Goal: Transaction & Acquisition: Book appointment/travel/reservation

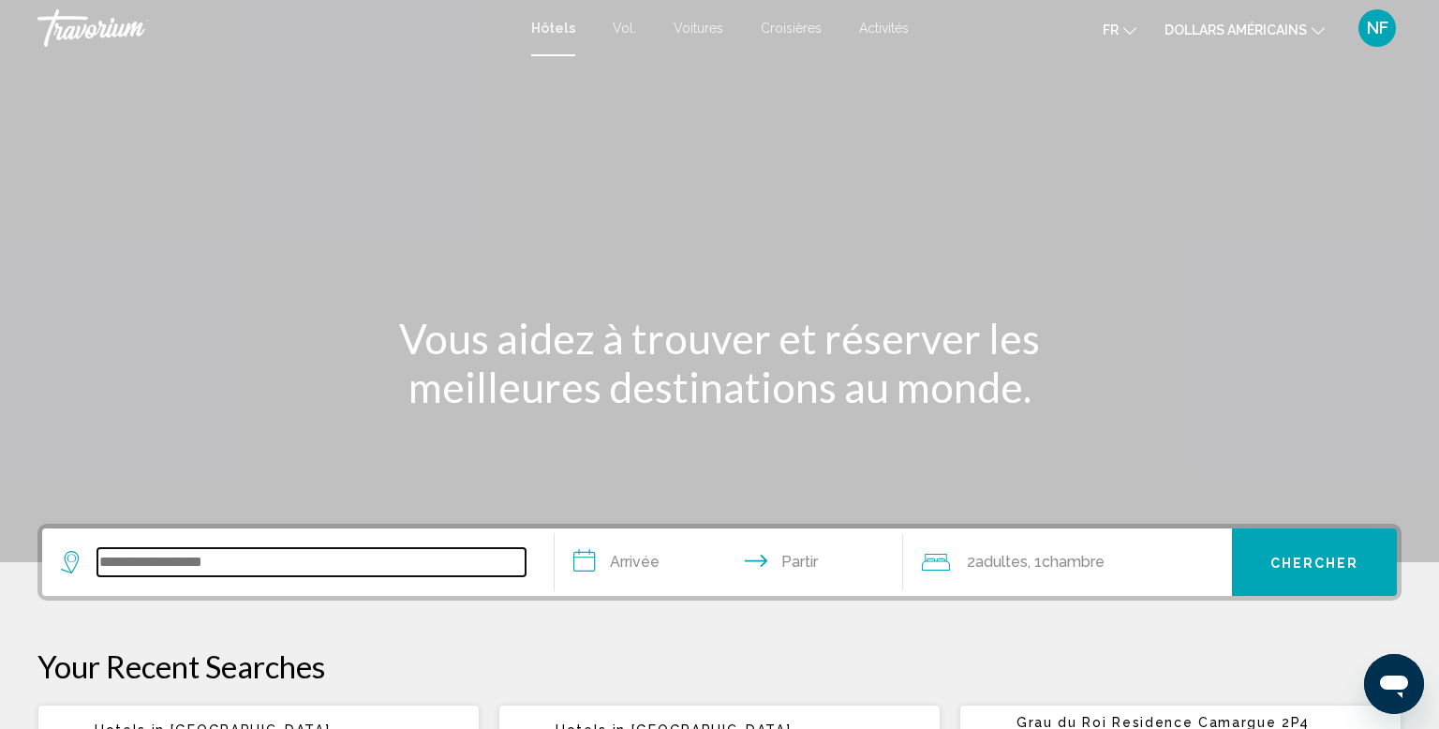
click at [211, 571] on input "Widget de recherche" at bounding box center [311, 562] width 428 height 28
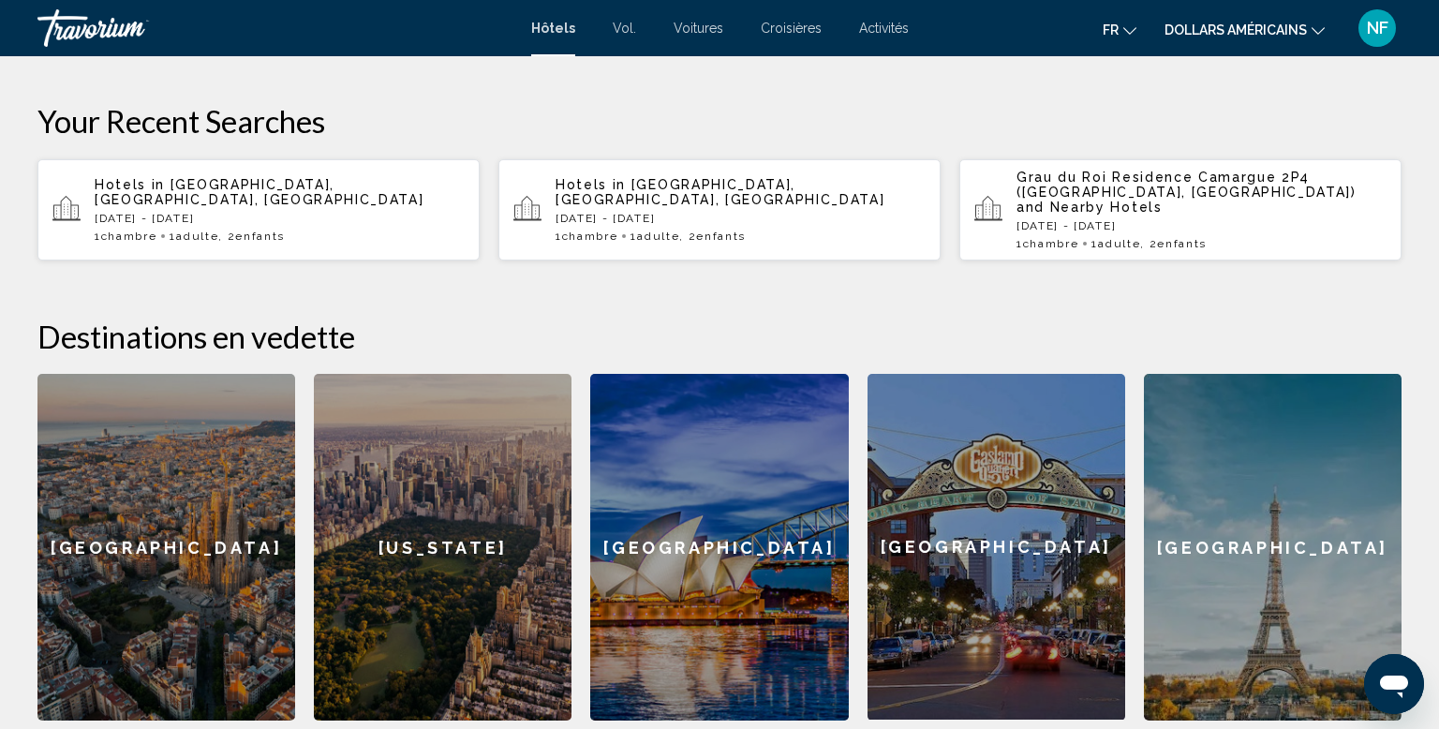
scroll to position [798, 0]
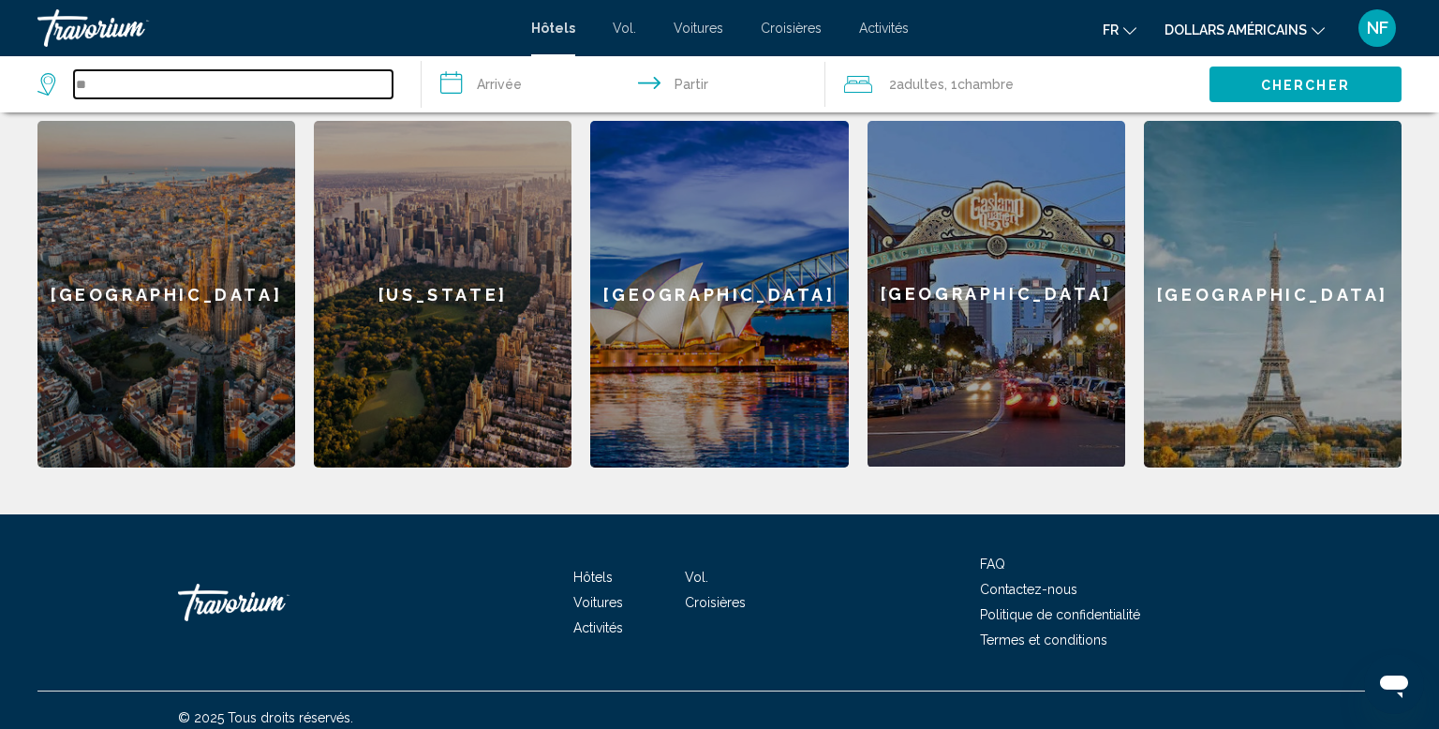
type input "*"
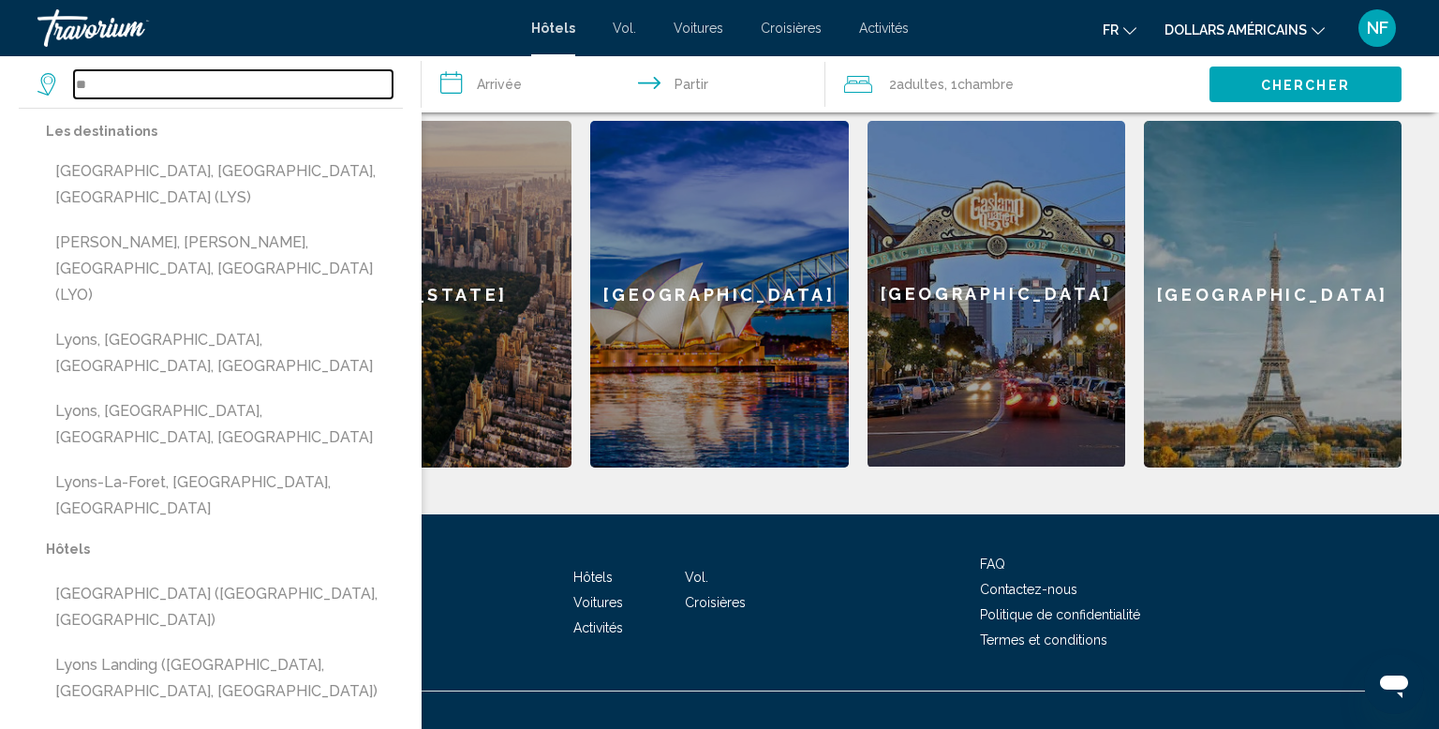
type input "*"
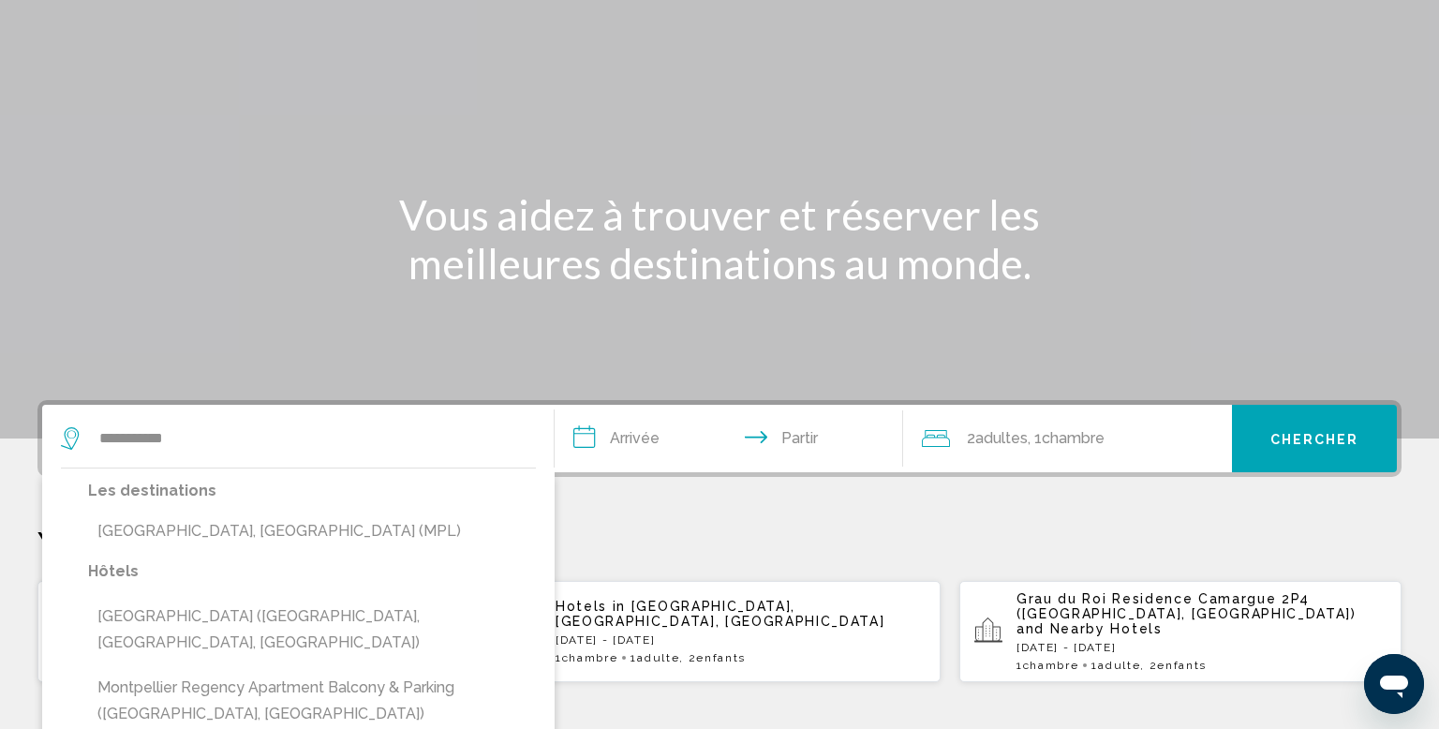
scroll to position [0, 0]
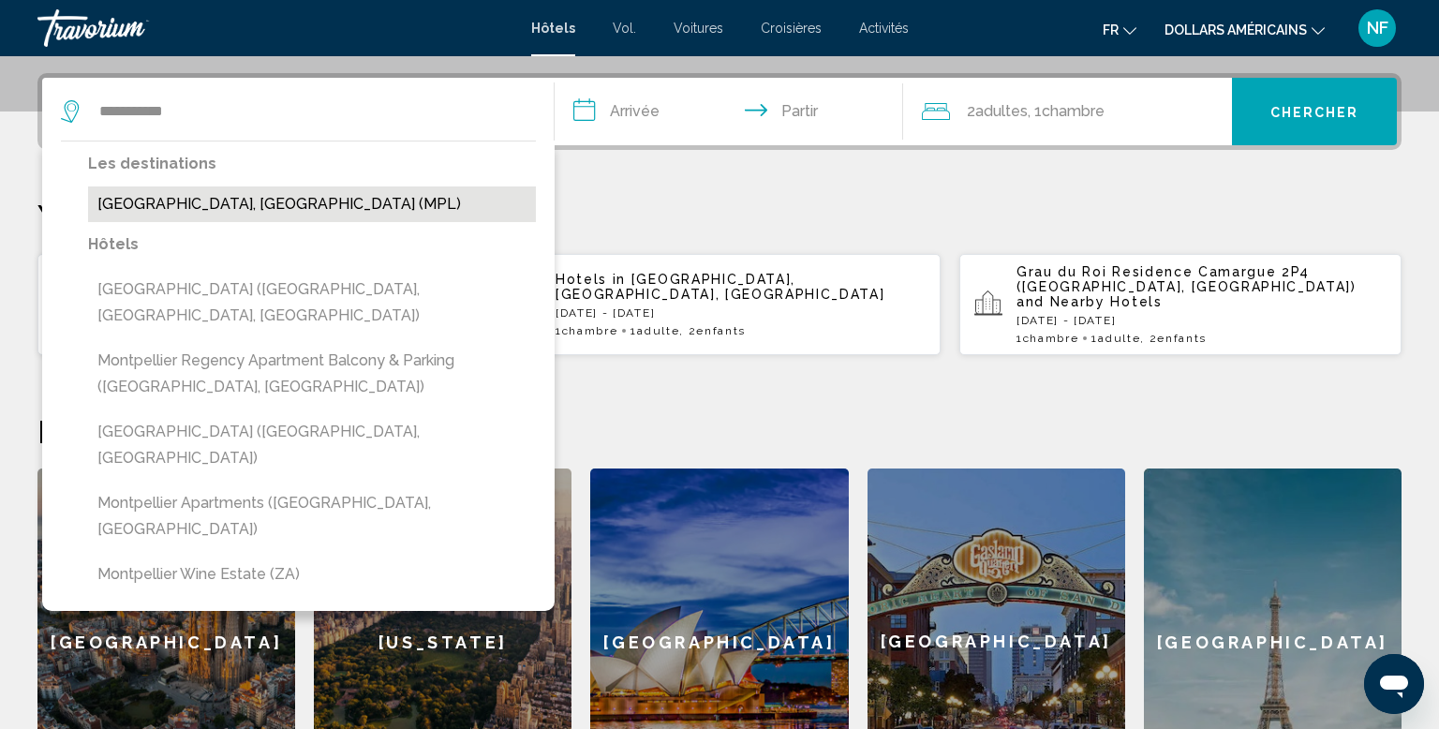
click at [281, 214] on button "[GEOGRAPHIC_DATA], [GEOGRAPHIC_DATA] (MPL)" at bounding box center [312, 204] width 448 height 36
type input "**********"
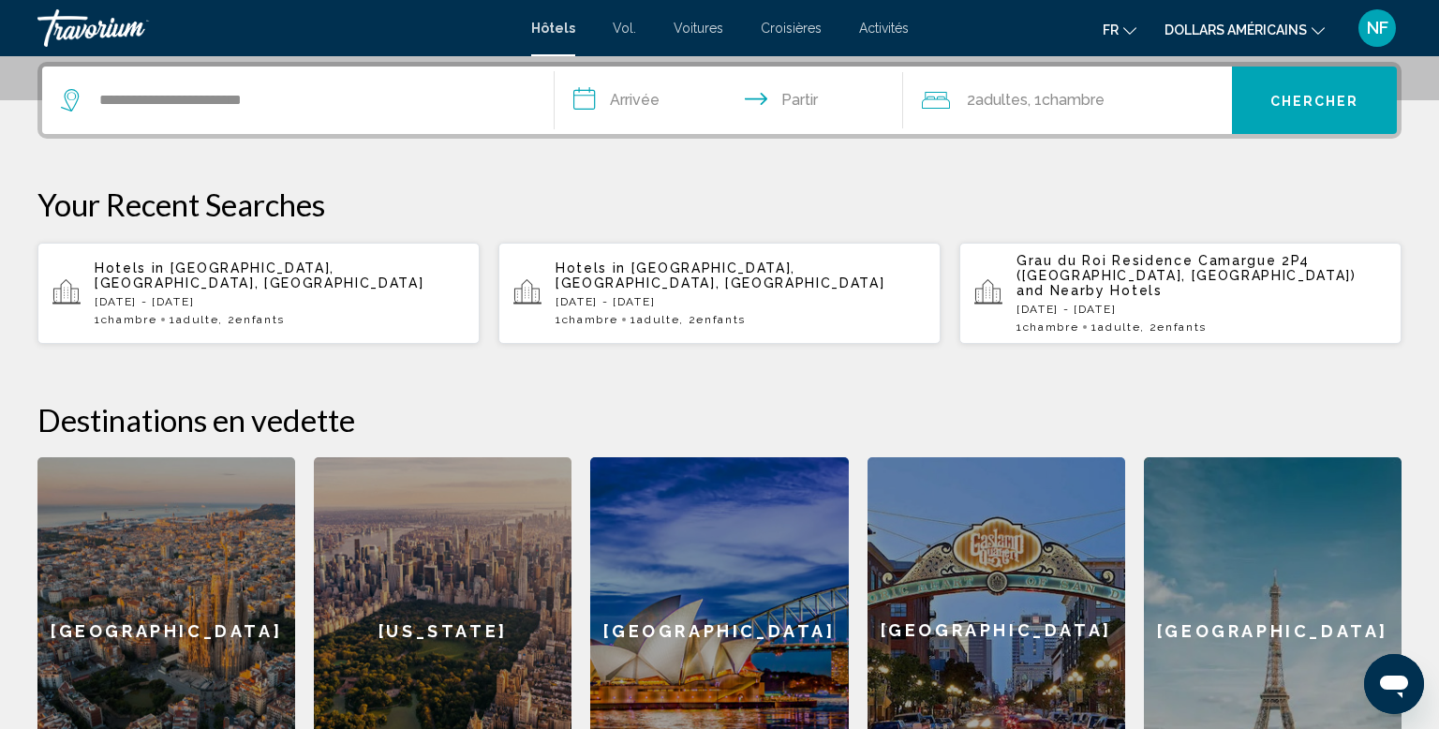
click at [652, 105] on input "**********" at bounding box center [733, 103] width 356 height 73
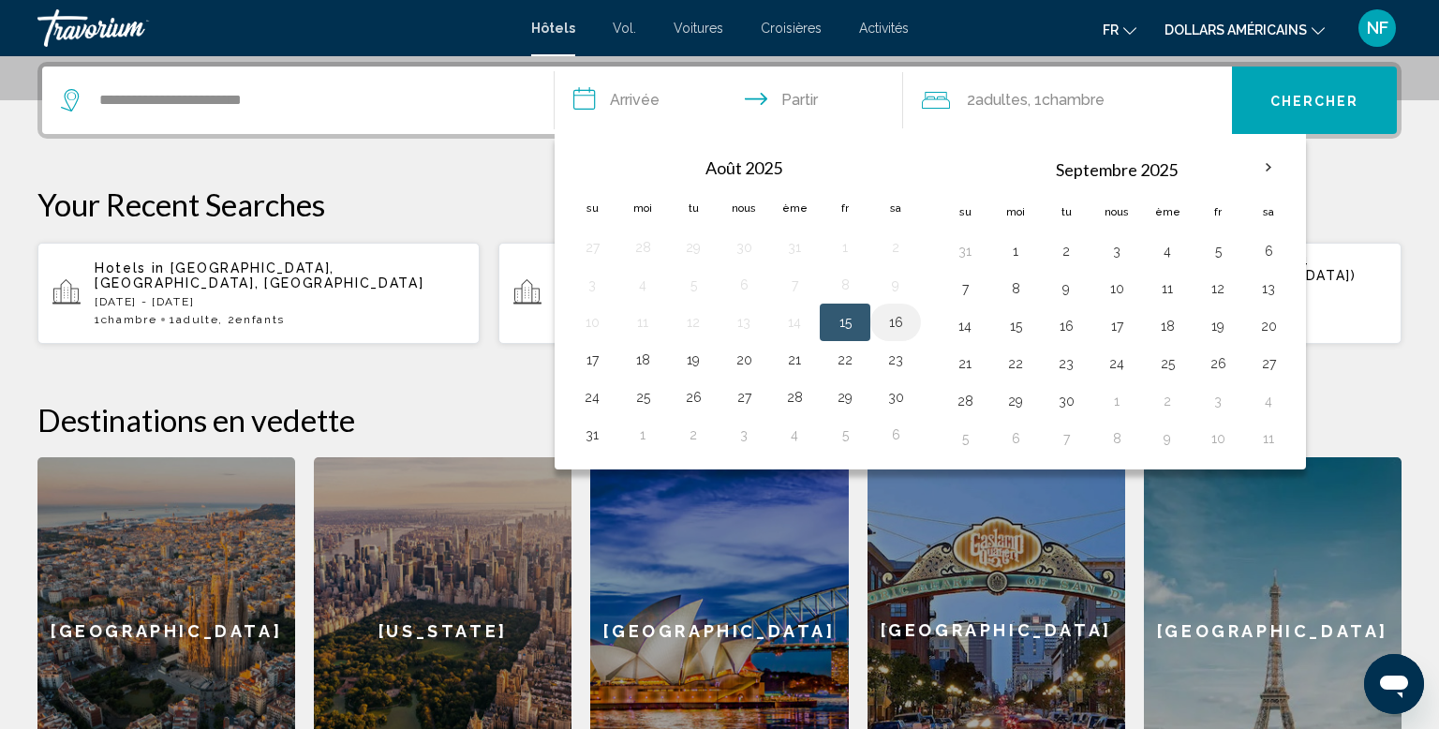
click at [885, 309] on button "16" at bounding box center [896, 322] width 30 height 26
click at [833, 319] on button "15" at bounding box center [845, 322] width 30 height 26
type input "**********"
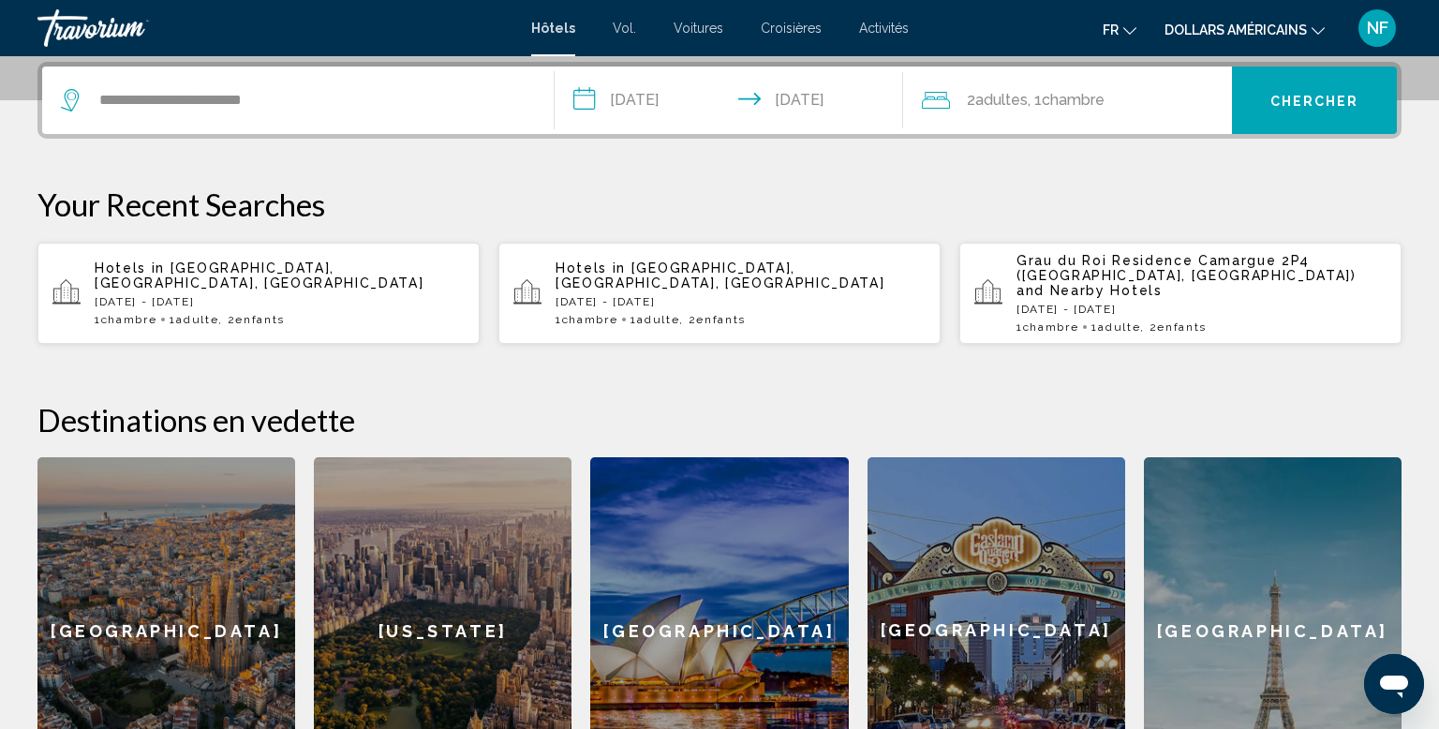
click at [1111, 112] on div "2 adultes Adulte , 1 Chambre pièces" at bounding box center [1077, 100] width 311 height 26
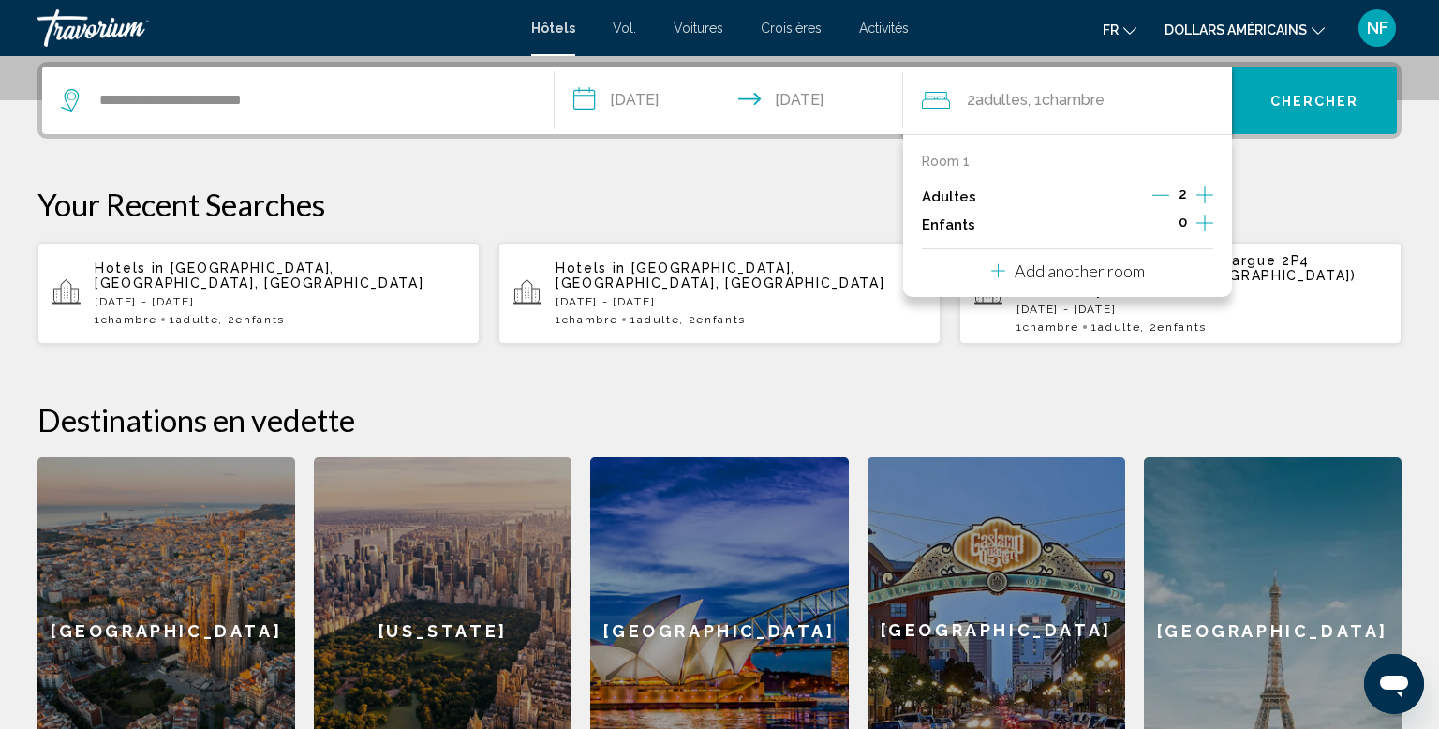
click at [1157, 191] on icon "Decrement adults" at bounding box center [1161, 194] width 17 height 17
click at [1197, 219] on icon "Increment children" at bounding box center [1205, 223] width 17 height 22
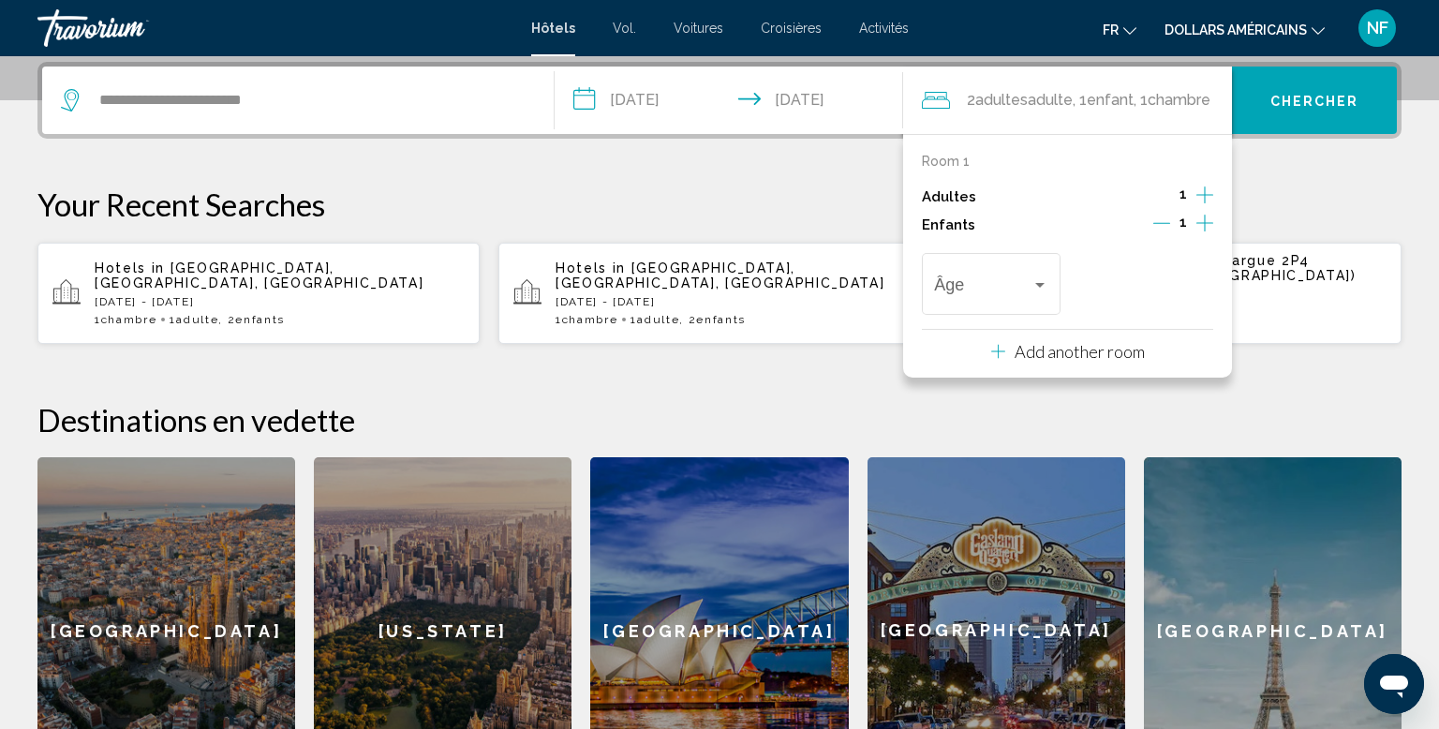
click at [1197, 219] on icon "Increment children" at bounding box center [1205, 223] width 17 height 22
click at [1030, 269] on div "Âge" at bounding box center [990, 281] width 113 height 67
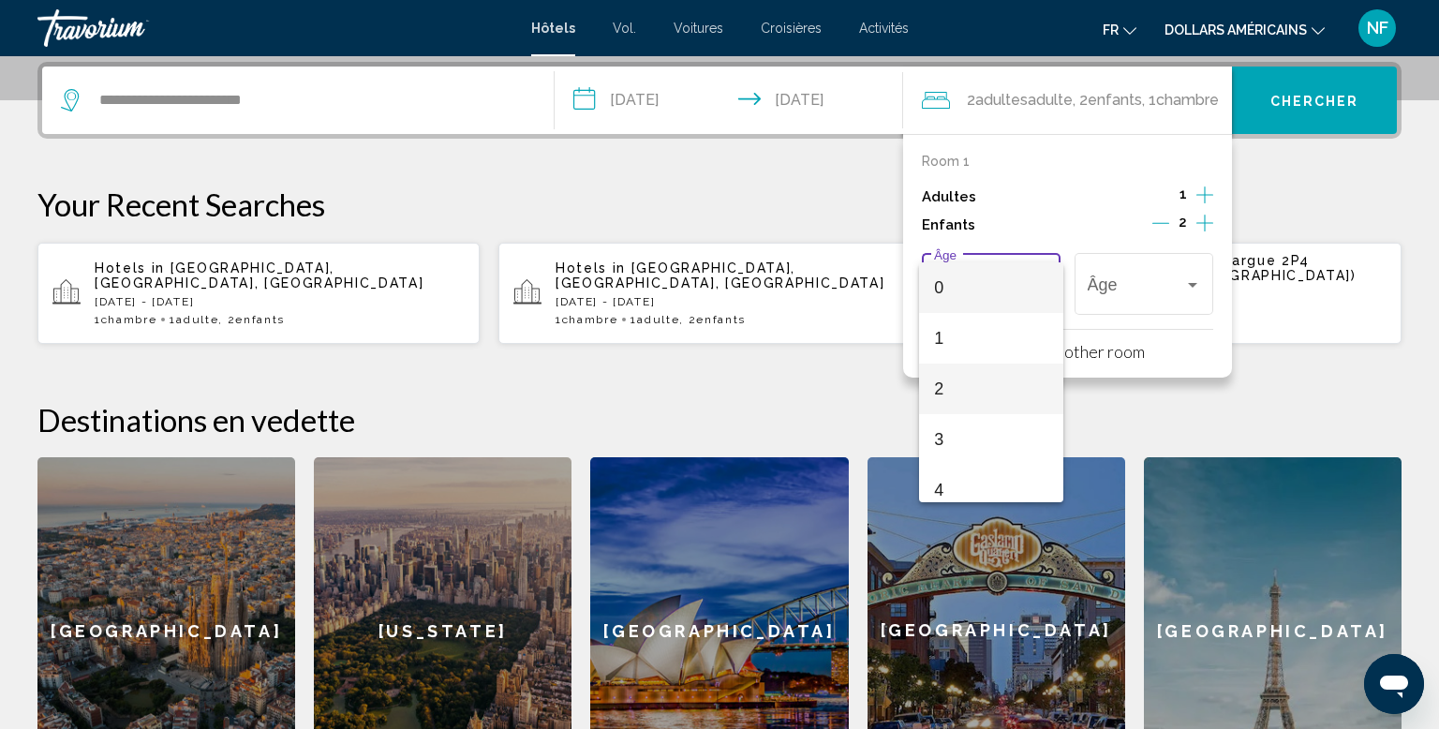
click at [956, 409] on span "2" at bounding box center [990, 389] width 113 height 51
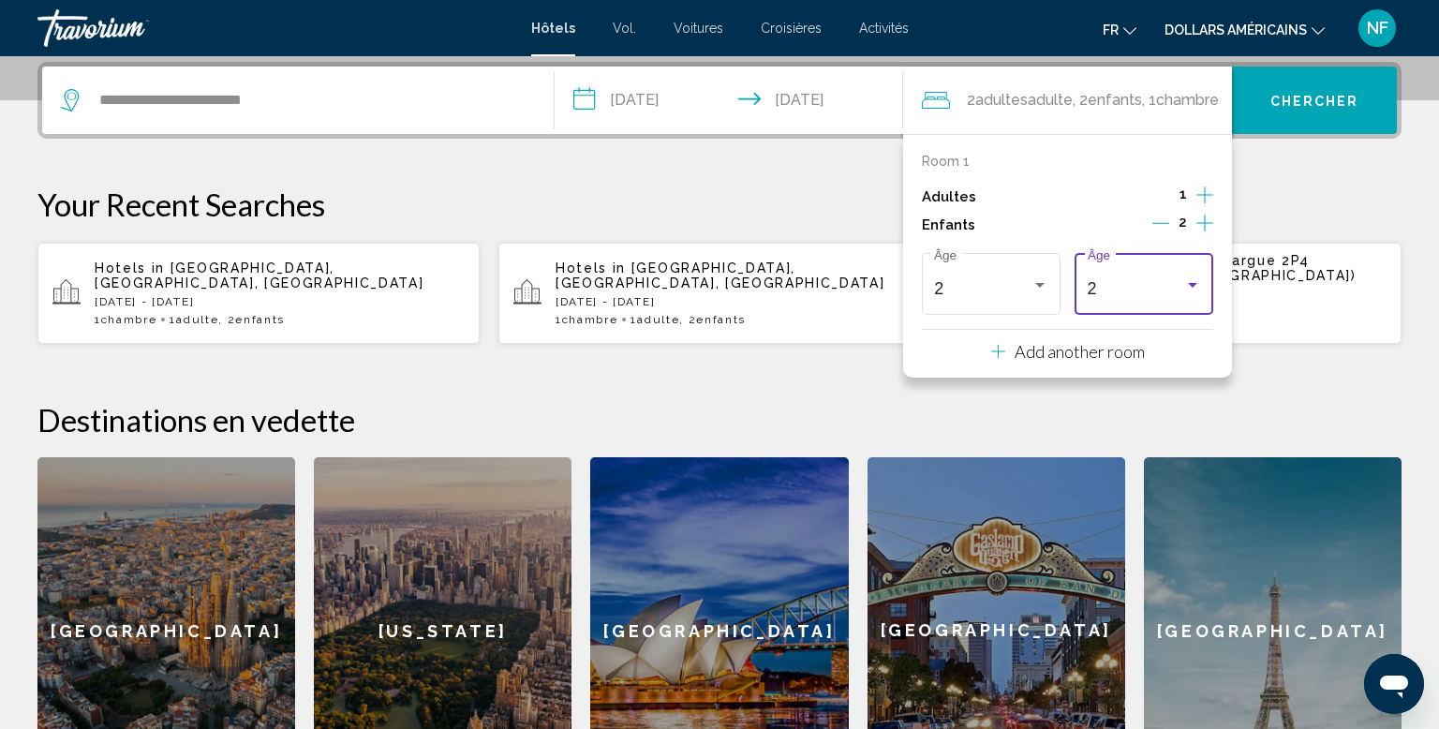
click at [1104, 299] on div "2 Âge" at bounding box center [1144, 281] width 113 height 67
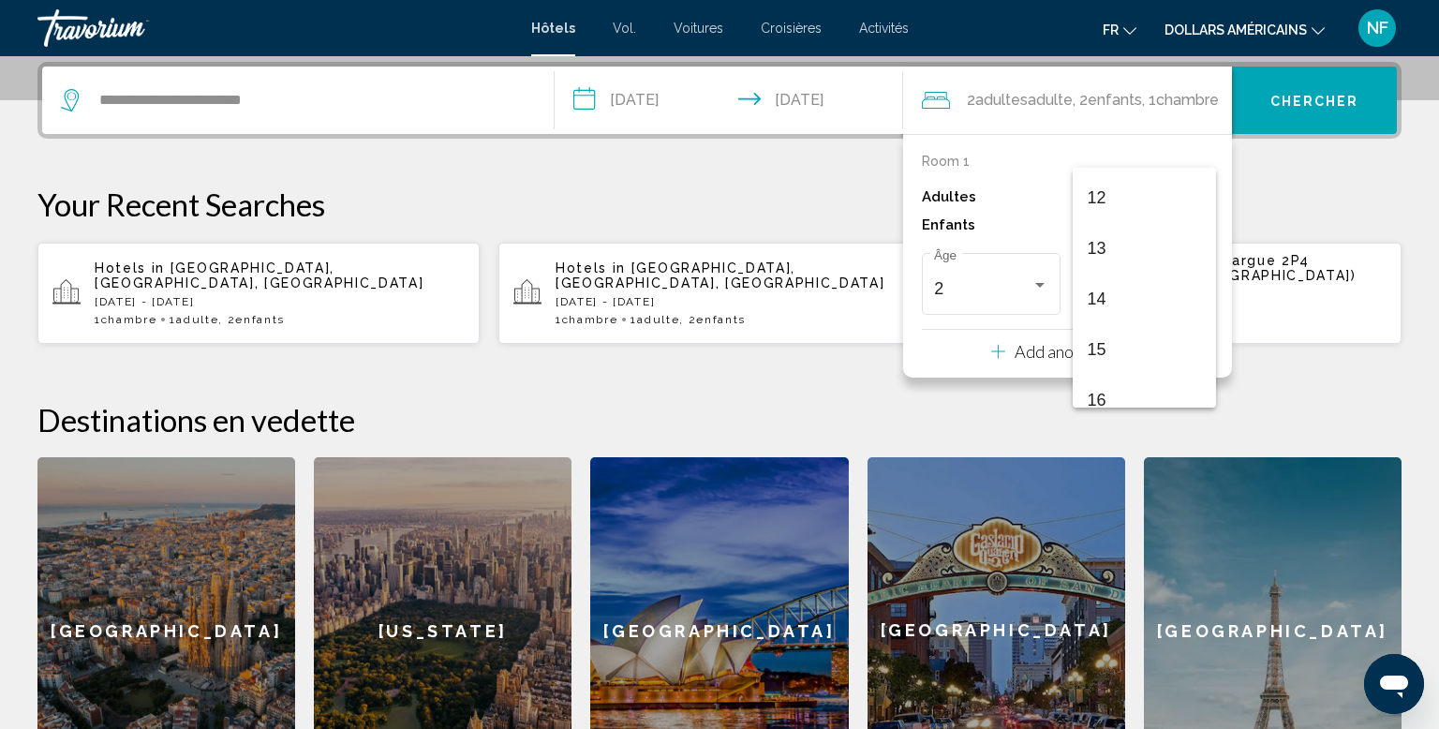
scroll to position [671, 0]
click at [1144, 339] on span "16" at bounding box center [1144, 331] width 113 height 51
click at [1342, 88] on button "Chercher" at bounding box center [1314, 100] width 165 height 67
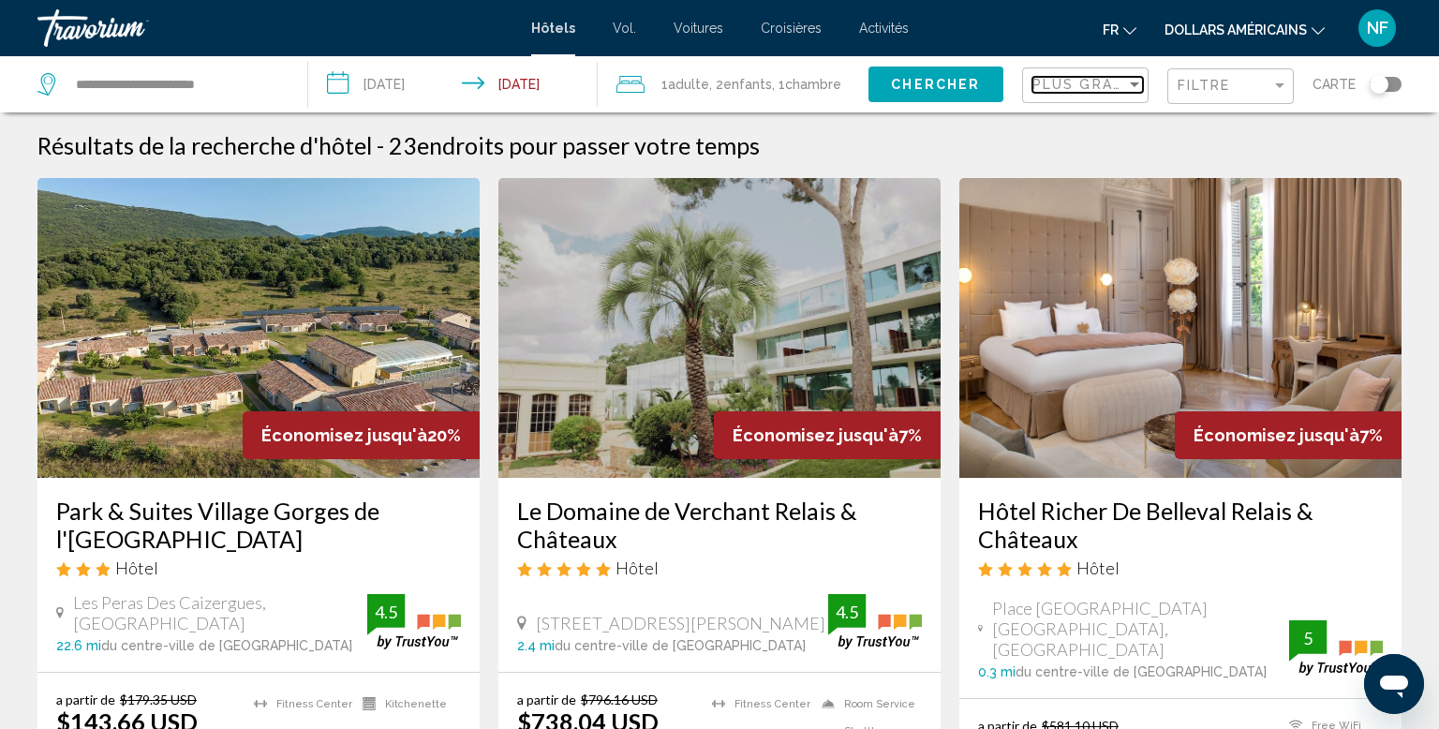
click at [1123, 86] on span "Plus grandes économies" at bounding box center [1144, 84] width 223 height 15
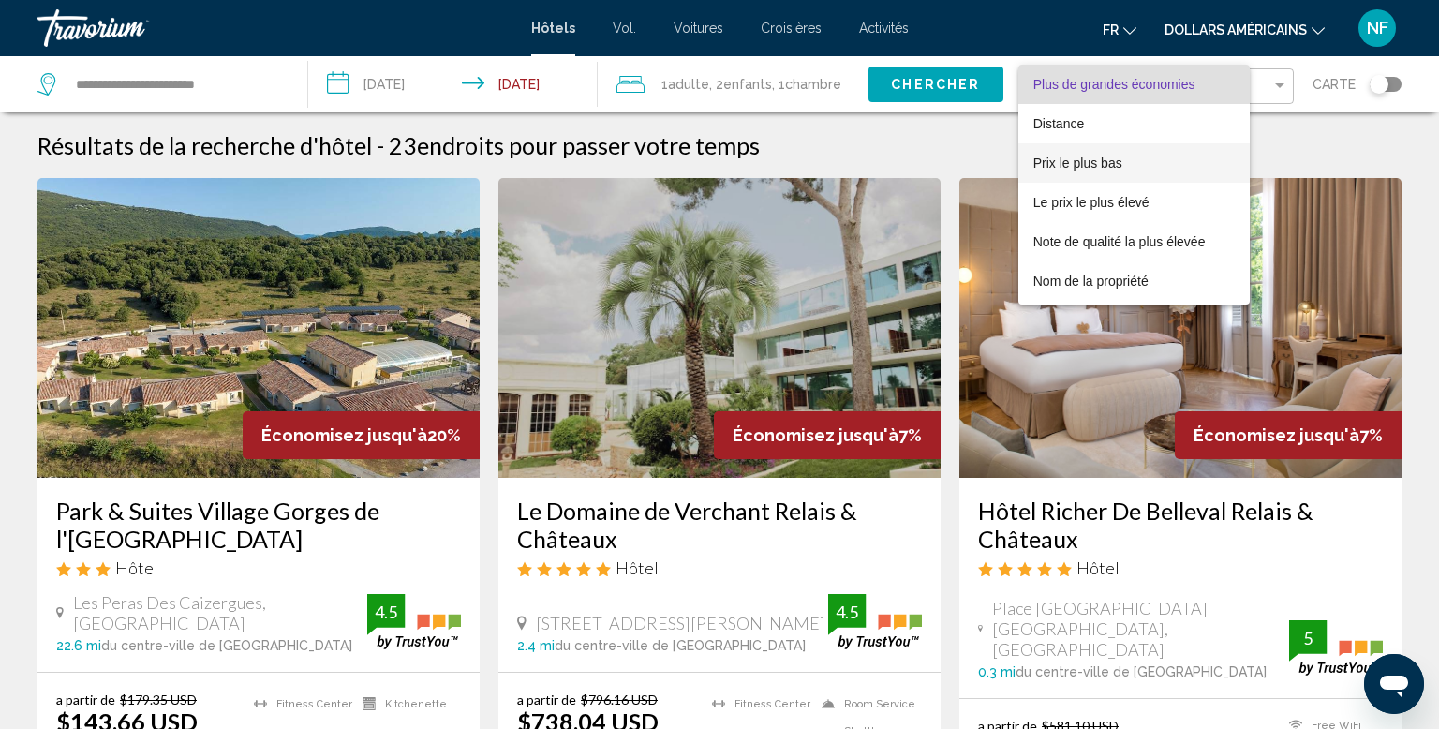
click at [1158, 173] on span "Prix le plus bas" at bounding box center [1135, 162] width 202 height 39
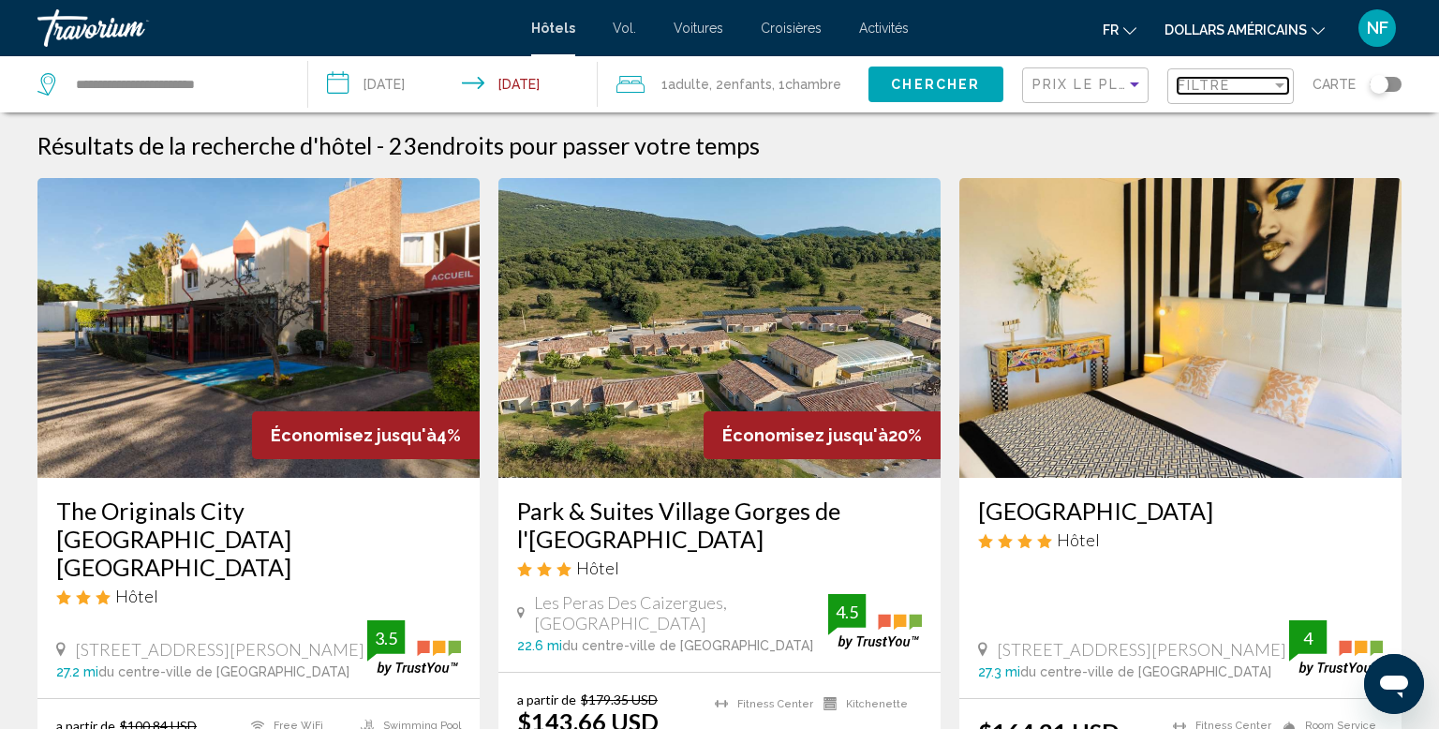
click at [1271, 90] on div "Filtre" at bounding box center [1225, 85] width 94 height 15
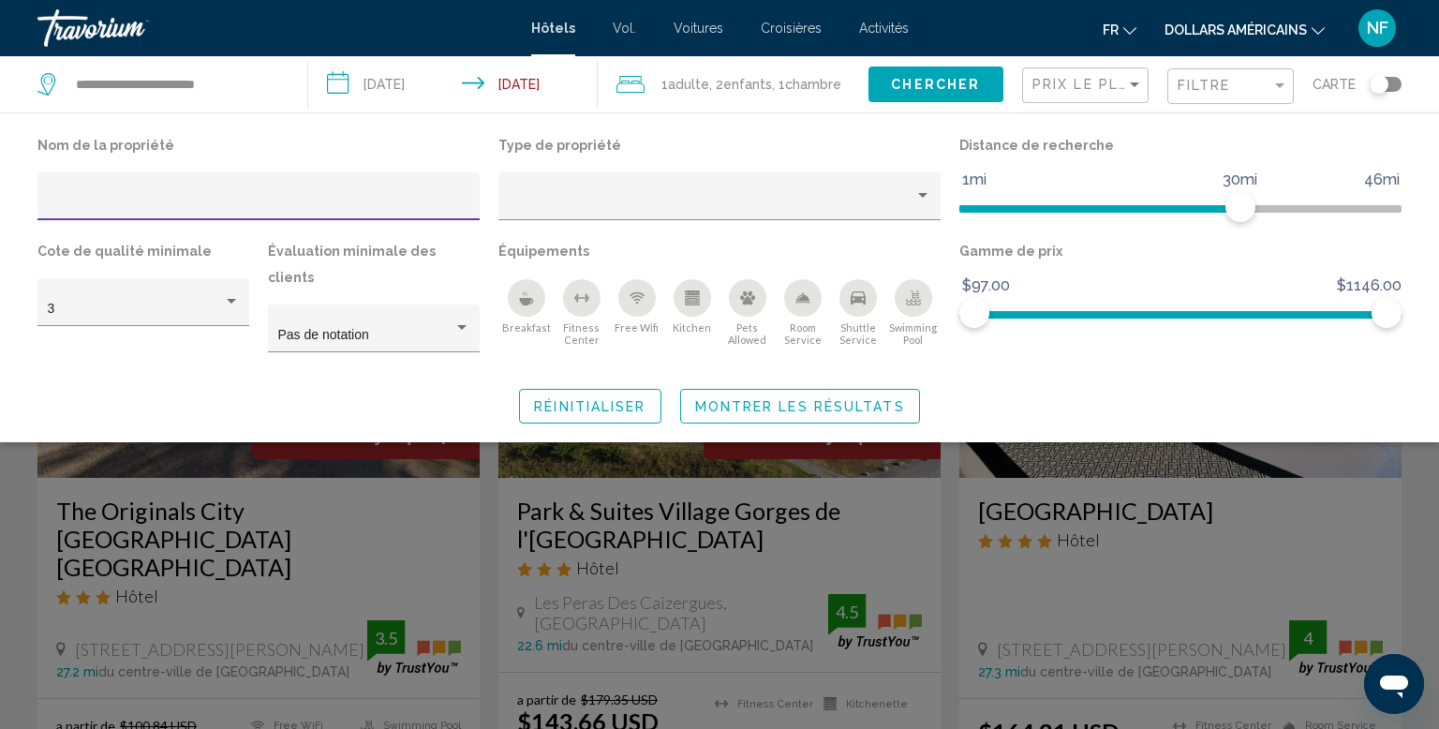
click at [1267, 34] on font "dollars américains" at bounding box center [1236, 29] width 142 height 15
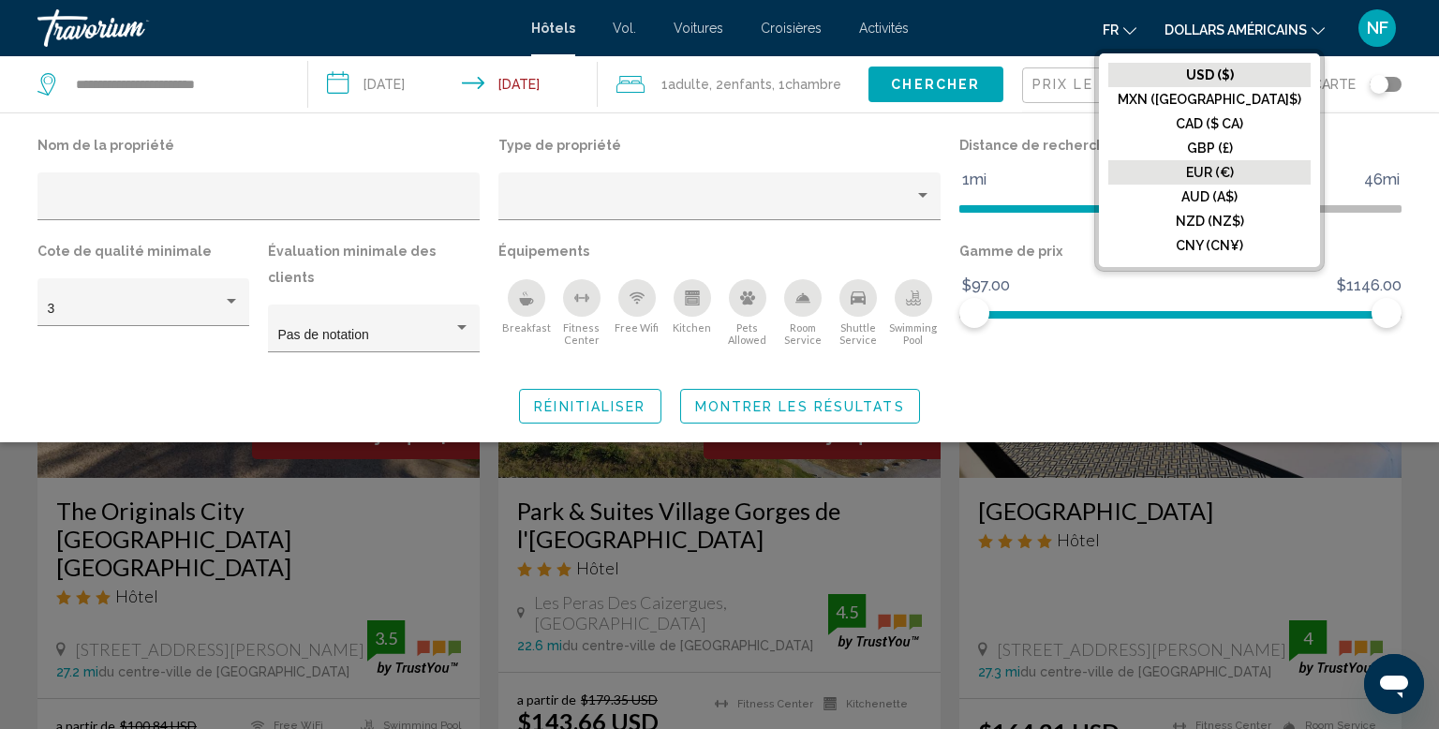
click at [1272, 162] on button "EUR (€)" at bounding box center [1210, 172] width 202 height 24
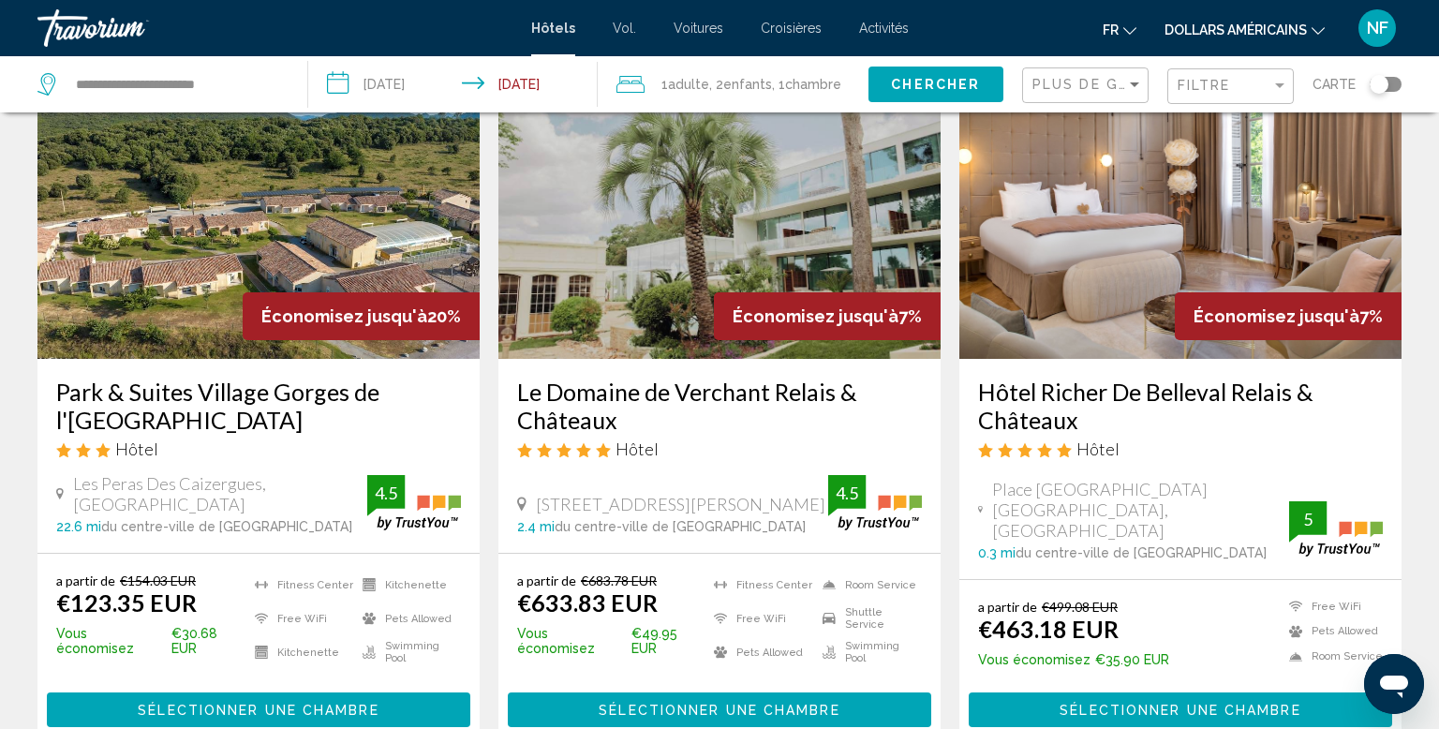
scroll to position [120, 0]
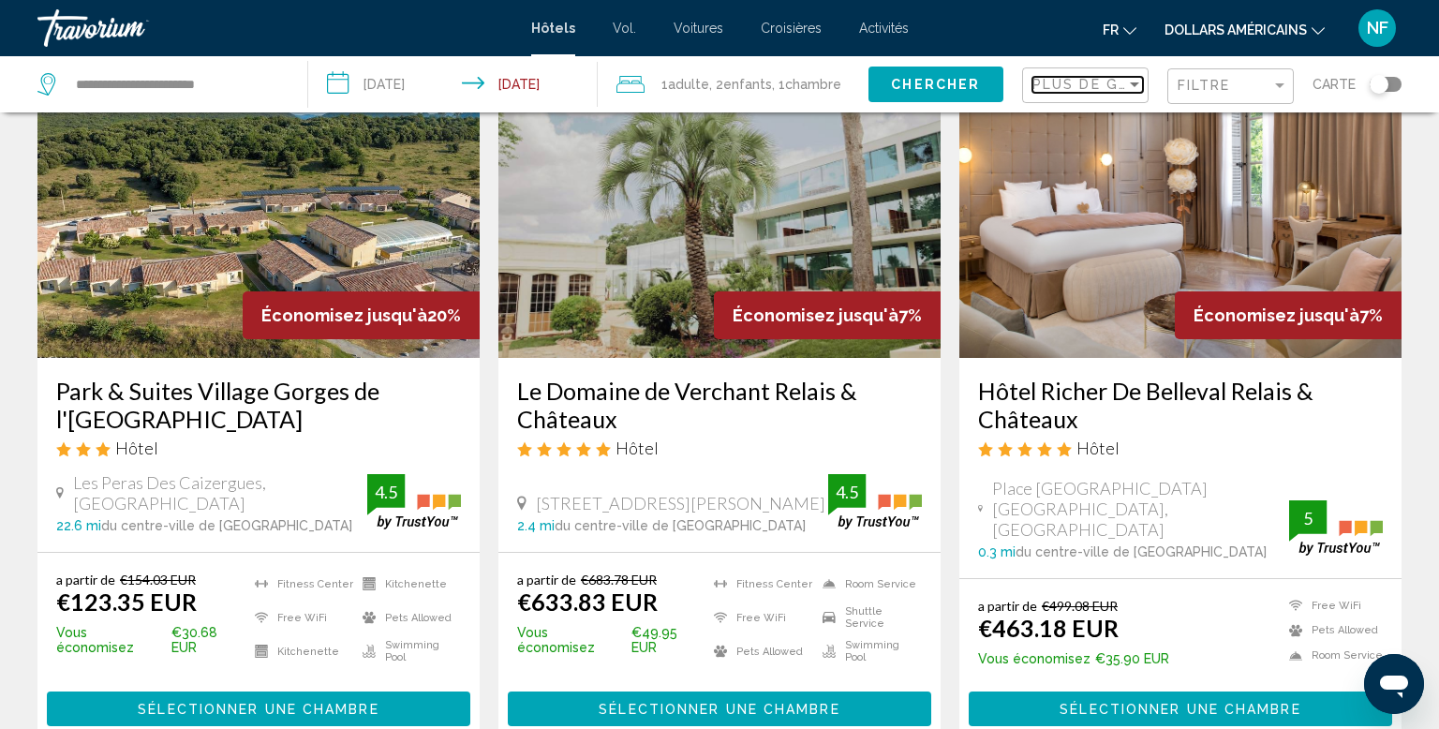
click at [1122, 84] on span "Plus de grandes économies" at bounding box center [1158, 84] width 250 height 15
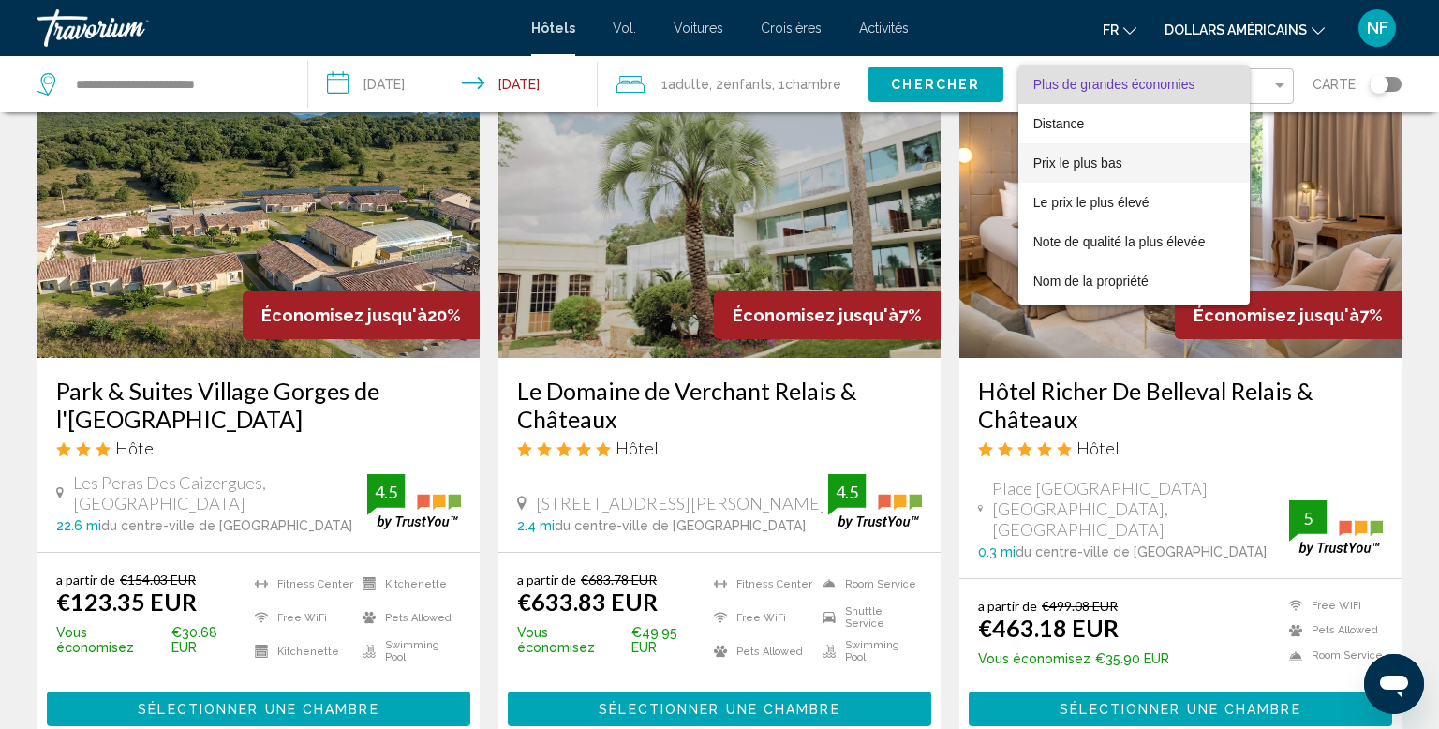
click at [1166, 167] on span "Prix le plus bas" at bounding box center [1135, 162] width 202 height 39
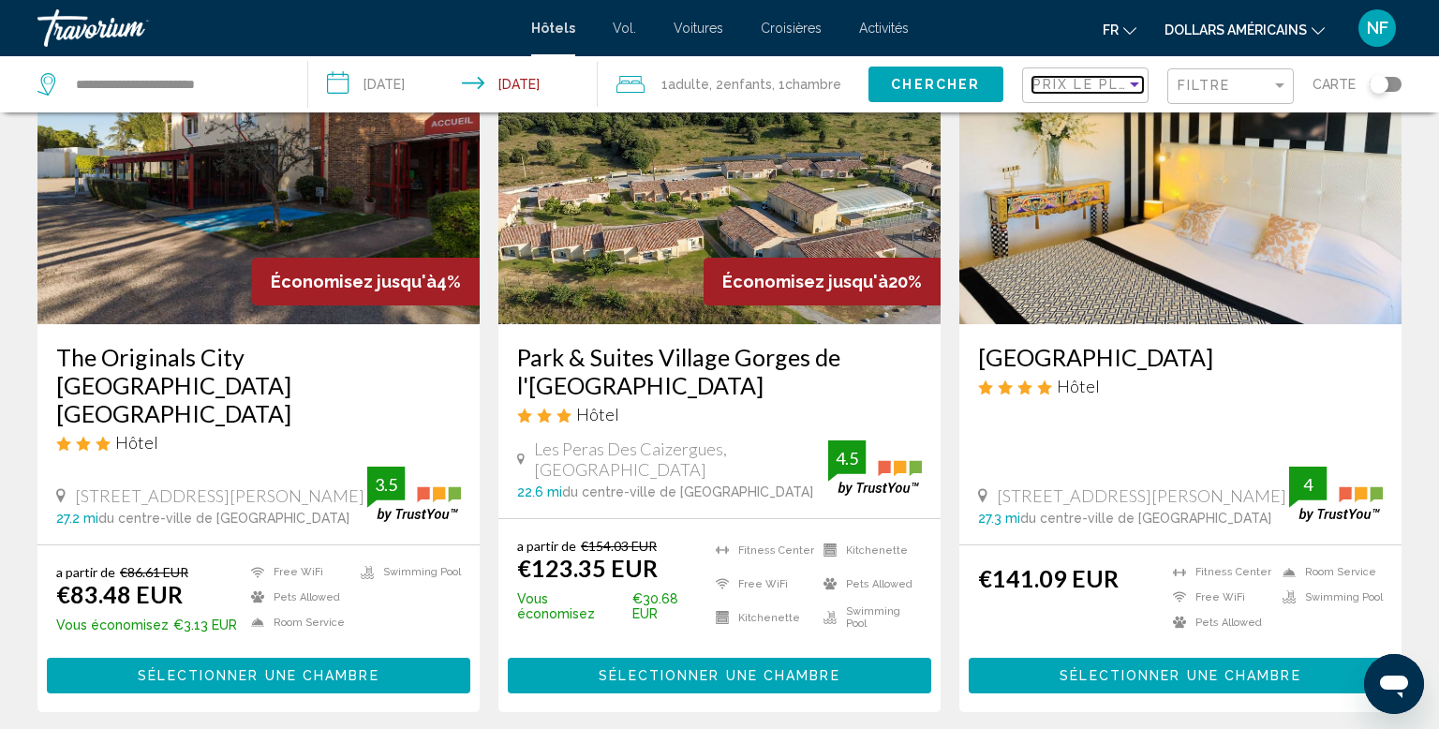
scroll to position [156, 0]
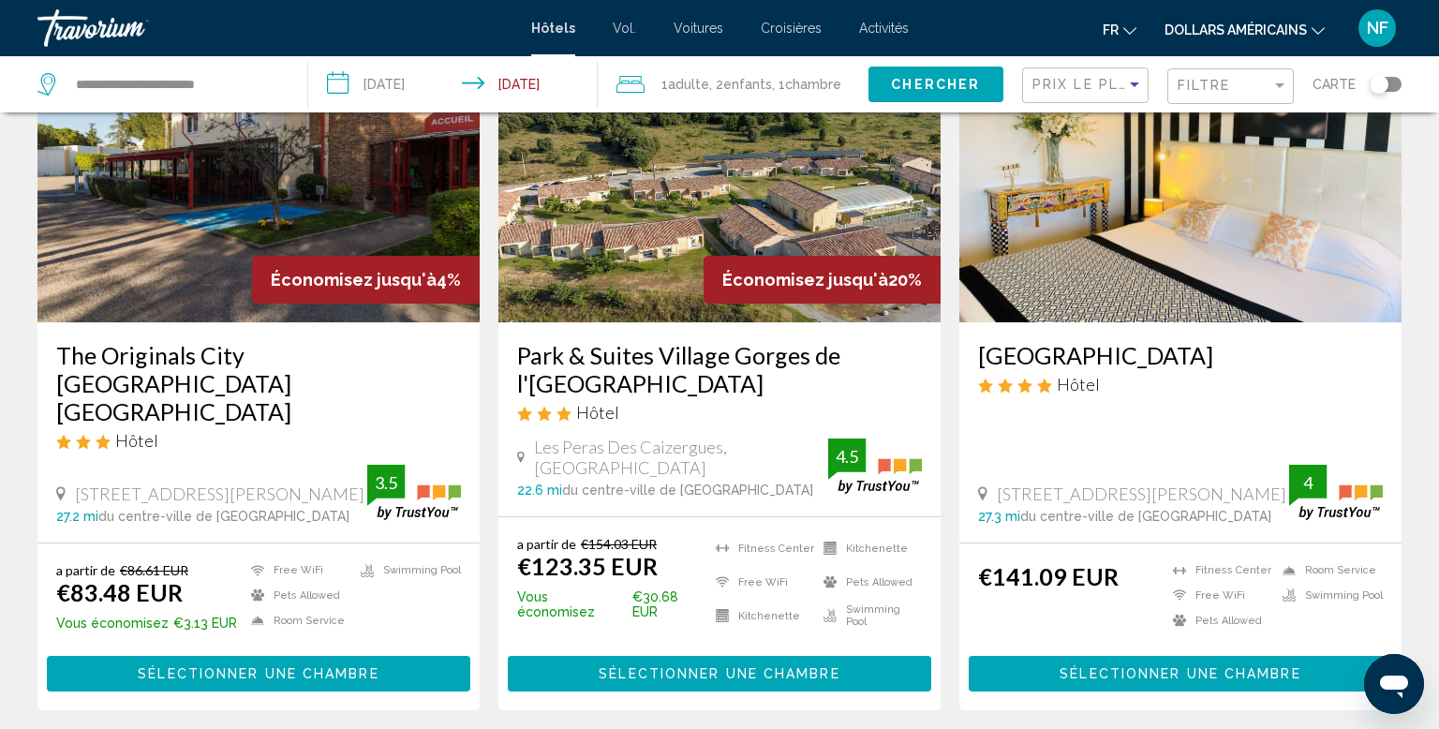
click at [851, 205] on img "Contenu principal" at bounding box center [720, 172] width 442 height 300
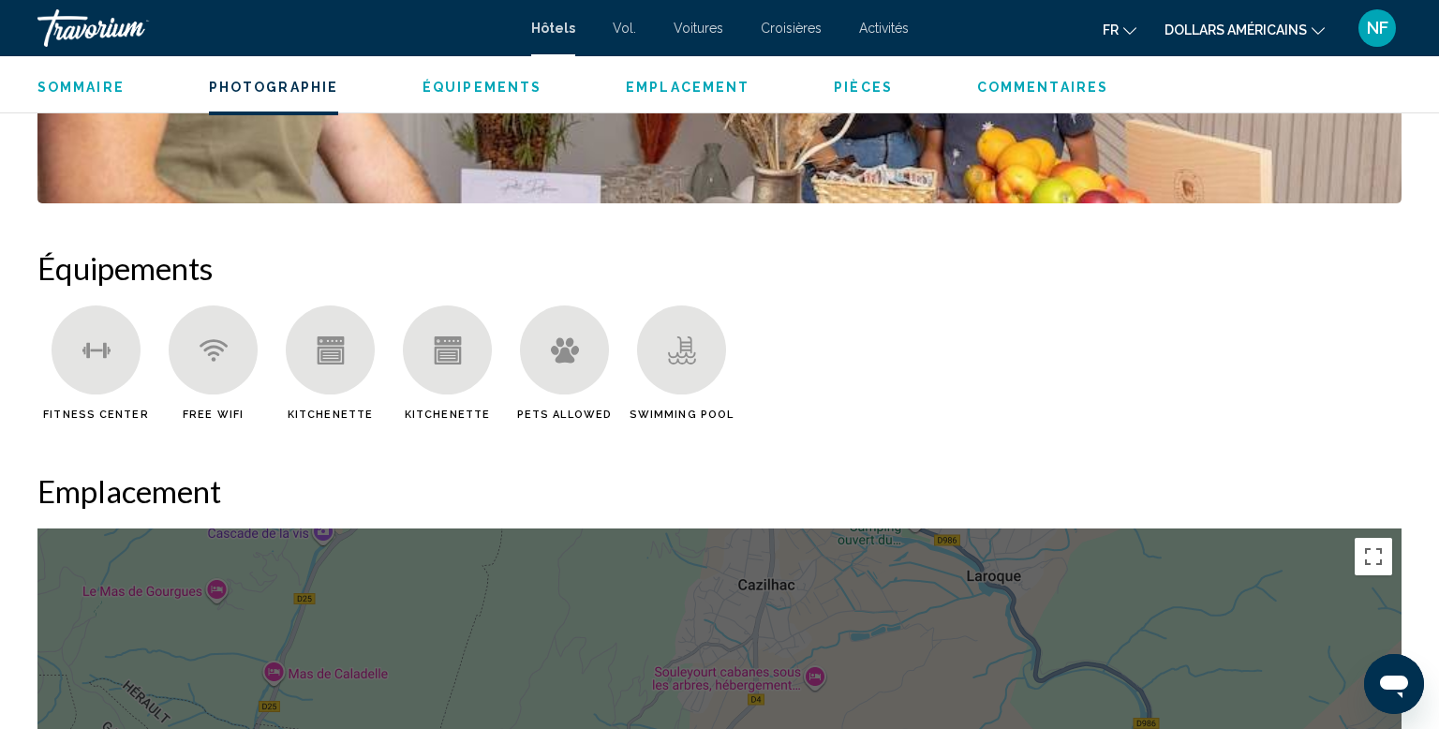
scroll to position [1360, 0]
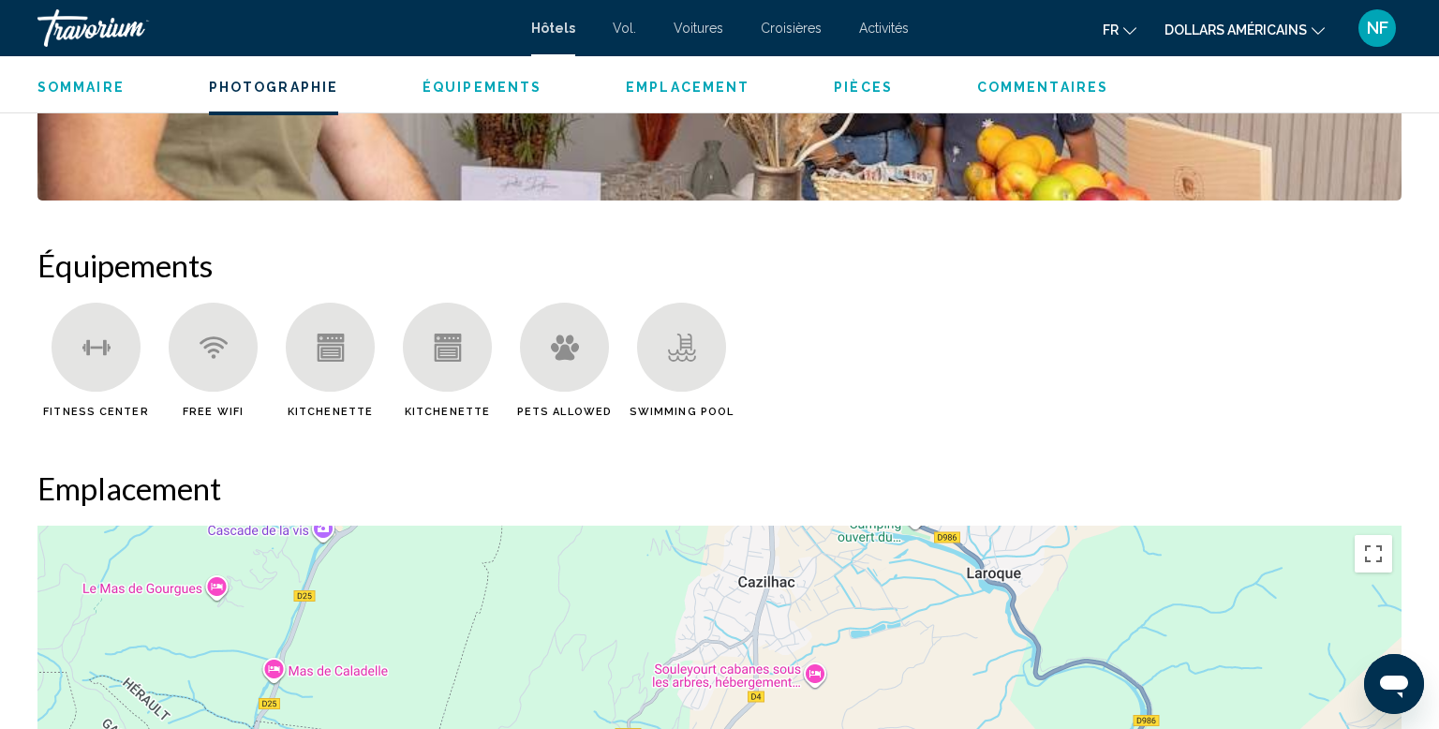
click at [1129, 28] on icon "Changer de langue" at bounding box center [1130, 30] width 13 height 13
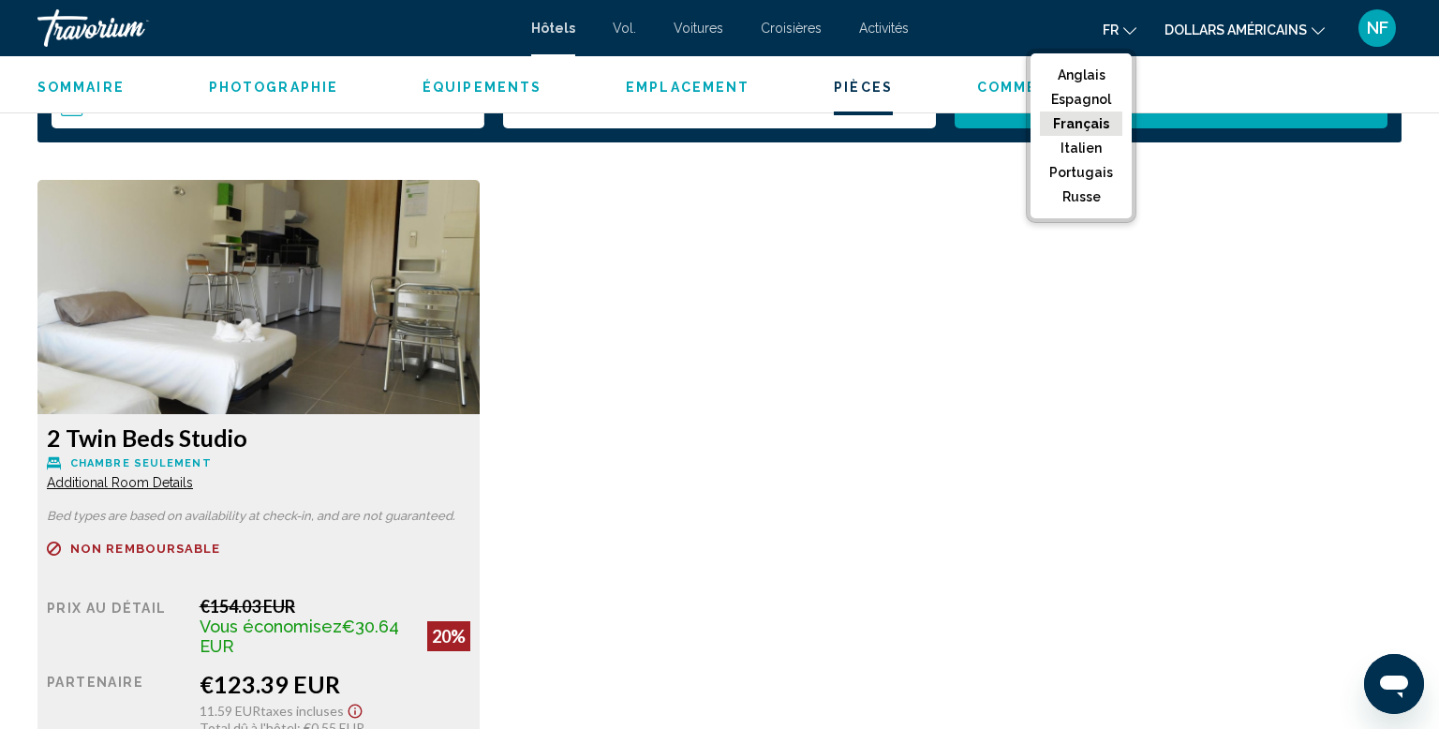
scroll to position [2422, 0]
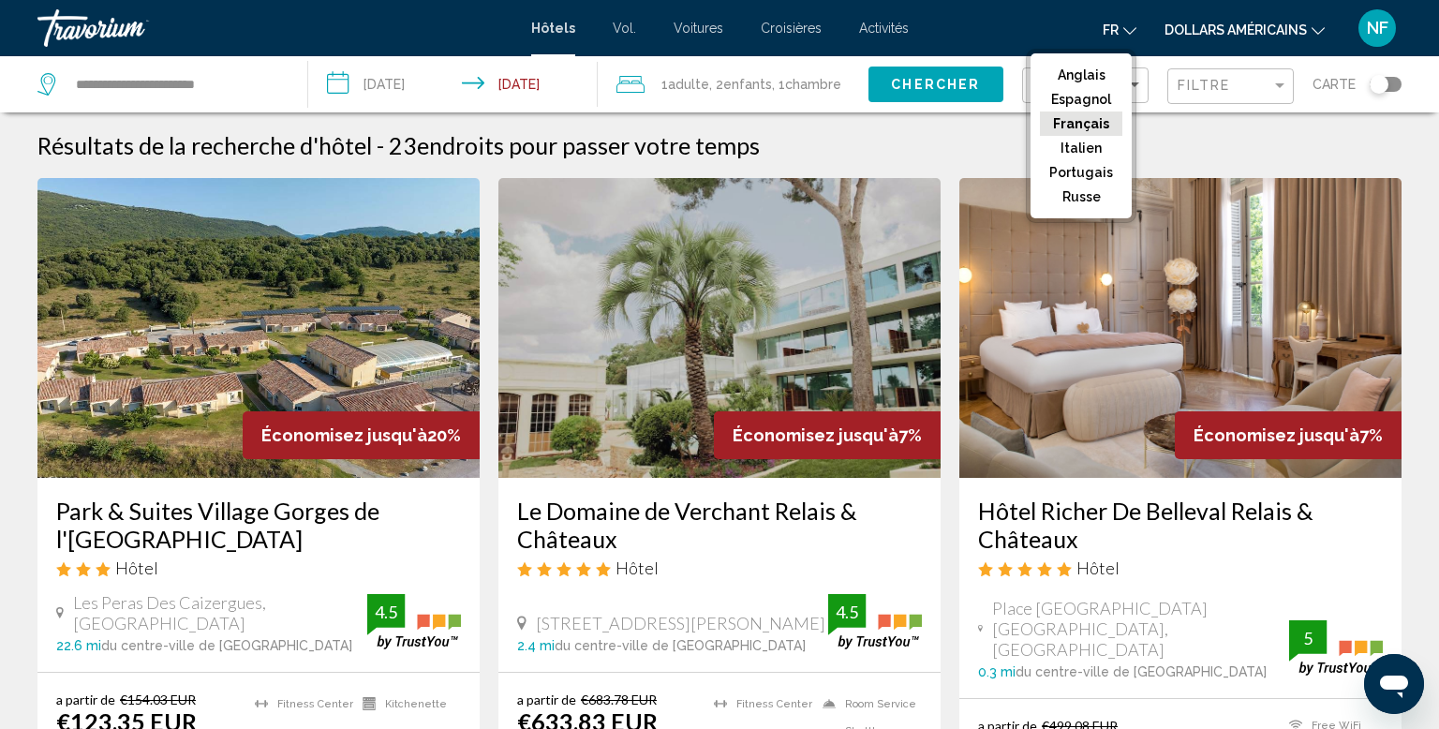
click at [1324, 178] on img "Contenu principal" at bounding box center [1181, 328] width 442 height 300
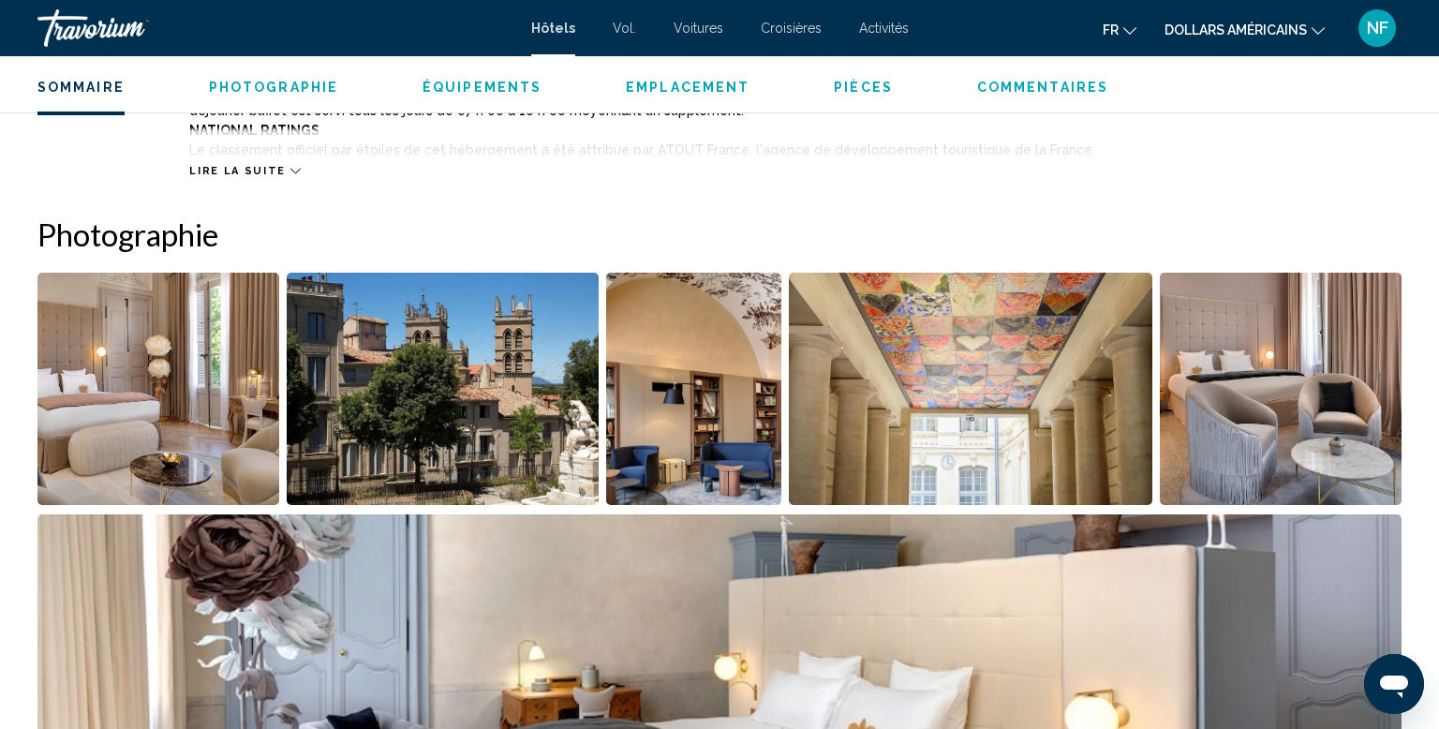
scroll to position [809, 0]
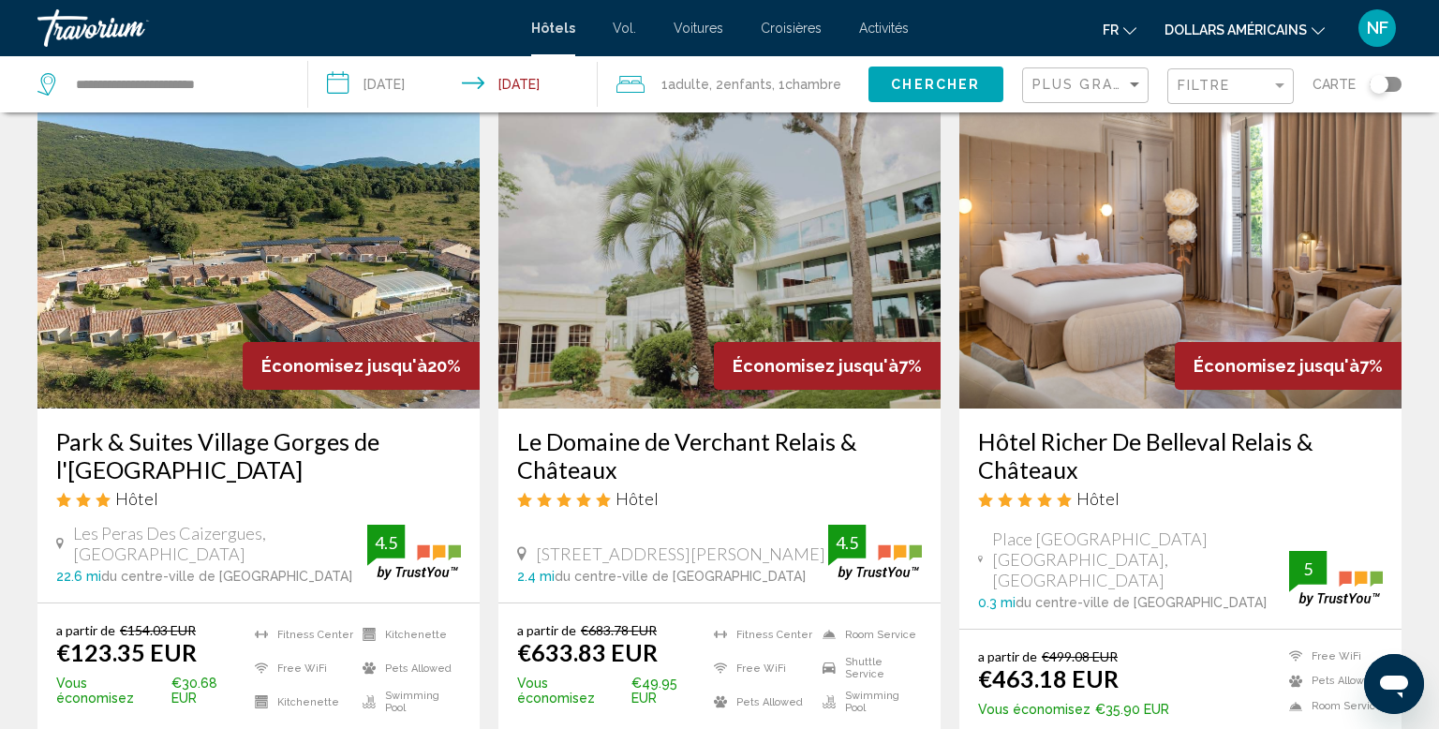
scroll to position [44, 0]
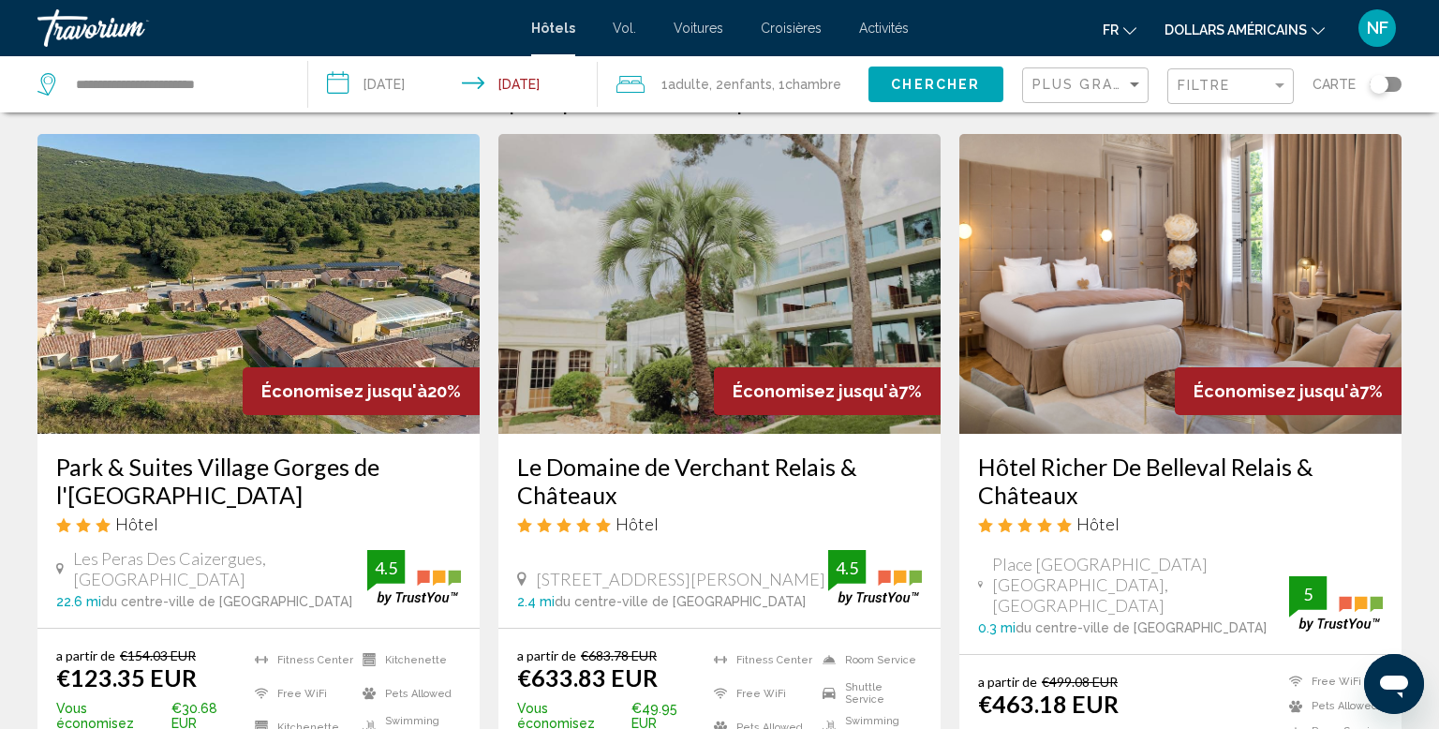
click at [127, 414] on img "Contenu principal" at bounding box center [258, 284] width 442 height 300
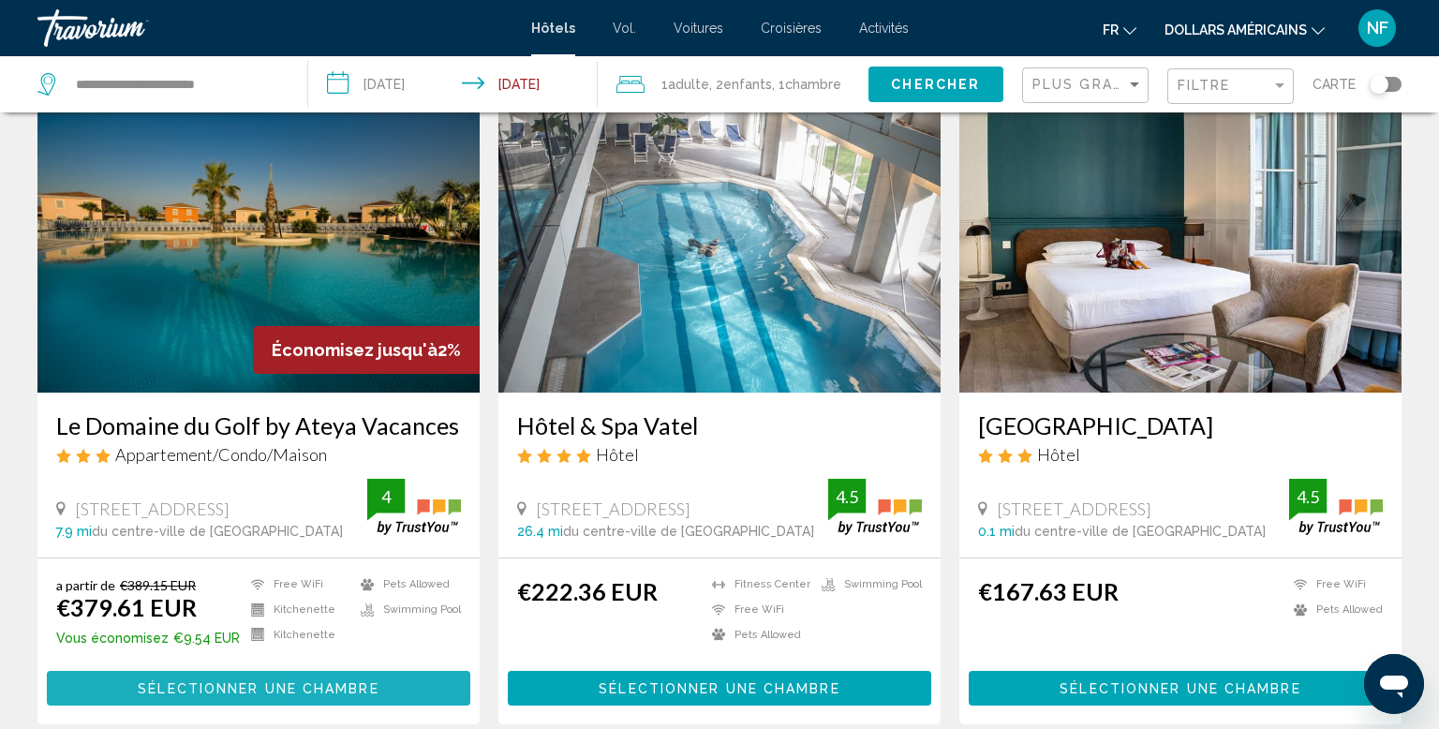
scroll to position [1536, 0]
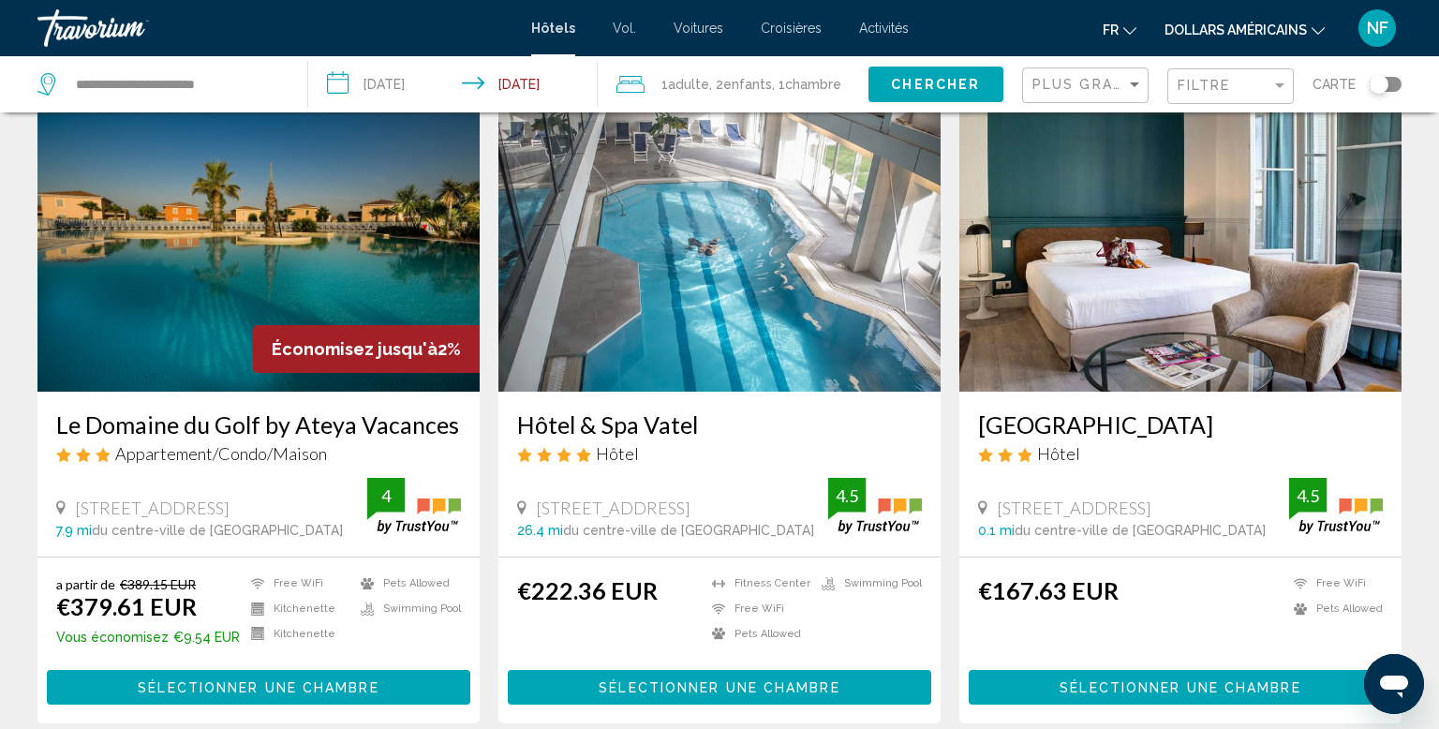
click at [631, 236] on img "Contenu principal" at bounding box center [720, 242] width 442 height 300
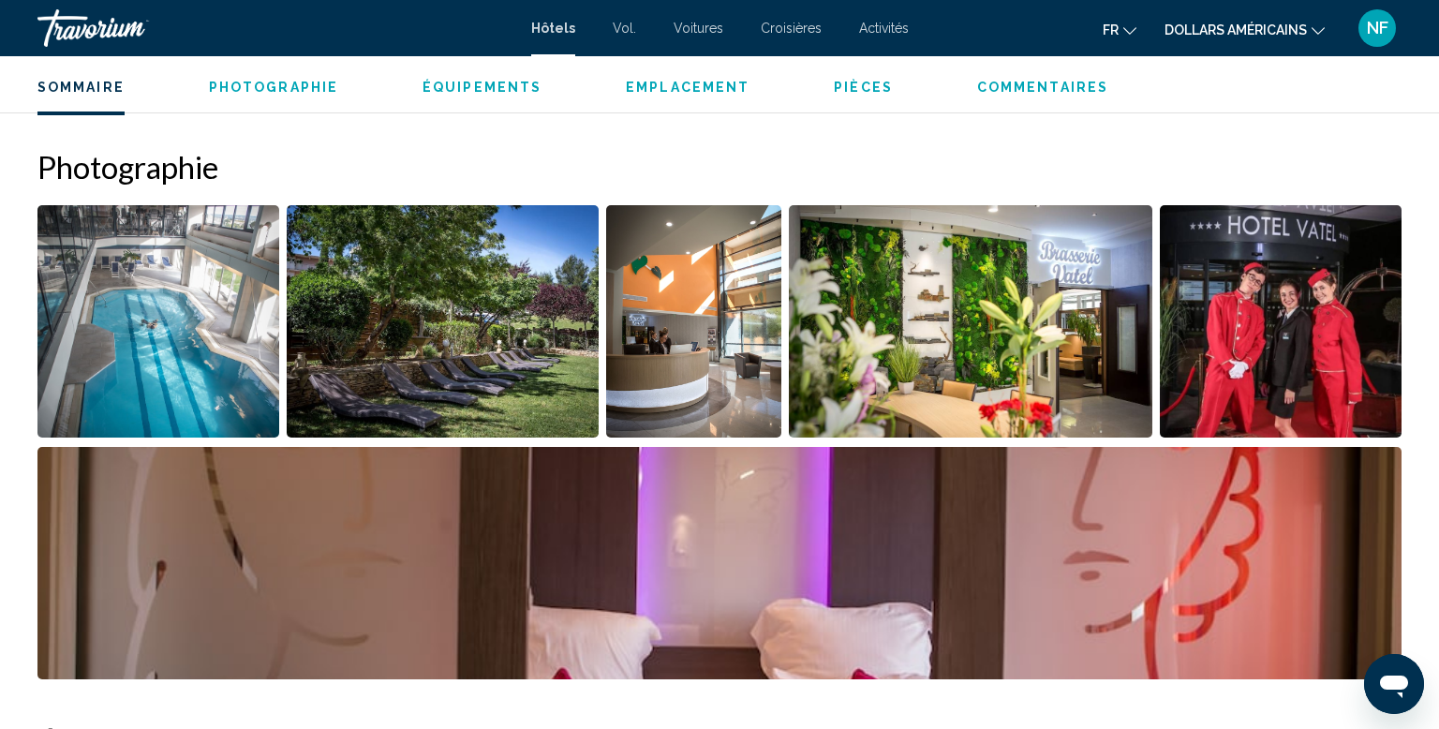
scroll to position [883, 0]
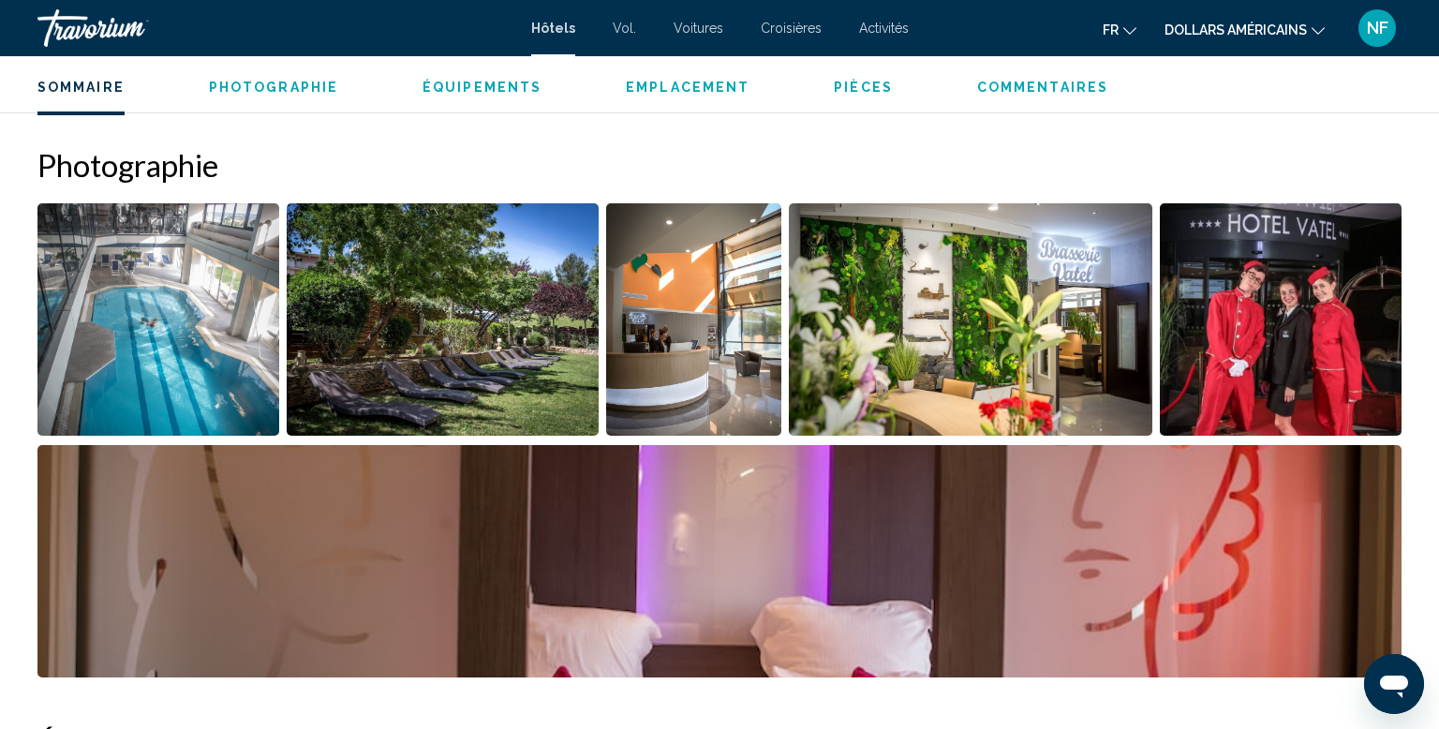
click at [124, 400] on img "Open full-screen image slider" at bounding box center [158, 319] width 242 height 232
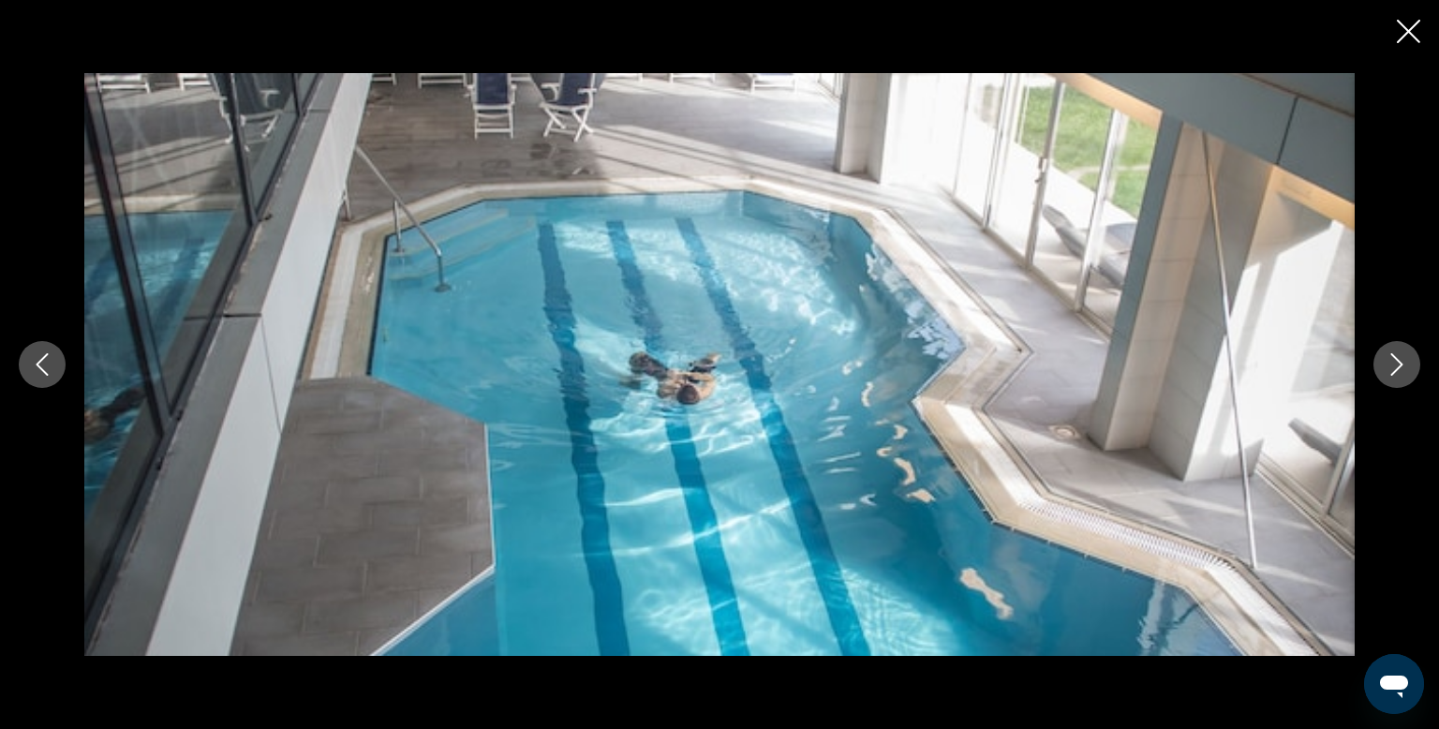
click at [1384, 374] on button "Next image" at bounding box center [1397, 364] width 47 height 47
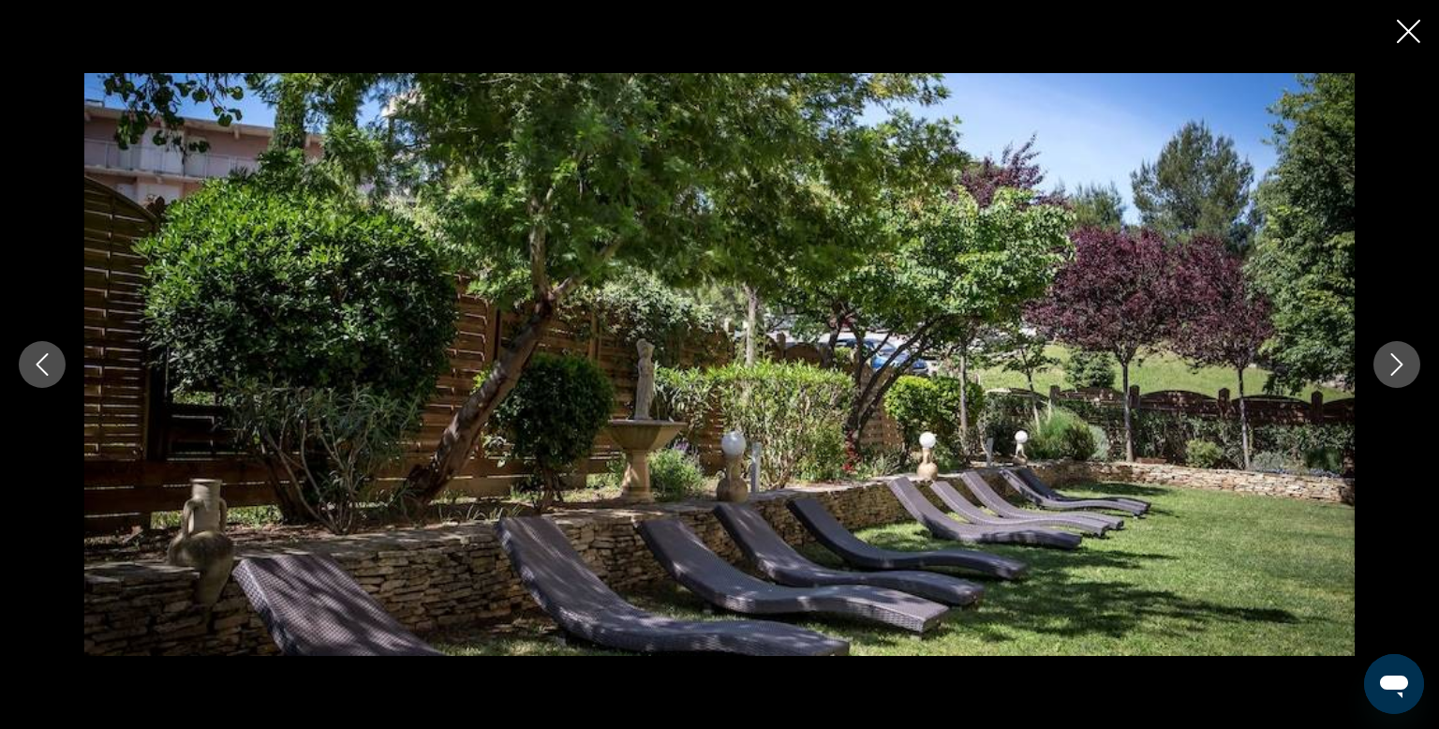
click at [1396, 364] on icon "Next image" at bounding box center [1397, 364] width 22 height 22
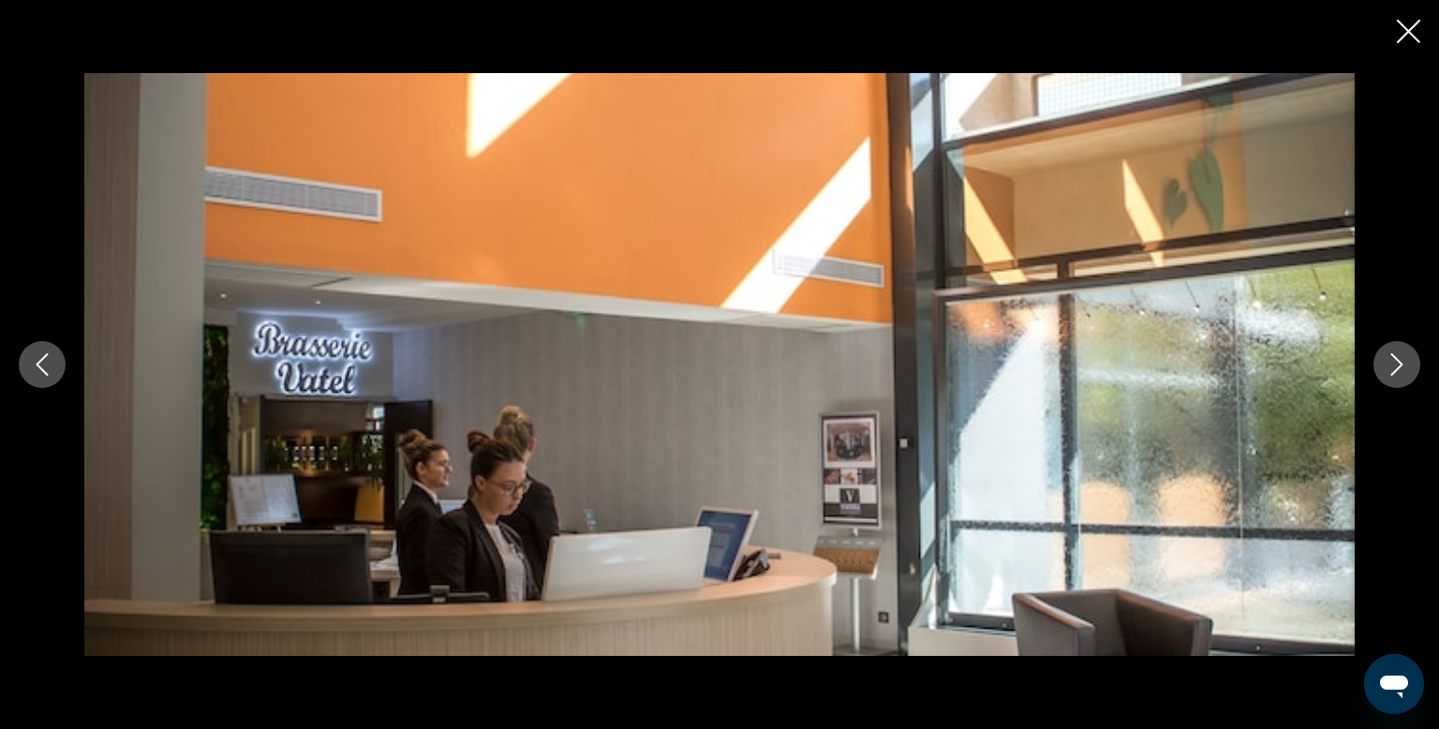
click at [1401, 369] on icon "Next image" at bounding box center [1397, 364] width 22 height 22
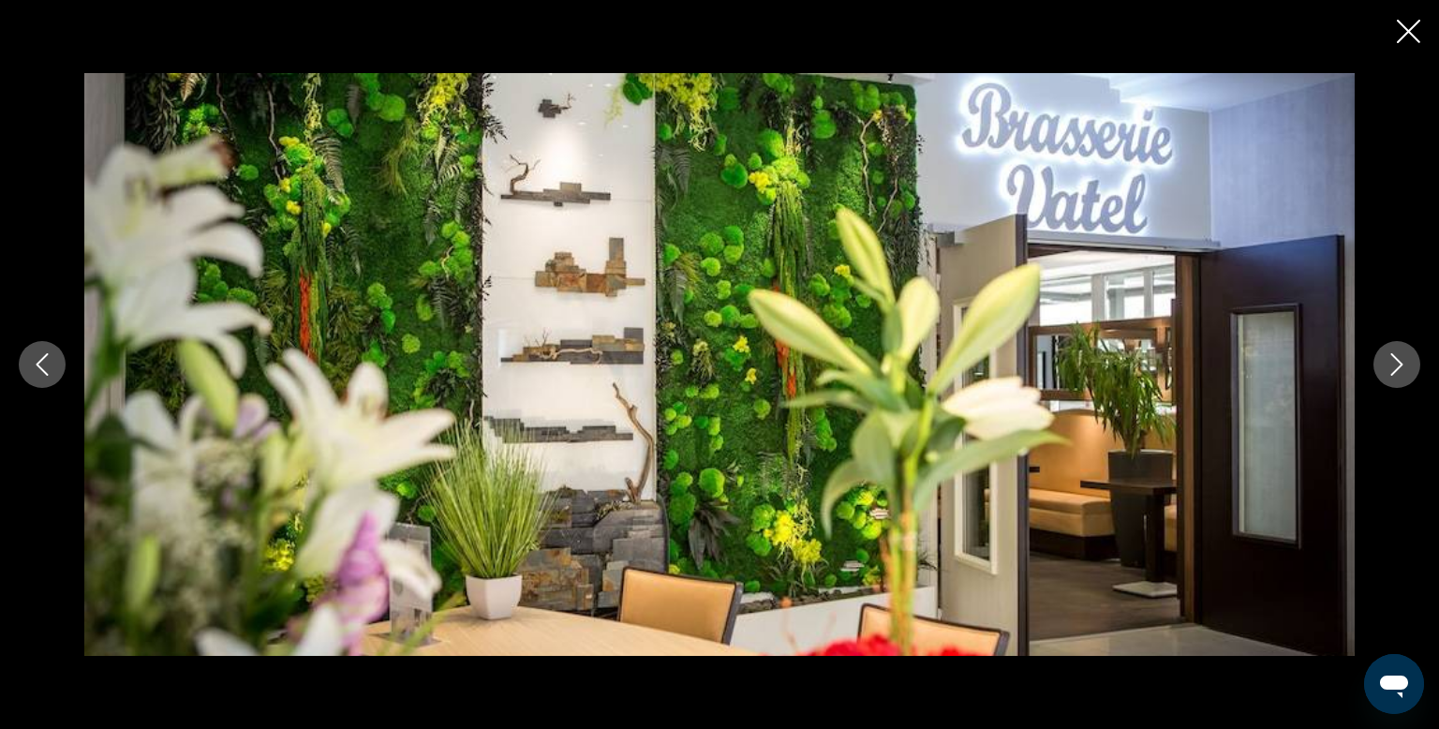
click at [1398, 378] on button "Next image" at bounding box center [1397, 364] width 47 height 47
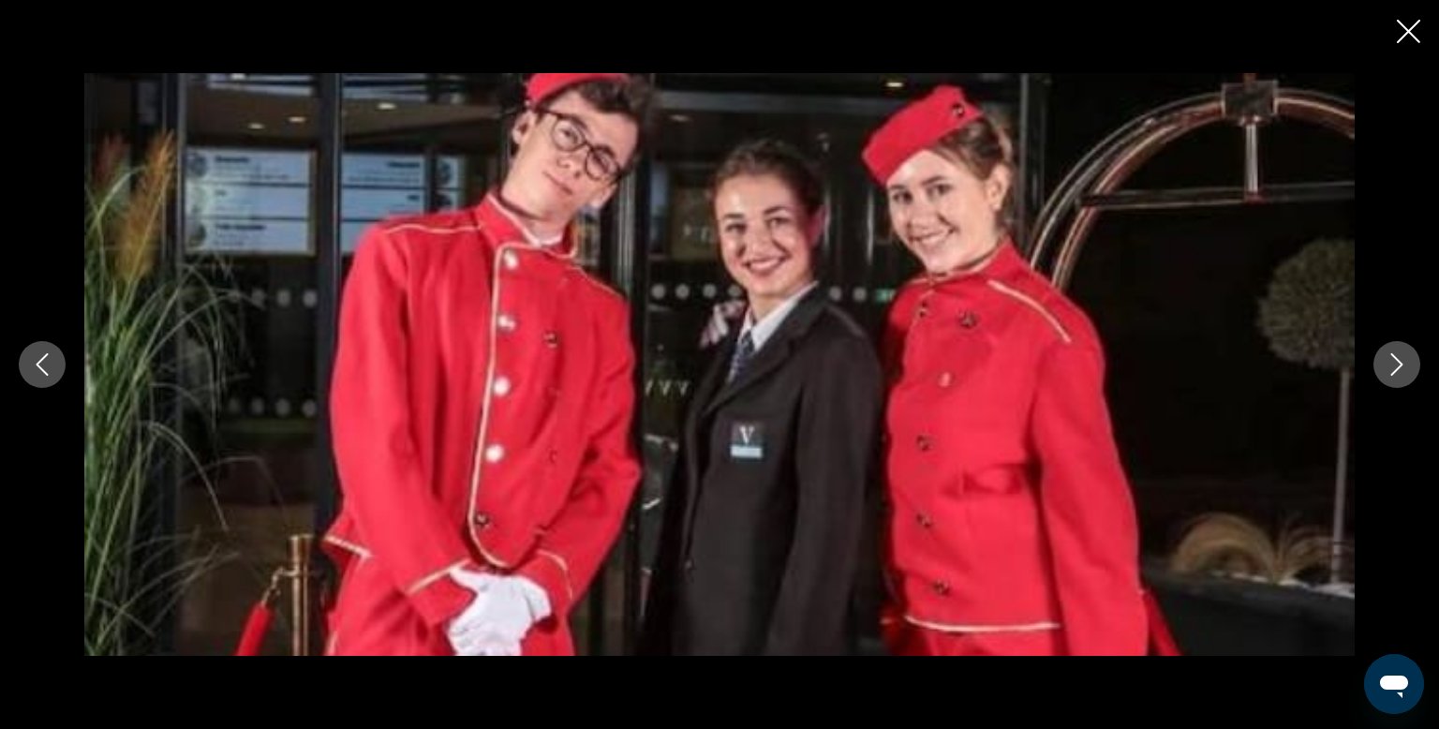
click at [1399, 373] on icon "Next image" at bounding box center [1397, 364] width 22 height 22
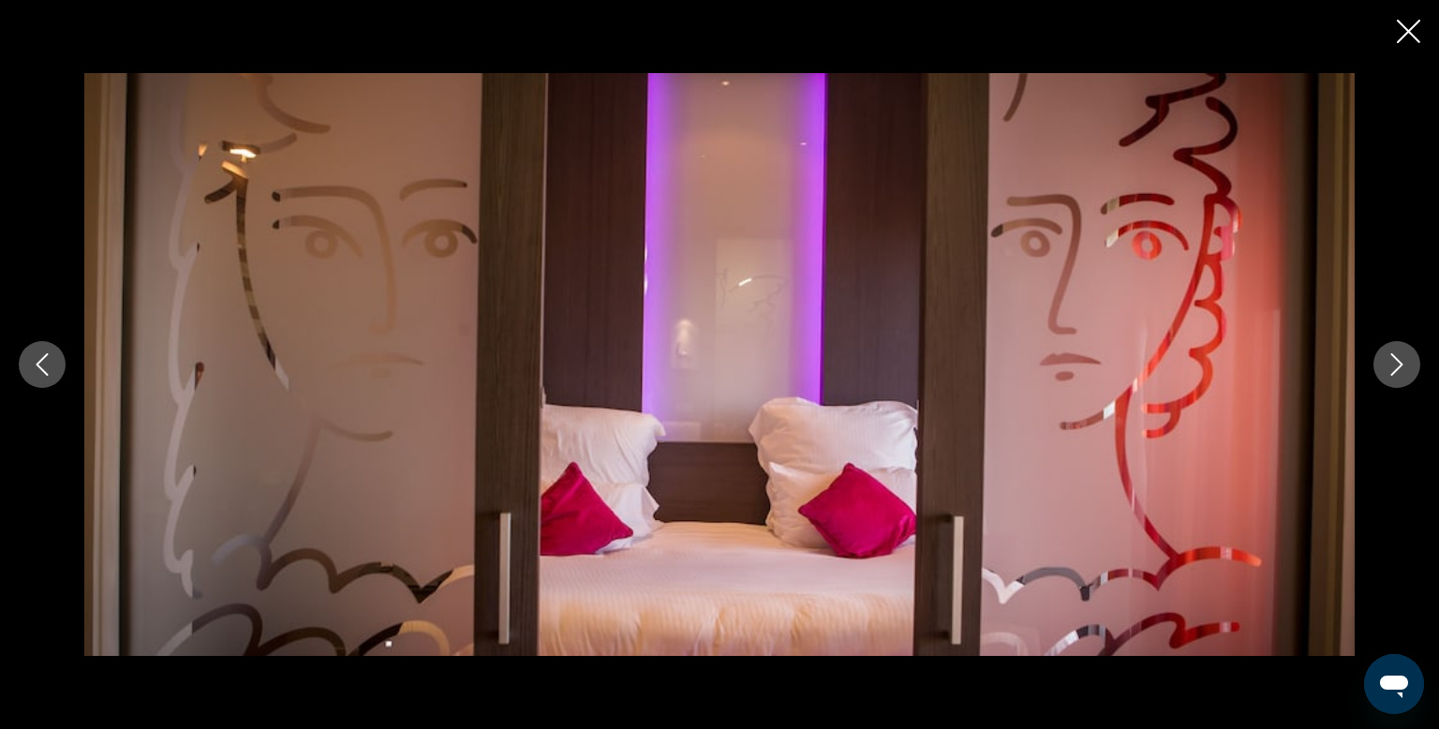
click at [1392, 378] on button "Next image" at bounding box center [1397, 364] width 47 height 47
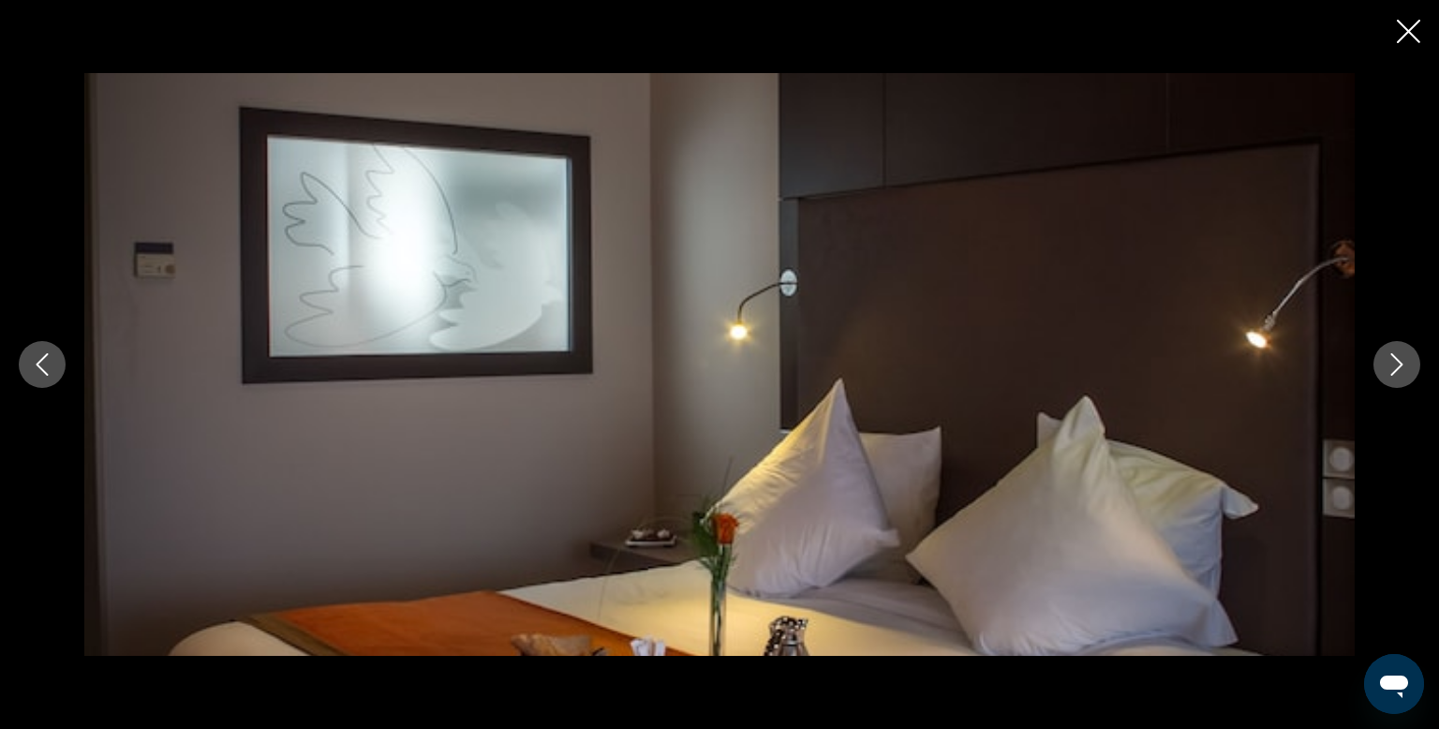
click at [1398, 374] on icon "Next image" at bounding box center [1397, 364] width 22 height 22
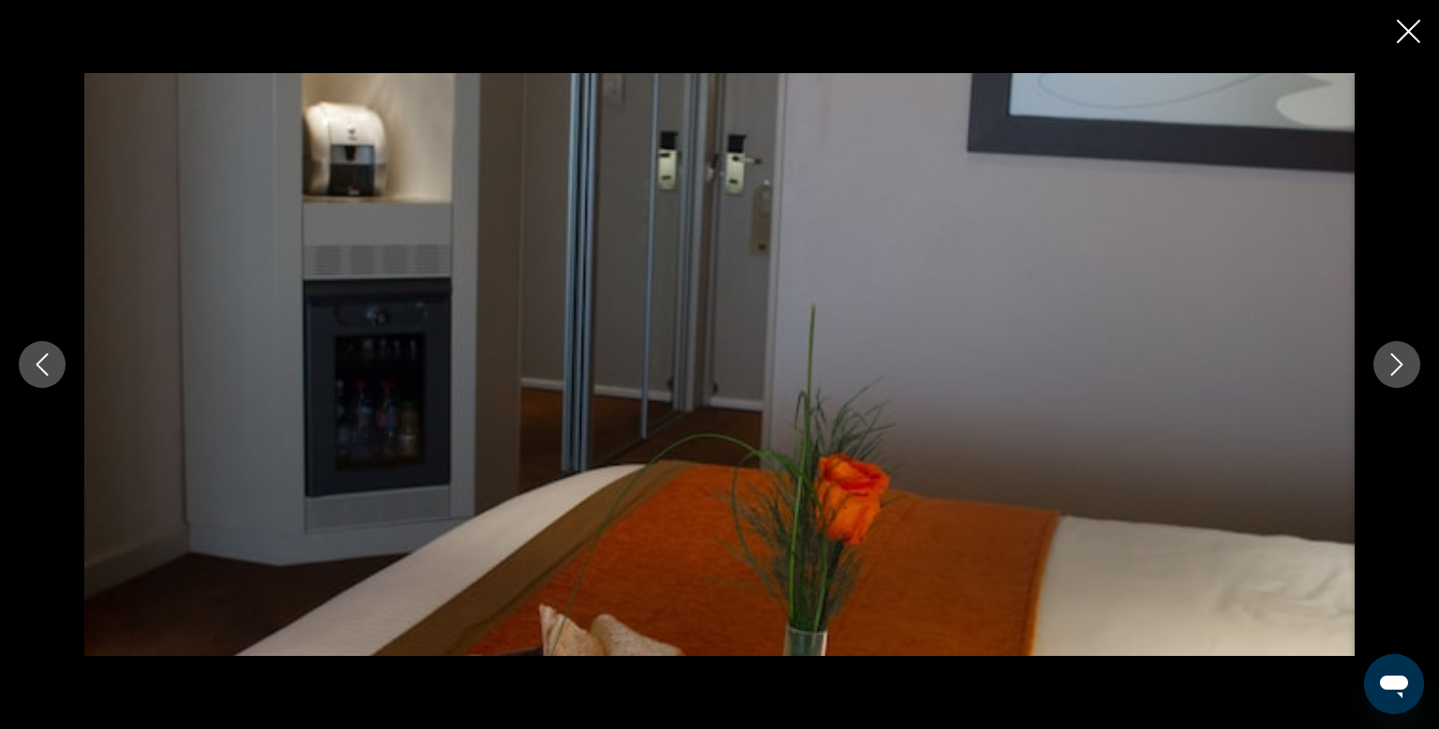
click at [1400, 376] on button "Next image" at bounding box center [1397, 364] width 47 height 47
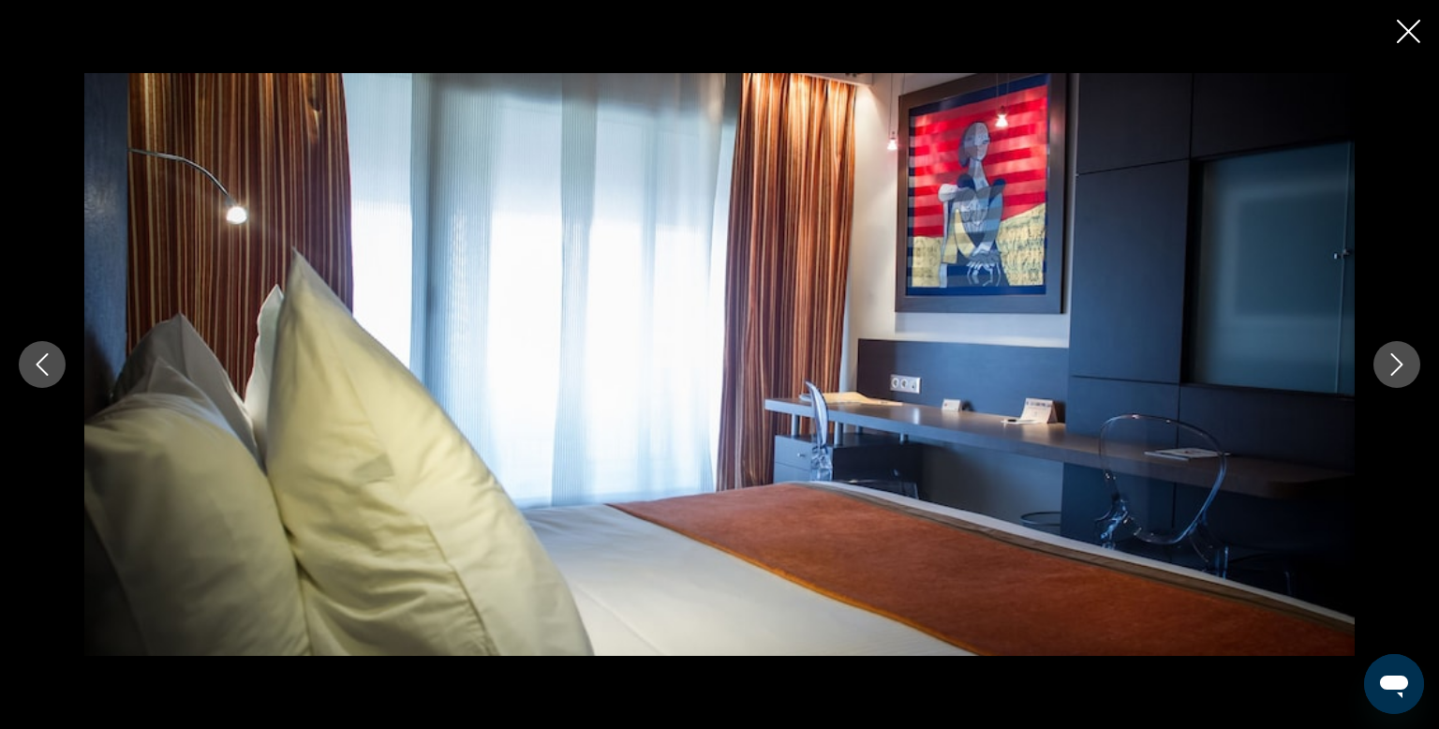
click at [1395, 375] on icon "Next image" at bounding box center [1397, 364] width 22 height 22
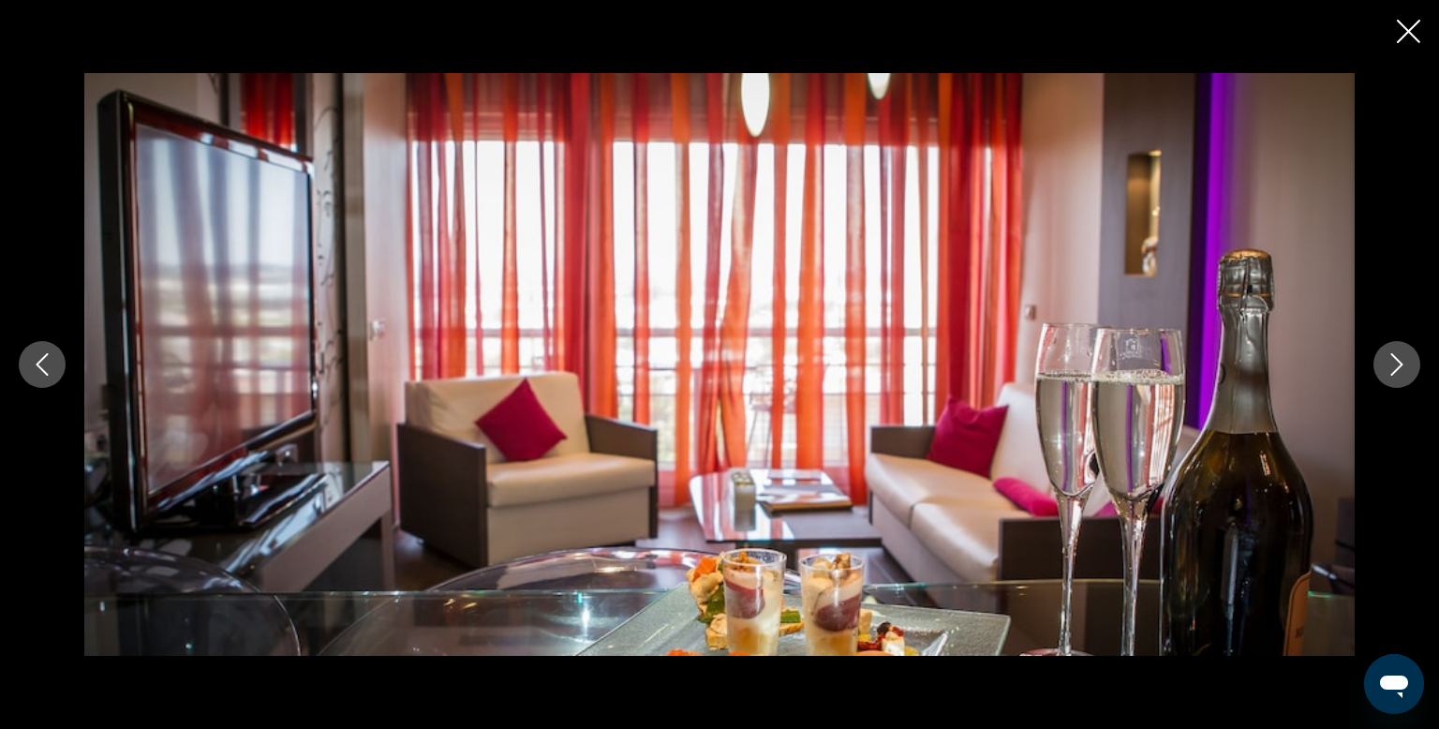
click at [1402, 36] on icon "Close slideshow" at bounding box center [1408, 31] width 23 height 23
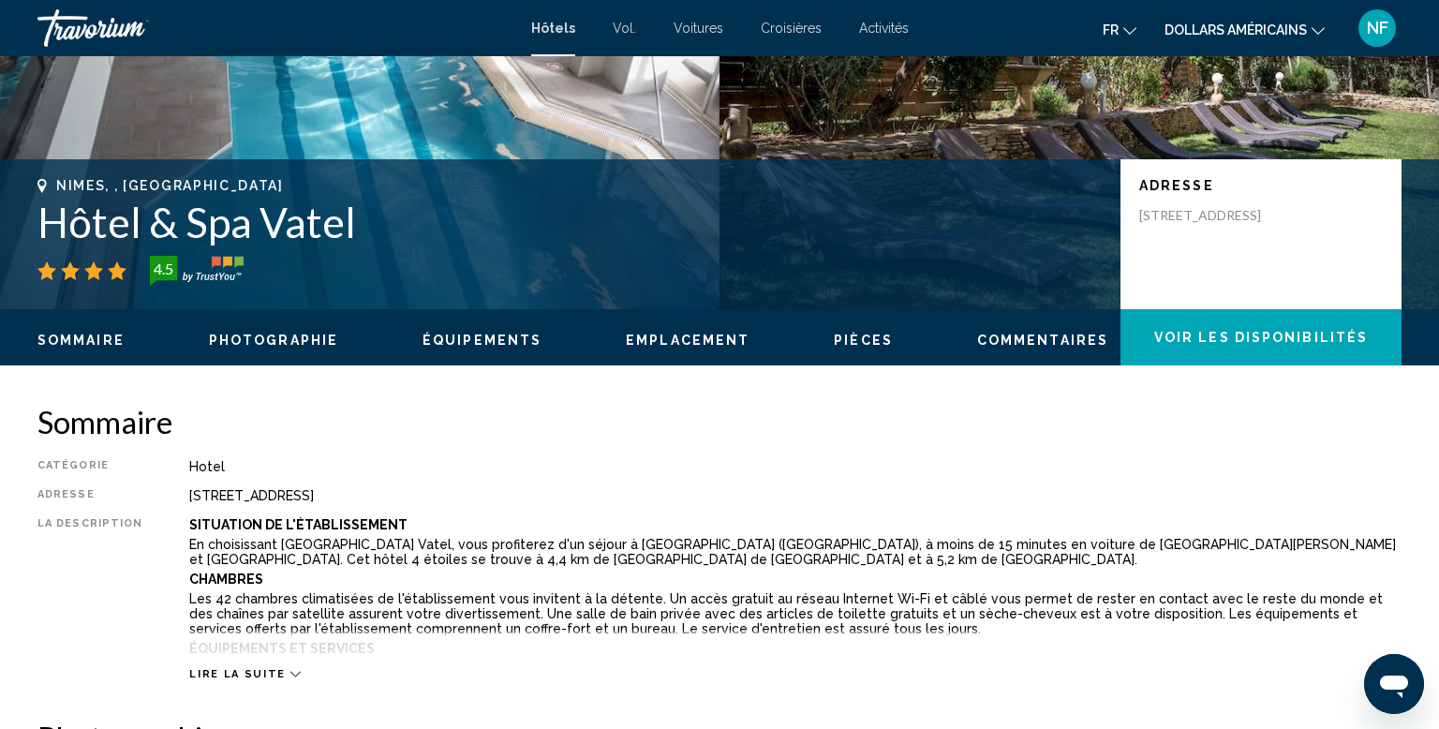
scroll to position [0, 0]
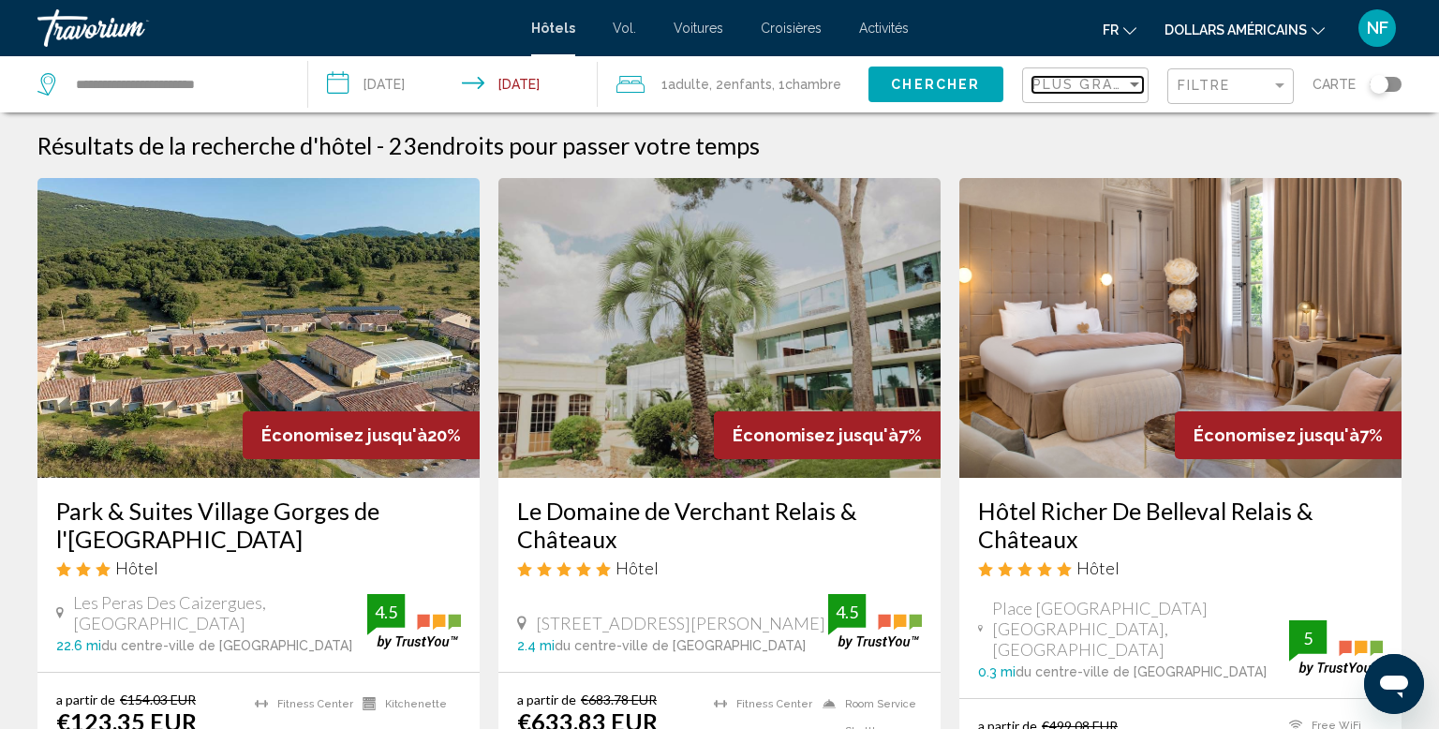
click at [1137, 89] on div "Sort by" at bounding box center [1134, 84] width 17 height 15
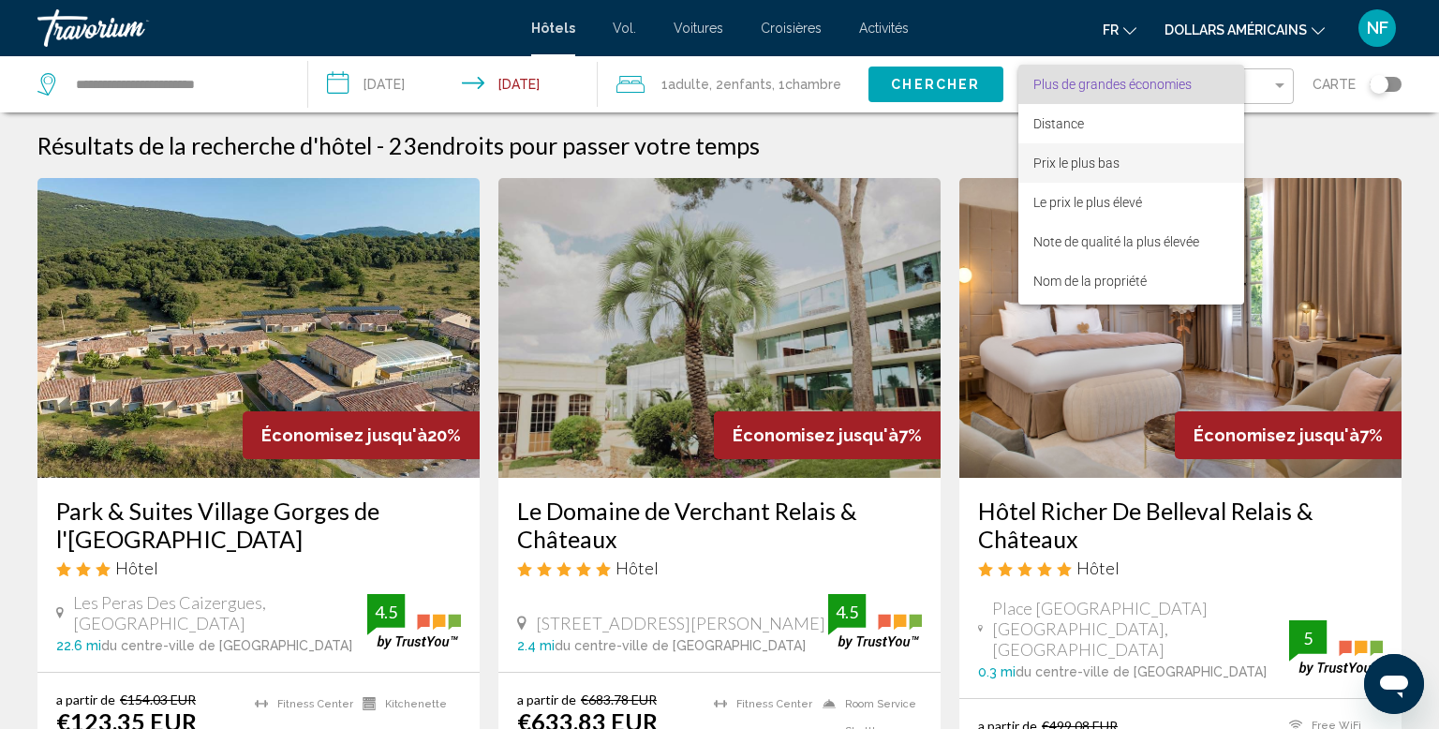
click at [1178, 171] on span "Prix le plus bas" at bounding box center [1132, 162] width 196 height 39
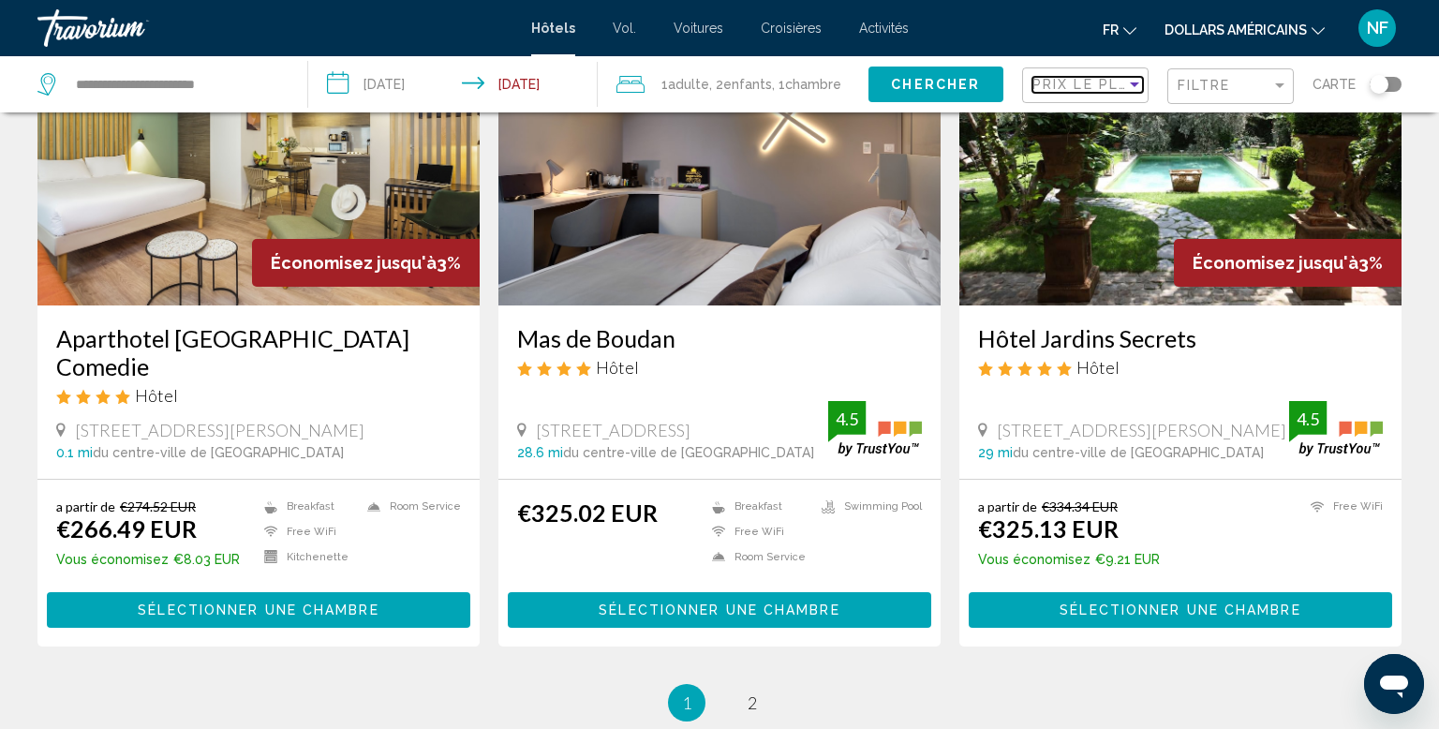
scroll to position [2293, 0]
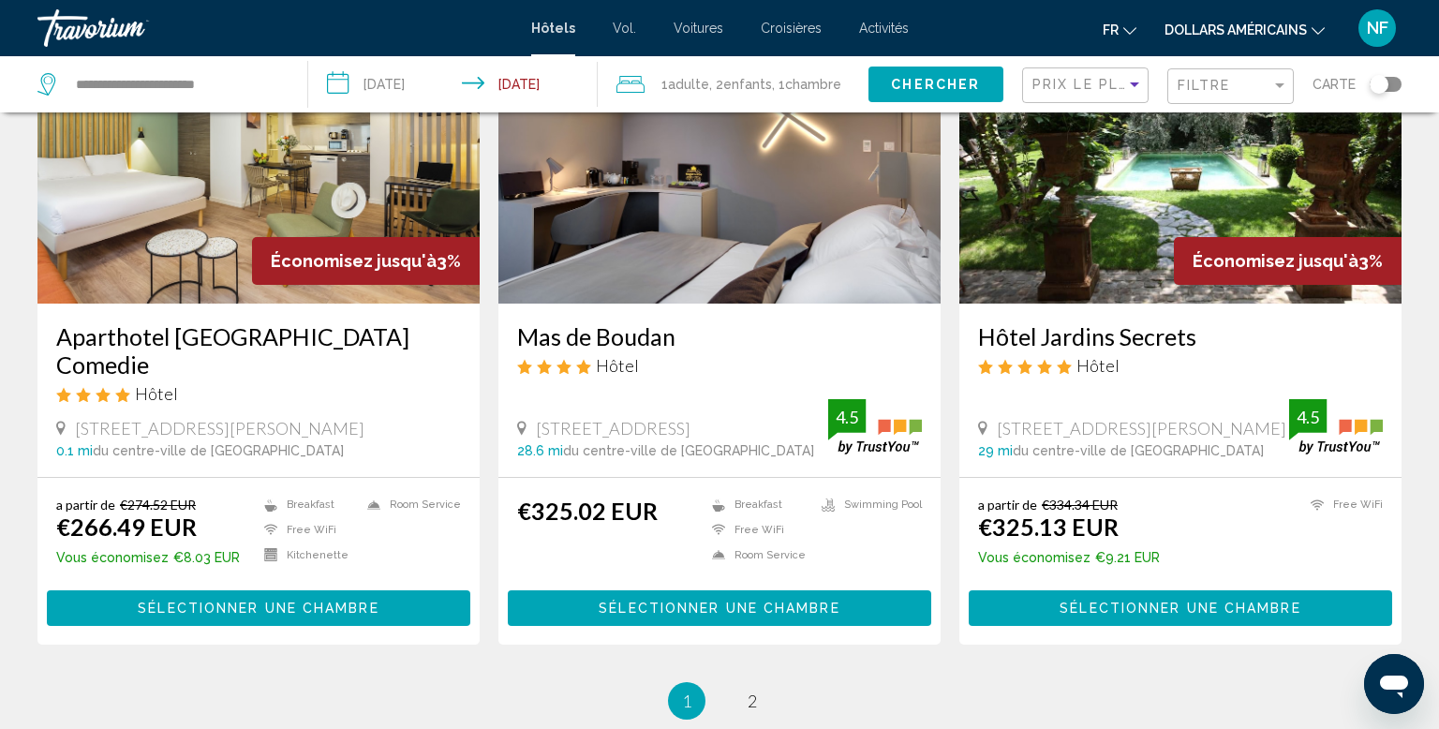
click at [738, 682] on li "page 2" at bounding box center [752, 700] width 37 height 37
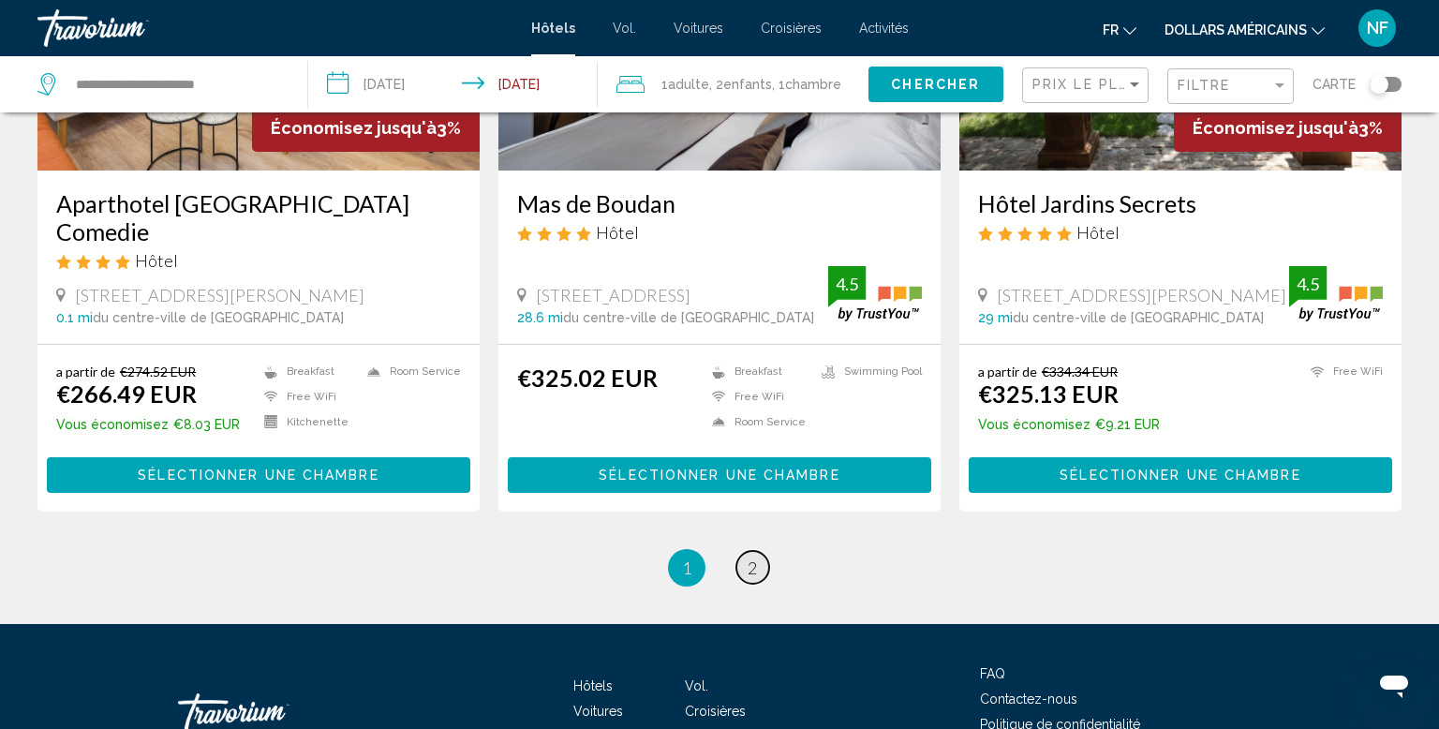
click at [753, 558] on span "2" at bounding box center [752, 568] width 9 height 21
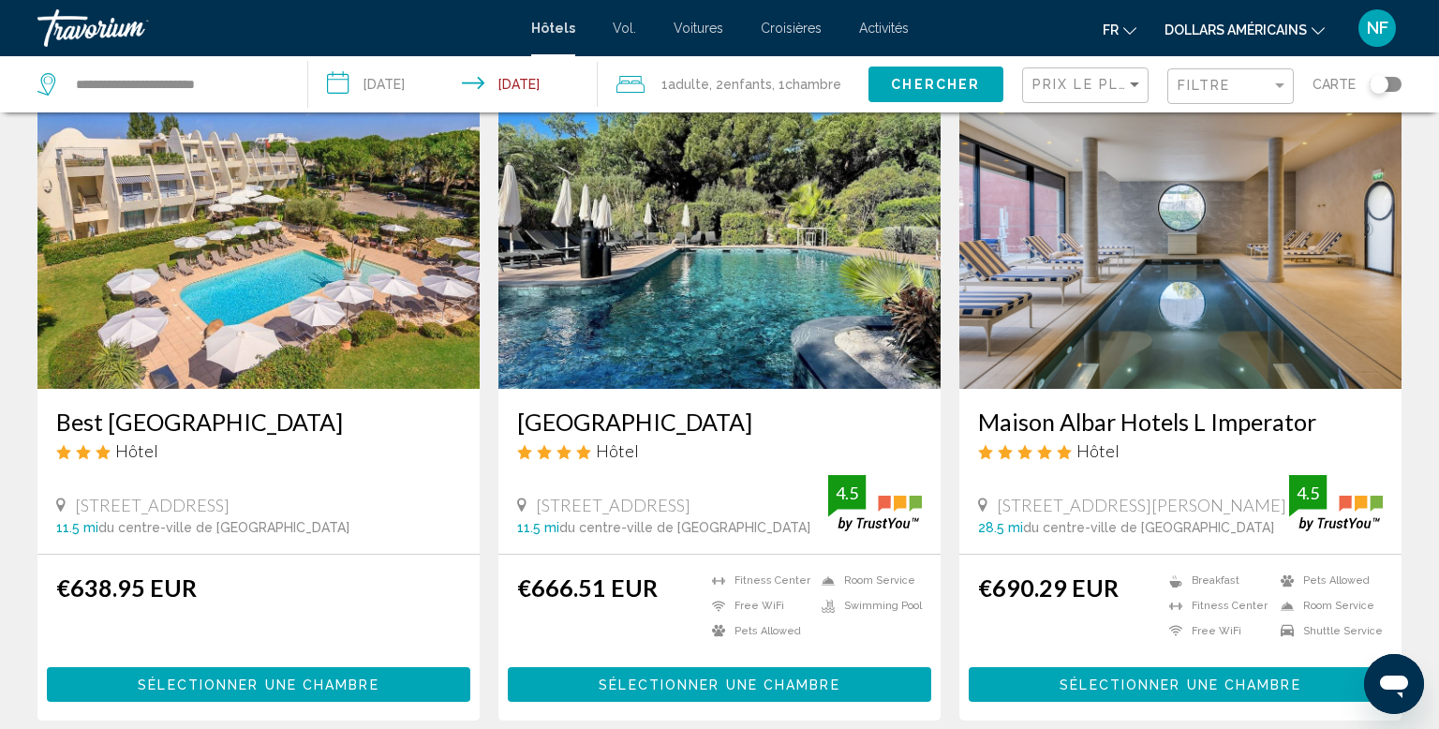
scroll to position [1573, 0]
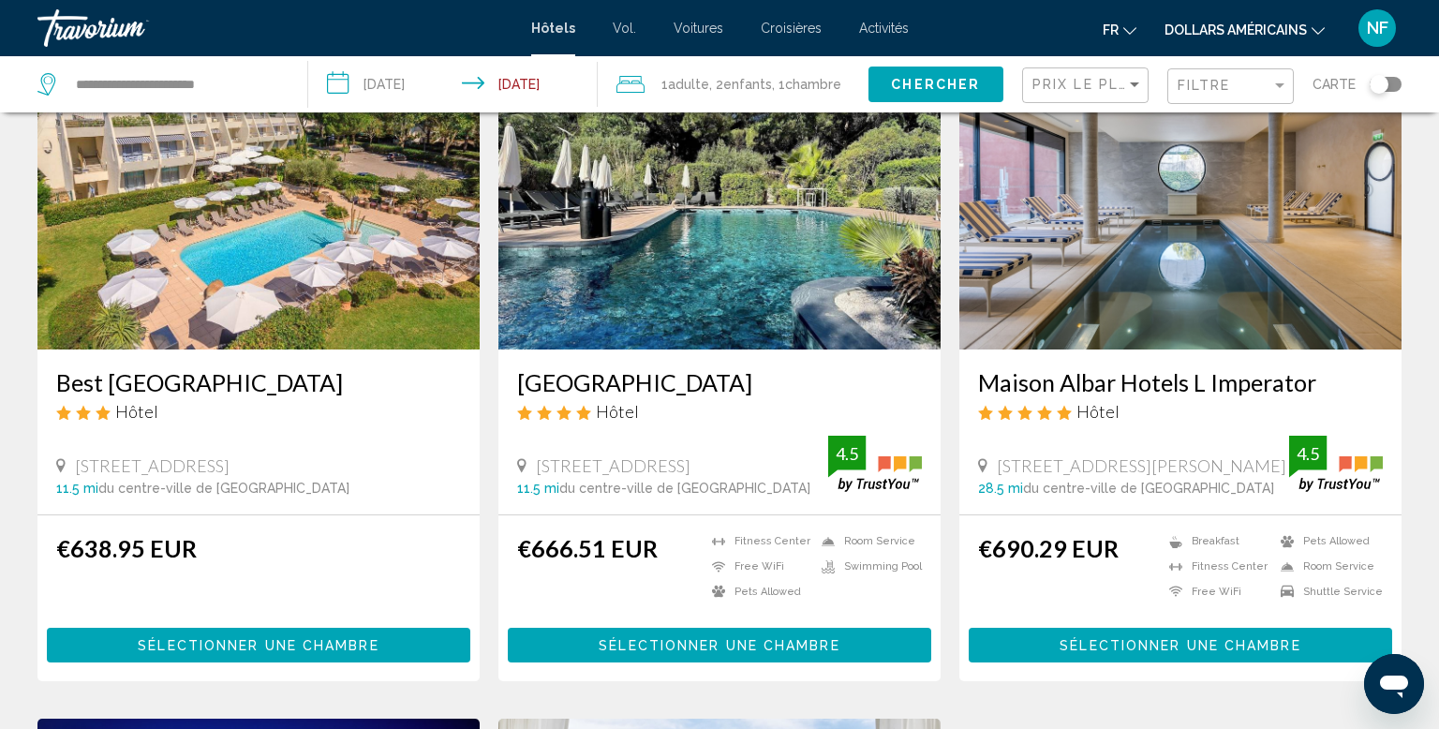
click at [437, 80] on input "**********" at bounding box center [456, 87] width 297 height 62
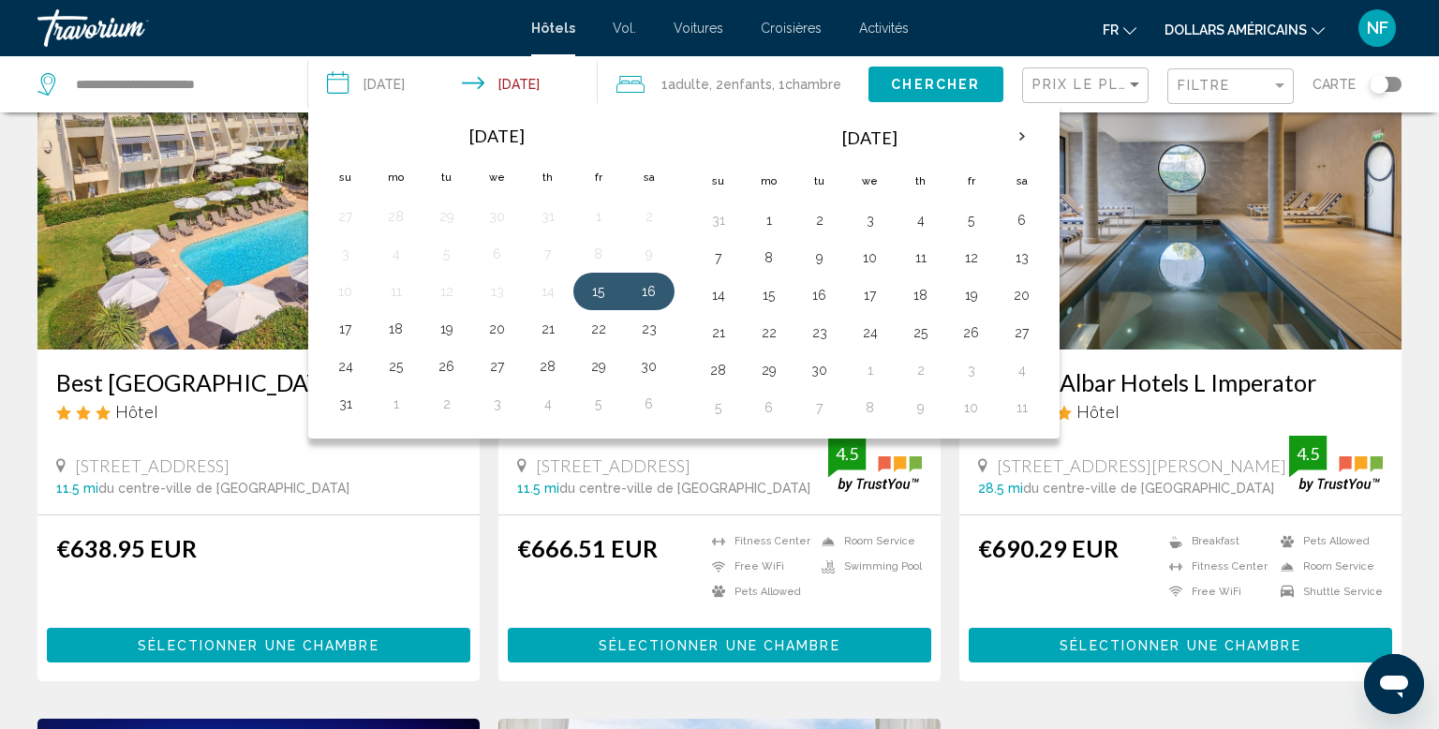
click at [1435, 294] on div "Résultats de la recherche d'hôtel - 23 endroits pour passer votre temps Économi…" at bounding box center [719, 6] width 1439 height 2895
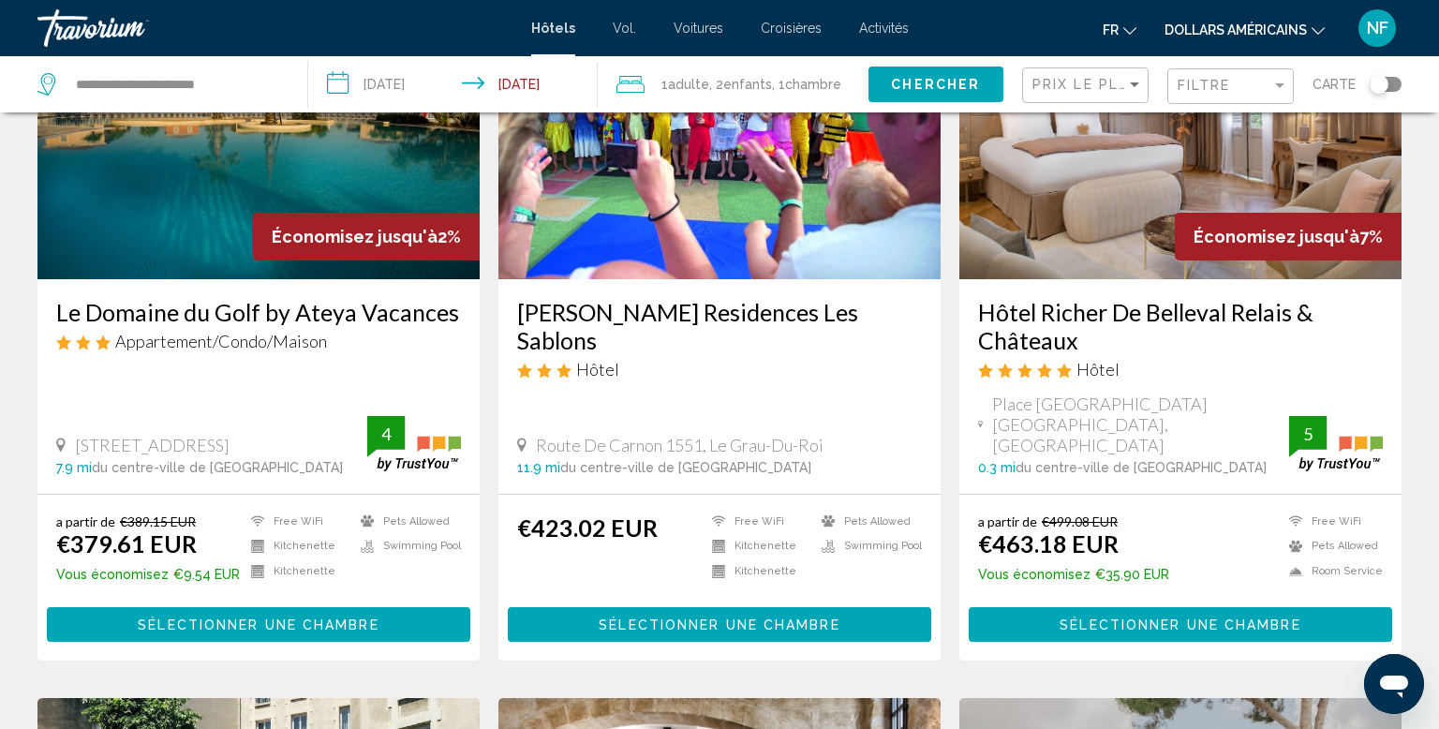
scroll to position [0, 0]
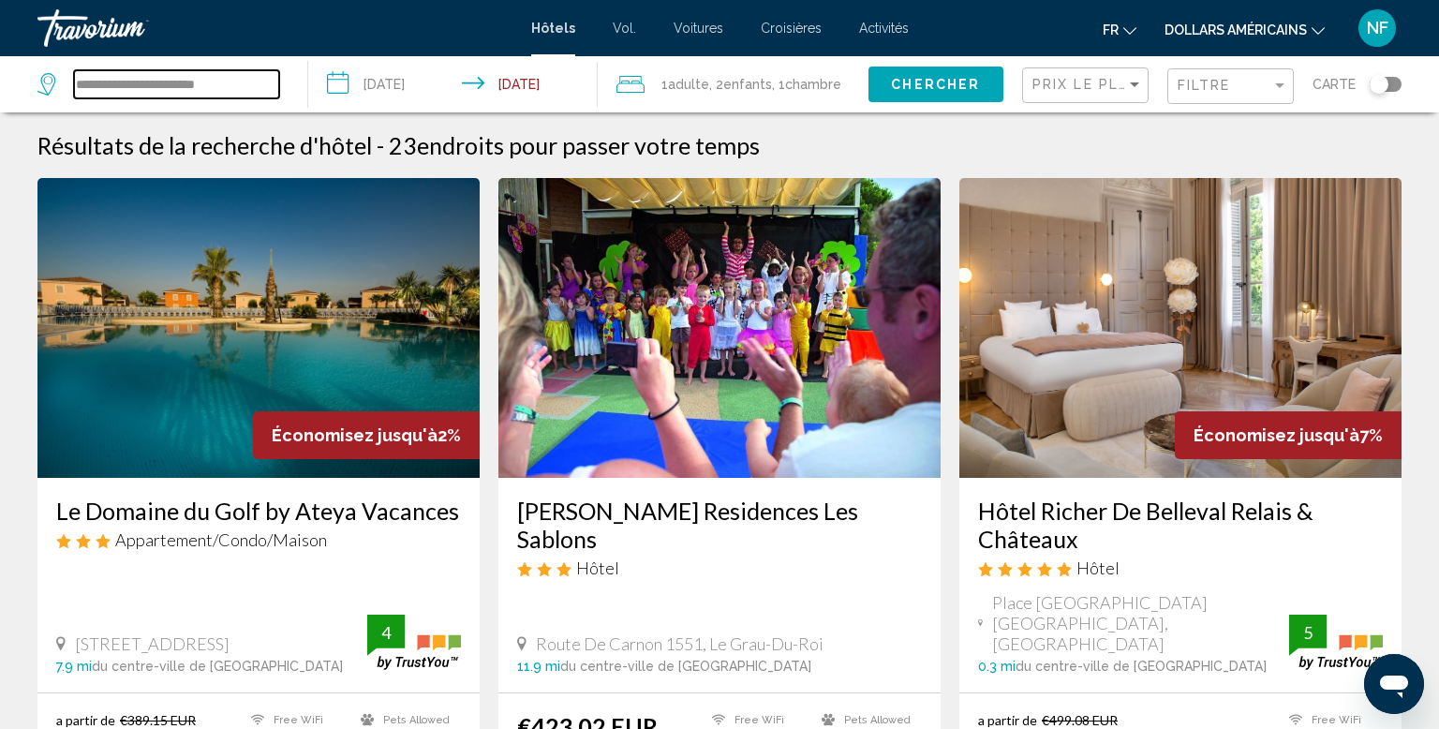
click at [219, 76] on input "**********" at bounding box center [176, 84] width 205 height 28
click at [234, 82] on input "**********" at bounding box center [176, 84] width 205 height 28
type input "*"
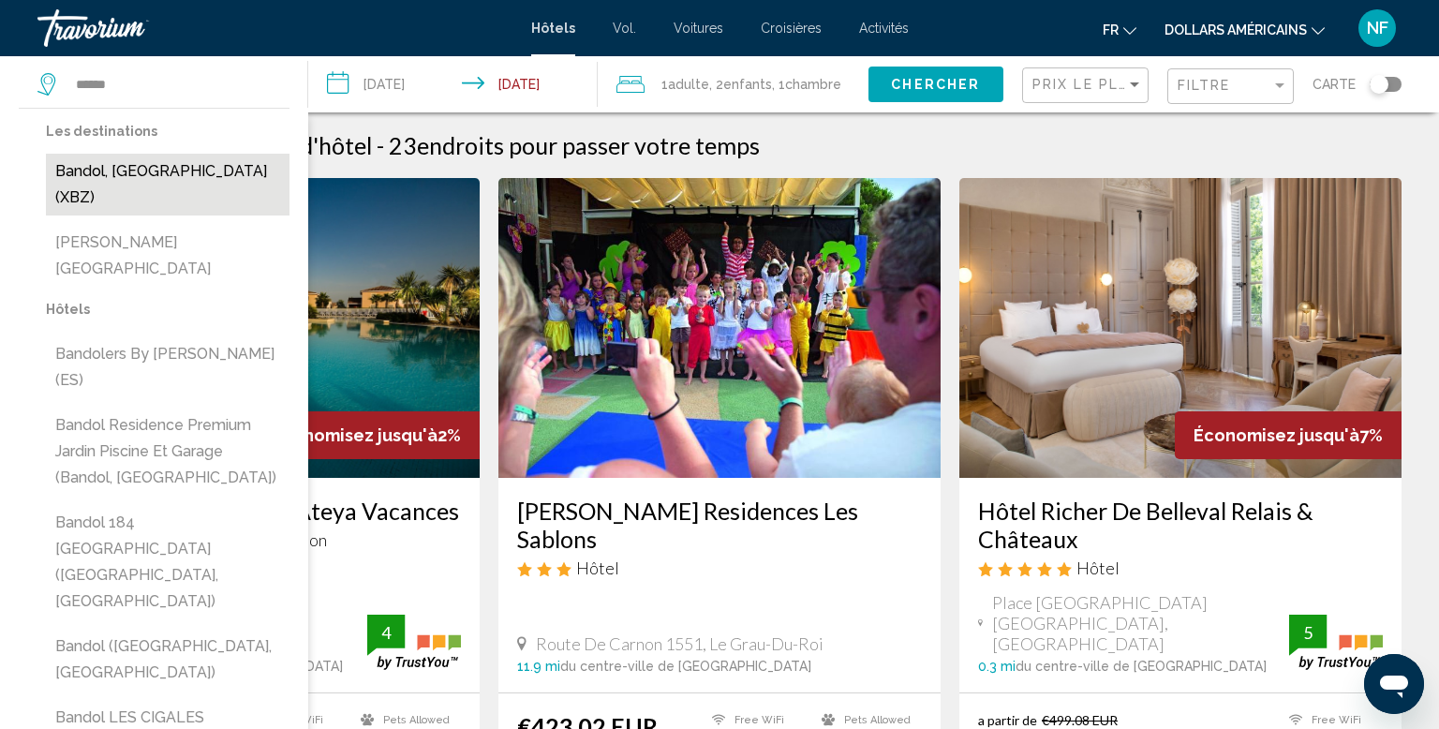
click at [76, 162] on button "Bandol, [GEOGRAPHIC_DATA] (XBZ)" at bounding box center [168, 185] width 244 height 62
type input "**********"
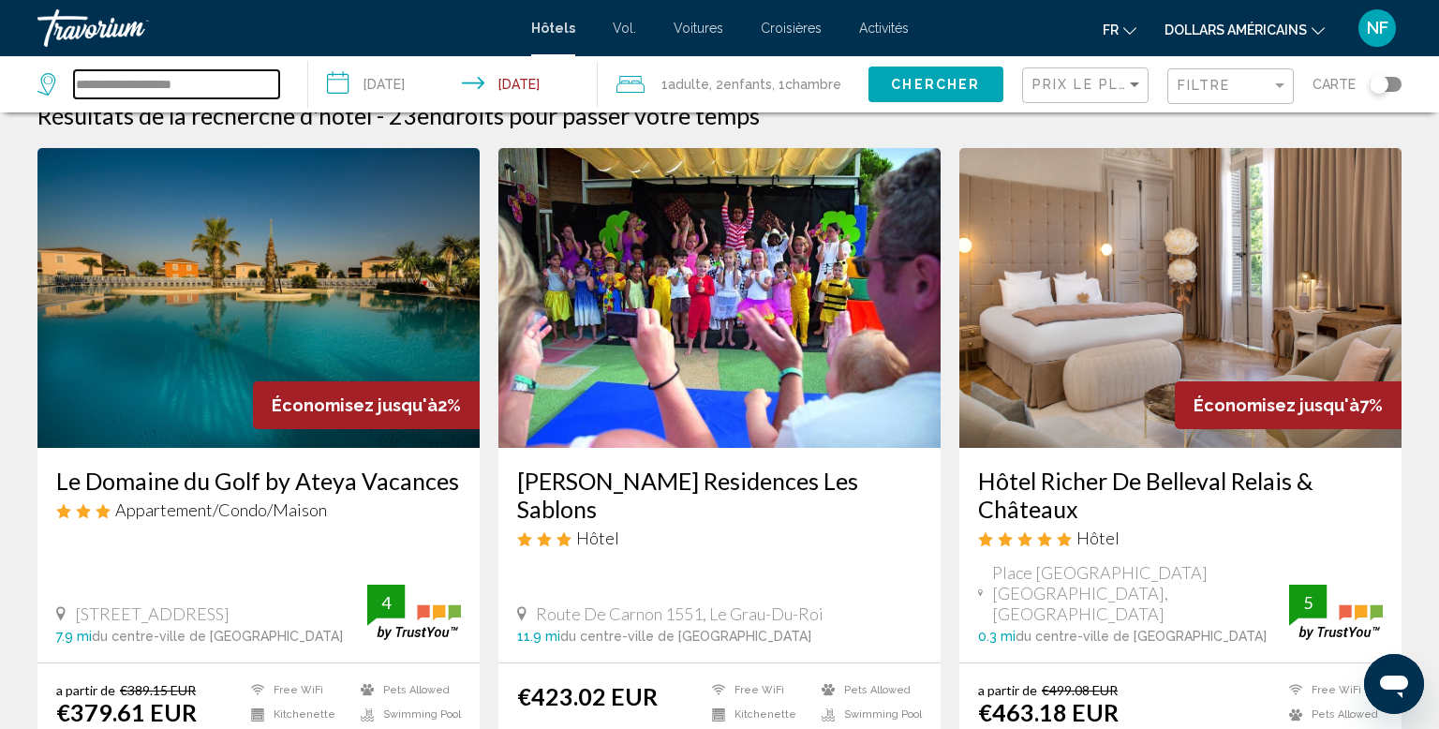
scroll to position [45, 0]
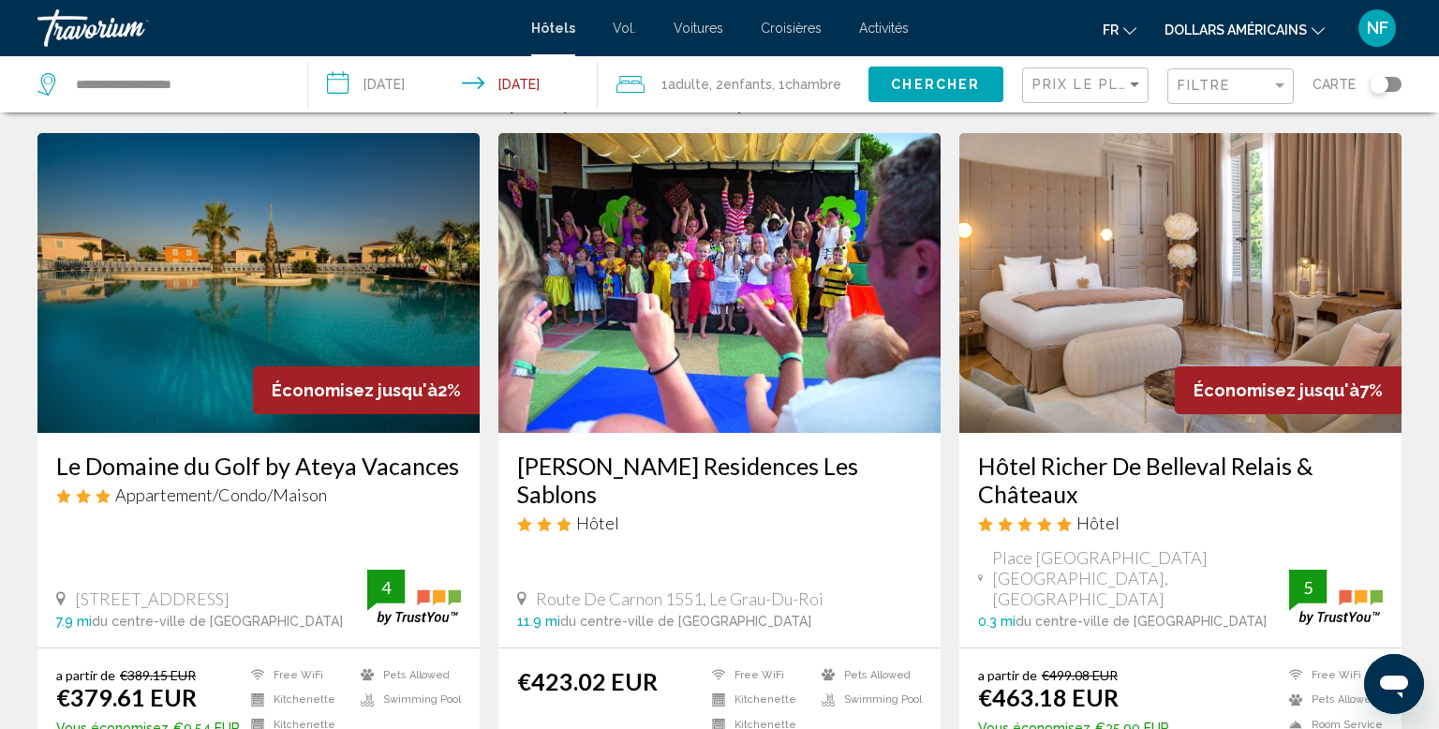
click at [952, 84] on span "Chercher" at bounding box center [935, 85] width 89 height 15
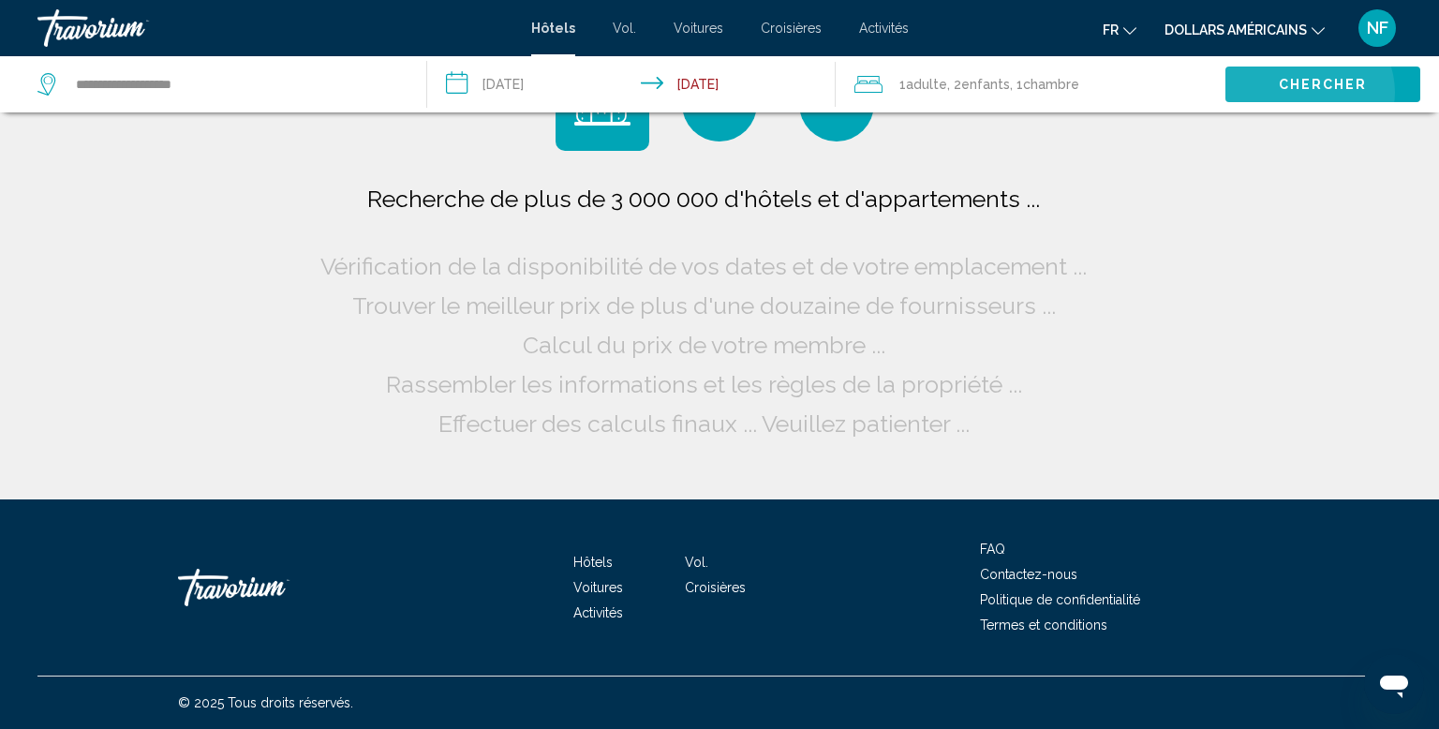
scroll to position [0, 0]
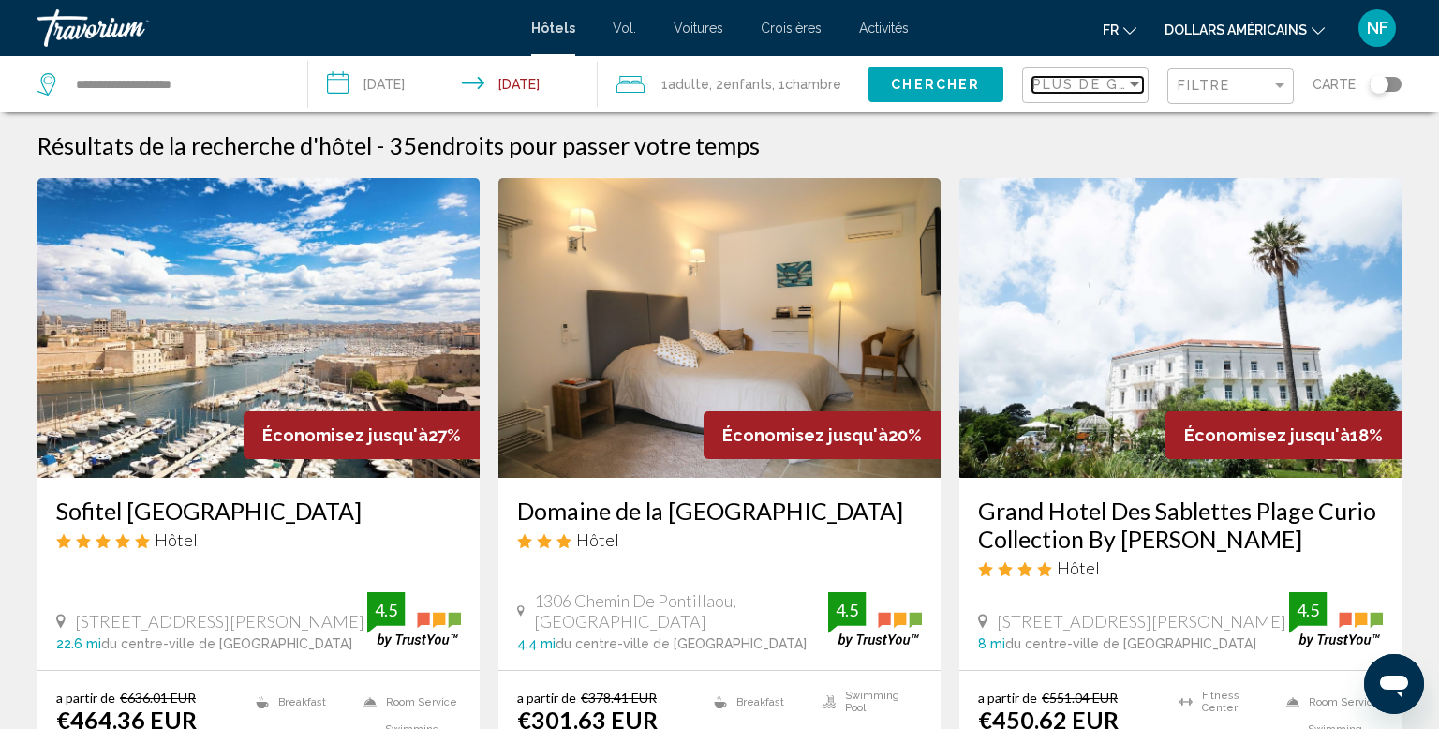
click at [1136, 83] on div "Sort by" at bounding box center [1134, 84] width 9 height 5
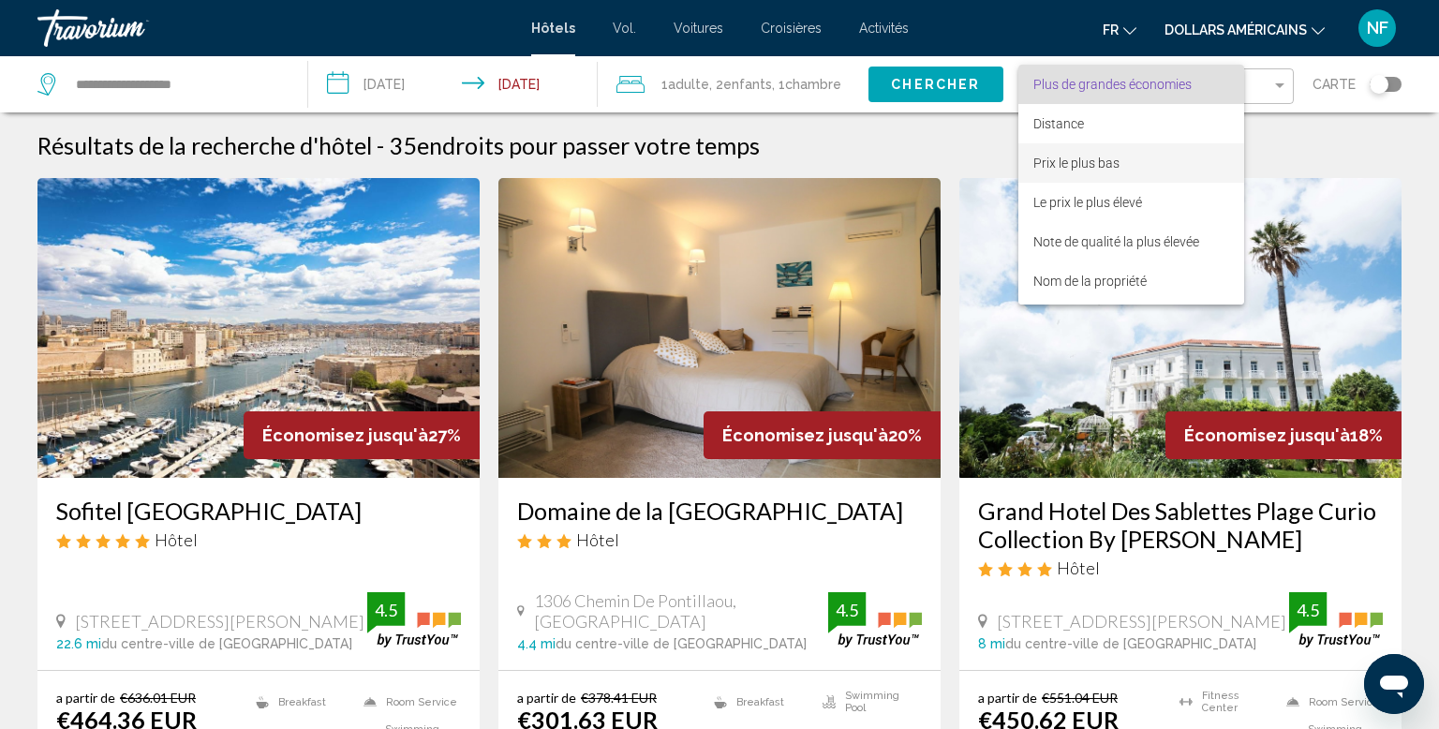
click at [1186, 173] on span "Prix le plus bas" at bounding box center [1132, 162] width 196 height 39
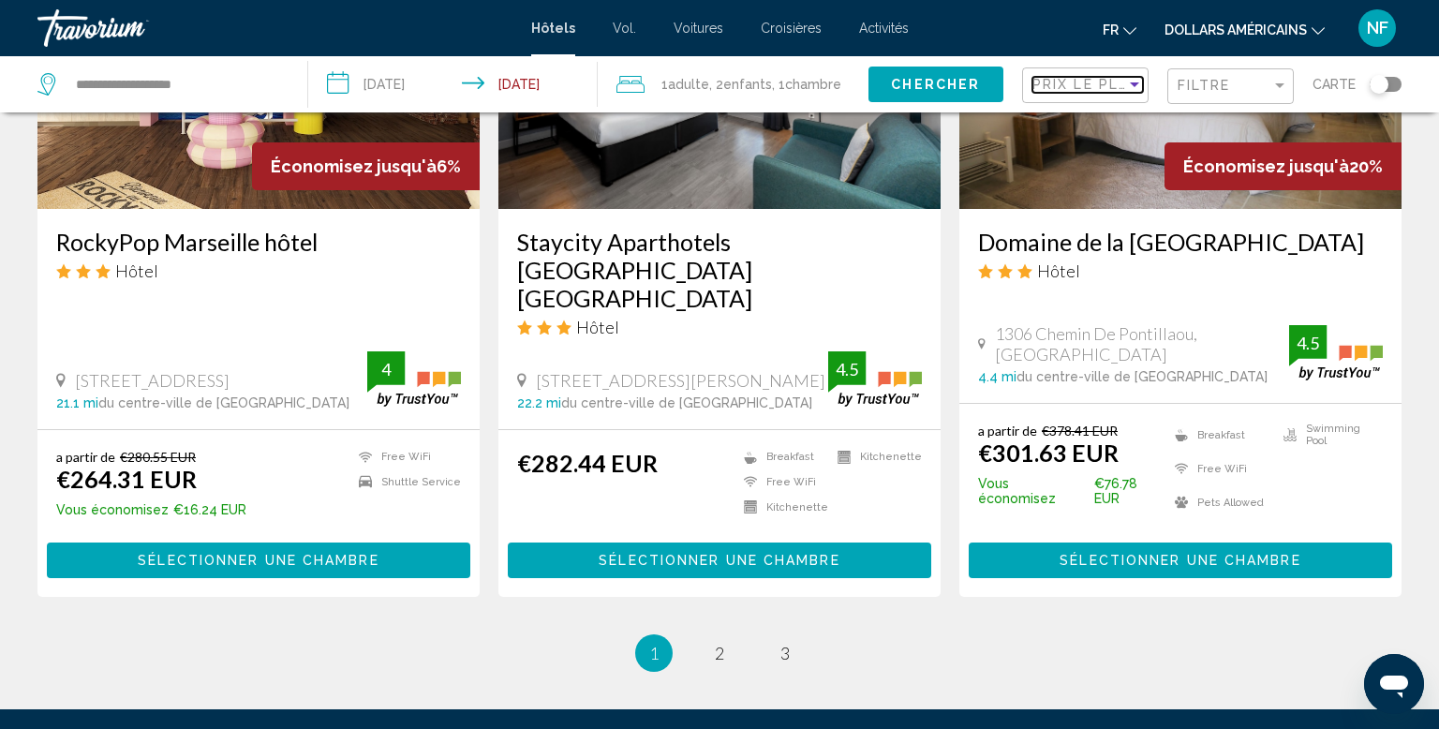
scroll to position [2410, 0]
click at [716, 643] on span "2" at bounding box center [719, 653] width 9 height 21
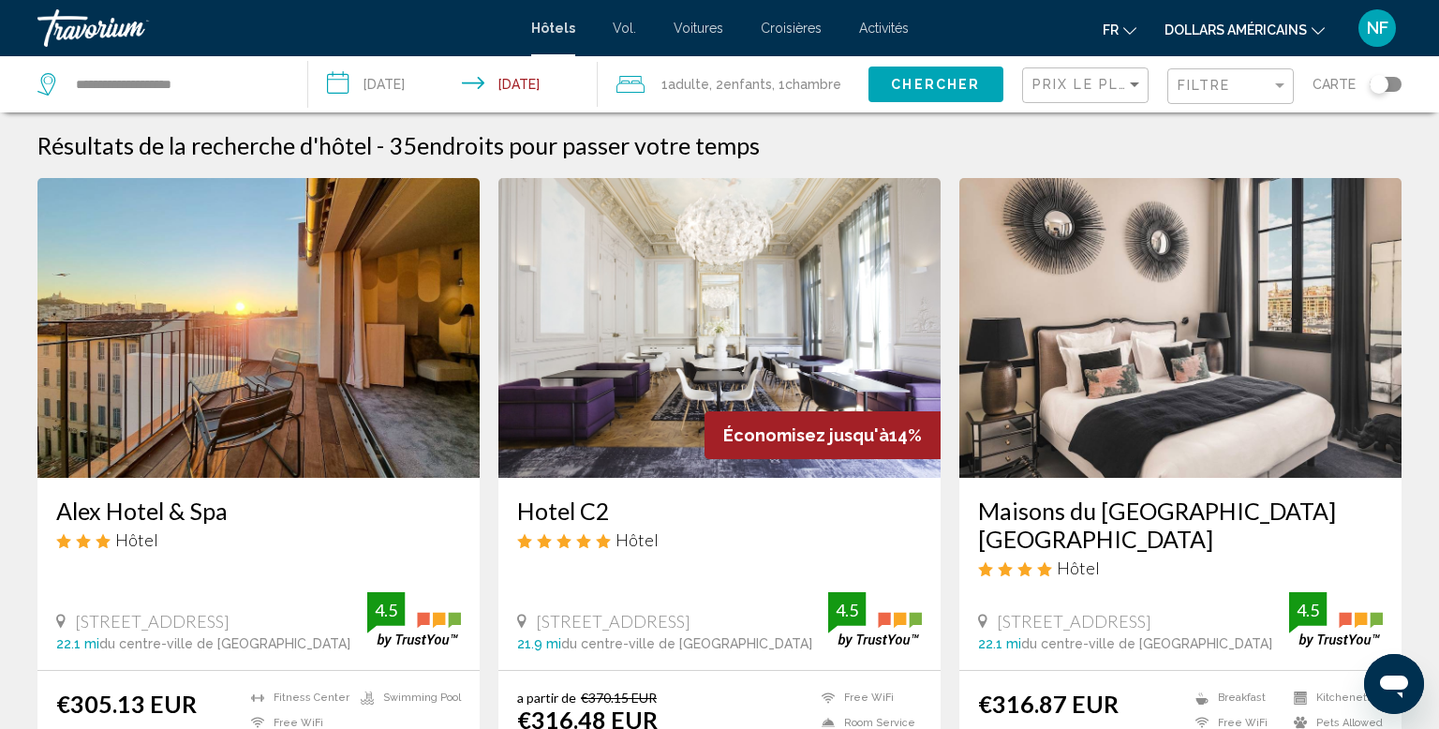
click at [174, 43] on div "Travorium" at bounding box center [130, 27] width 187 height 37
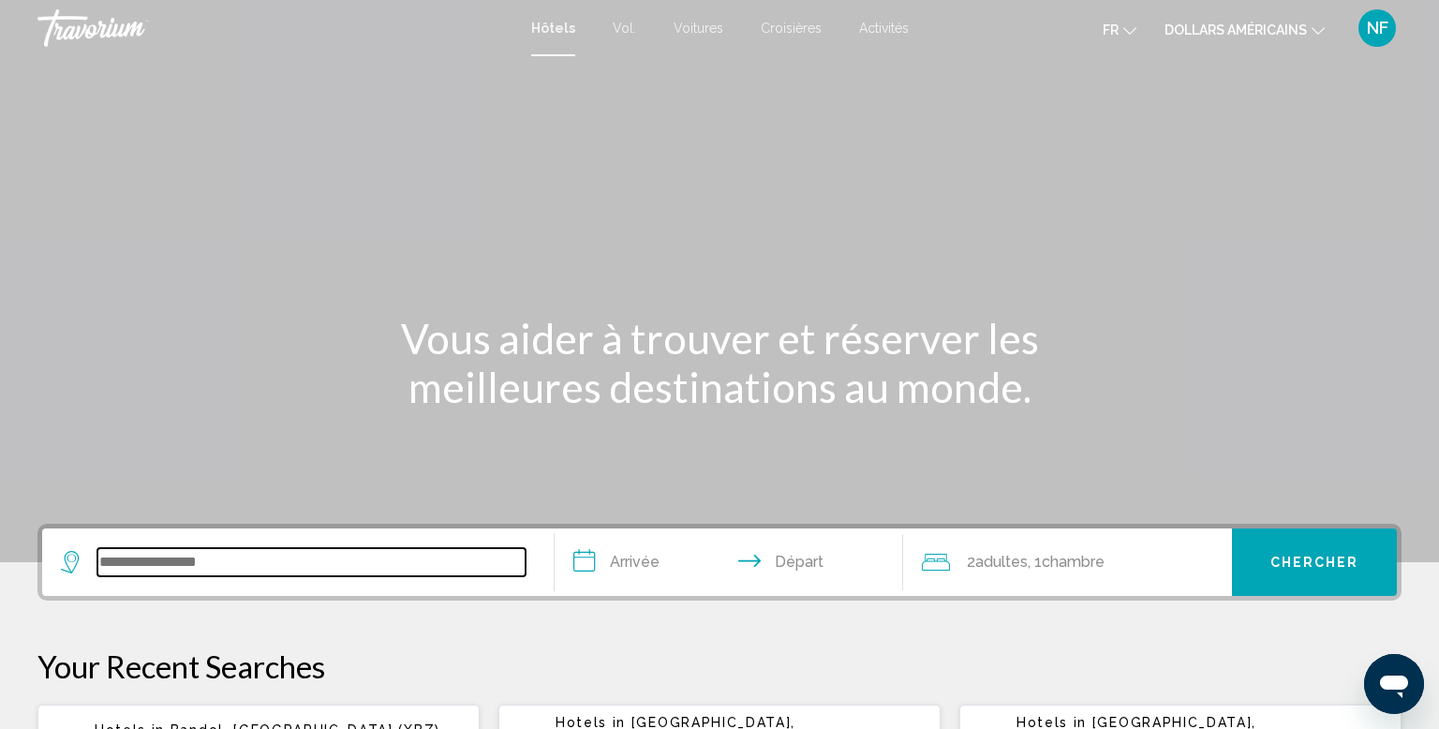
click at [232, 568] on input "Search widget" at bounding box center [311, 562] width 428 height 28
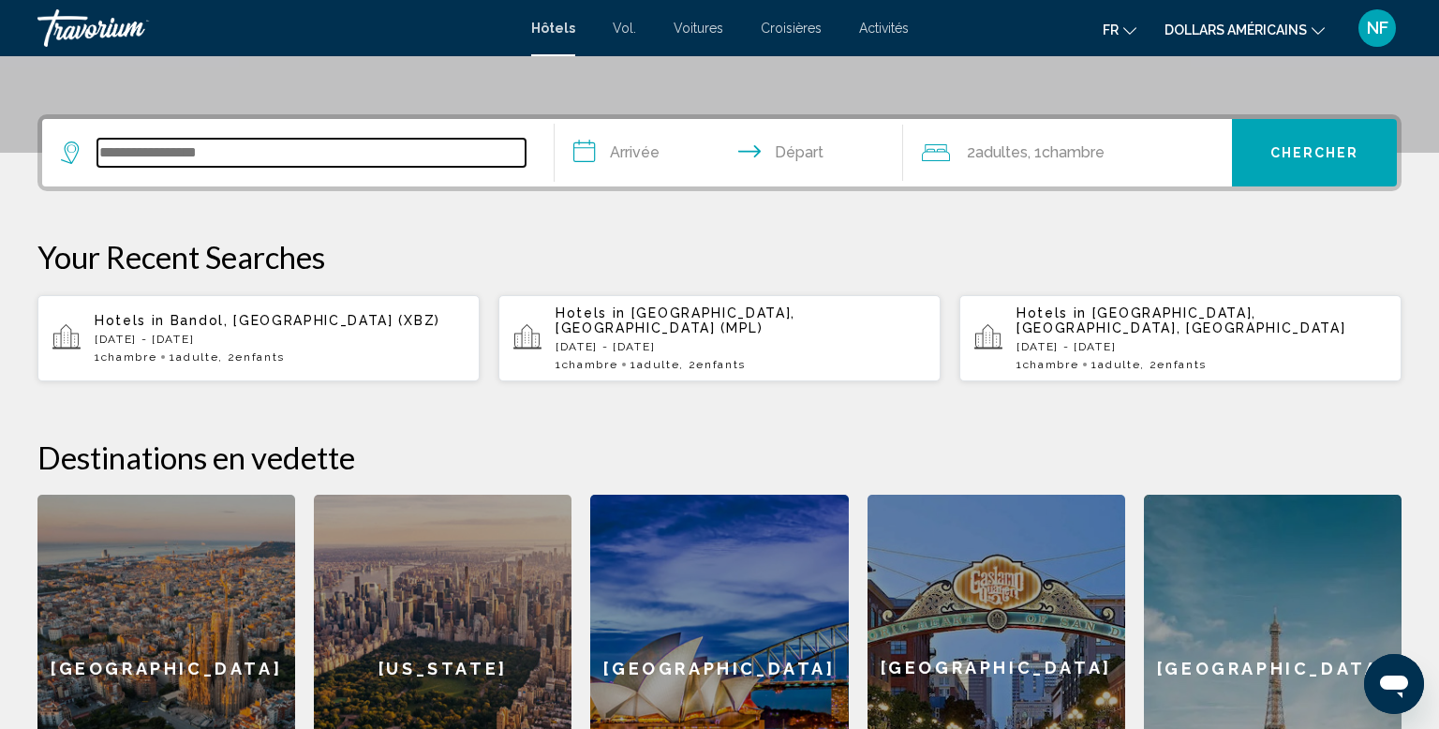
scroll to position [462, 0]
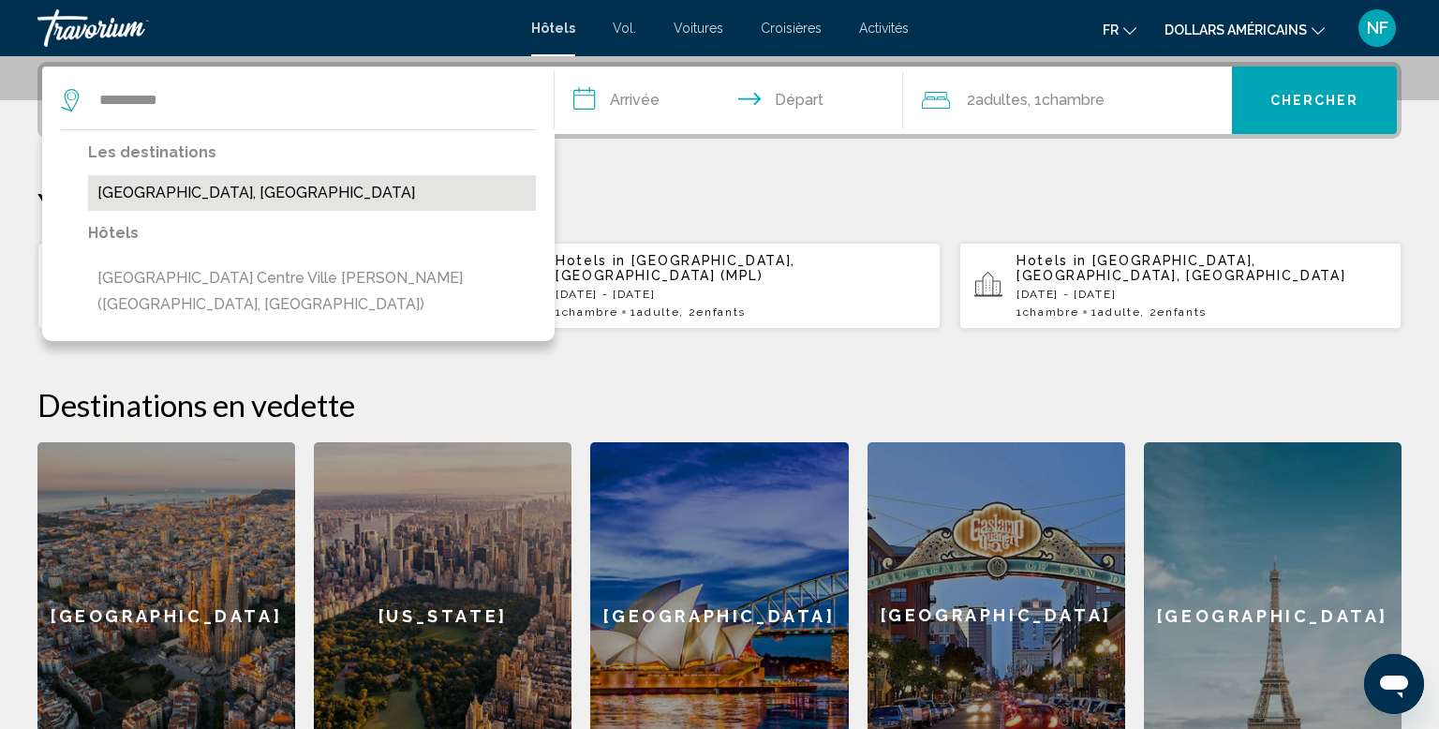
click at [134, 184] on button "[GEOGRAPHIC_DATA], [GEOGRAPHIC_DATA]" at bounding box center [312, 193] width 448 height 36
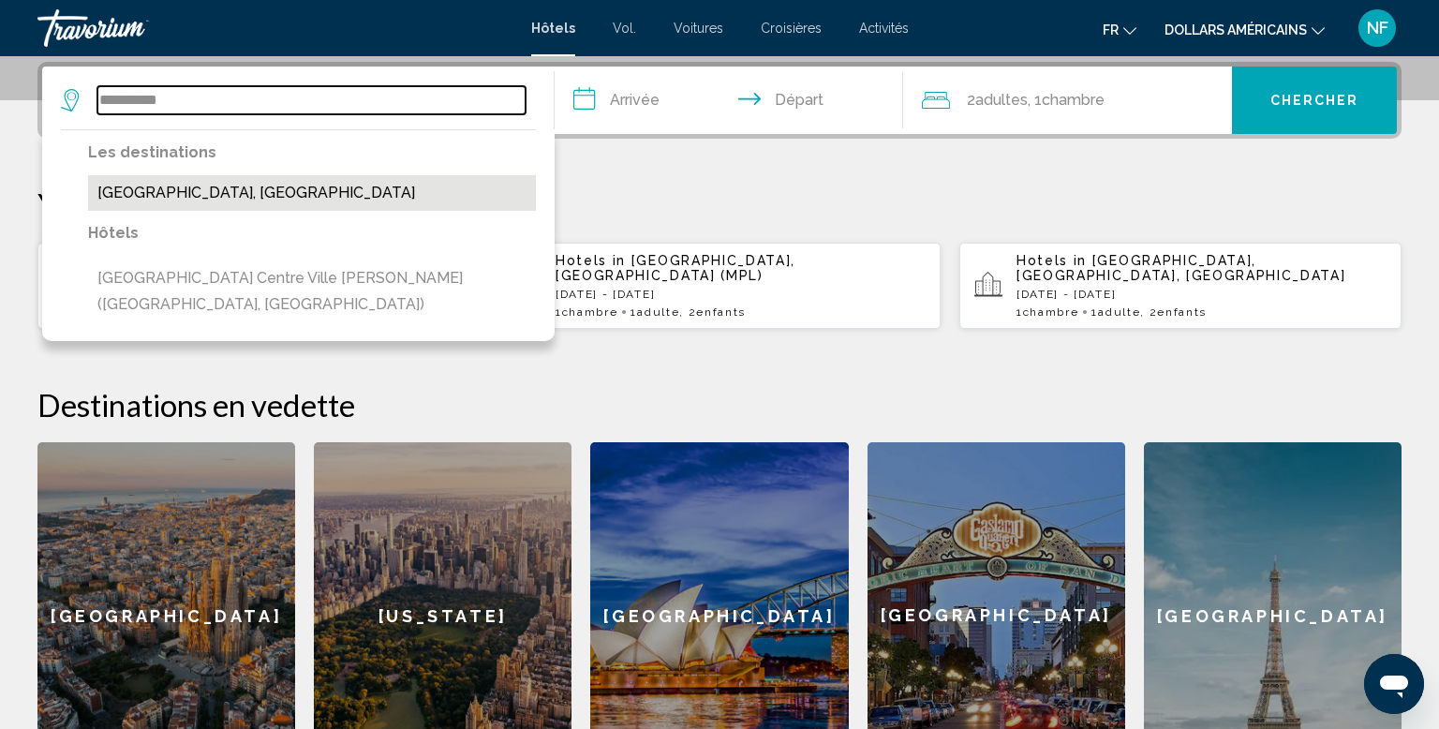
type input "**********"
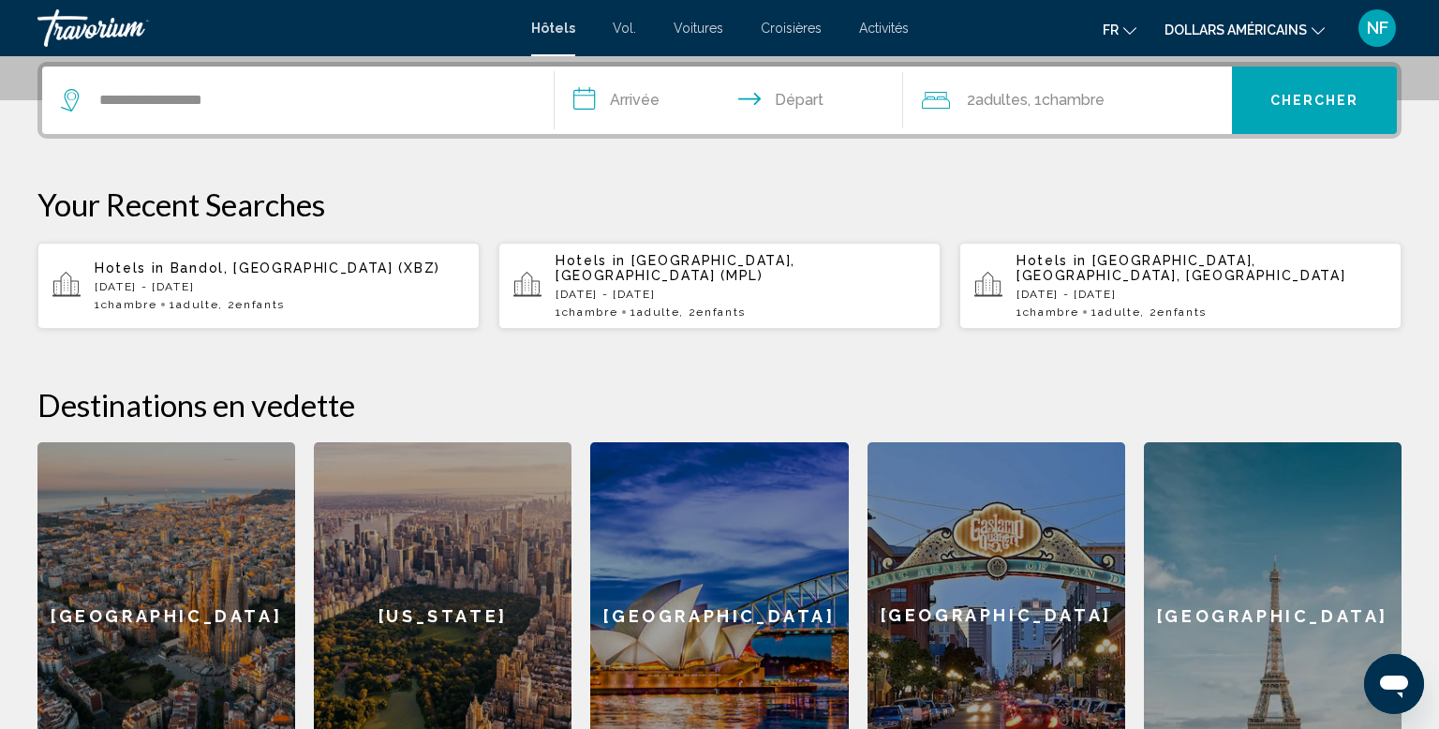
click at [1352, 120] on button "Chercher" at bounding box center [1314, 100] width 165 height 67
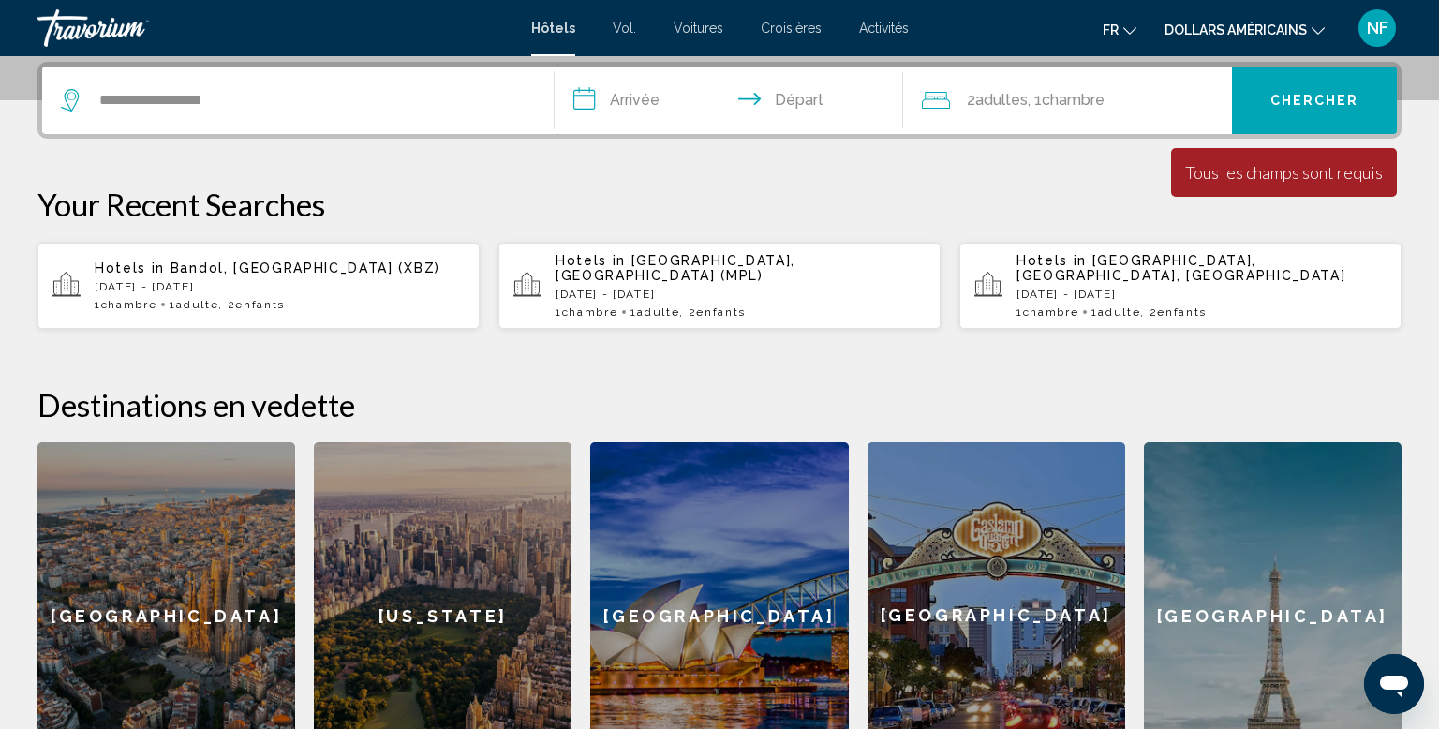
click at [671, 120] on input "**********" at bounding box center [733, 103] width 356 height 73
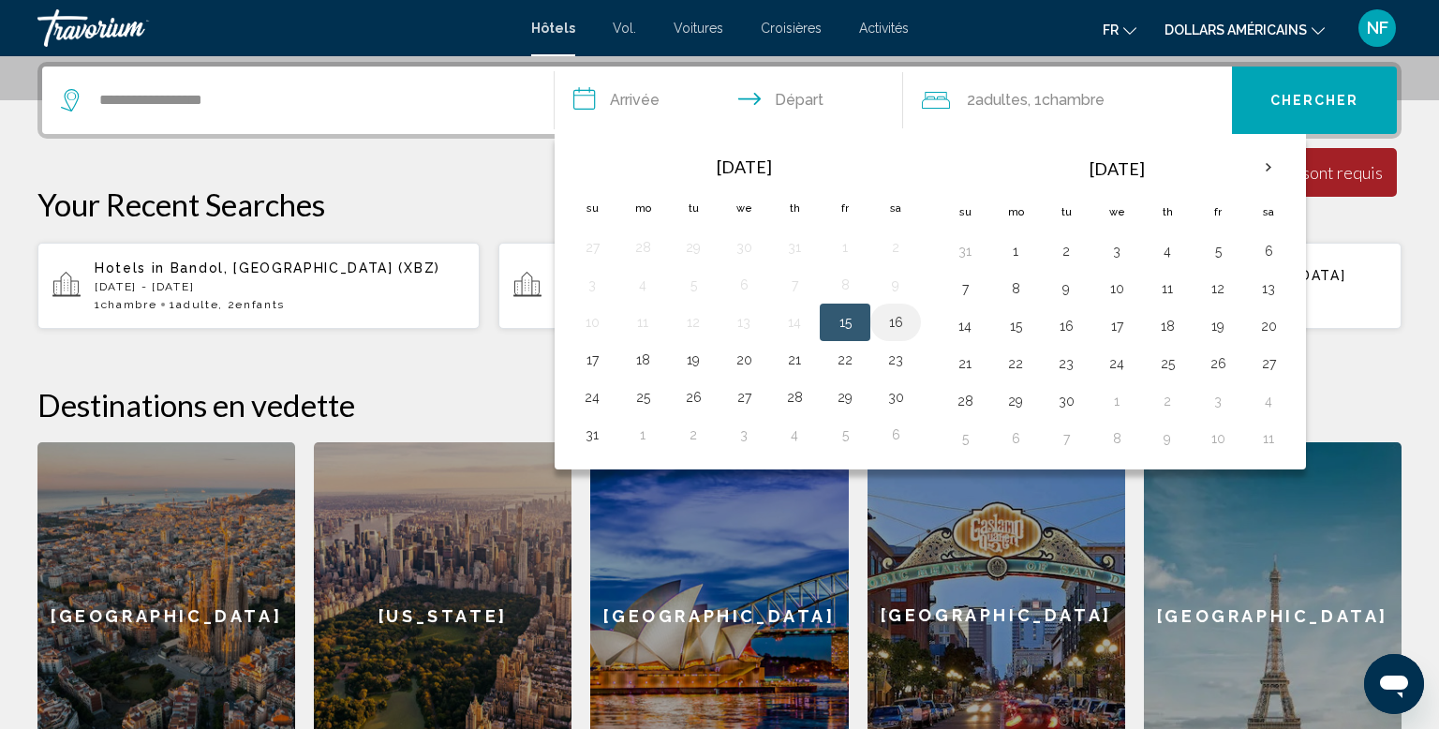
click at [885, 322] on button "16" at bounding box center [896, 322] width 30 height 26
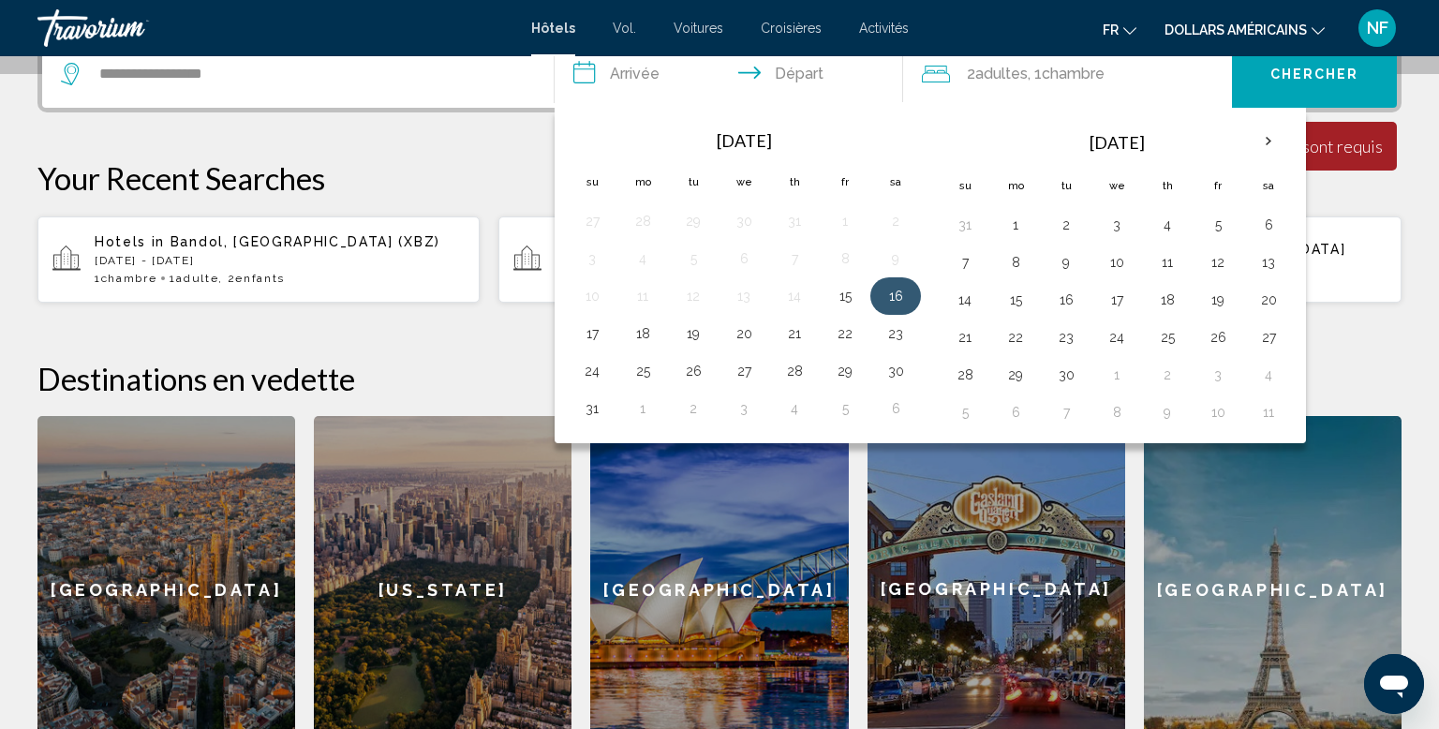
scroll to position [496, 0]
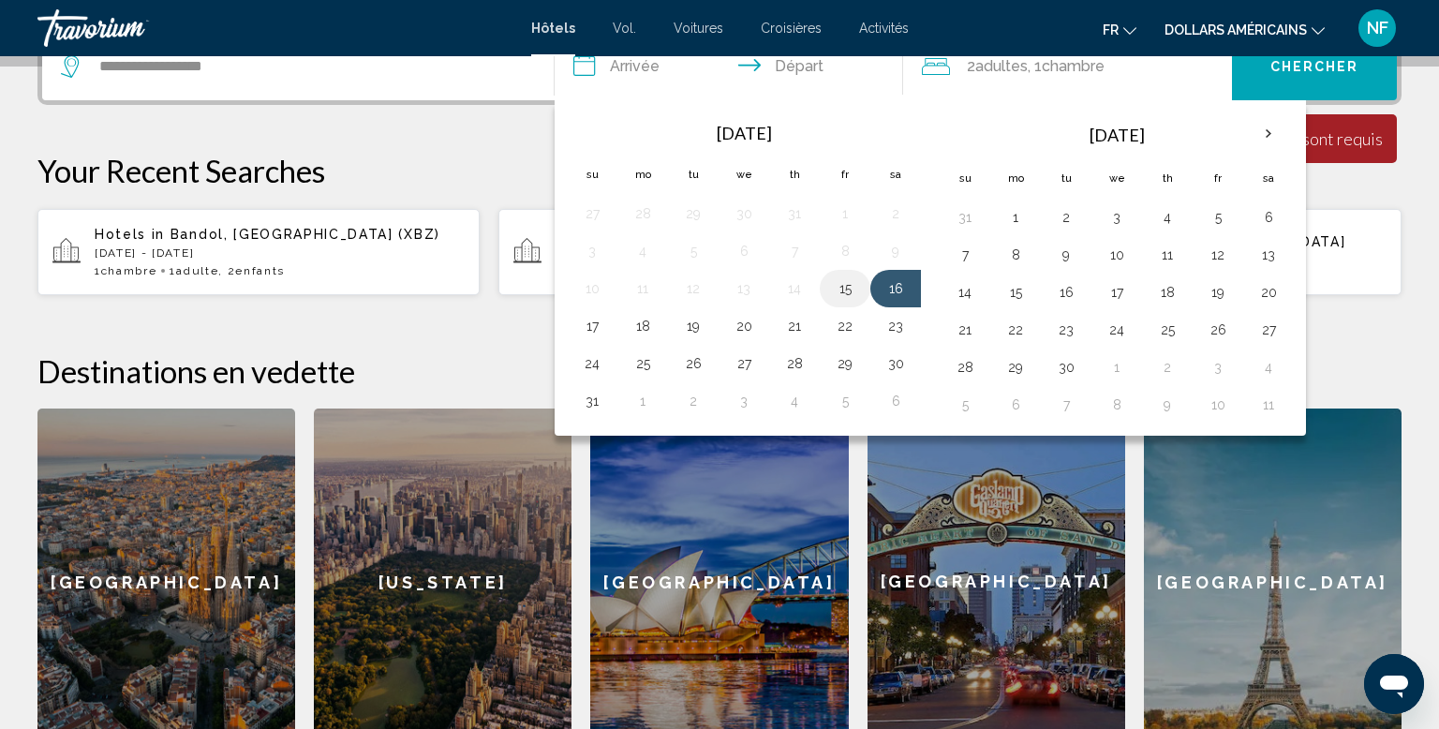
click at [853, 286] on button "15" at bounding box center [845, 289] width 30 height 26
type input "**********"
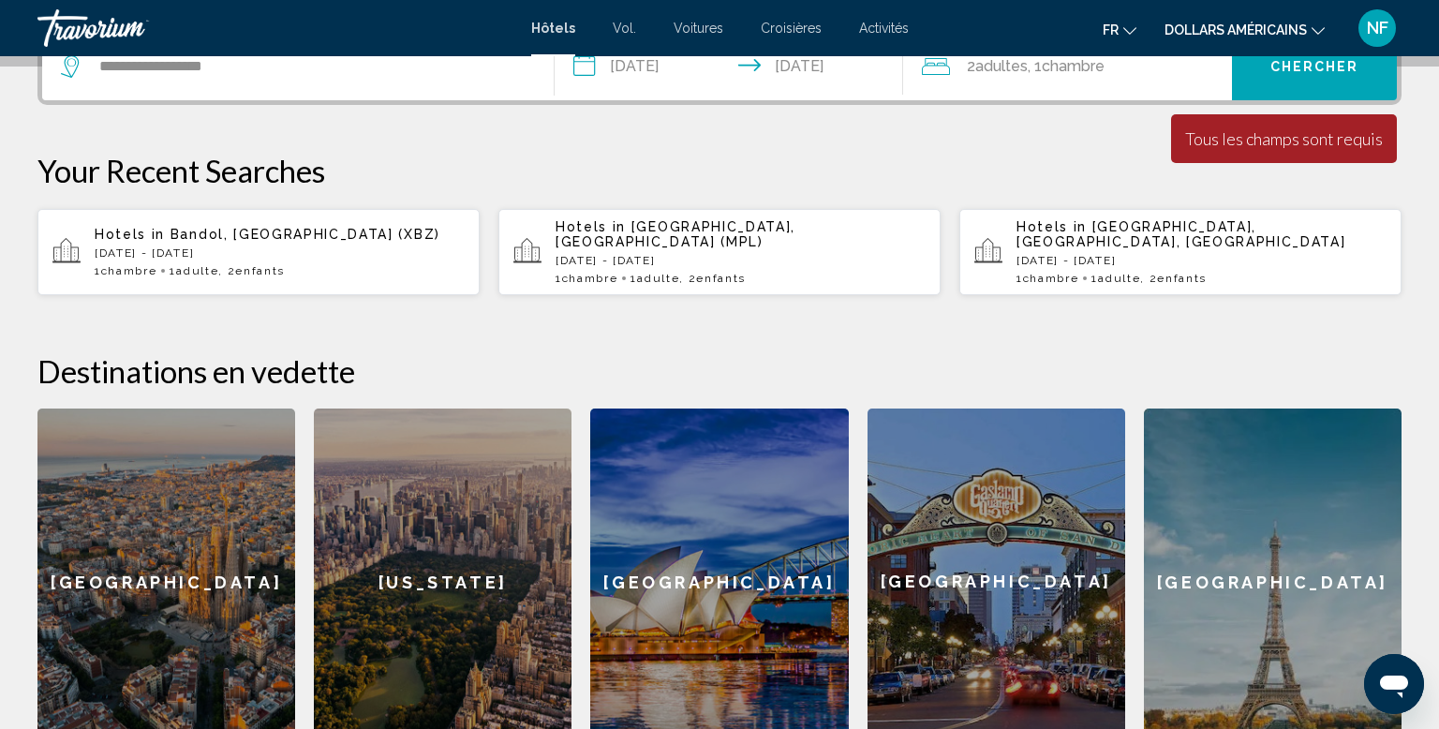
click at [1273, 66] on span "Chercher" at bounding box center [1315, 67] width 89 height 15
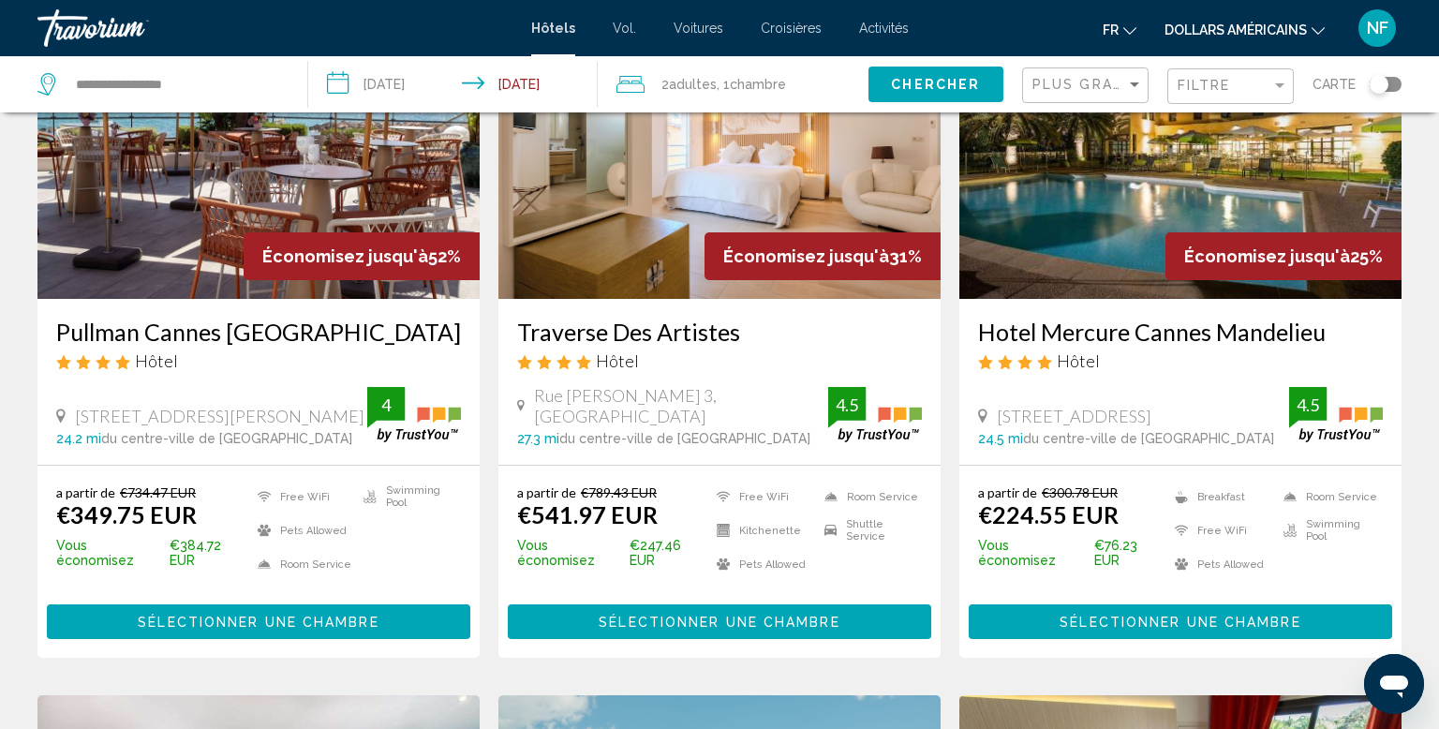
scroll to position [205, 0]
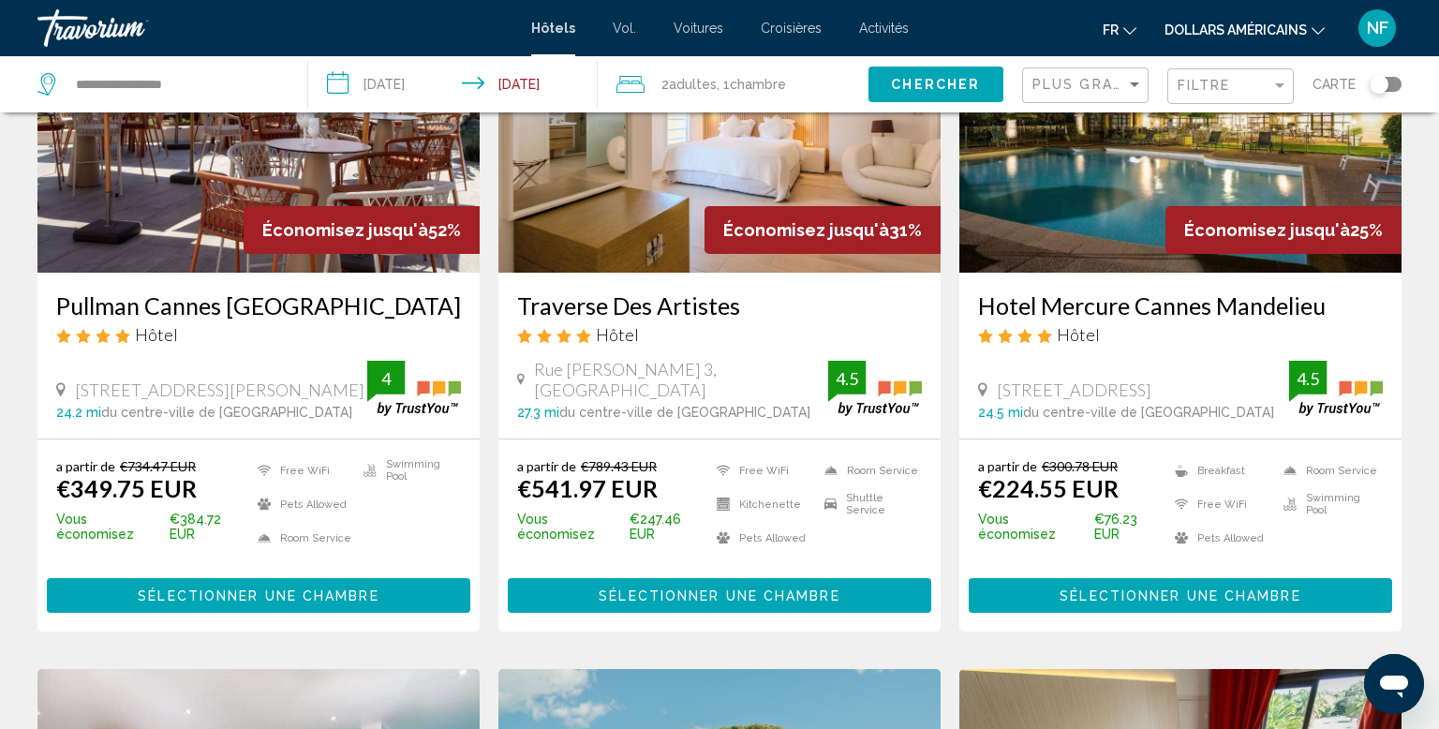
click at [1080, 98] on div "Plus grandes économies" at bounding box center [1088, 85] width 111 height 35
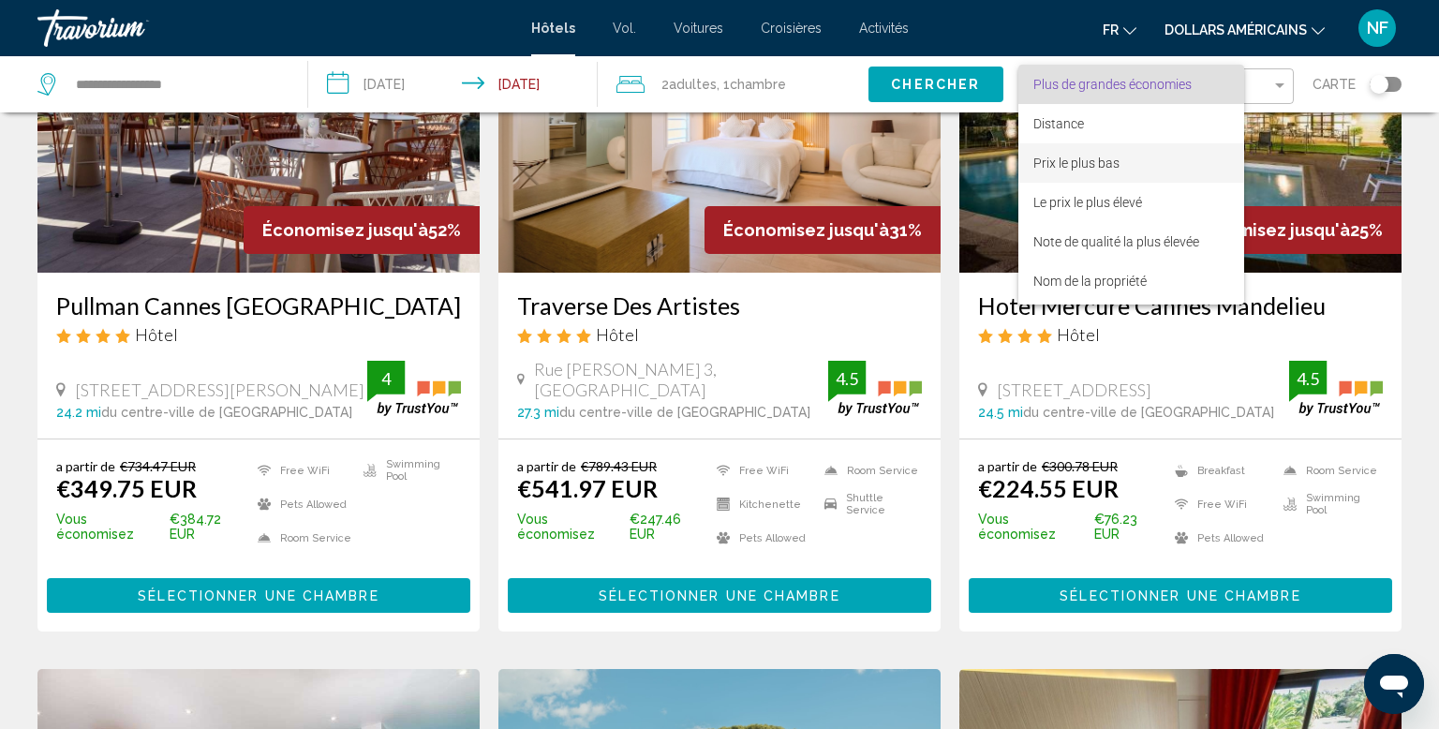
click at [1146, 159] on span "Prix le plus bas" at bounding box center [1132, 162] width 196 height 39
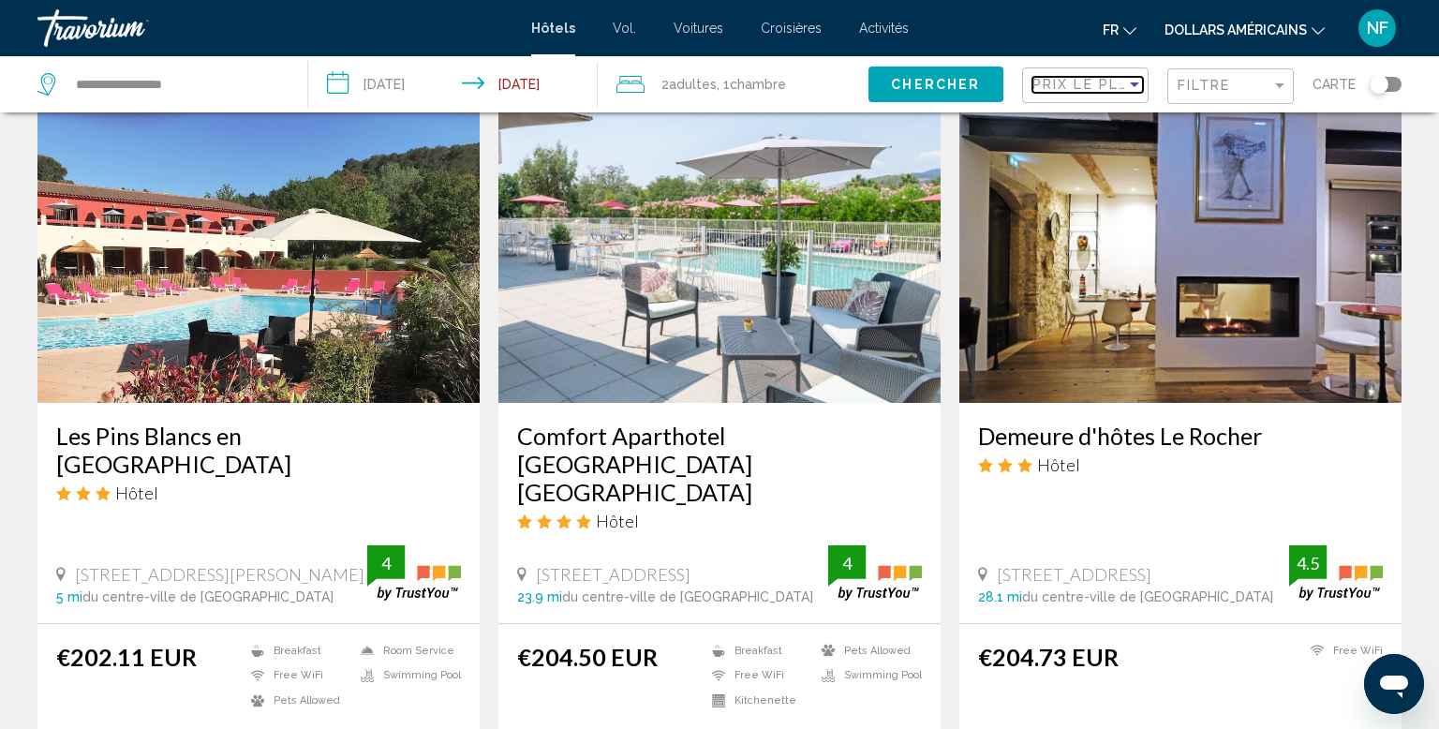
scroll to position [2154, 0]
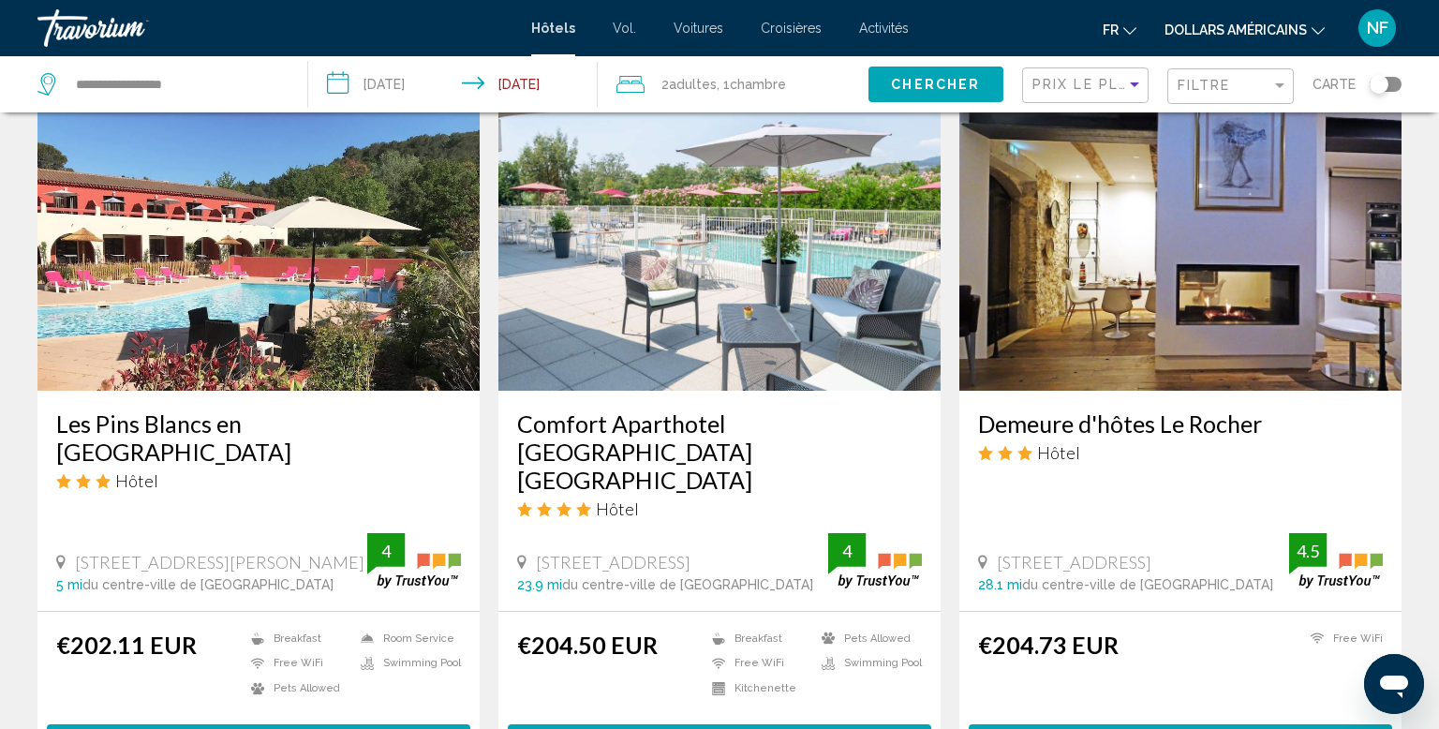
click at [736, 301] on img "Contenu principal" at bounding box center [720, 241] width 442 height 300
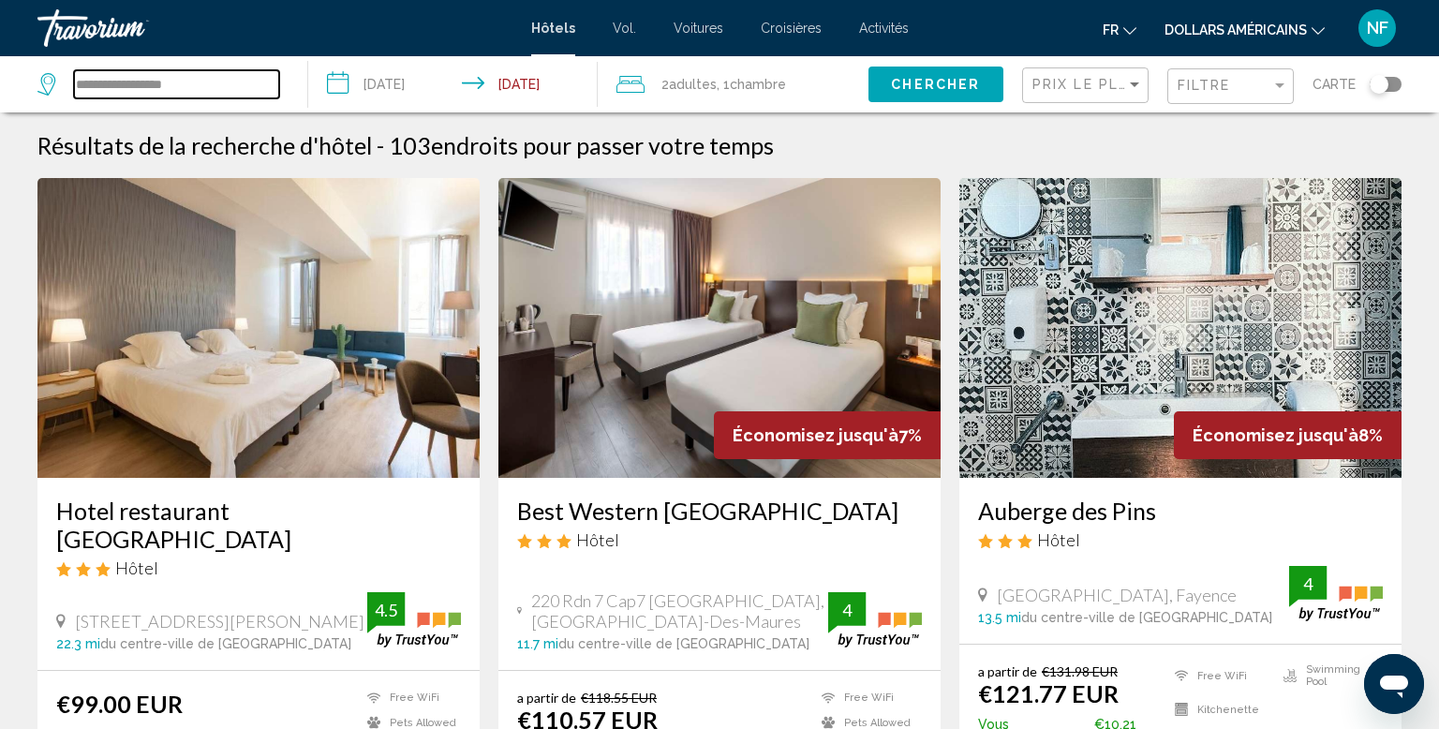
click at [201, 89] on input "**********" at bounding box center [176, 84] width 205 height 28
type input "*"
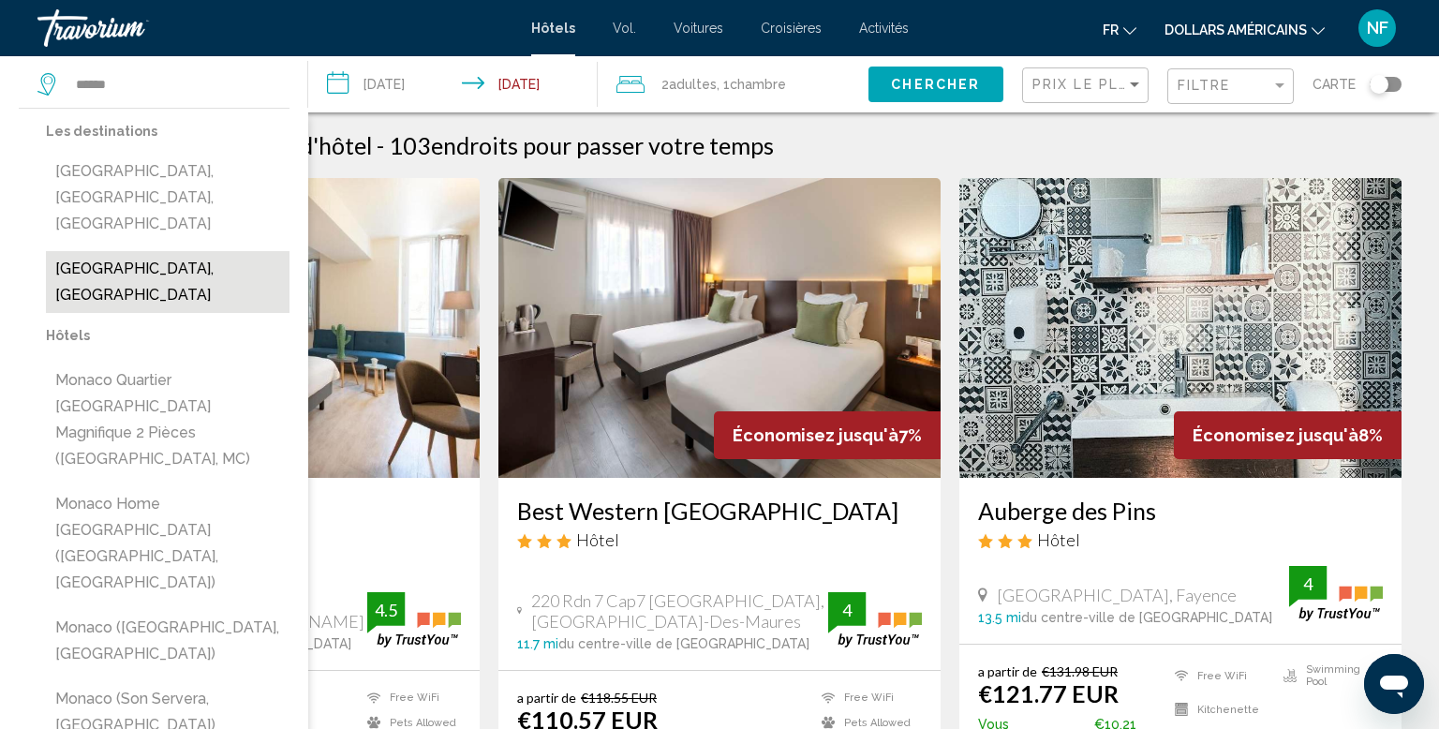
click at [190, 251] on button "[GEOGRAPHIC_DATA], [GEOGRAPHIC_DATA]" at bounding box center [168, 282] width 244 height 62
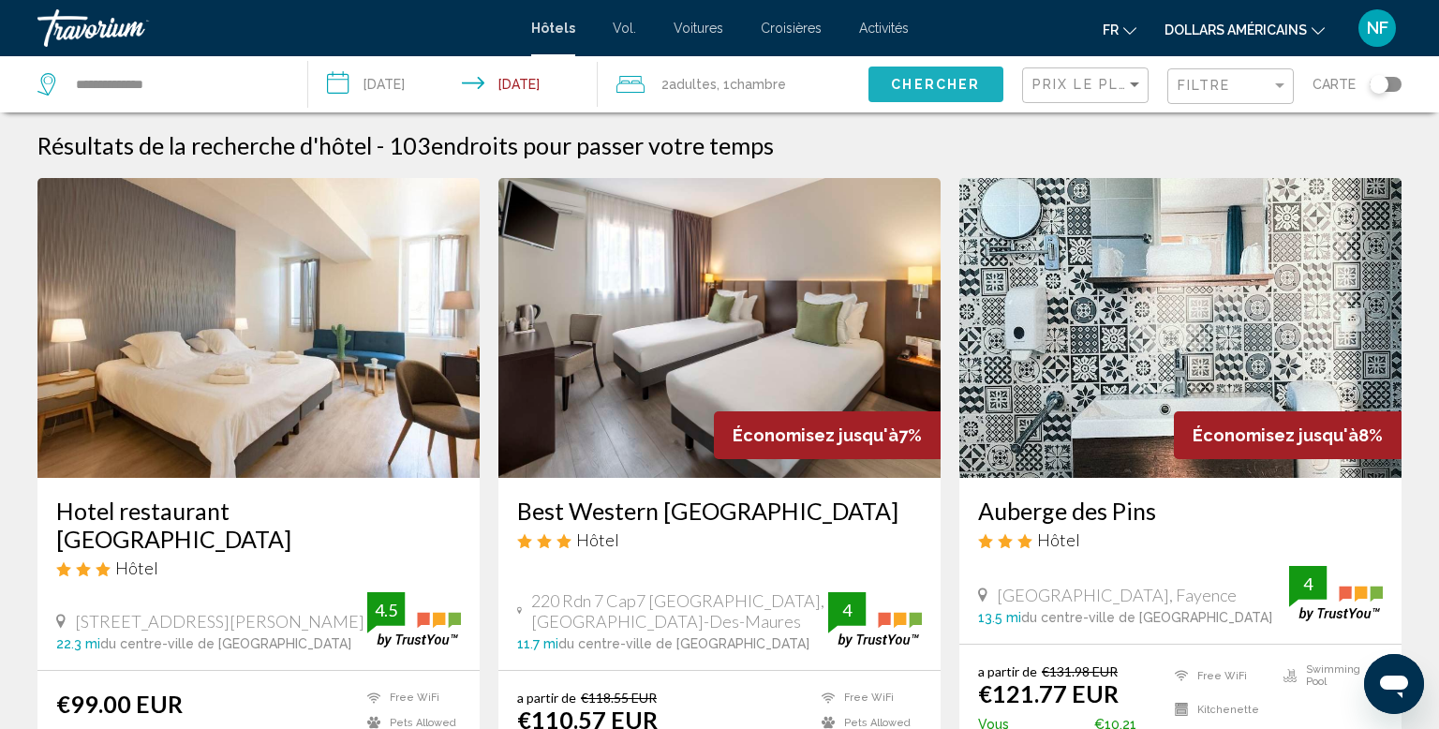
click at [1000, 75] on button "Chercher" at bounding box center [936, 84] width 135 height 35
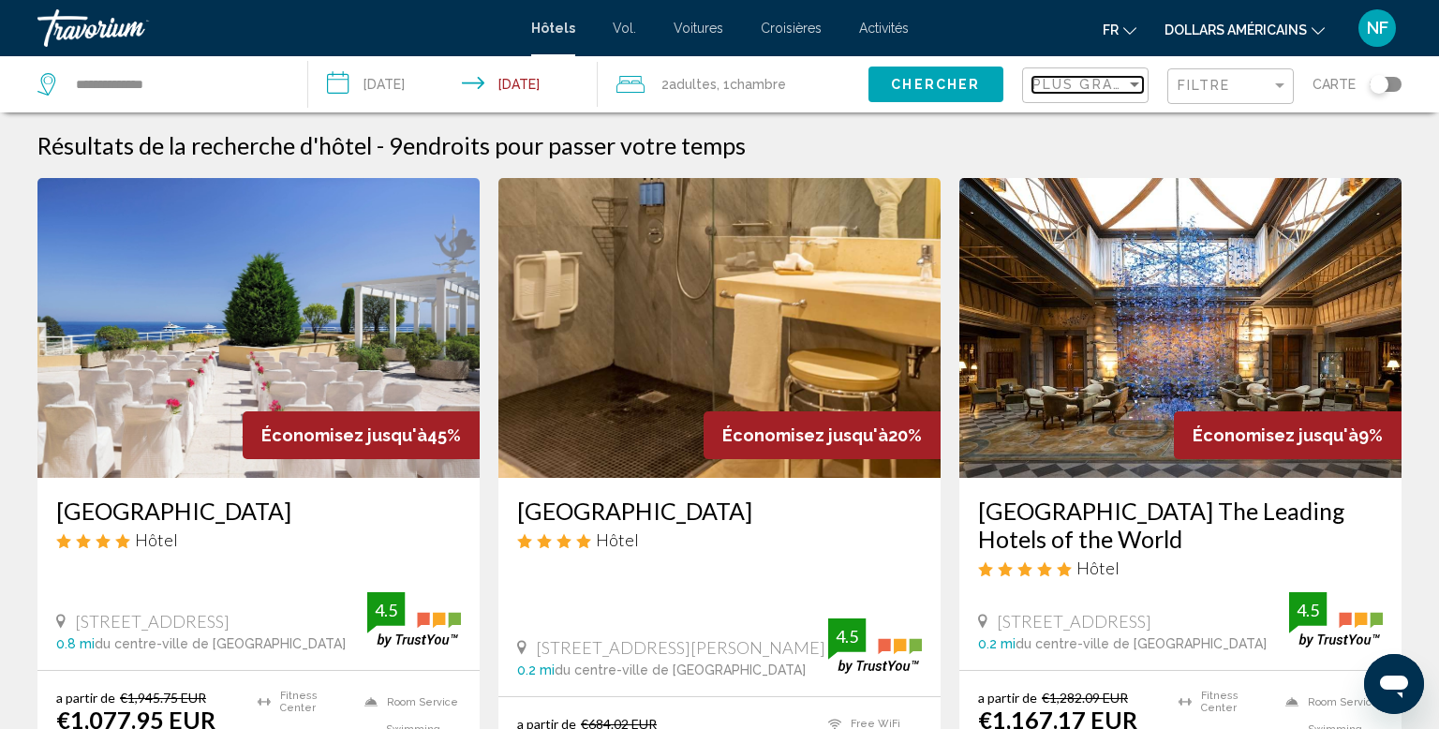
click at [1136, 78] on div "Sort by" at bounding box center [1134, 84] width 17 height 15
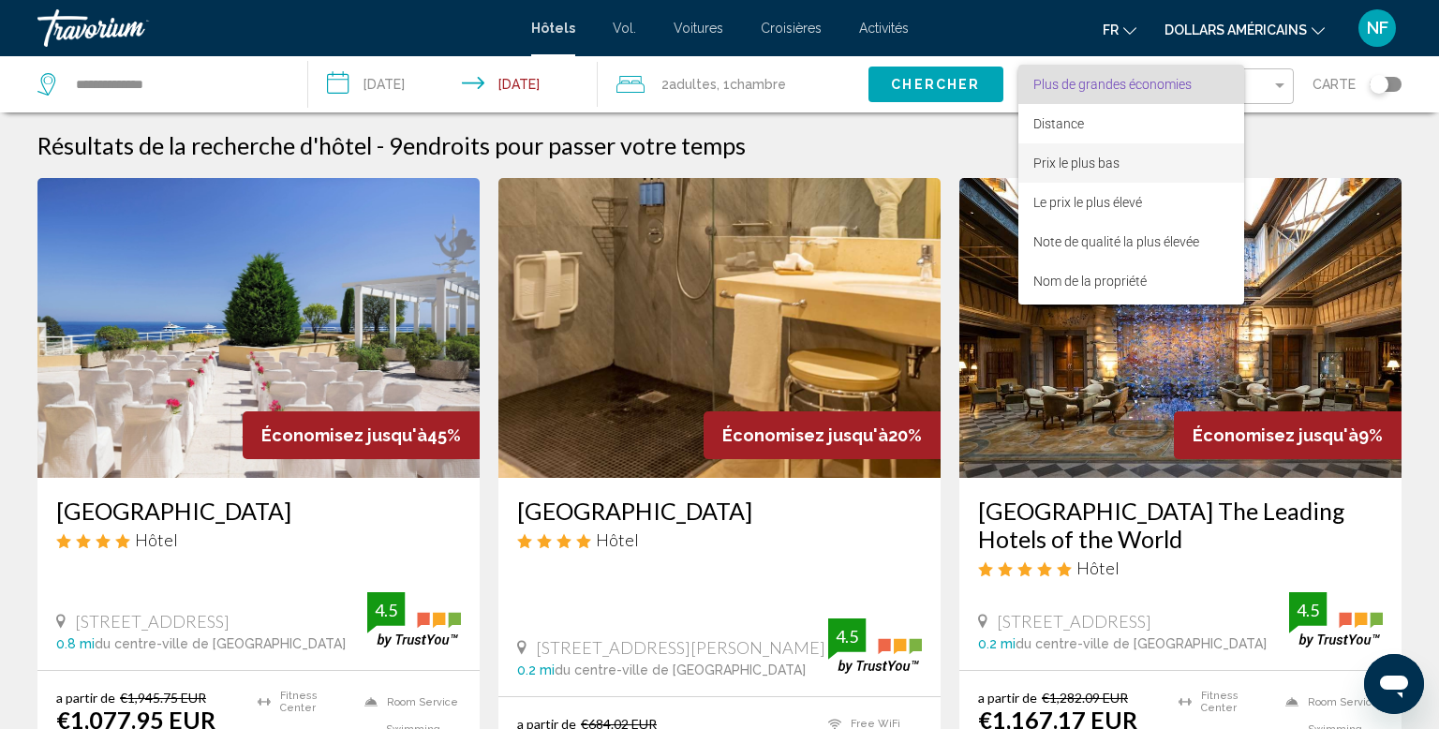
click at [1133, 162] on span "Prix le plus bas" at bounding box center [1132, 162] width 196 height 39
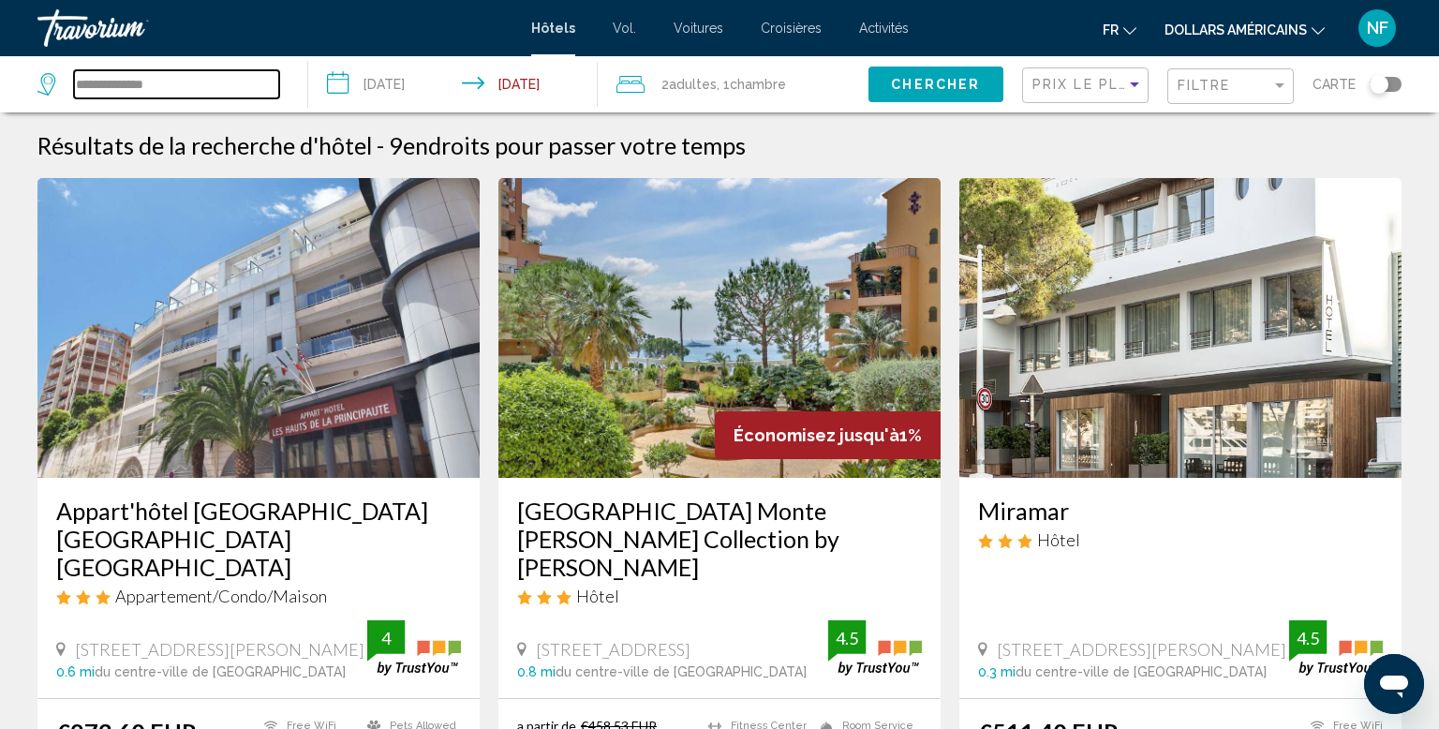
click at [206, 74] on input "**********" at bounding box center [176, 84] width 205 height 28
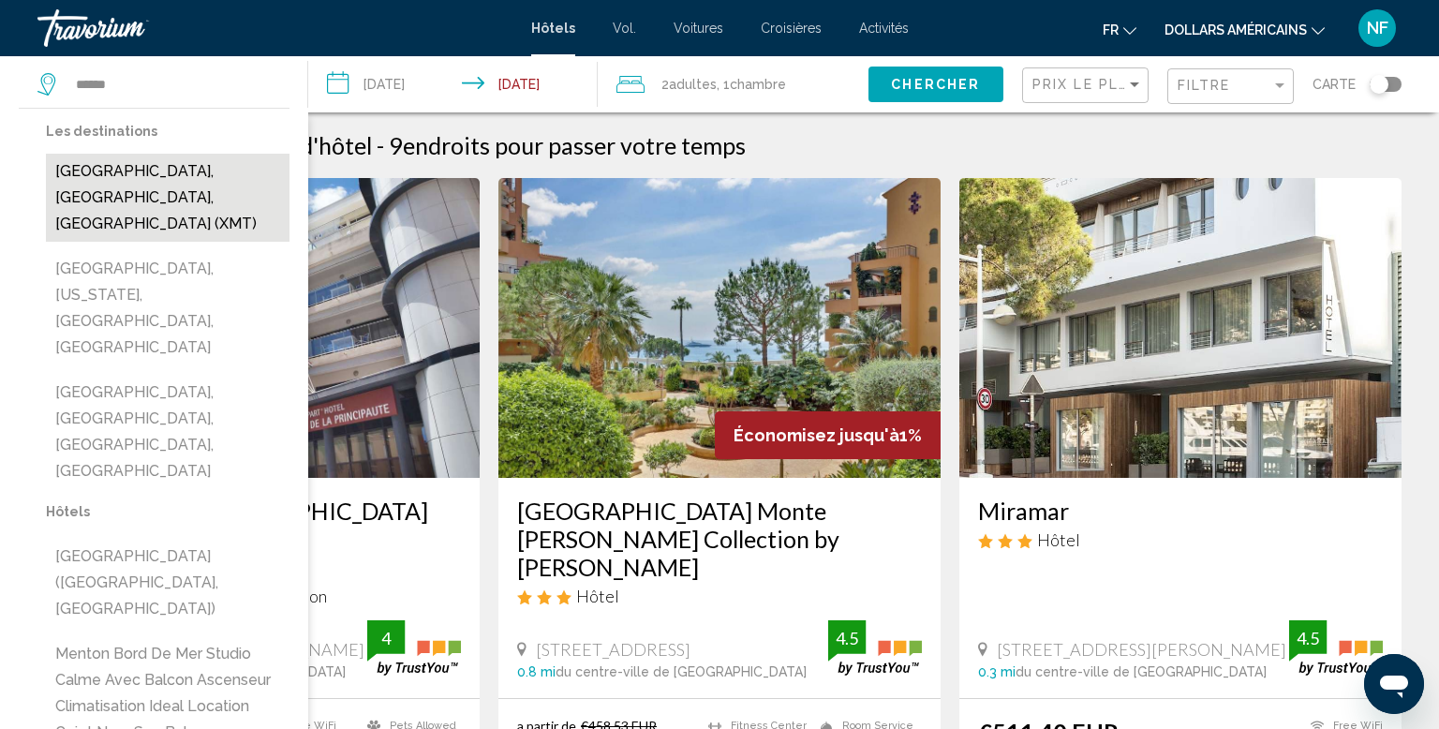
click at [228, 169] on button "[GEOGRAPHIC_DATA], [GEOGRAPHIC_DATA], [GEOGRAPHIC_DATA] (XMT)" at bounding box center [168, 198] width 244 height 88
type input "**********"
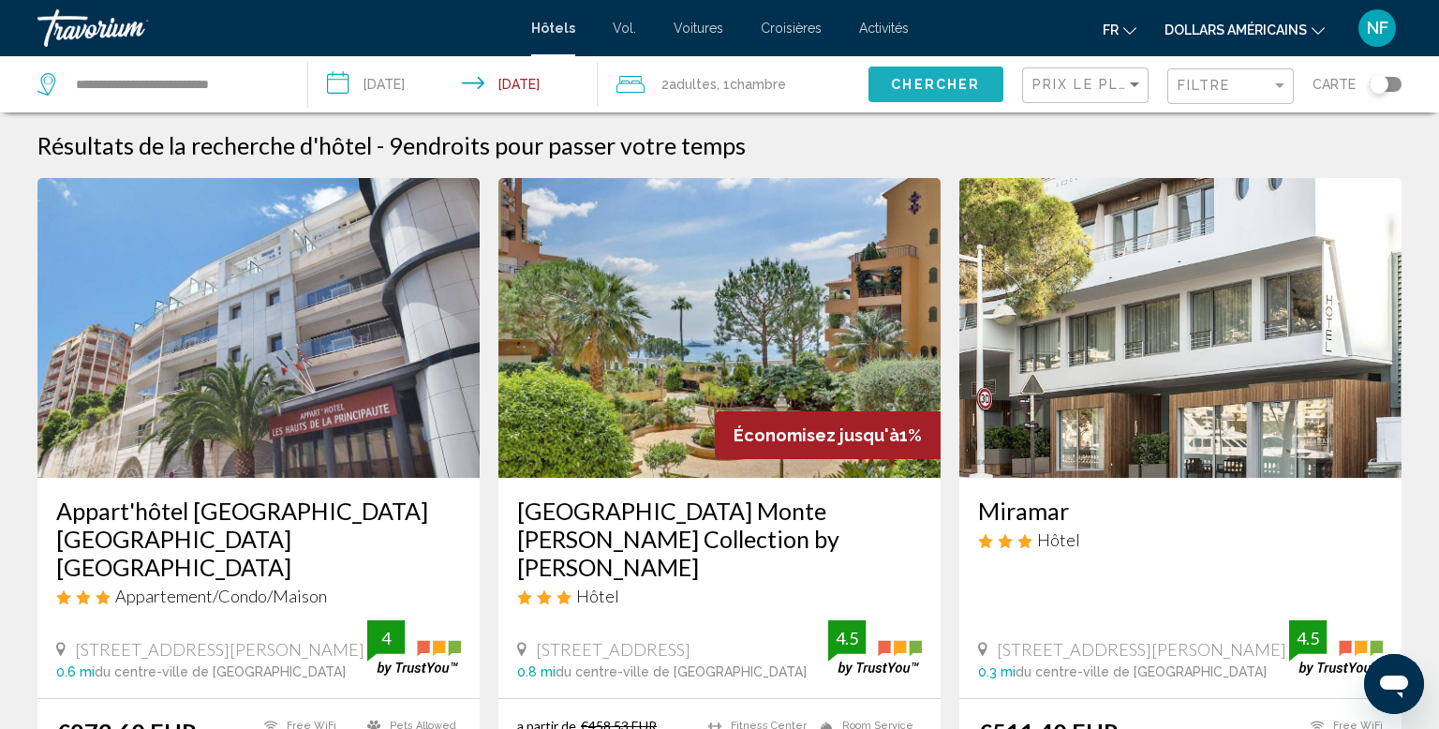
click at [948, 86] on span "Chercher" at bounding box center [935, 85] width 89 height 15
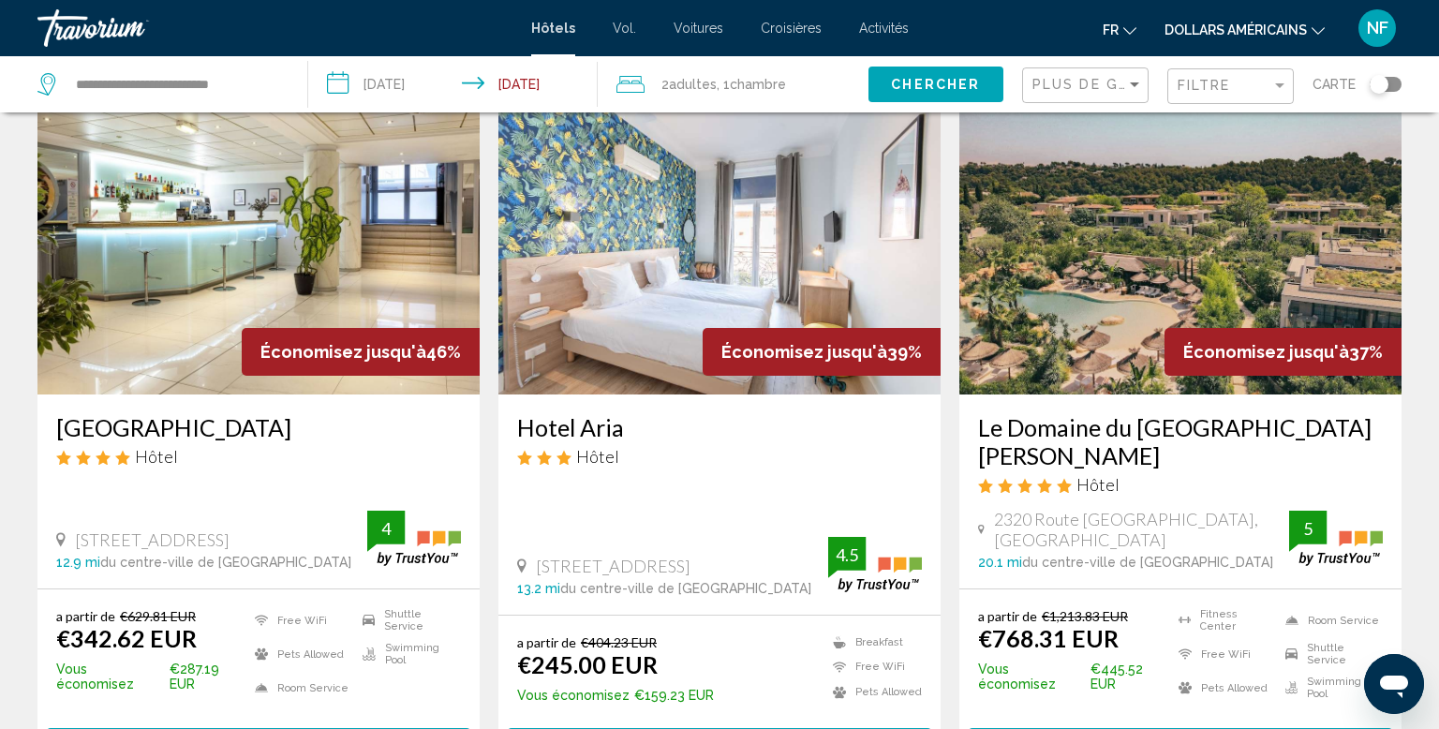
scroll to position [123, 0]
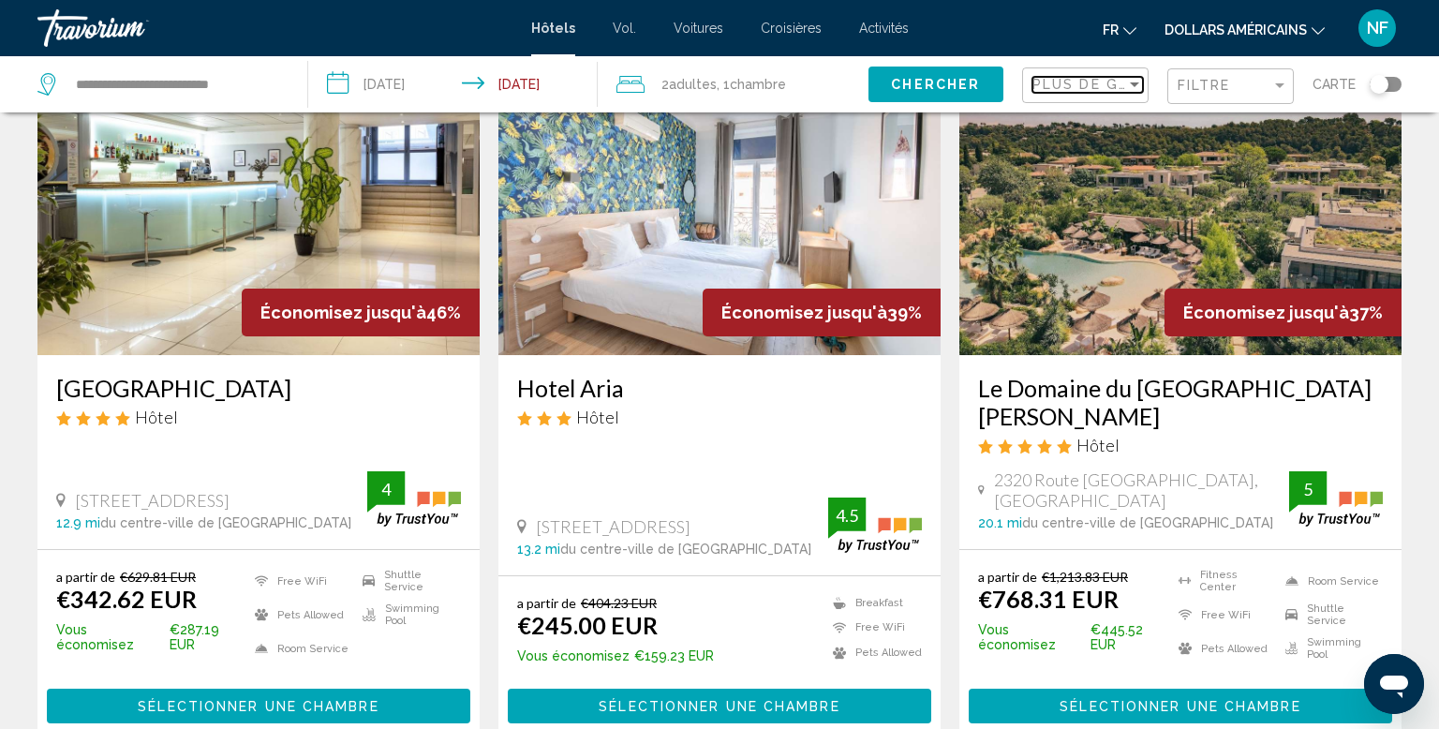
click at [1102, 85] on span "Plus de grandes économies" at bounding box center [1158, 84] width 250 height 15
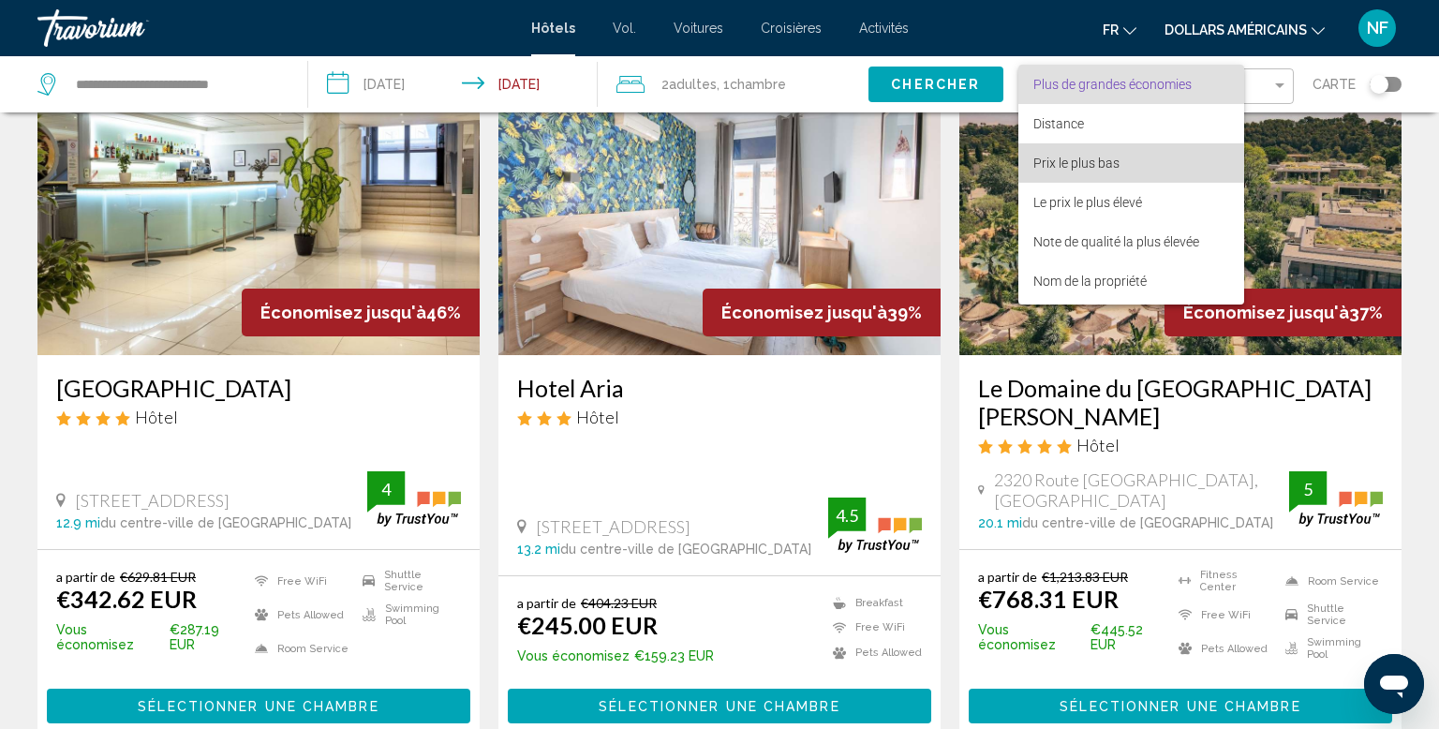
click at [1169, 164] on span "Prix le plus bas" at bounding box center [1132, 162] width 196 height 39
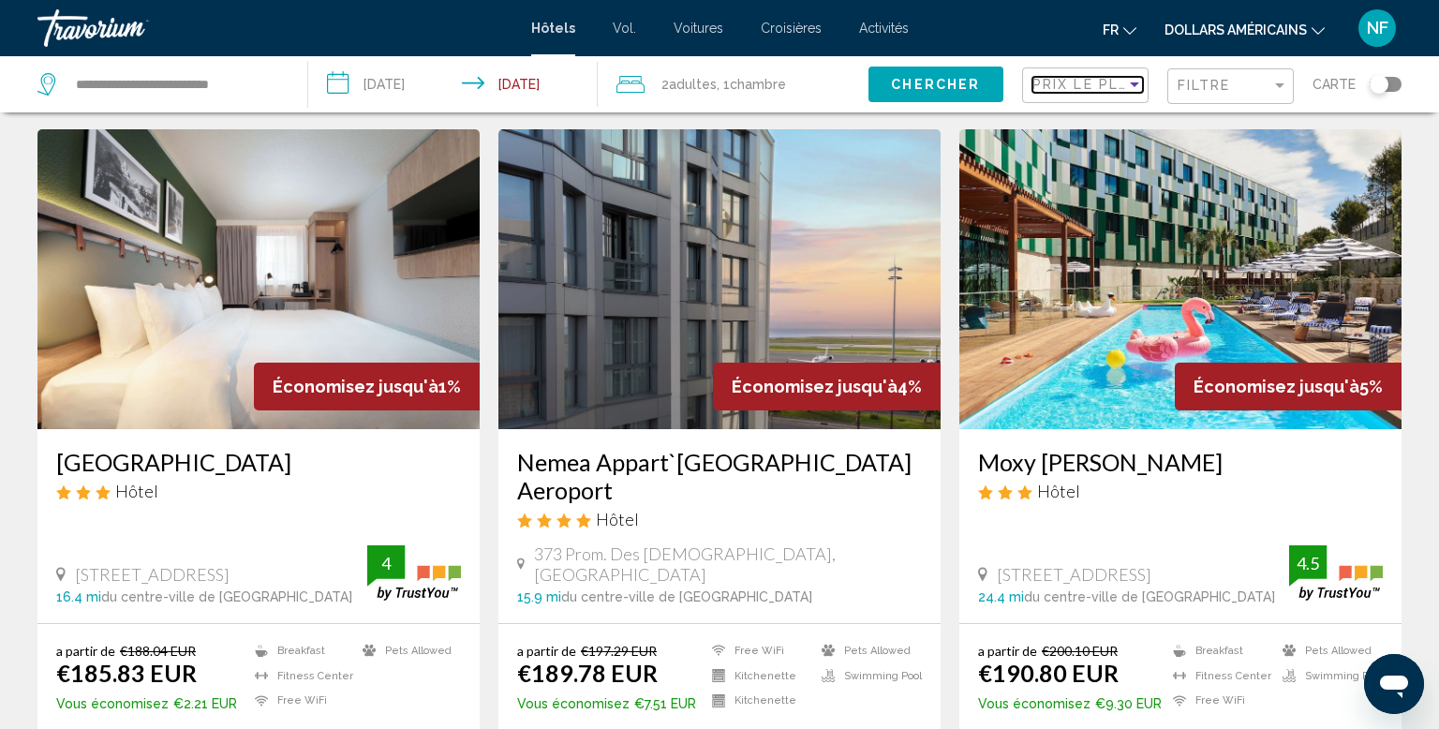
scroll to position [1446, 0]
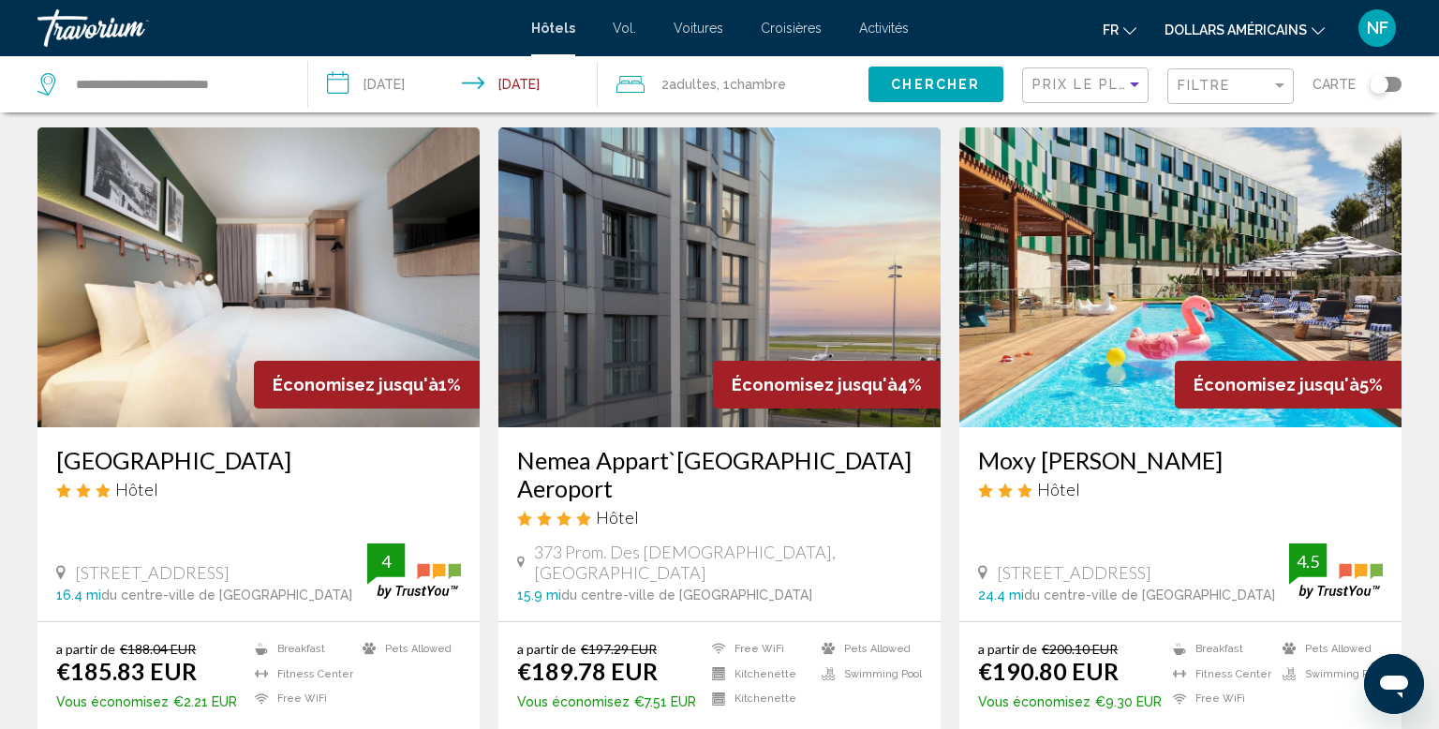
click at [819, 257] on img "Contenu principal" at bounding box center [720, 277] width 442 height 300
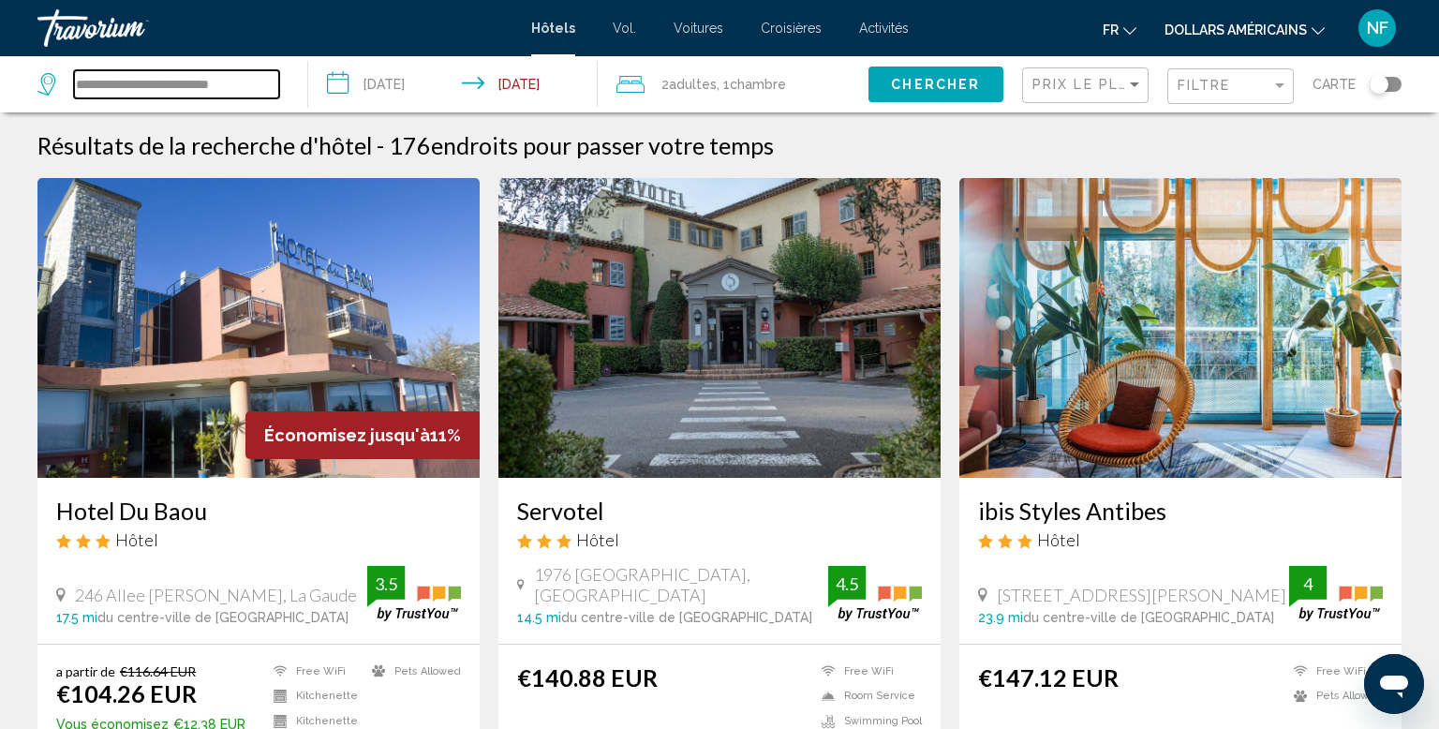
click at [201, 85] on input "**********" at bounding box center [176, 84] width 205 height 28
type input "*"
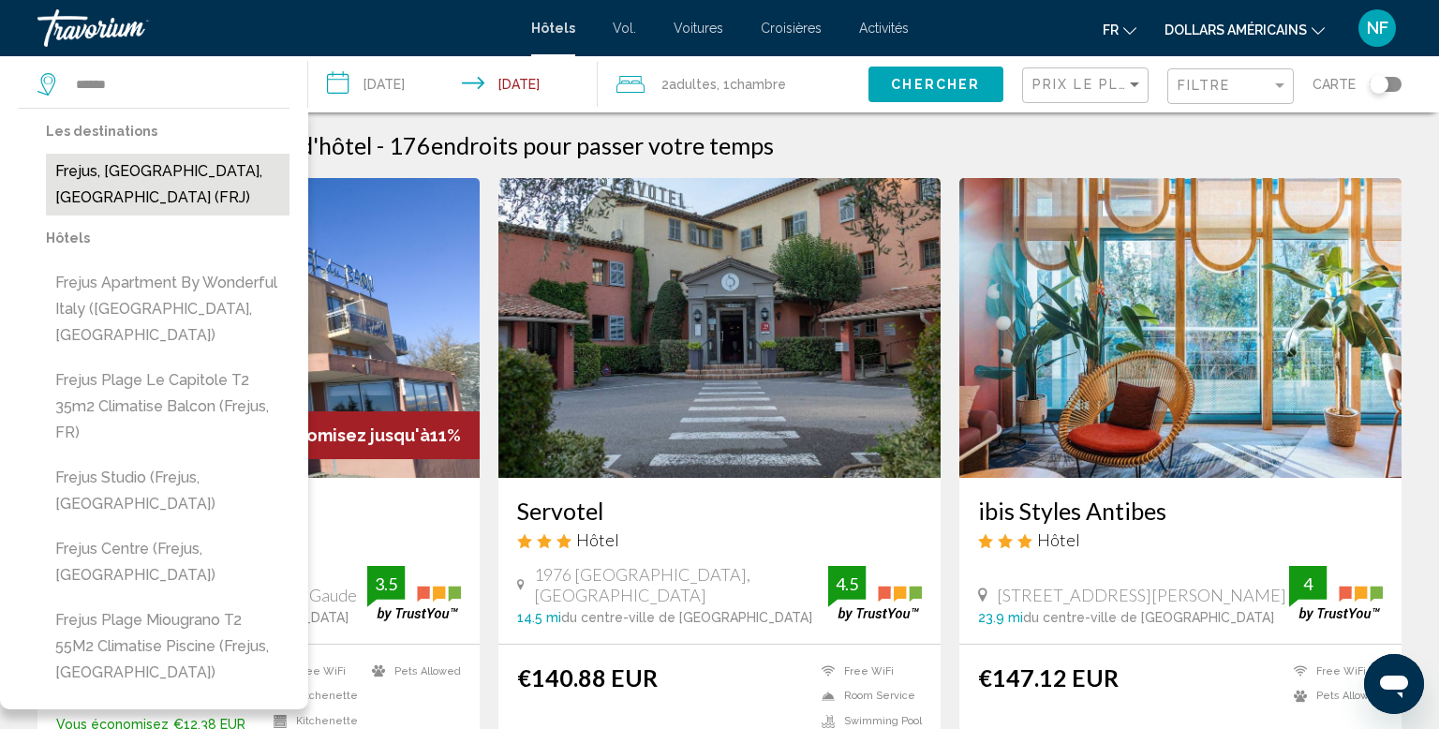
click at [188, 171] on button "Frejus, [GEOGRAPHIC_DATA], [GEOGRAPHIC_DATA] (FRJ)" at bounding box center [168, 185] width 244 height 62
type input "**********"
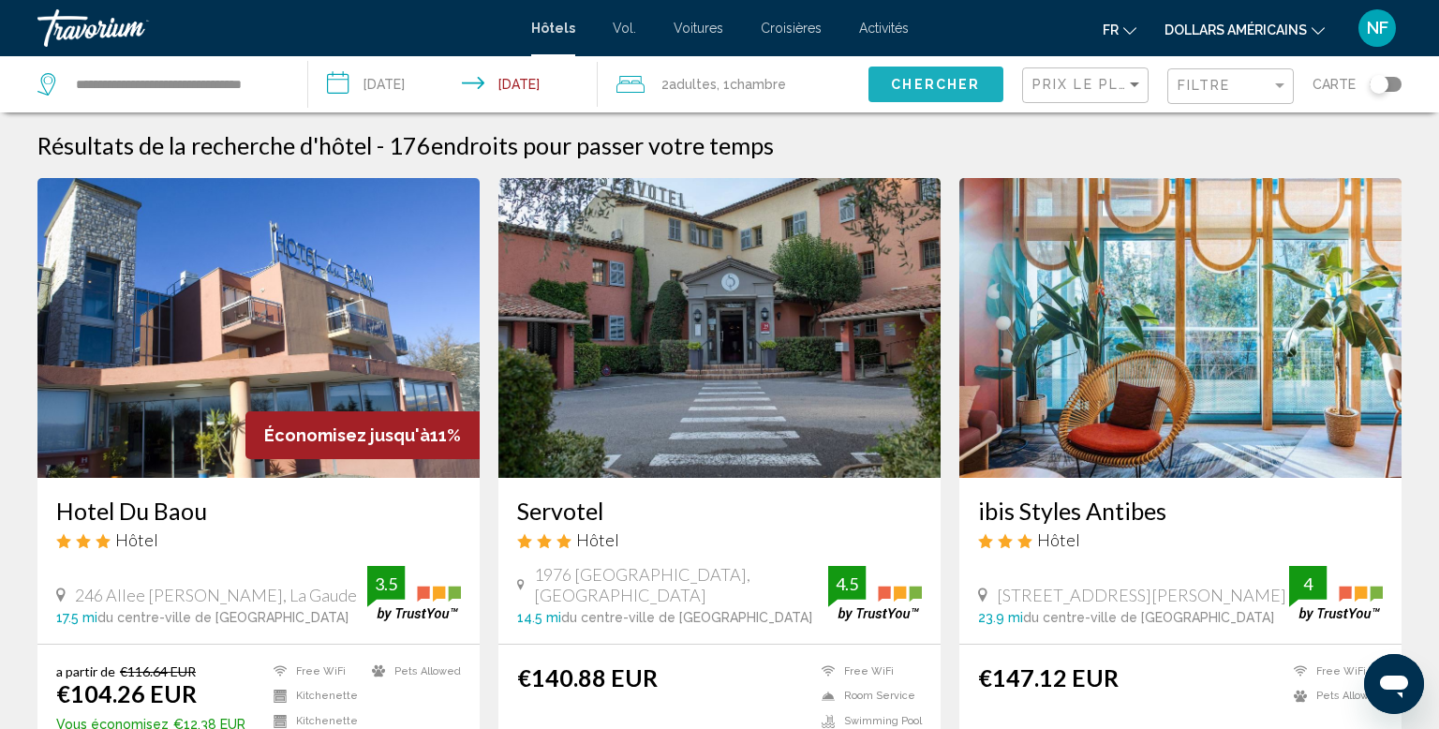
click at [947, 82] on span "Chercher" at bounding box center [935, 85] width 89 height 15
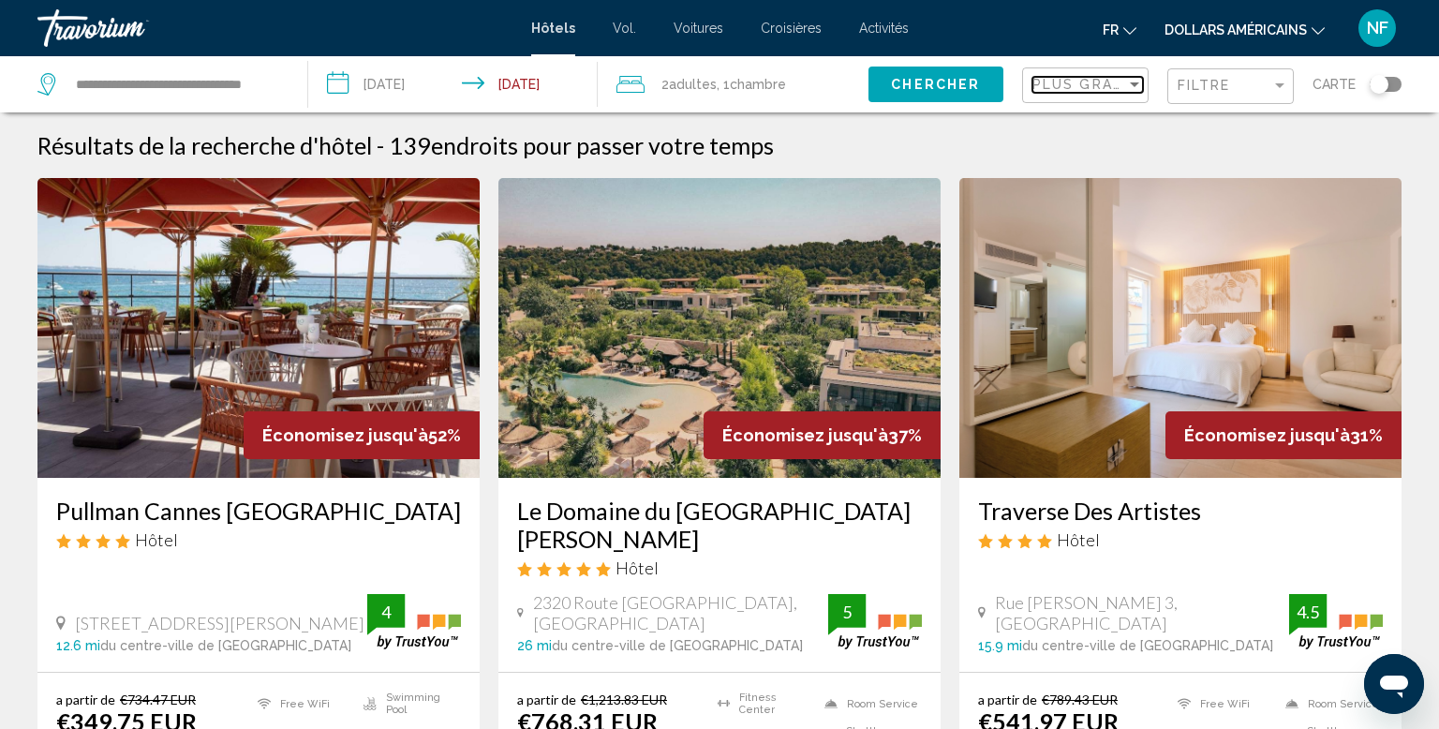
click at [1136, 83] on div "Sort by" at bounding box center [1134, 84] width 9 height 5
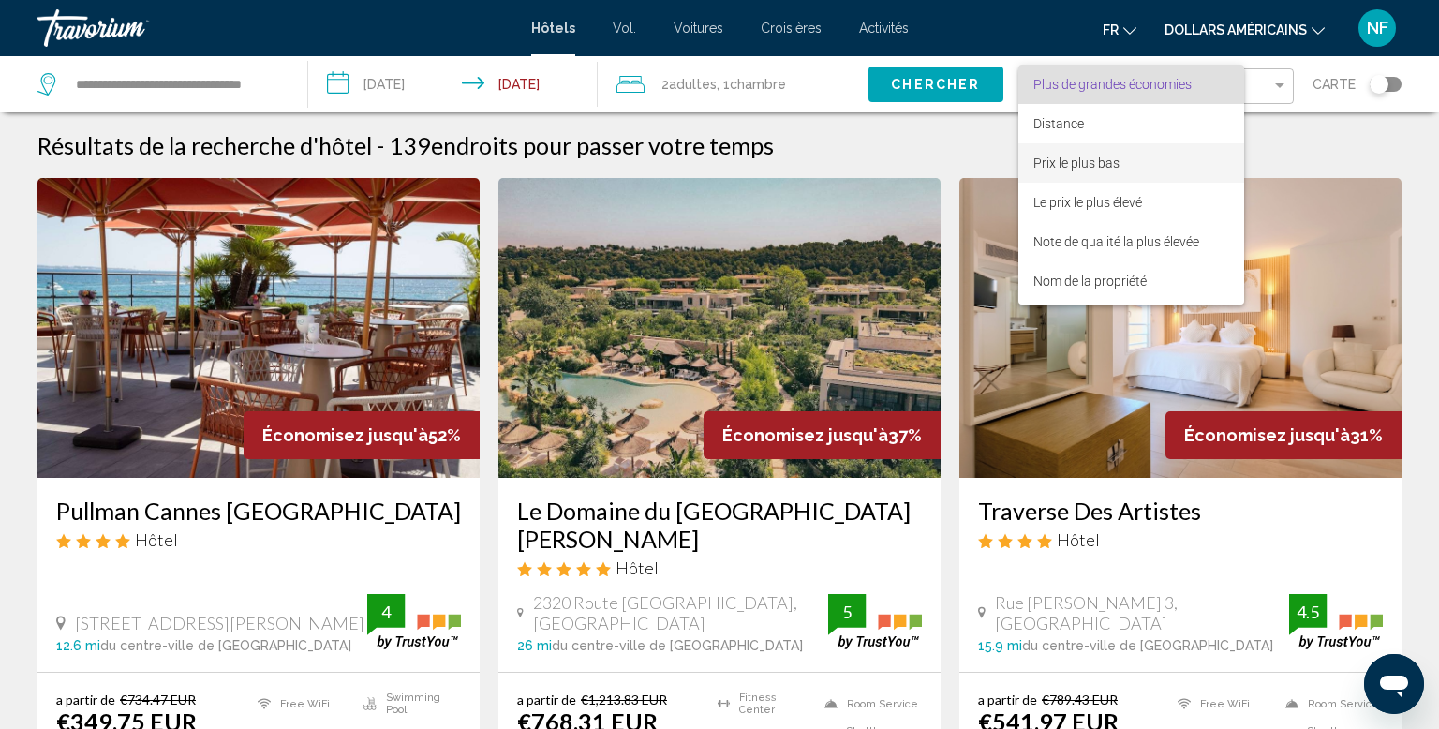
click at [1158, 171] on span "Prix le plus bas" at bounding box center [1132, 162] width 196 height 39
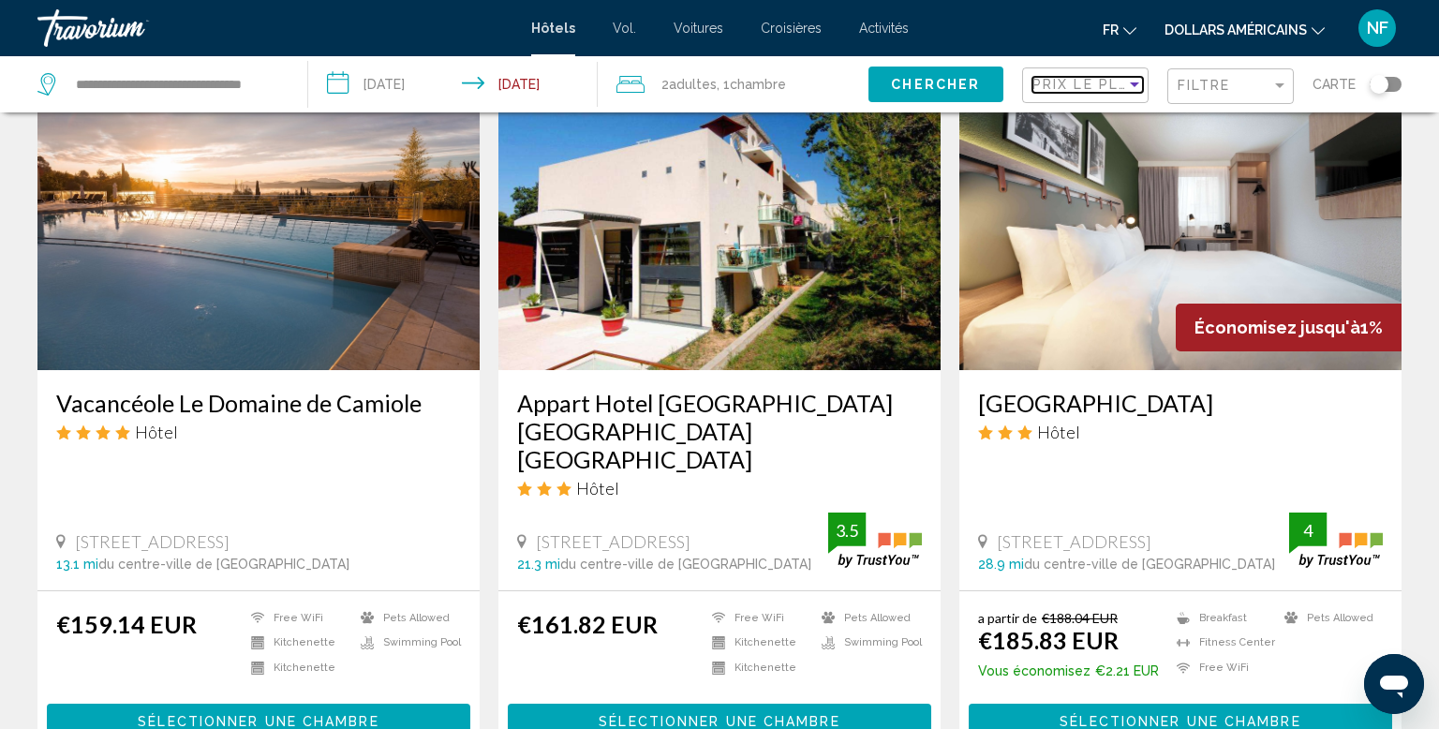
scroll to position [1523, 0]
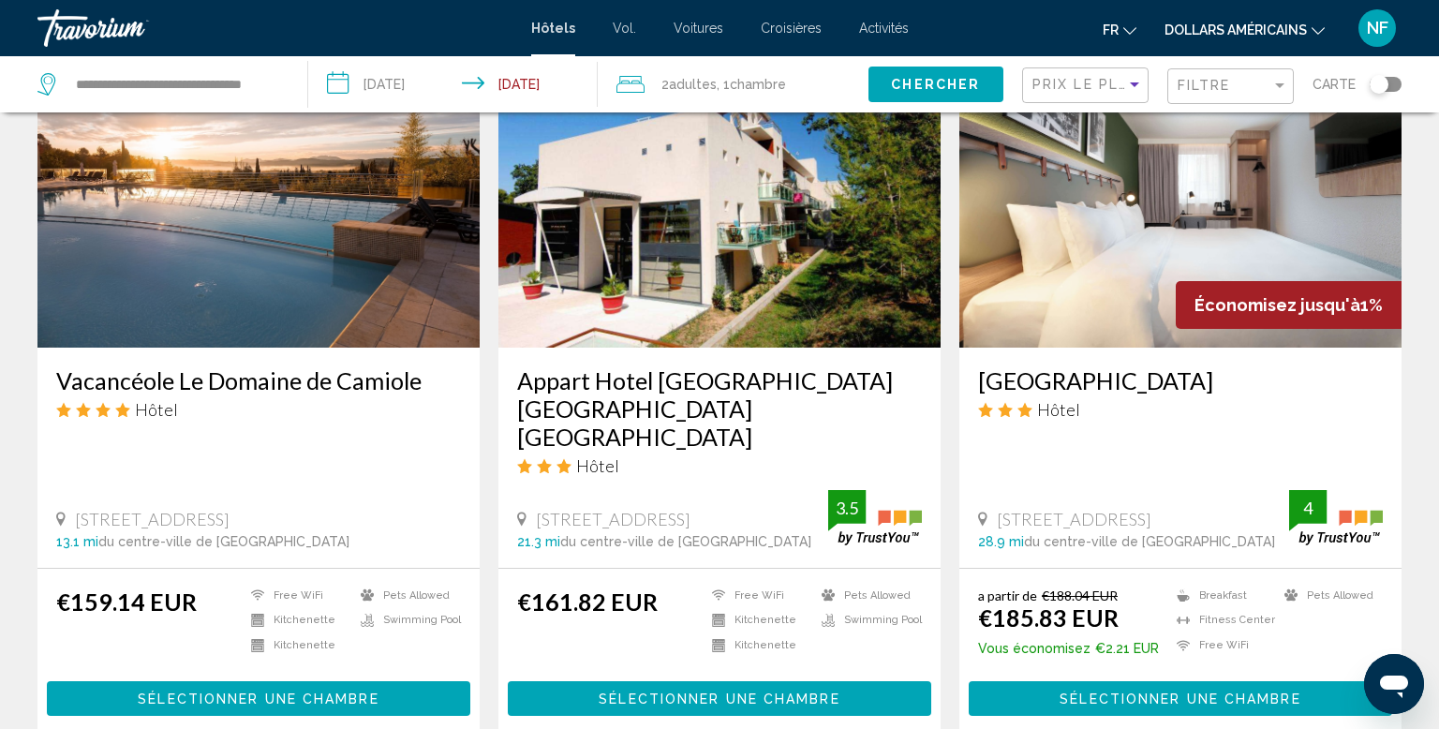
click at [107, 277] on img "Contenu principal" at bounding box center [258, 198] width 442 height 300
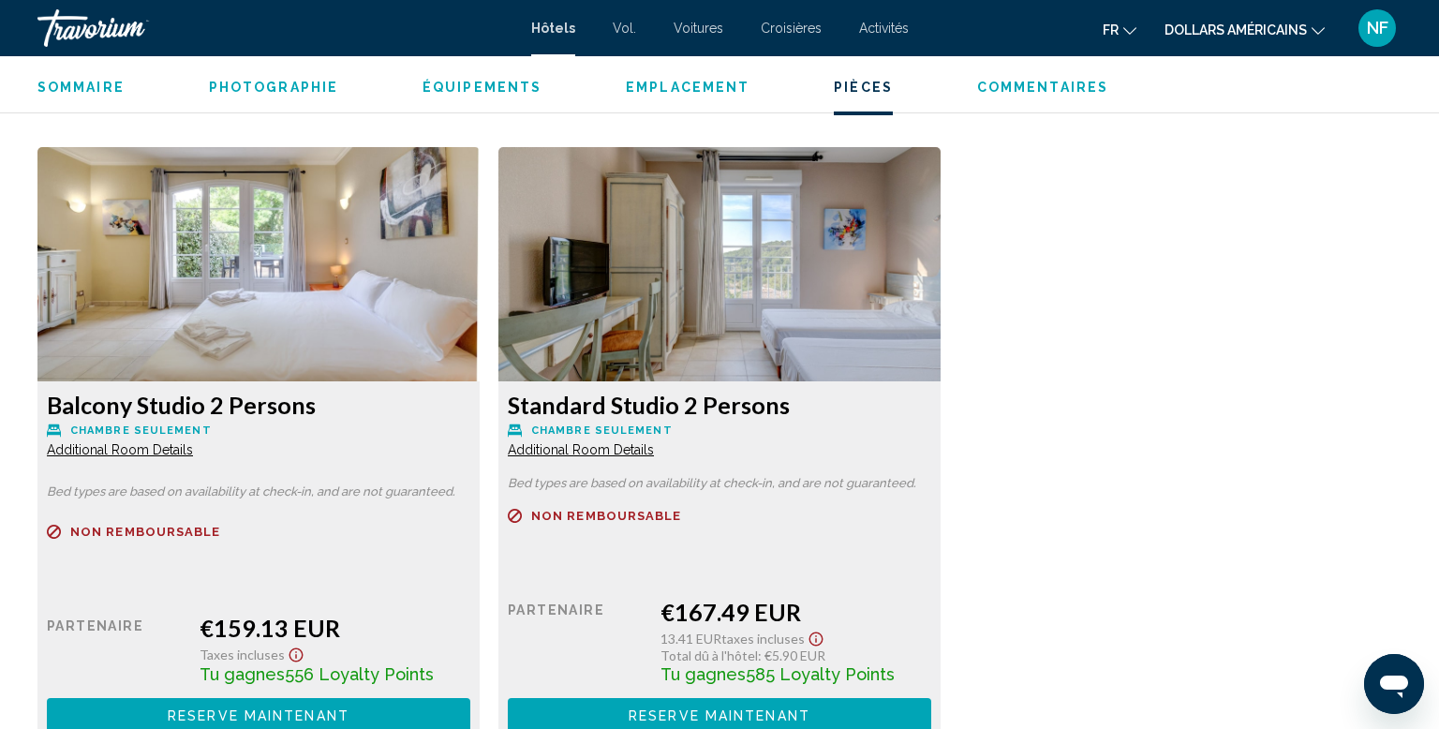
scroll to position [2530, 0]
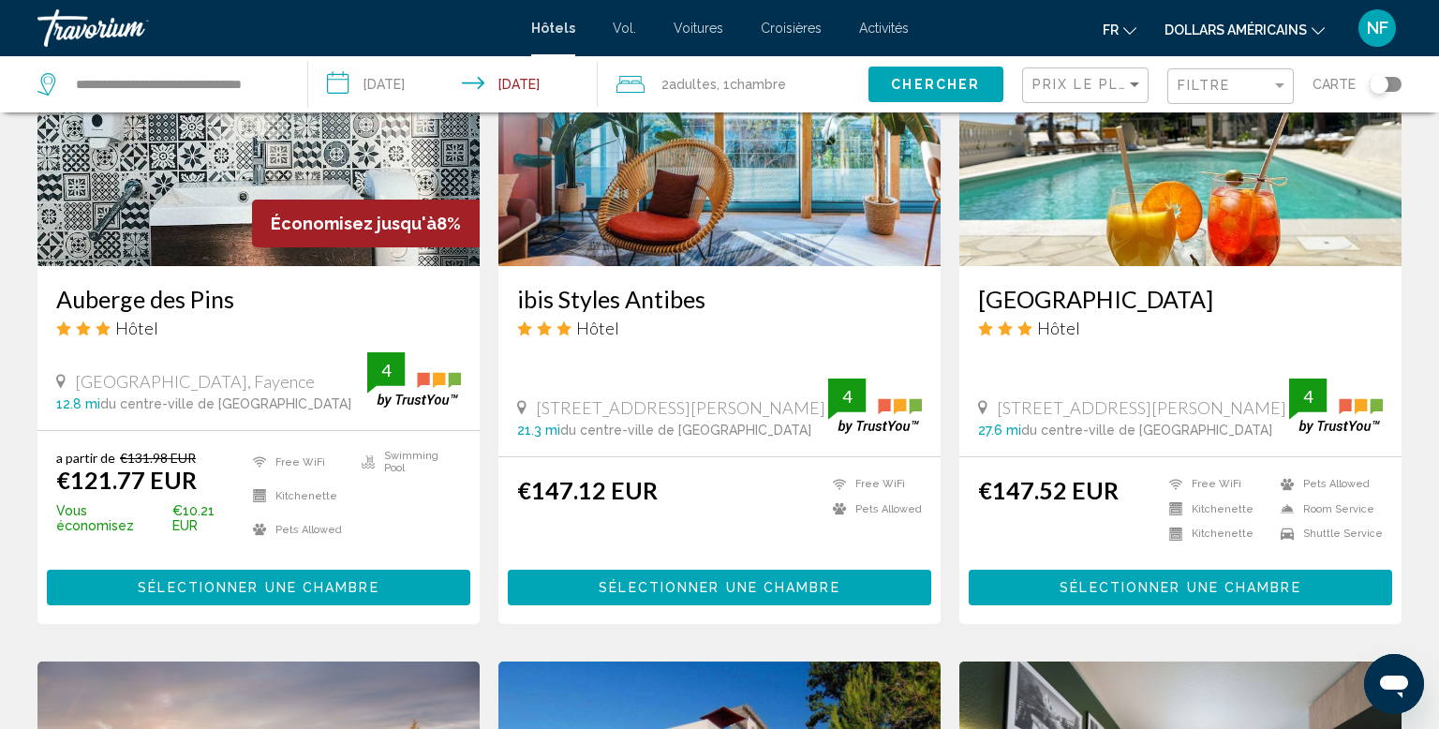
scroll to position [889, 0]
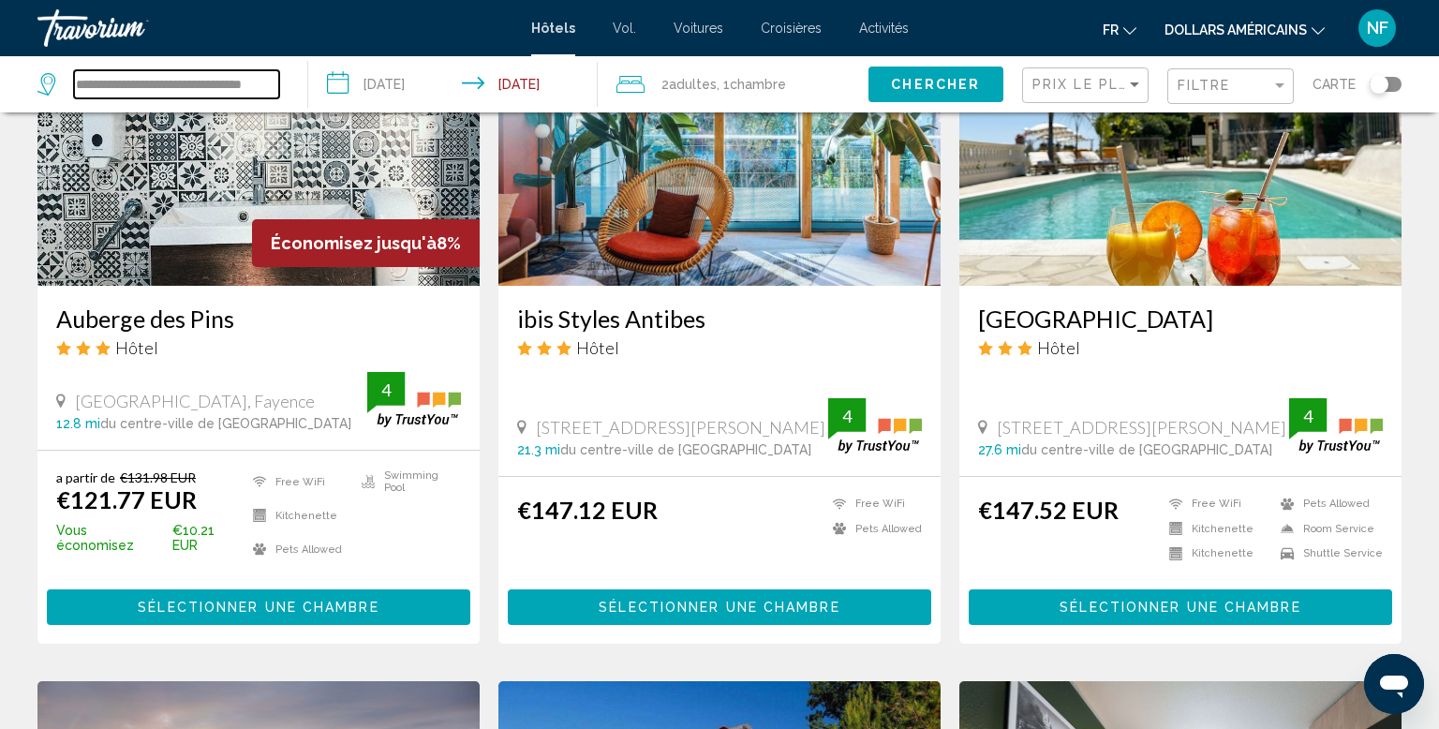
click at [174, 84] on input "**********" at bounding box center [176, 84] width 205 height 28
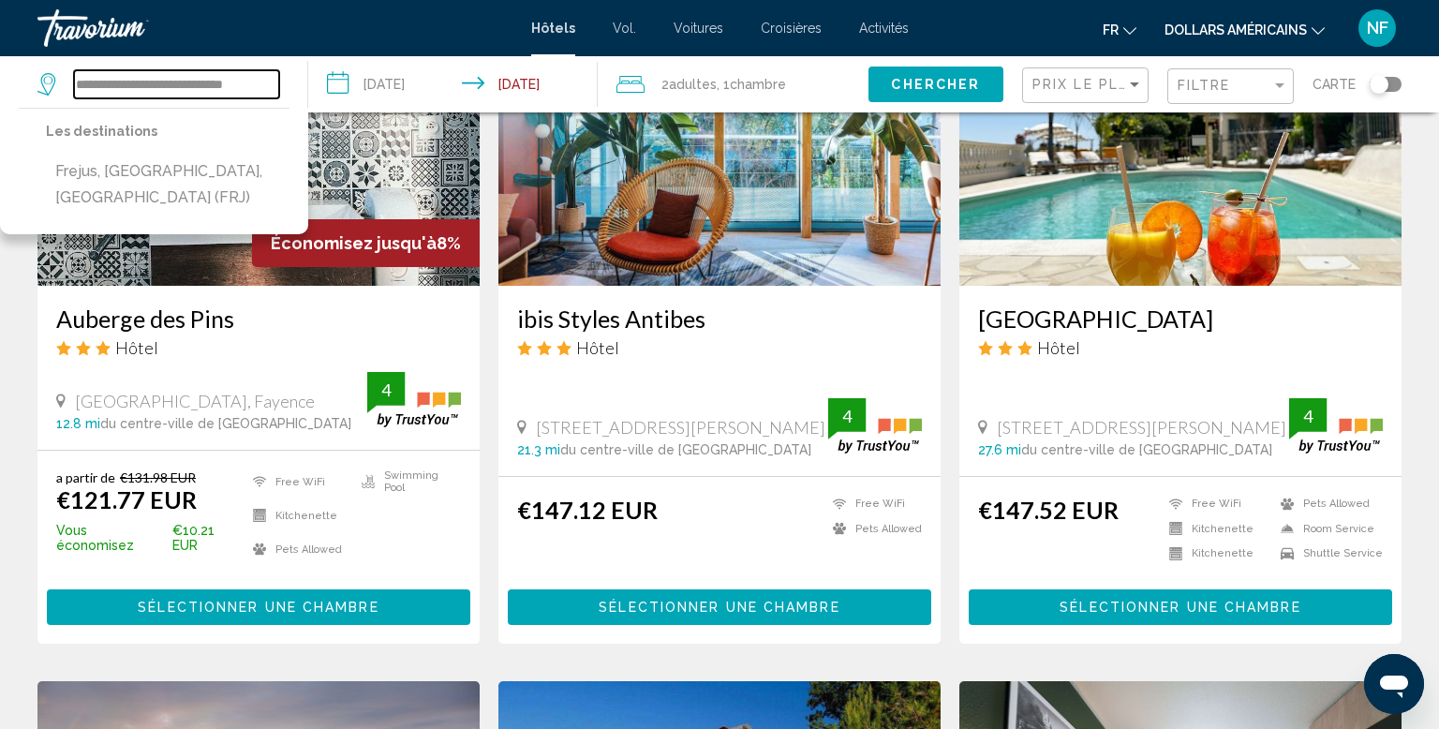
scroll to position [0, 0]
type input "*"
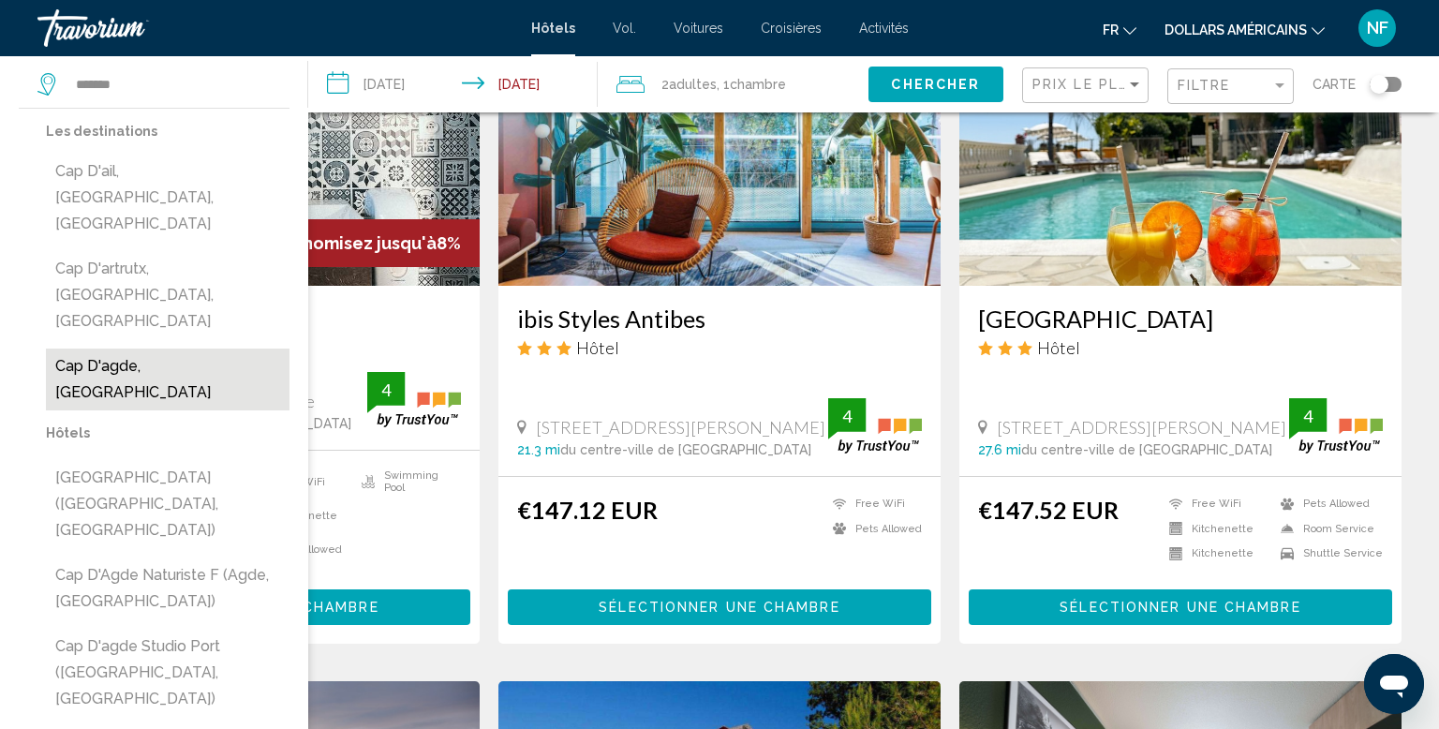
click at [146, 349] on button "Cap D'agde, [GEOGRAPHIC_DATA]" at bounding box center [168, 380] width 244 height 62
type input "**********"
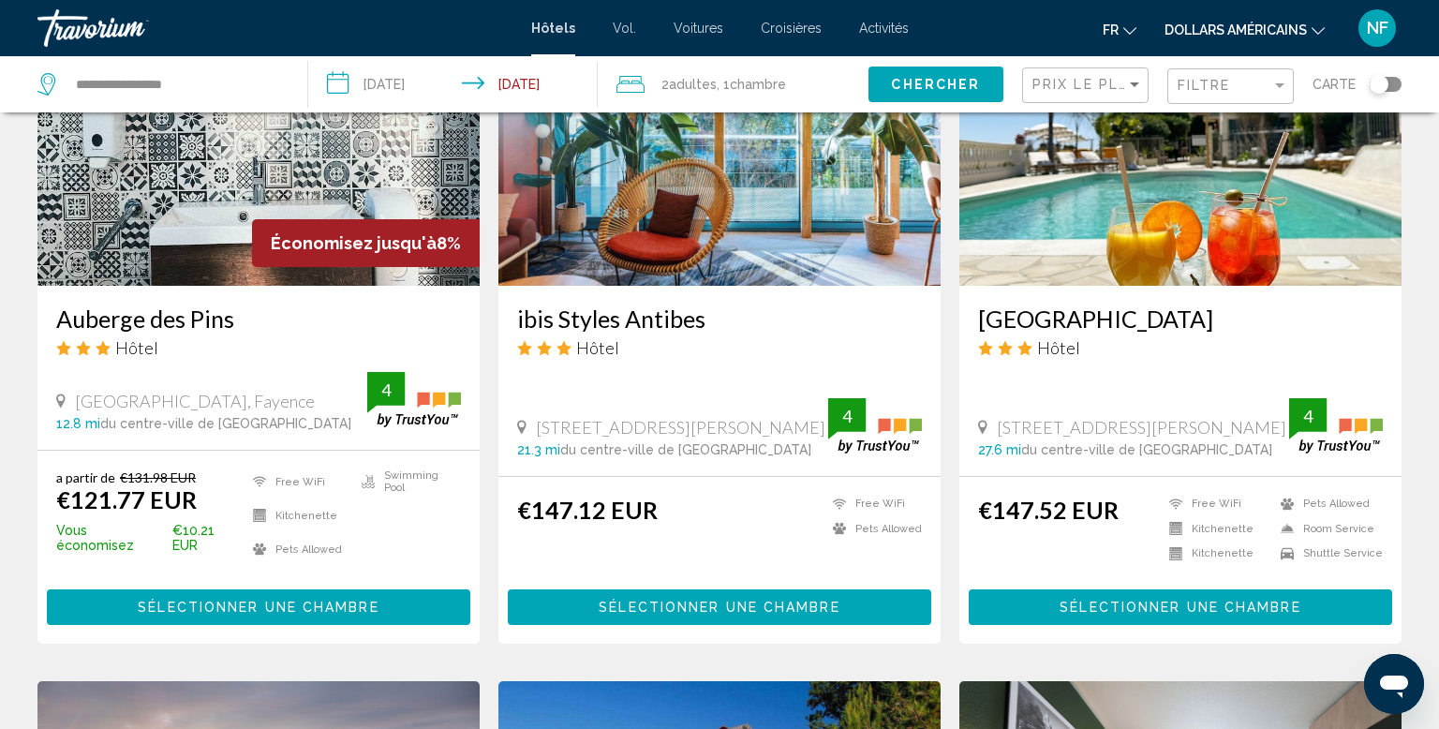
click at [943, 81] on span "Chercher" at bounding box center [935, 85] width 89 height 15
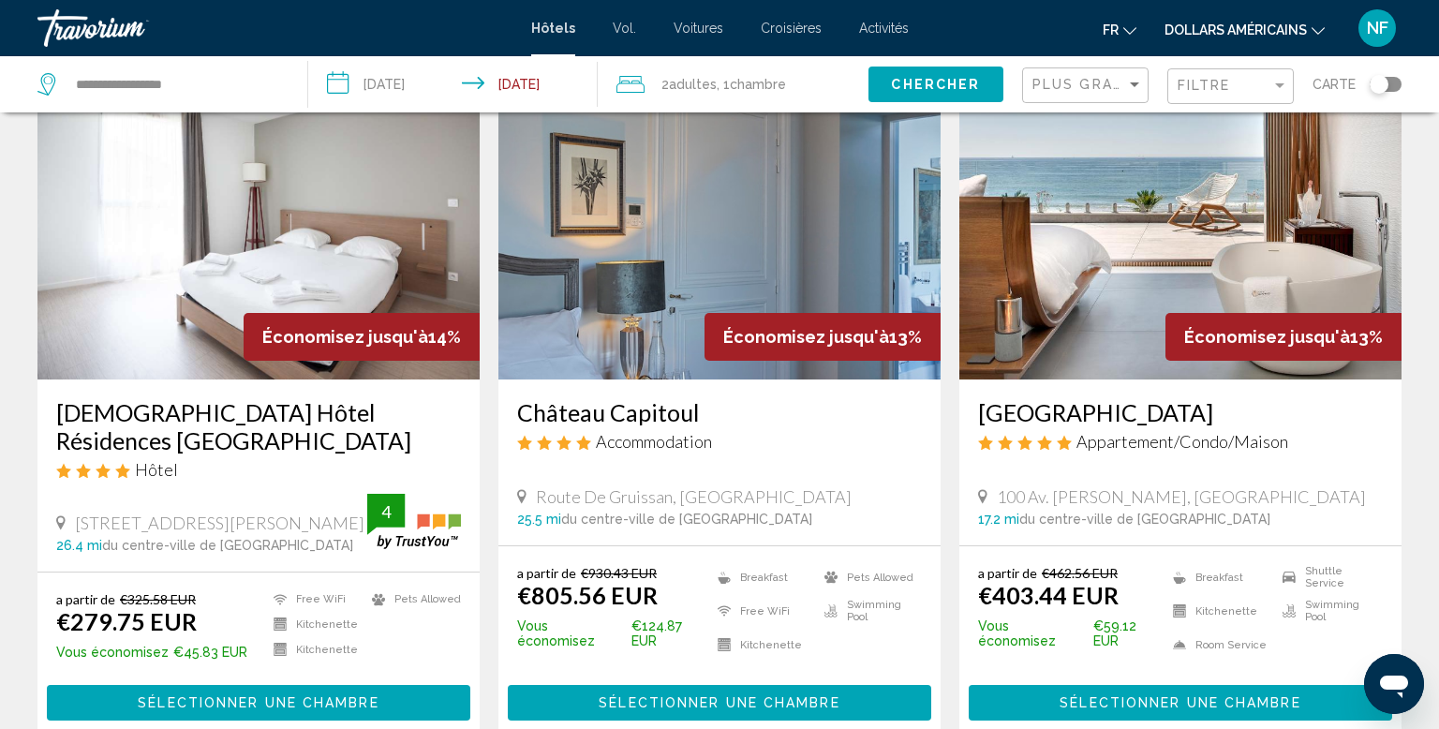
scroll to position [78, 0]
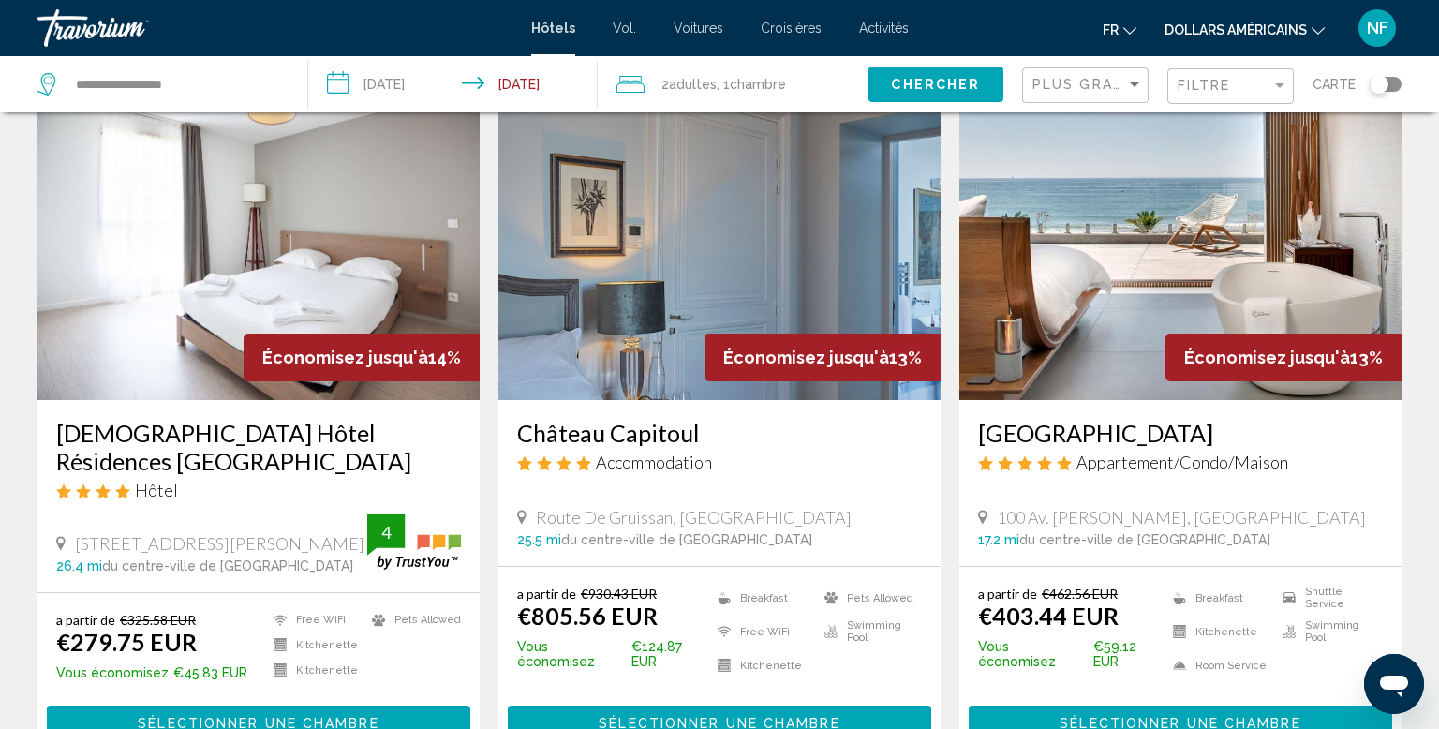
click at [1130, 109] on div "Plus grandes économies" at bounding box center [1085, 84] width 127 height 56
click at [1112, 85] on span "Plus grandes économies" at bounding box center [1144, 84] width 223 height 15
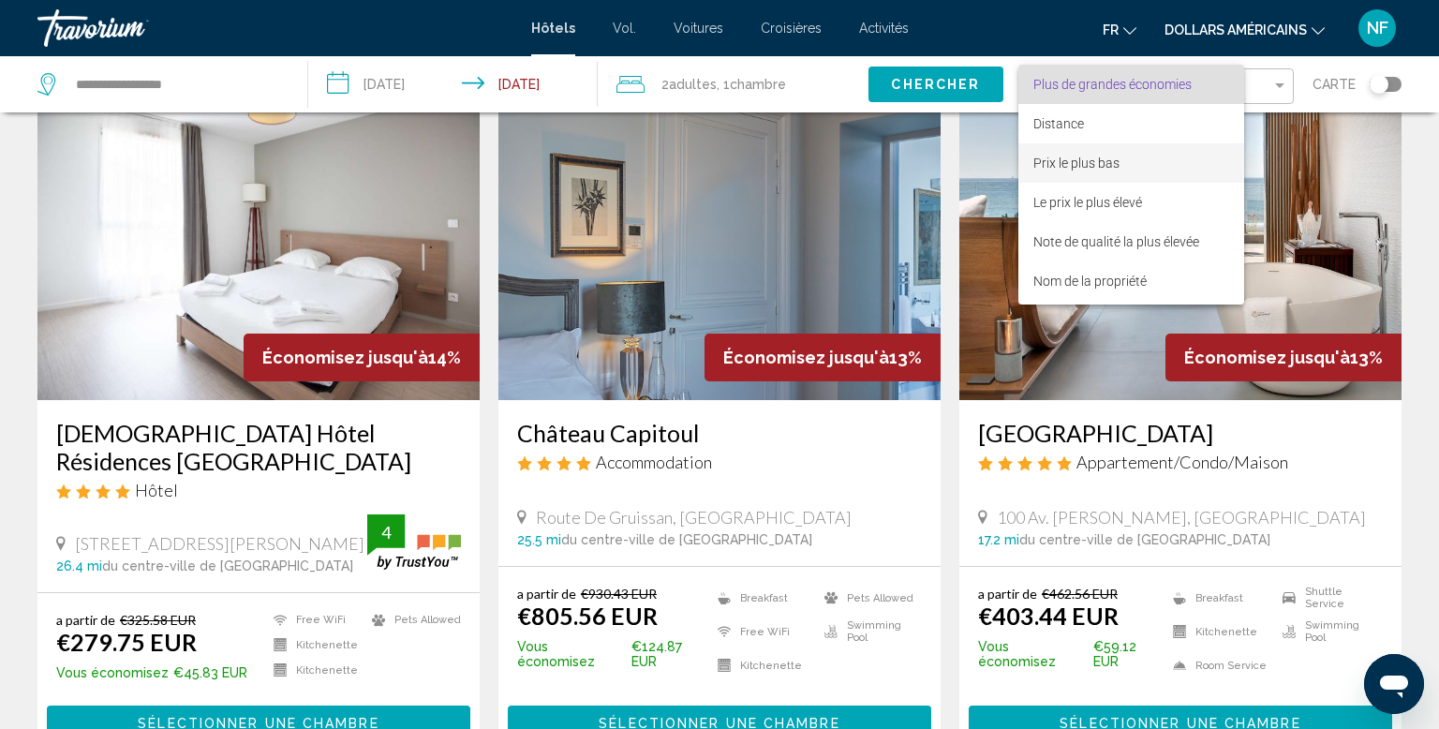
click at [1166, 177] on span "Prix le plus bas" at bounding box center [1132, 162] width 196 height 39
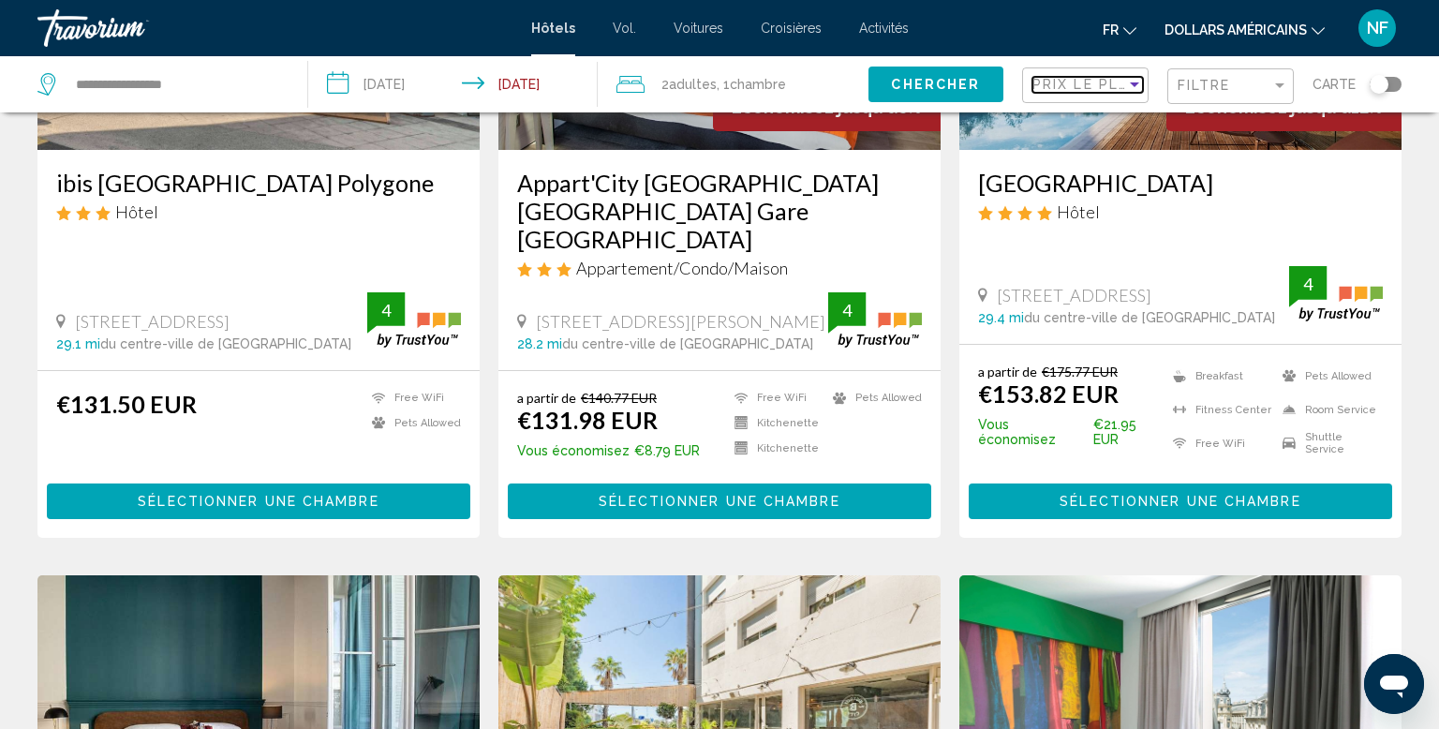
scroll to position [327, 0]
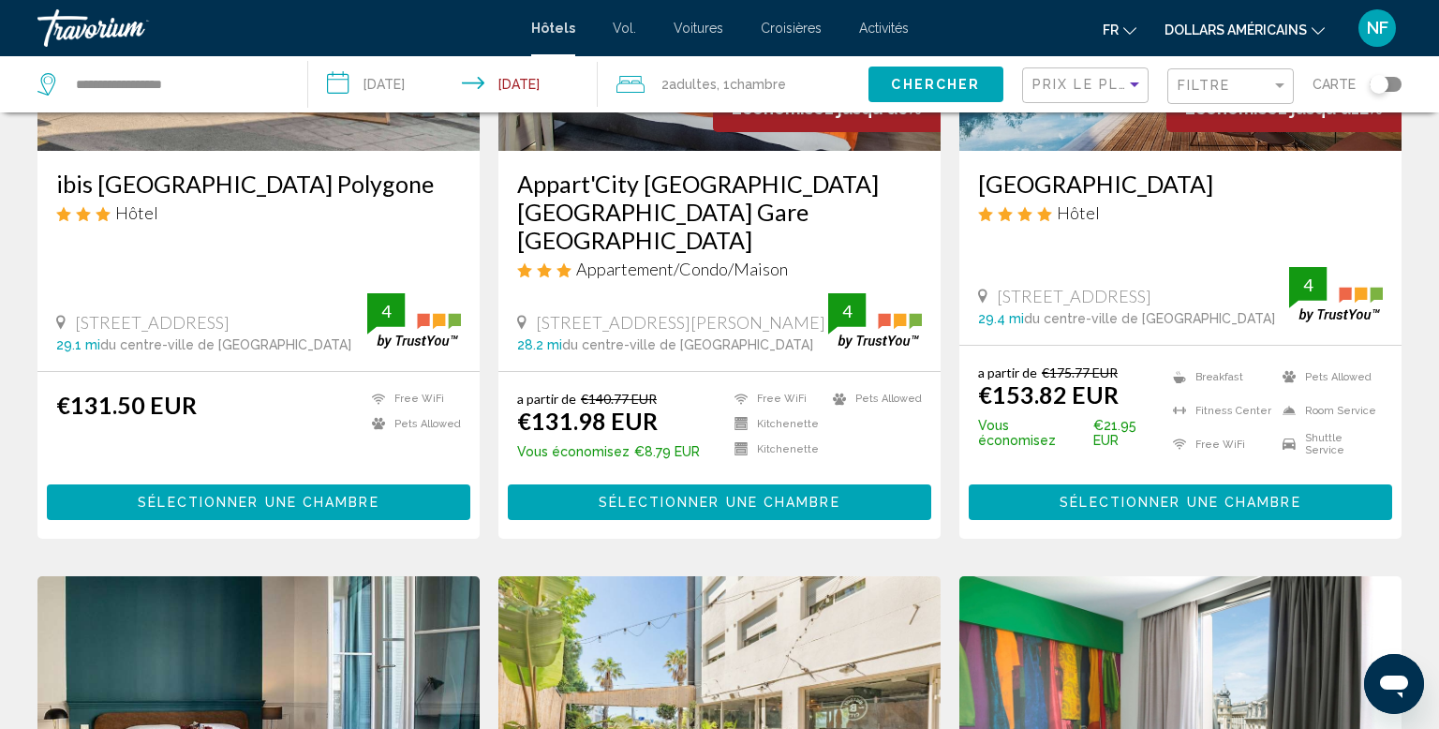
click at [1304, 189] on h3 "[GEOGRAPHIC_DATA]" at bounding box center [1180, 184] width 405 height 28
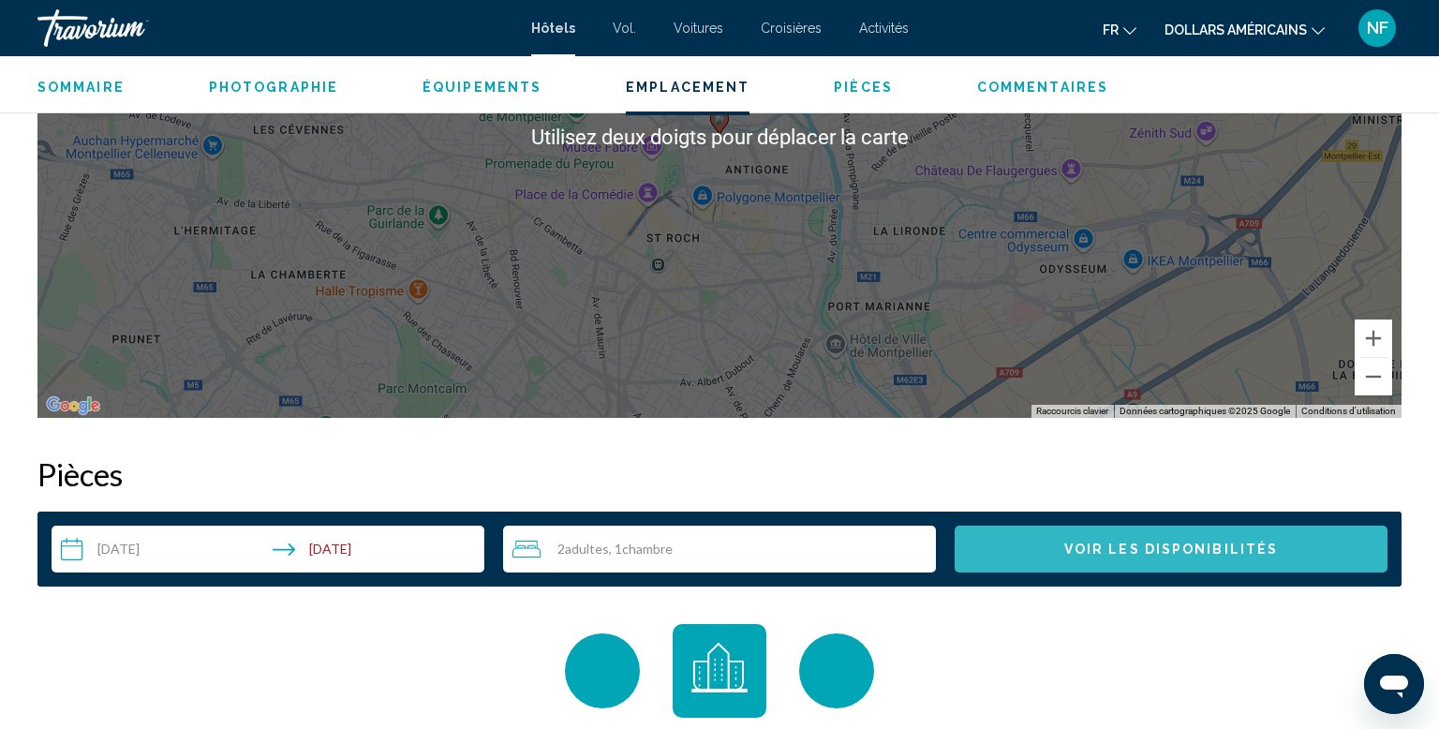
scroll to position [2149, 0]
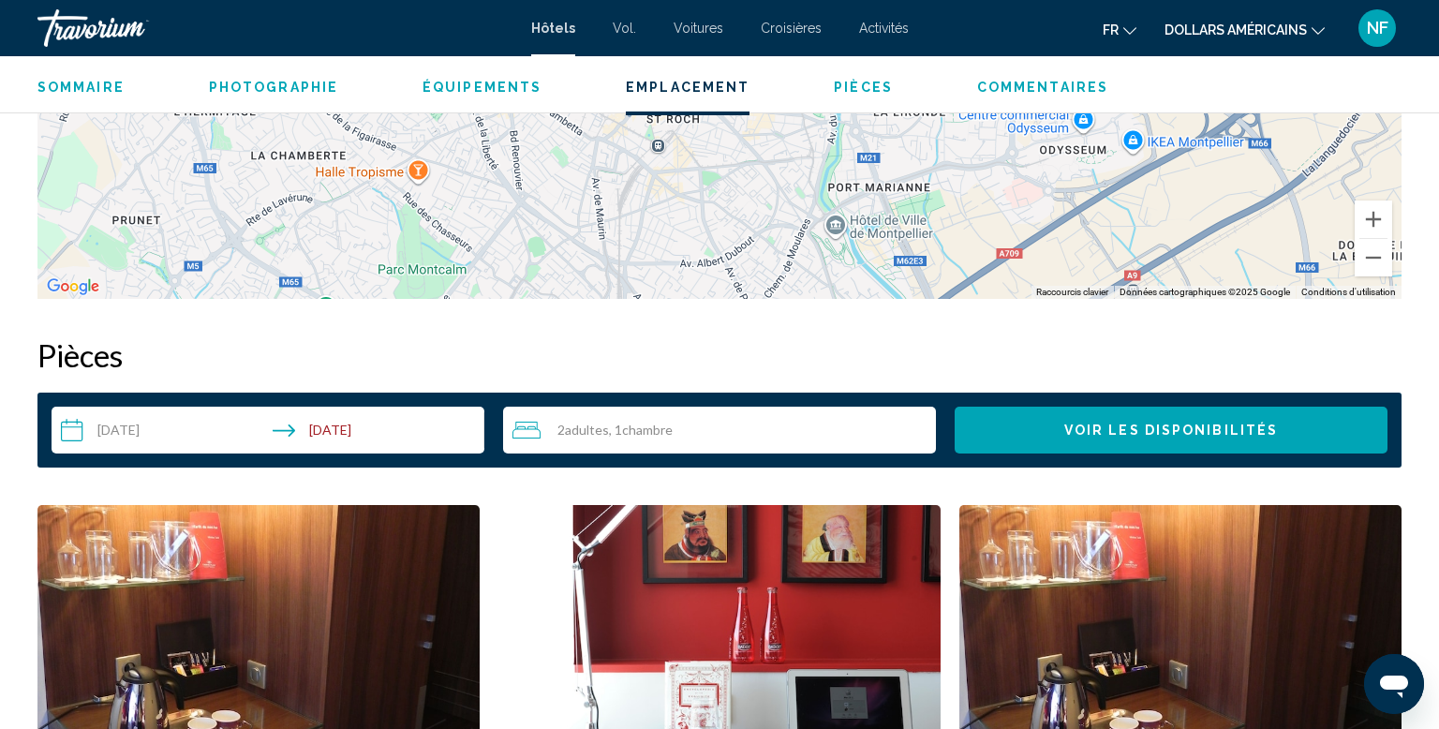
click at [596, 440] on div "2 Adulte Adultes , 1 Chambre pièces" at bounding box center [725, 430] width 424 height 47
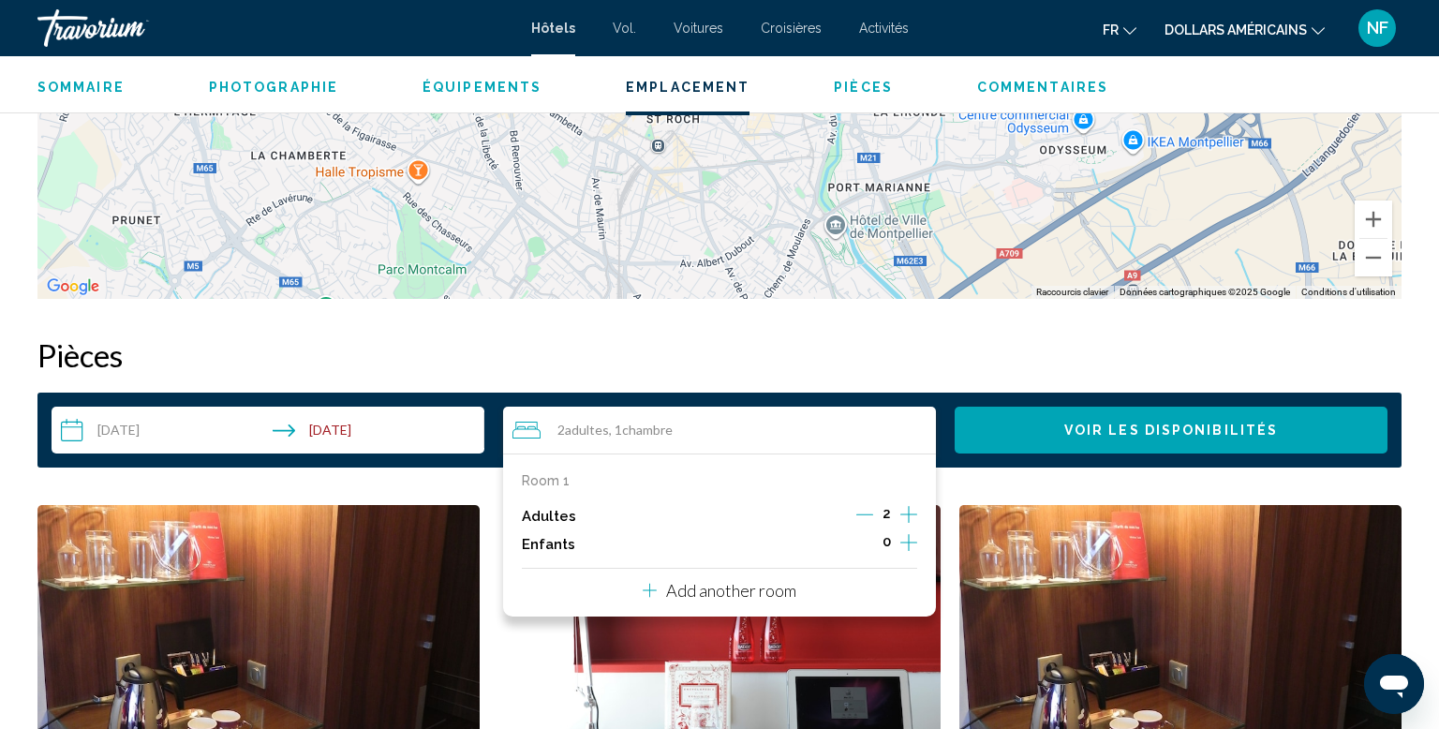
click at [866, 517] on icon "Decrement adults" at bounding box center [865, 514] width 17 height 17
click at [912, 555] on button "Increment children" at bounding box center [909, 544] width 17 height 28
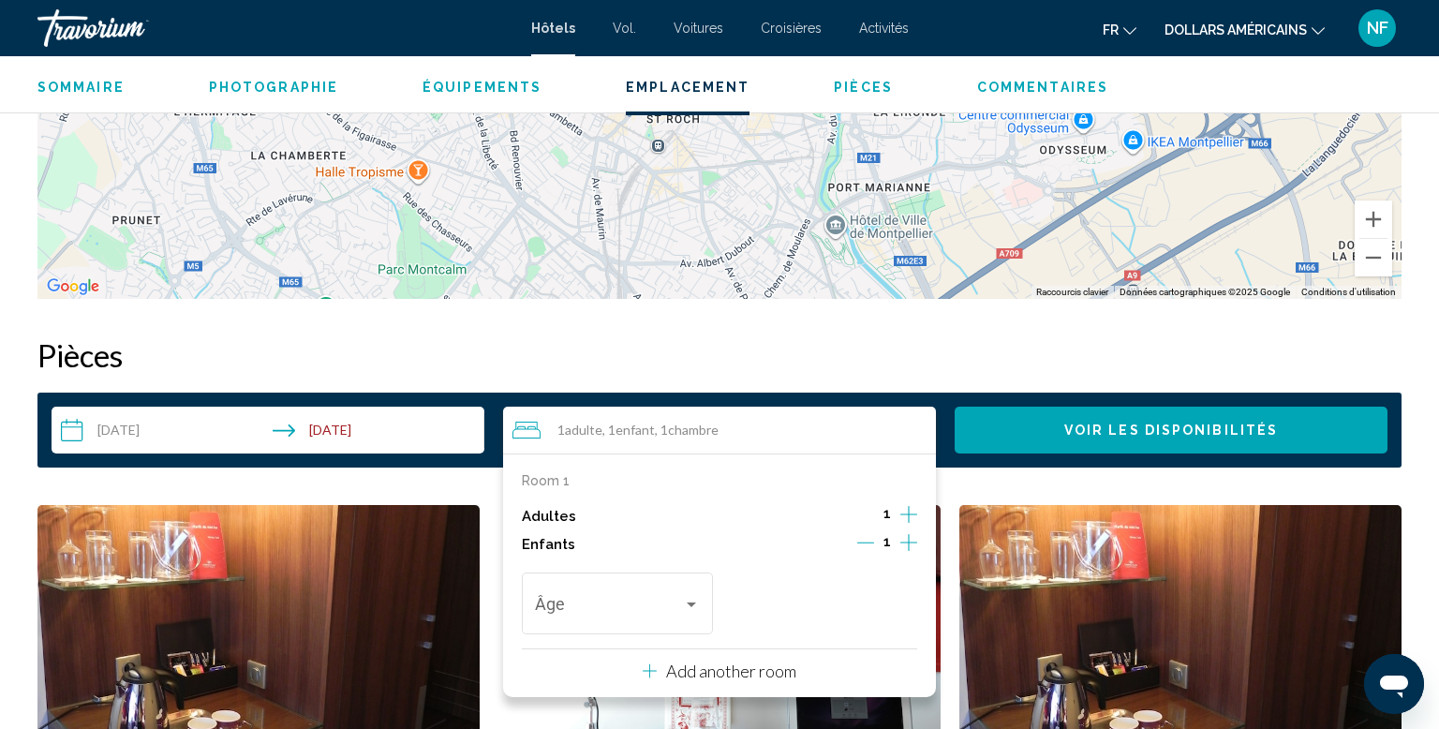
click at [915, 555] on button "Increment children" at bounding box center [909, 544] width 17 height 28
click at [627, 617] on span "Travelers: 1 adult, 2 children" at bounding box center [609, 608] width 149 height 19
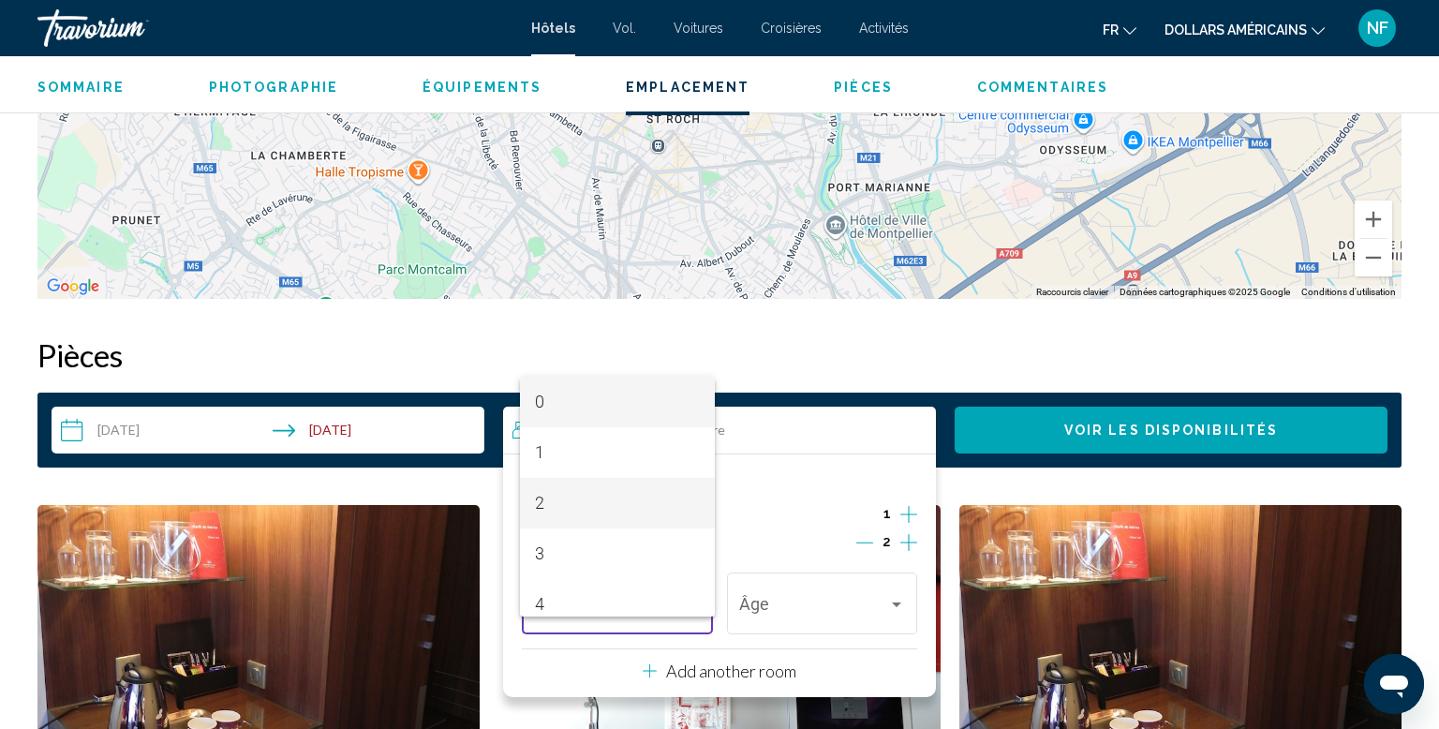
click at [618, 507] on span "2" at bounding box center [618, 503] width 166 height 51
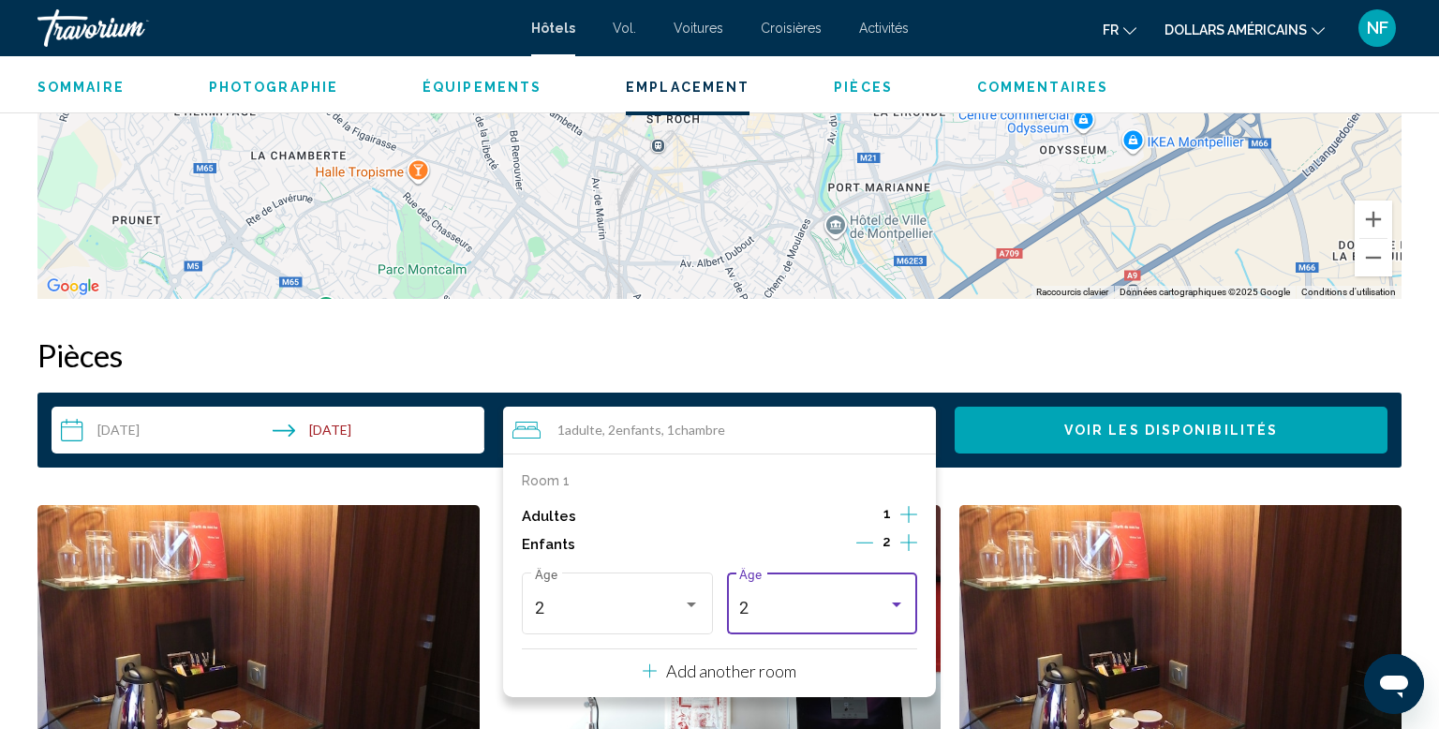
click at [821, 611] on div "2" at bounding box center [813, 608] width 149 height 19
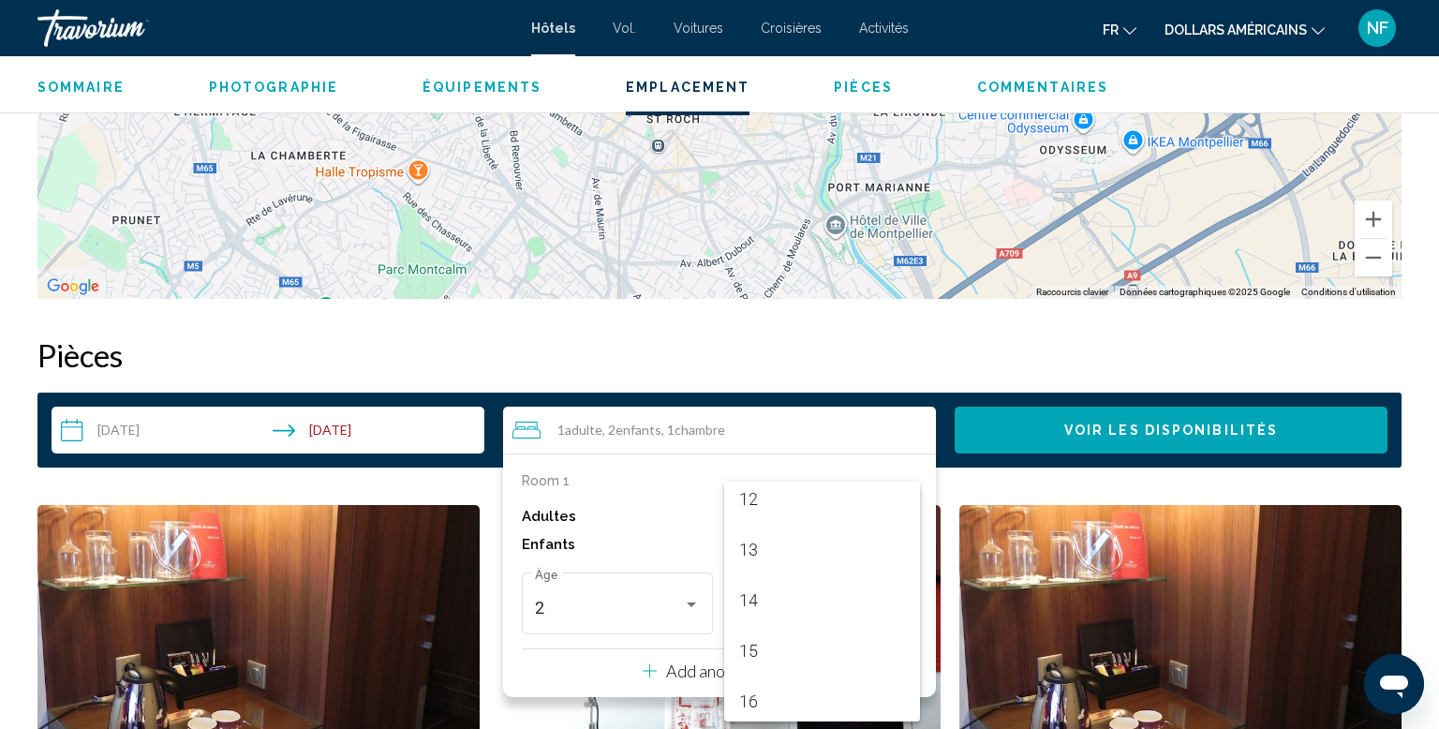
scroll to position [671, 0]
click at [806, 649] on span "16" at bounding box center [822, 645] width 166 height 51
click at [1067, 427] on span "Voir les disponibilités" at bounding box center [1172, 431] width 214 height 15
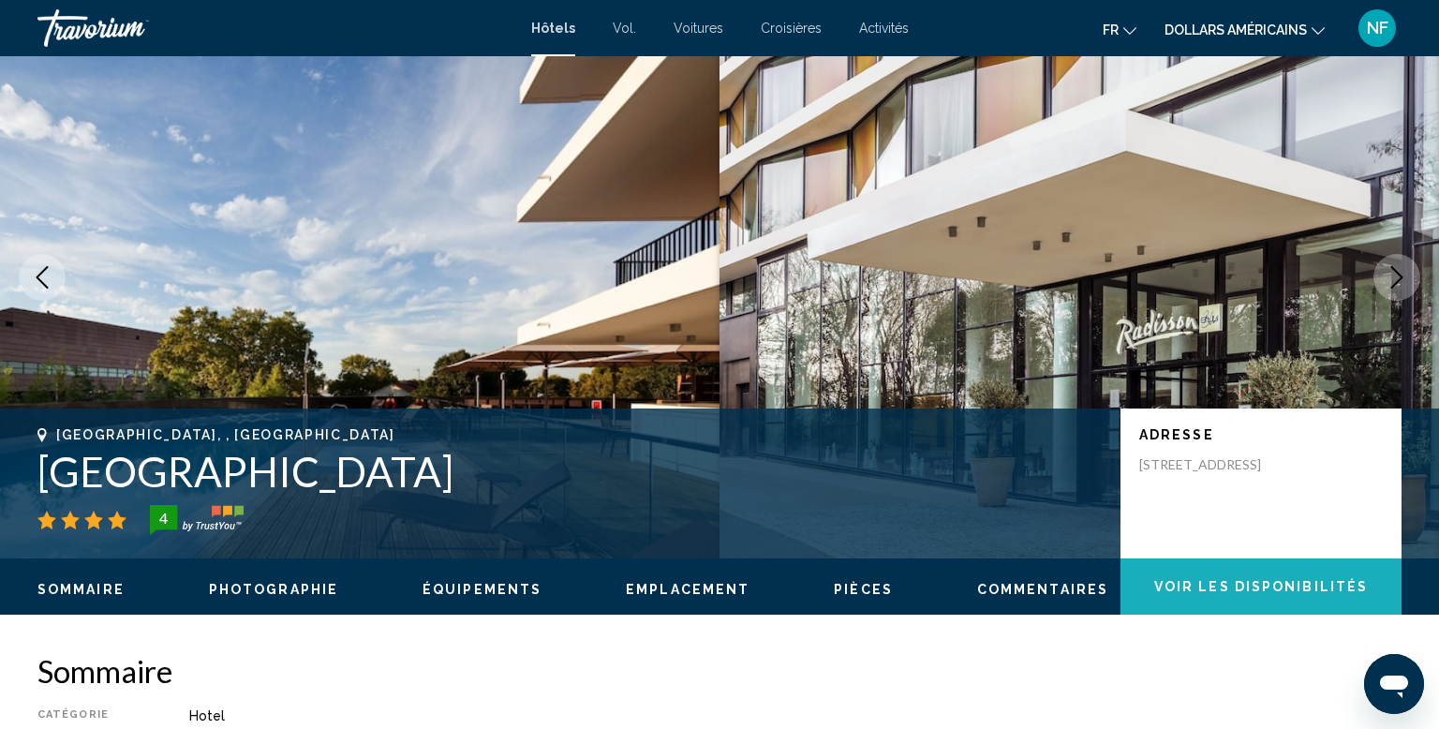
scroll to position [0, 0]
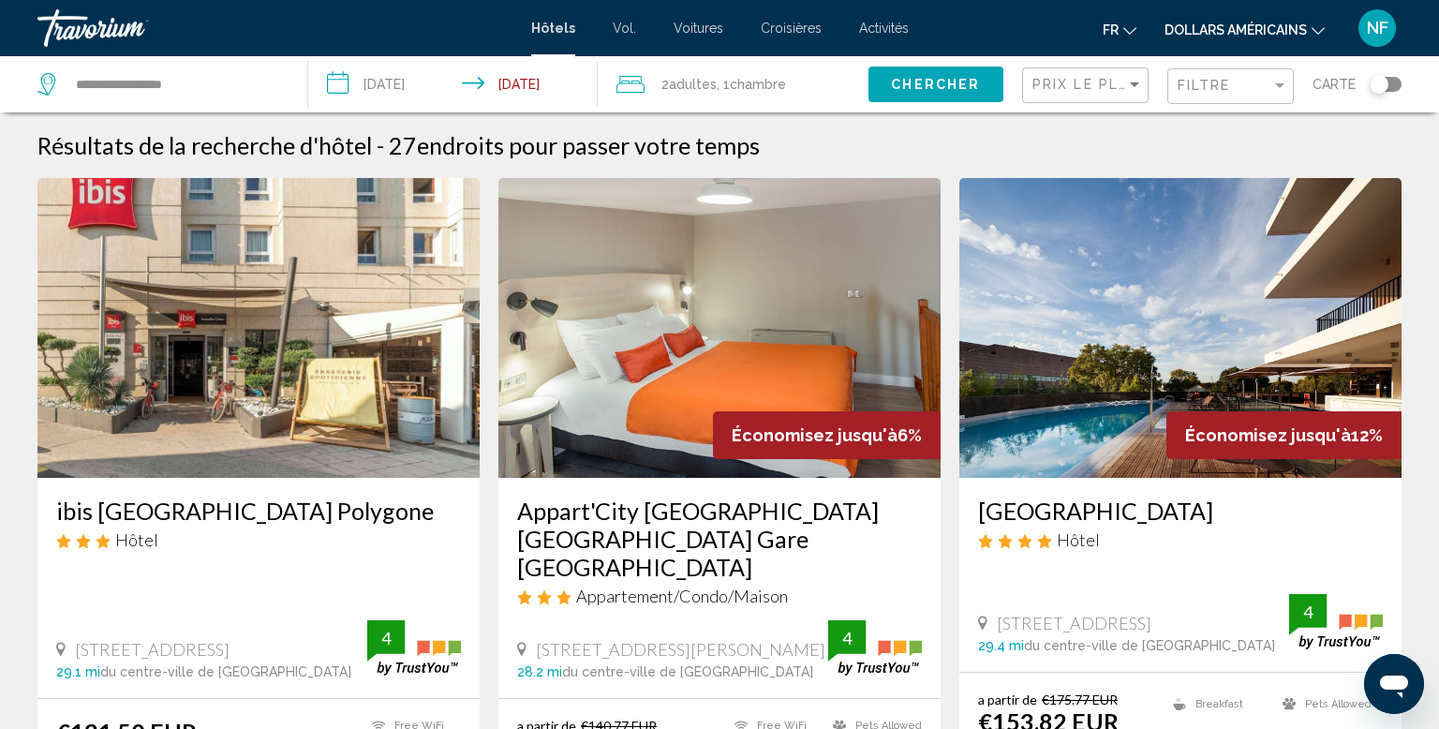
click at [730, 73] on span ", 1 Chambre pièces" at bounding box center [751, 84] width 69 height 26
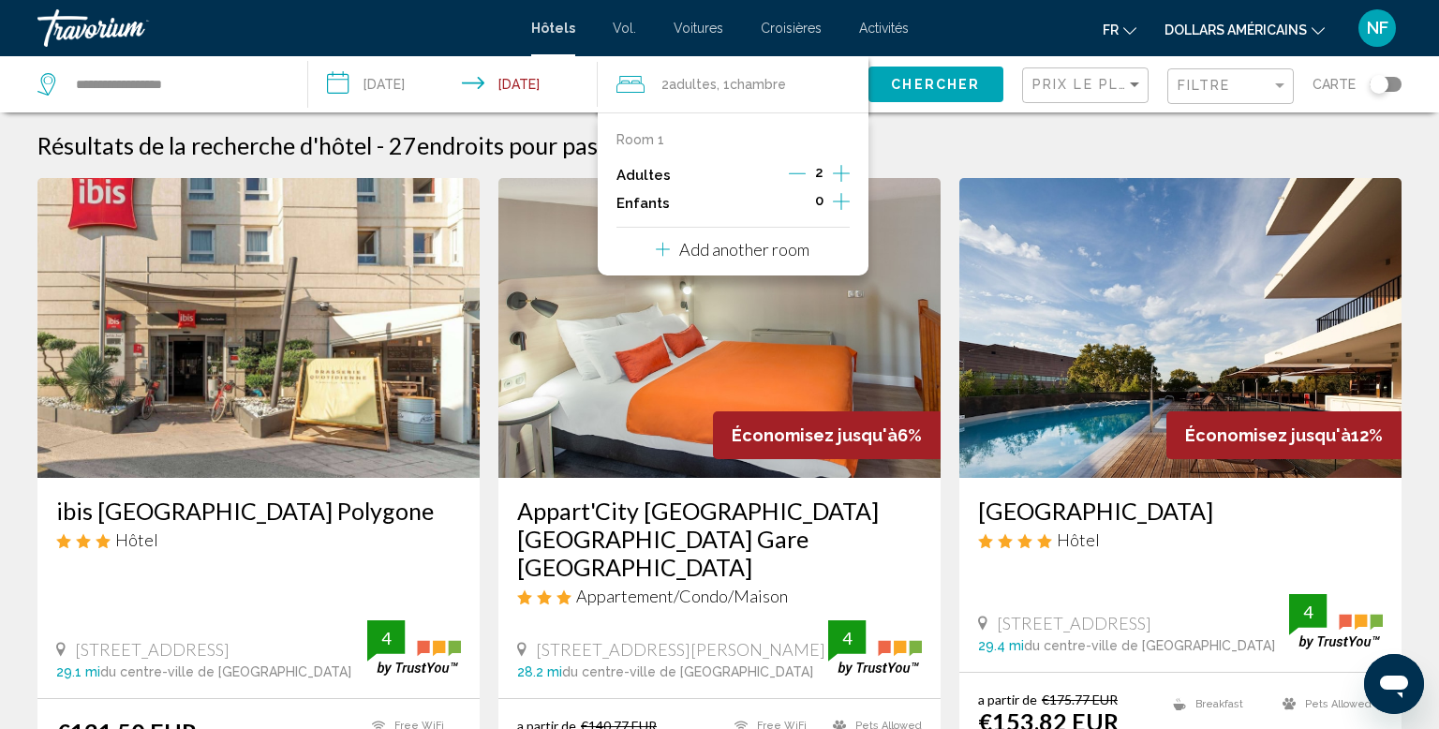
click at [802, 174] on icon "Decrement adults" at bounding box center [797, 173] width 17 height 17
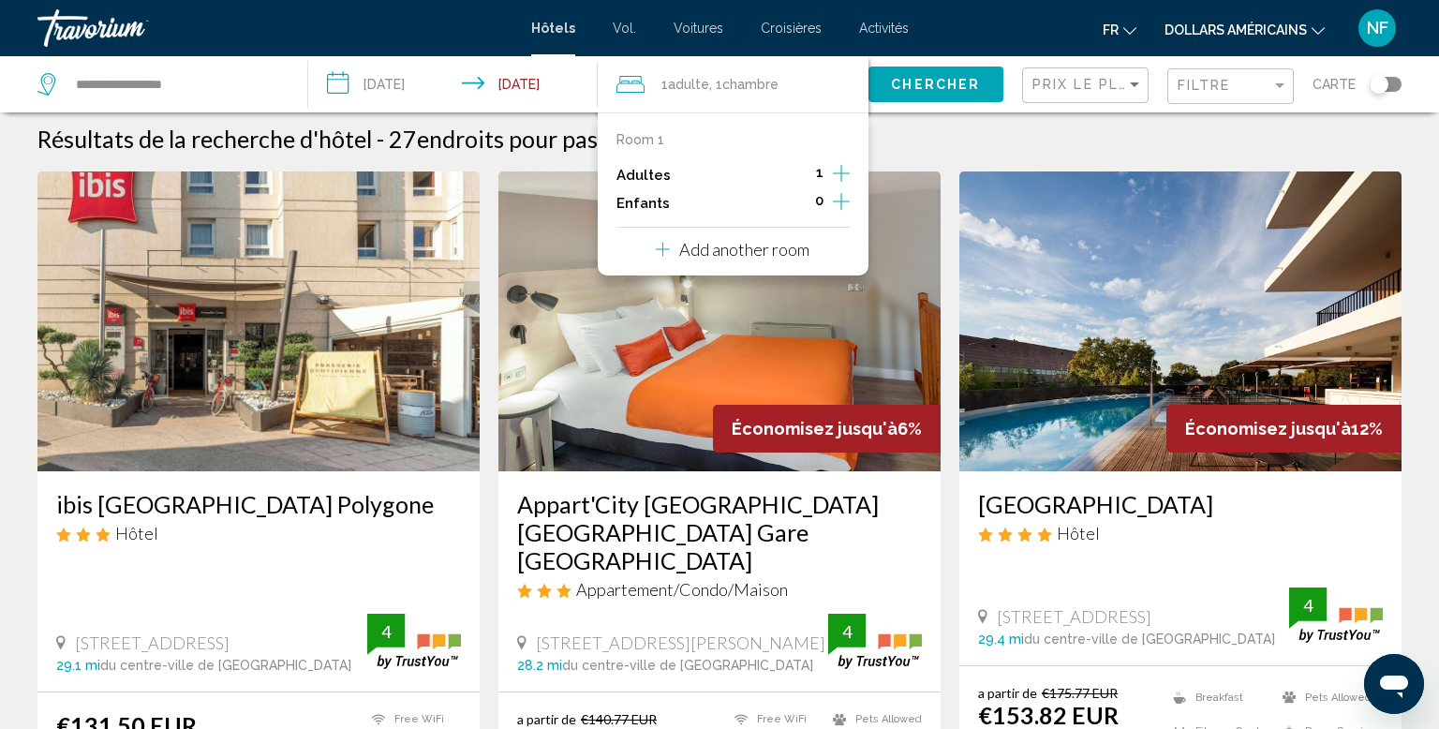
scroll to position [30, 0]
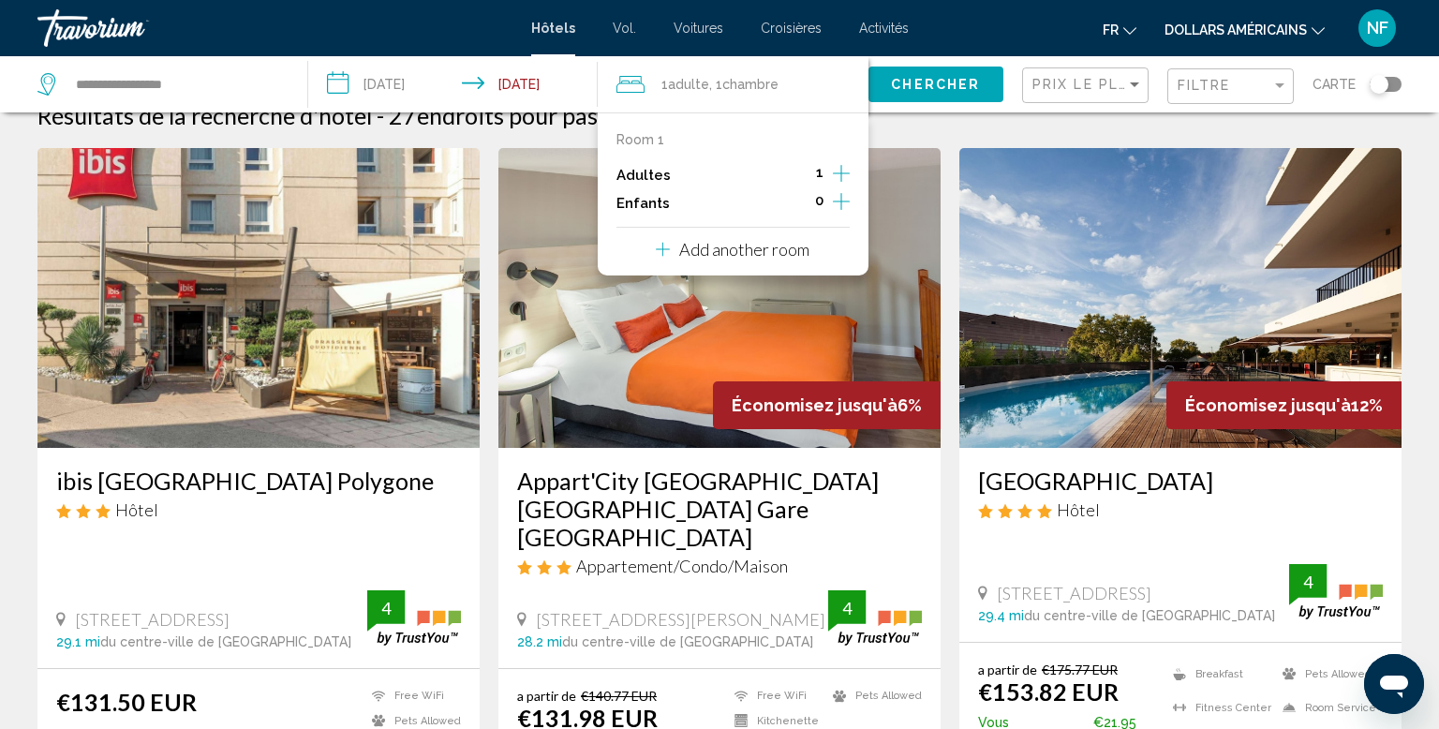
click at [843, 202] on icon "Increment children" at bounding box center [841, 201] width 17 height 22
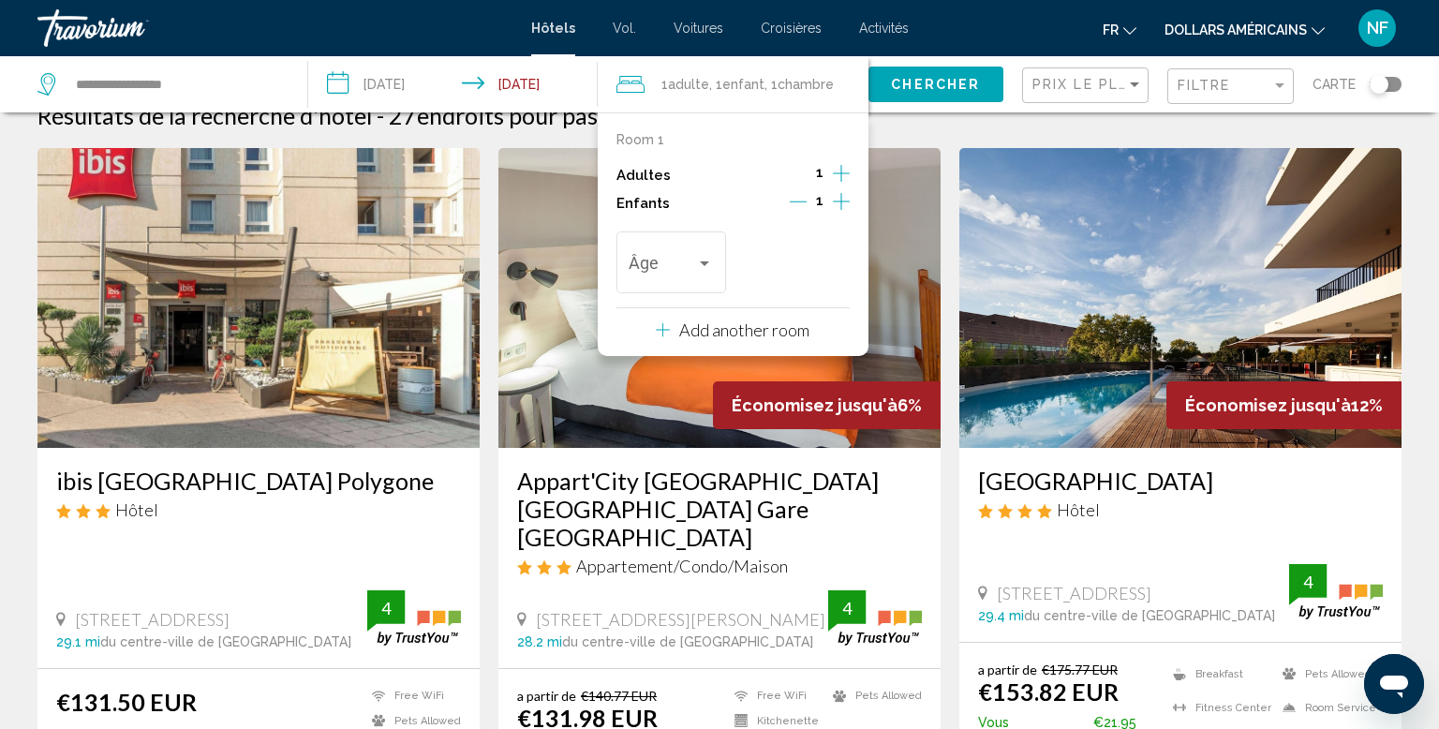
click at [841, 201] on icon "Increment children" at bounding box center [841, 201] width 17 height 17
click at [672, 269] on span "Travelers: 1 adult, 2 children" at bounding box center [662, 267] width 67 height 19
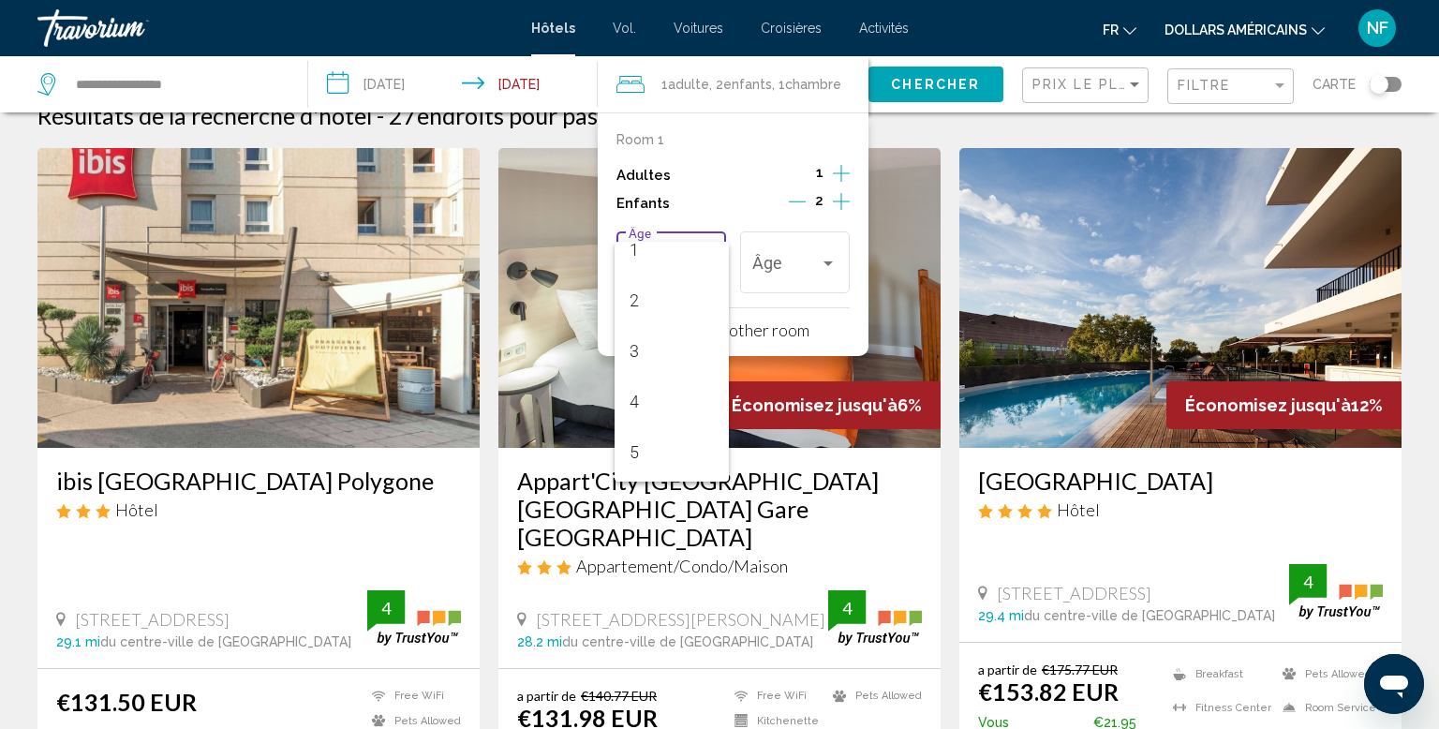
scroll to position [68, 0]
click at [678, 319] on span "2" at bounding box center [672, 300] width 84 height 51
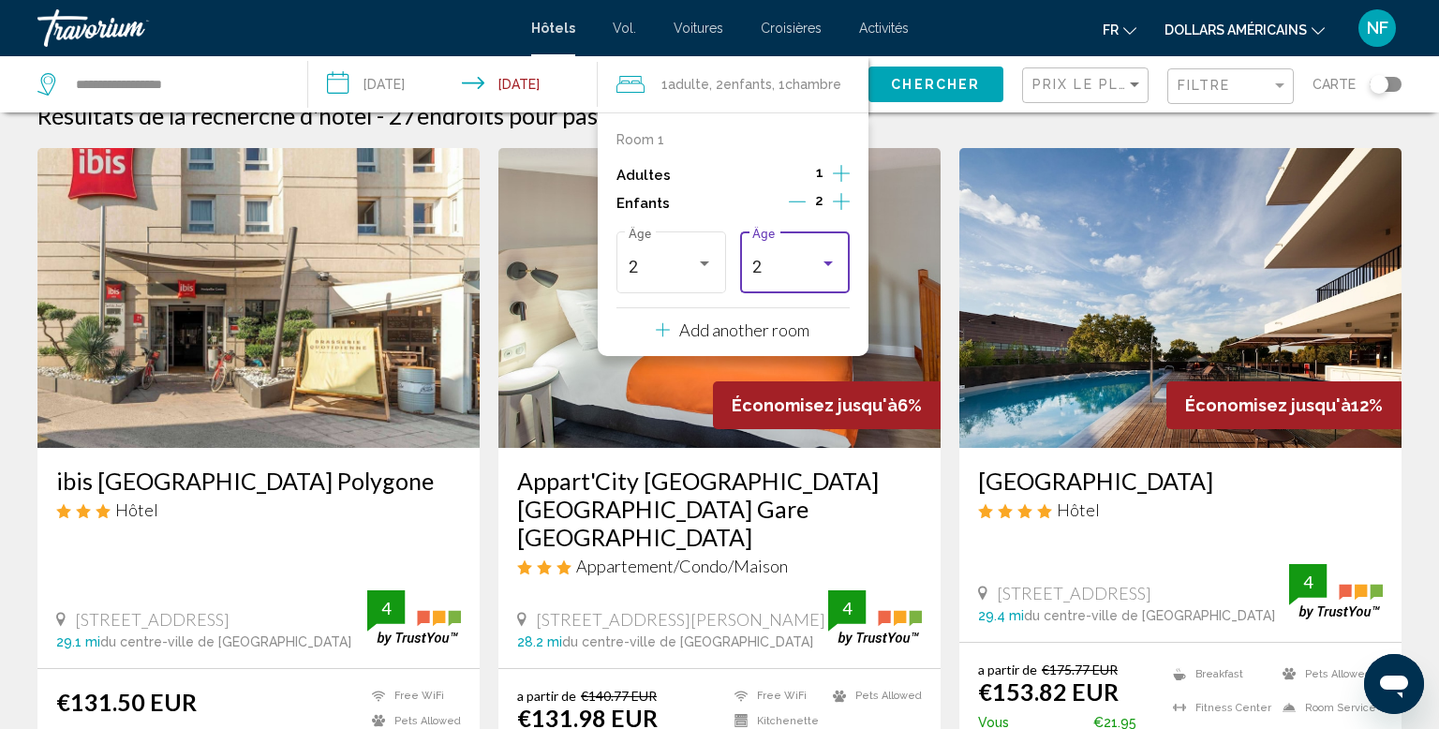
click at [801, 273] on div "2" at bounding box center [786, 267] width 67 height 19
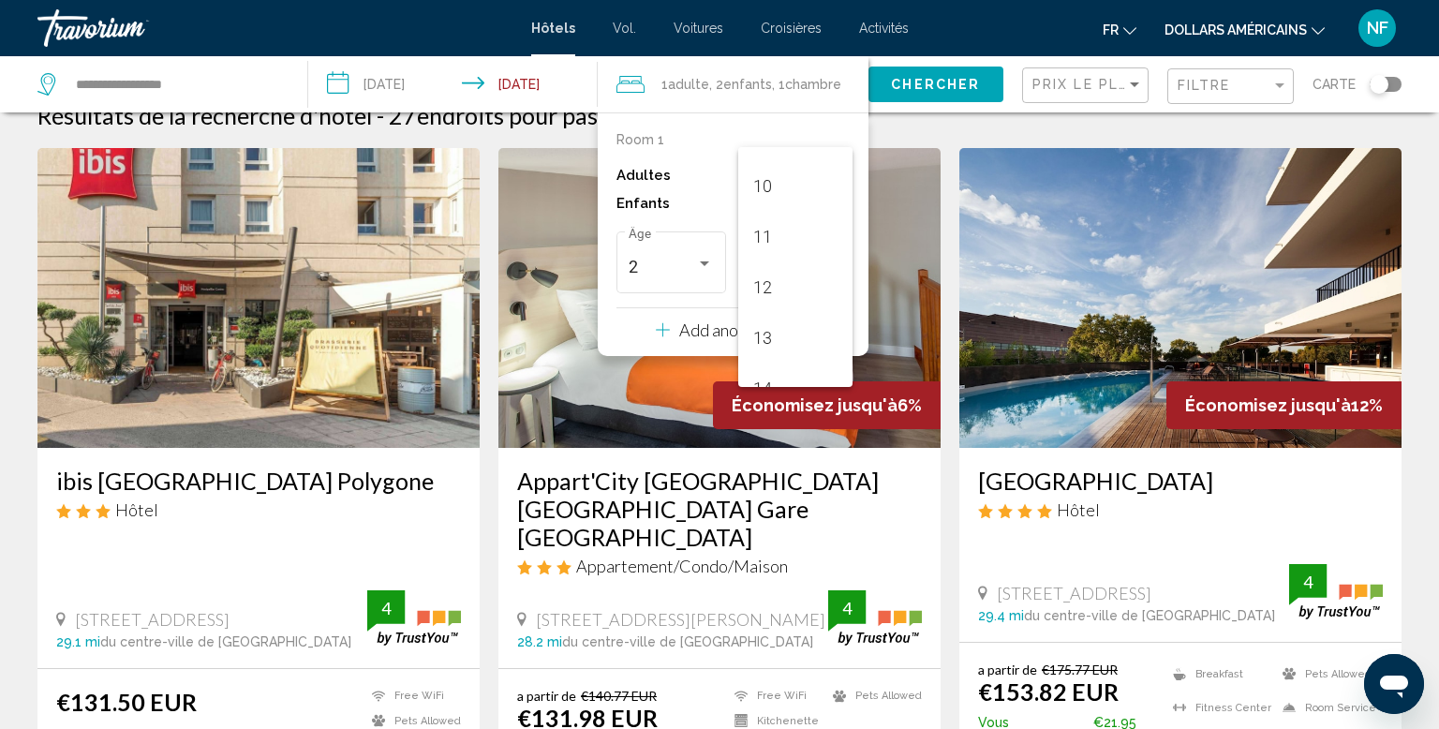
scroll to position [671, 0]
click at [772, 312] on span "16" at bounding box center [795, 311] width 84 height 51
click at [954, 86] on span "Chercher" at bounding box center [935, 85] width 89 height 15
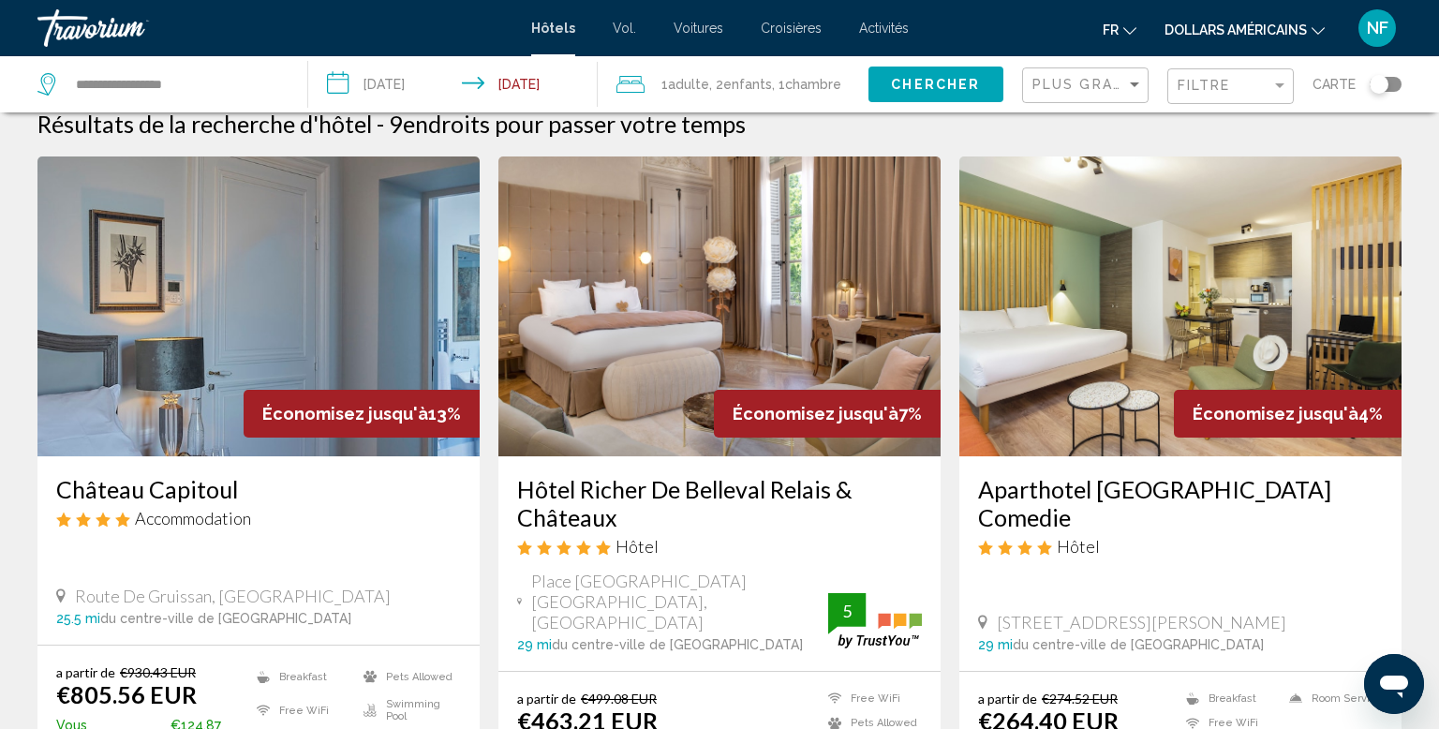
scroll to position [16, 0]
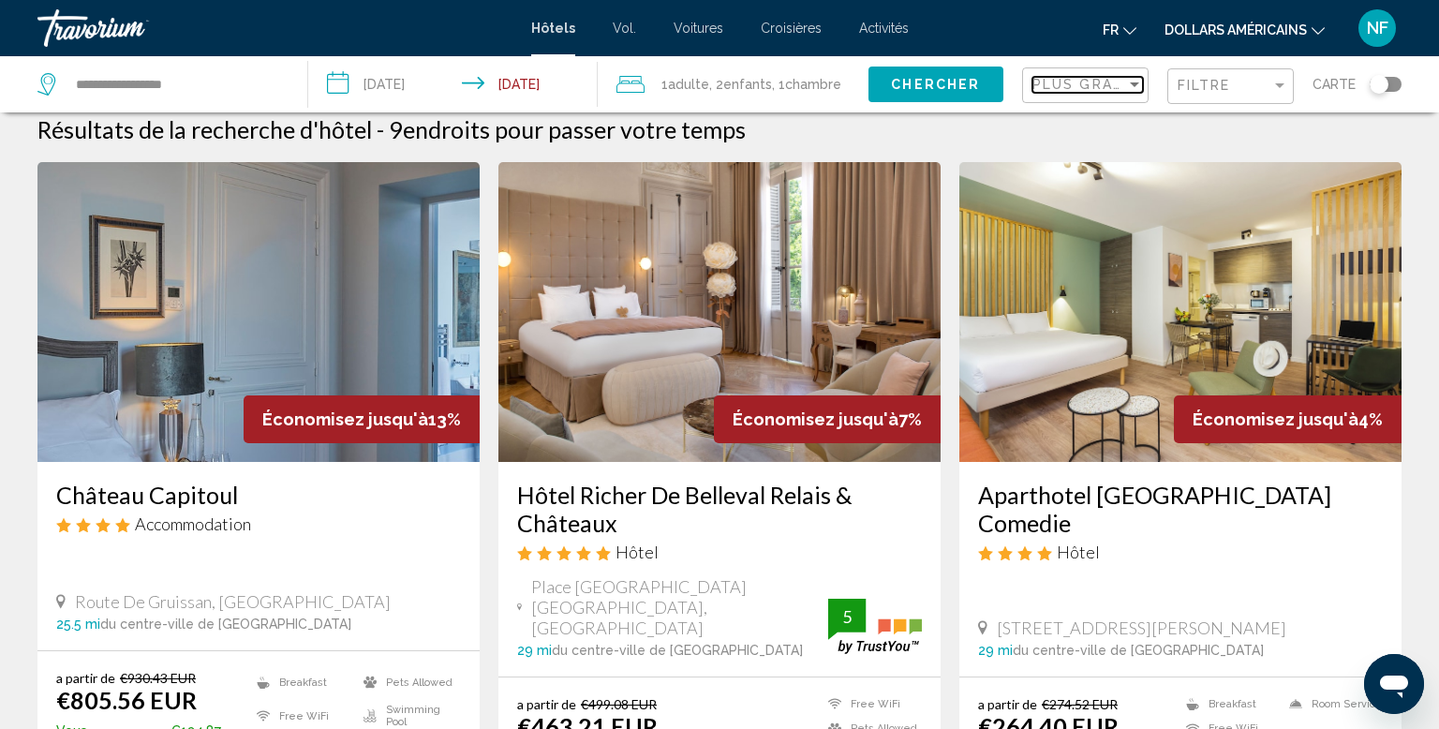
click at [1109, 91] on span "Plus grandes économies" at bounding box center [1144, 84] width 223 height 15
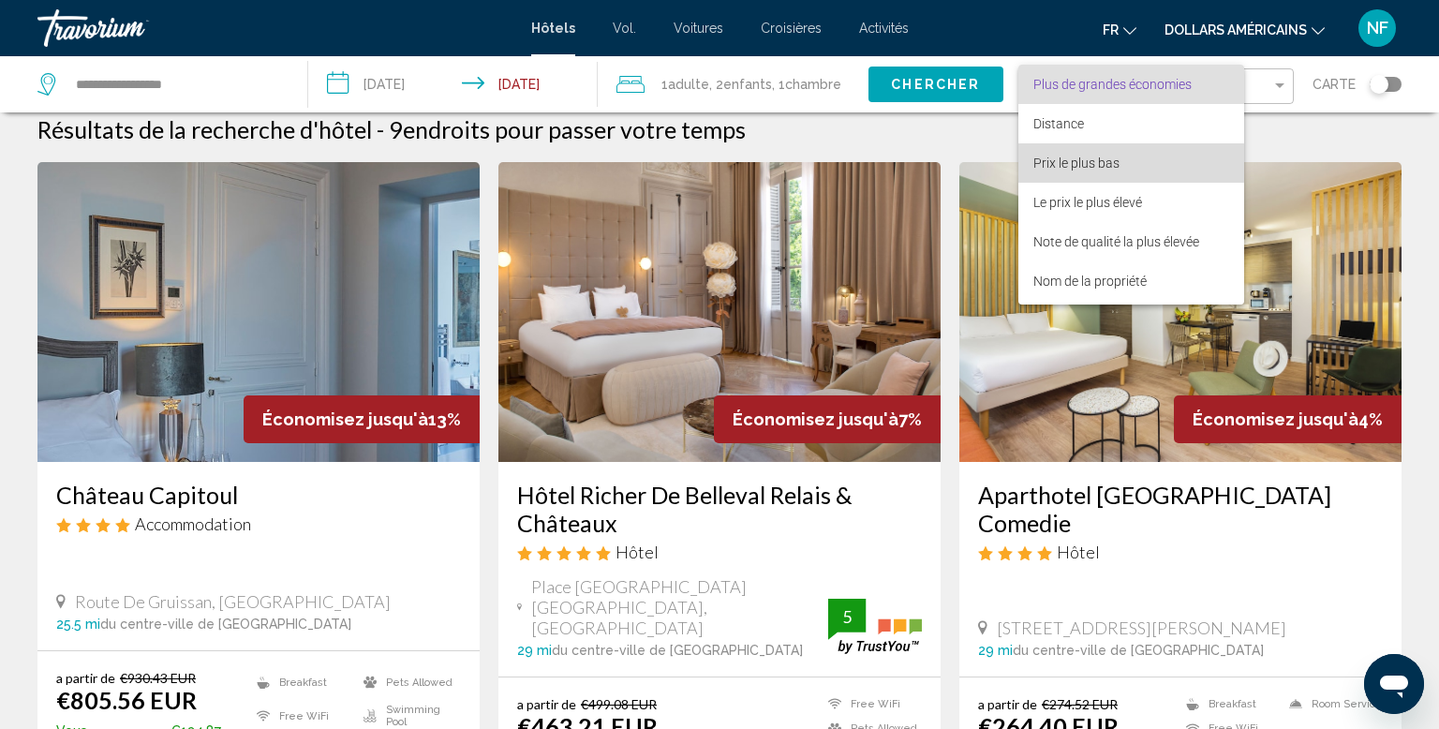
click at [1183, 166] on span "Prix le plus bas" at bounding box center [1132, 162] width 196 height 39
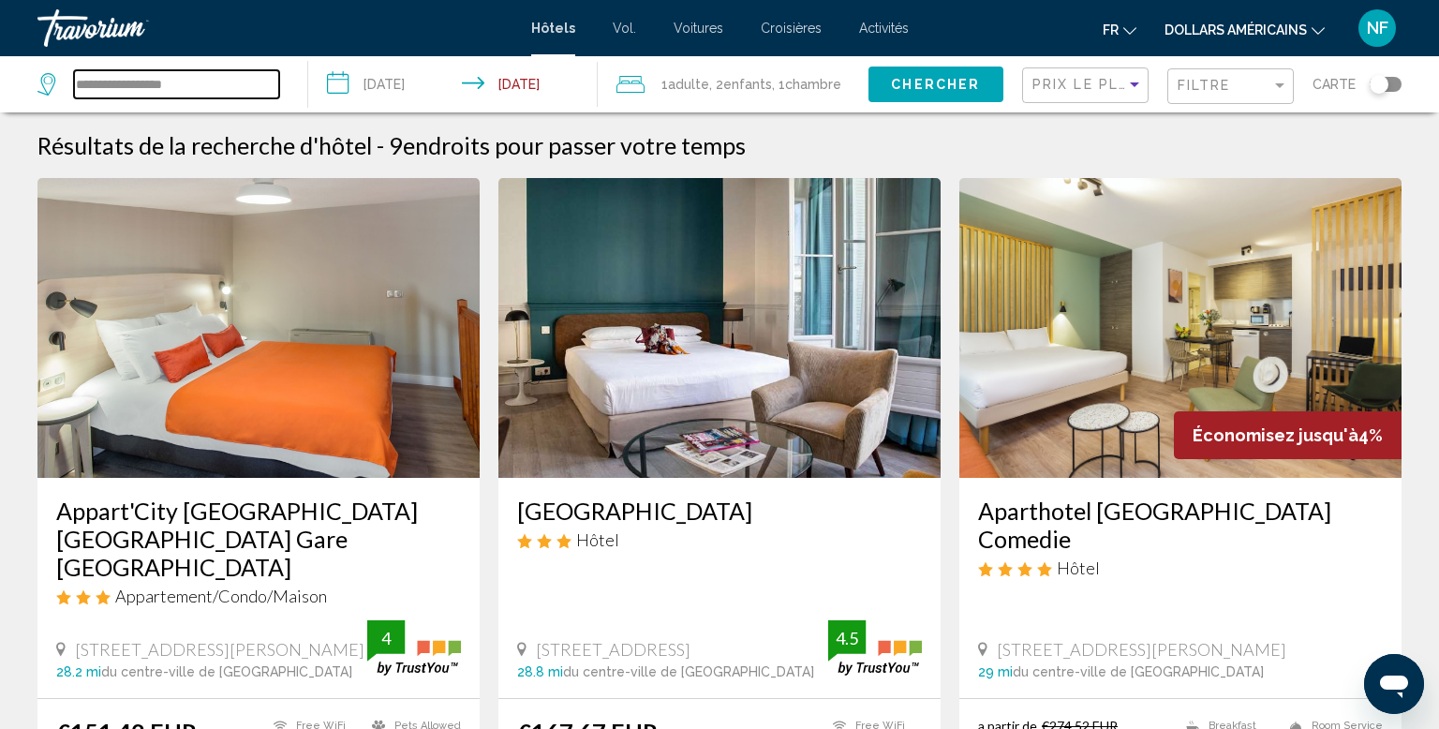
click at [215, 90] on input "**********" at bounding box center [176, 84] width 205 height 28
type input "*"
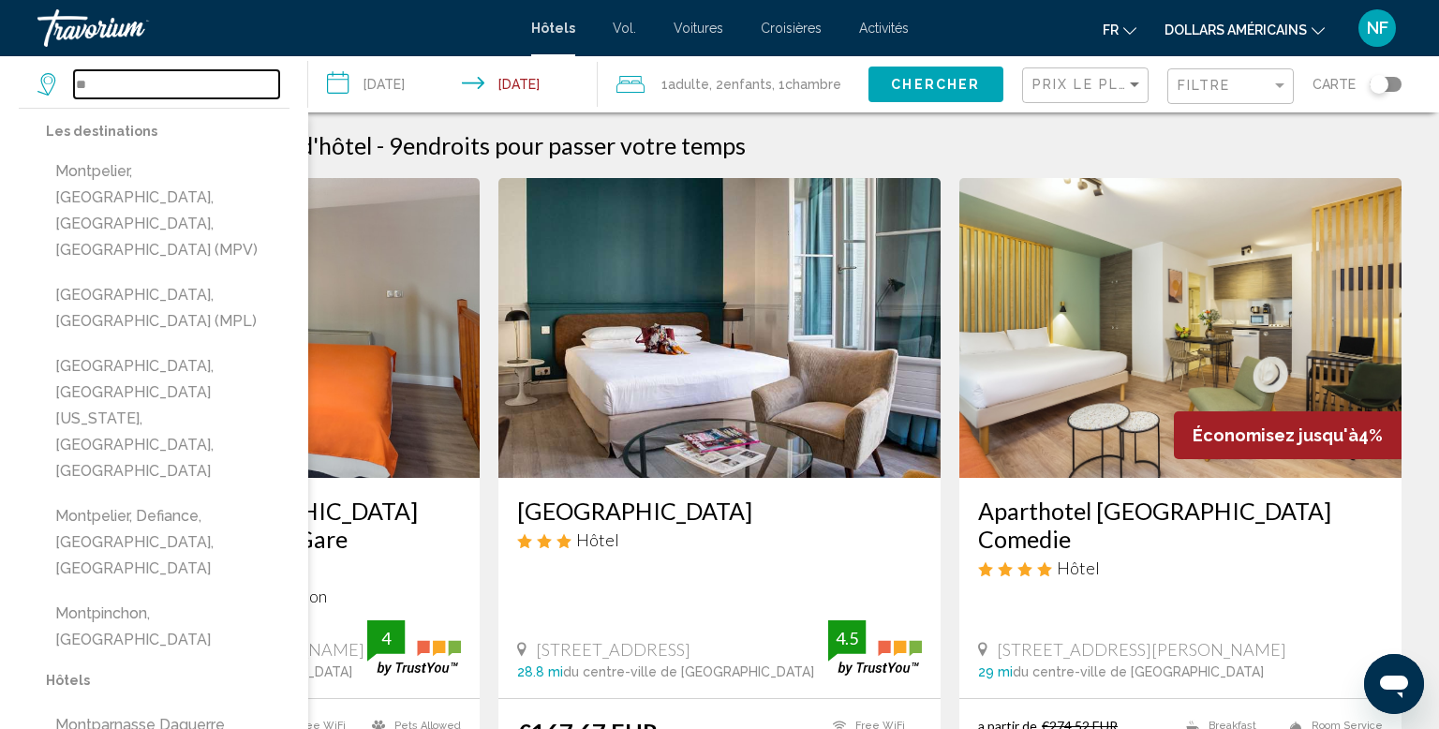
type input "*"
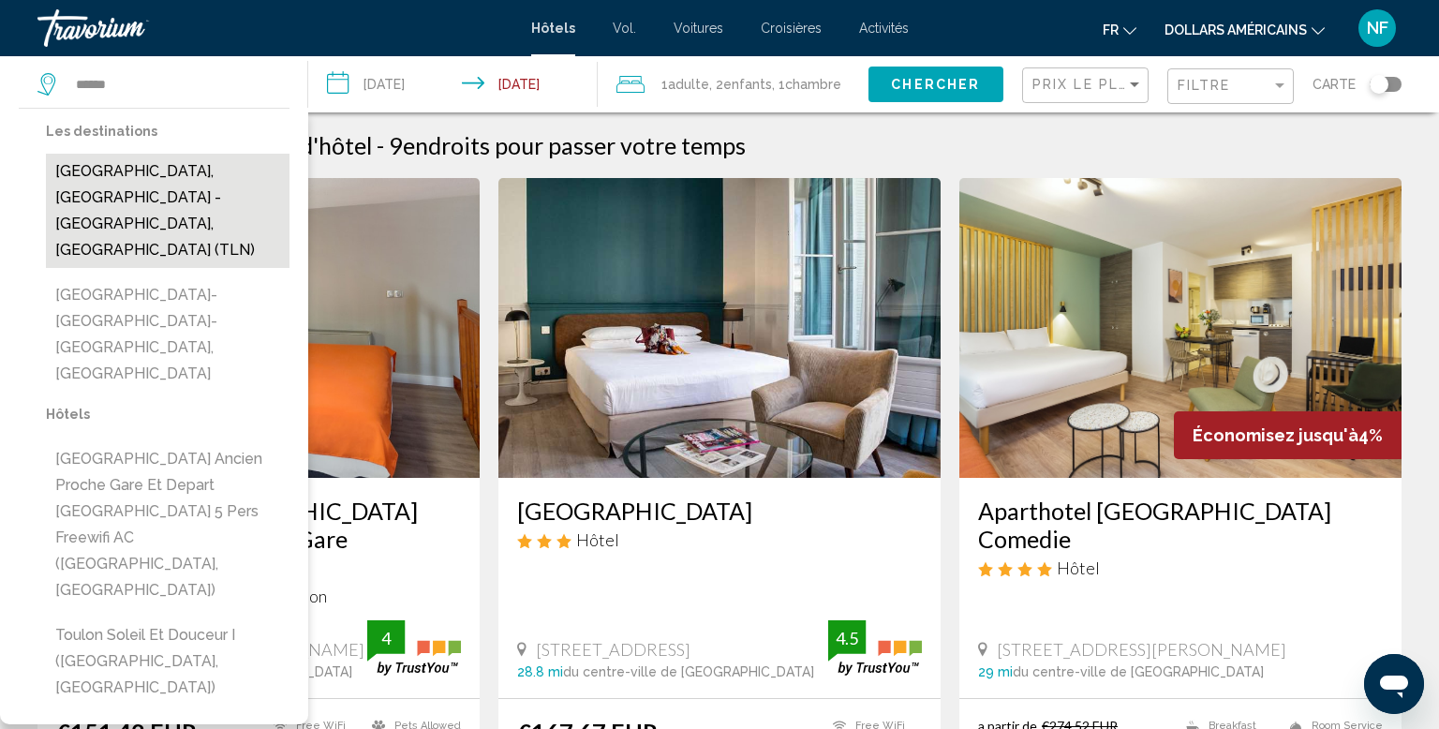
click at [197, 191] on button "[GEOGRAPHIC_DATA], [GEOGRAPHIC_DATA] - [GEOGRAPHIC_DATA], [GEOGRAPHIC_DATA] (TL…" at bounding box center [168, 211] width 244 height 114
type input "**********"
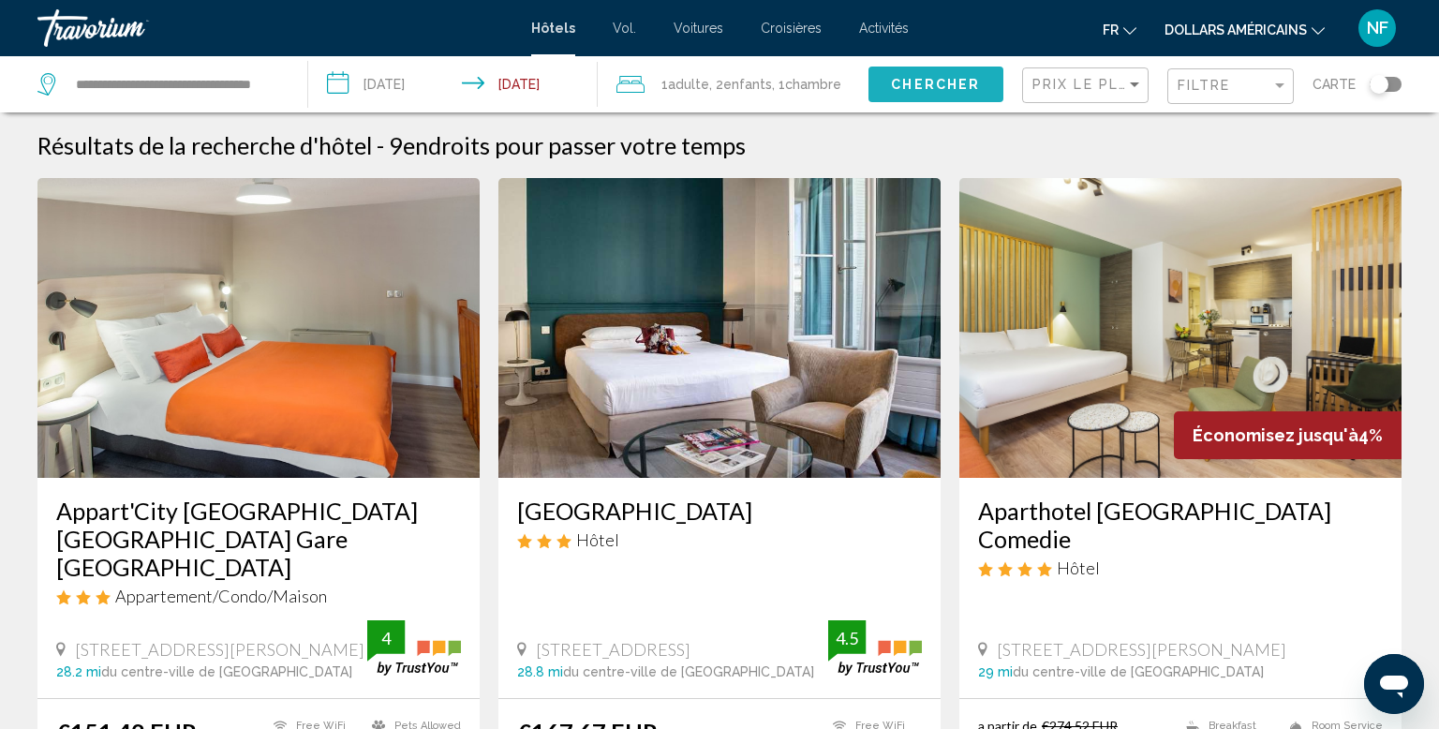
click at [943, 82] on span "Chercher" at bounding box center [935, 85] width 89 height 15
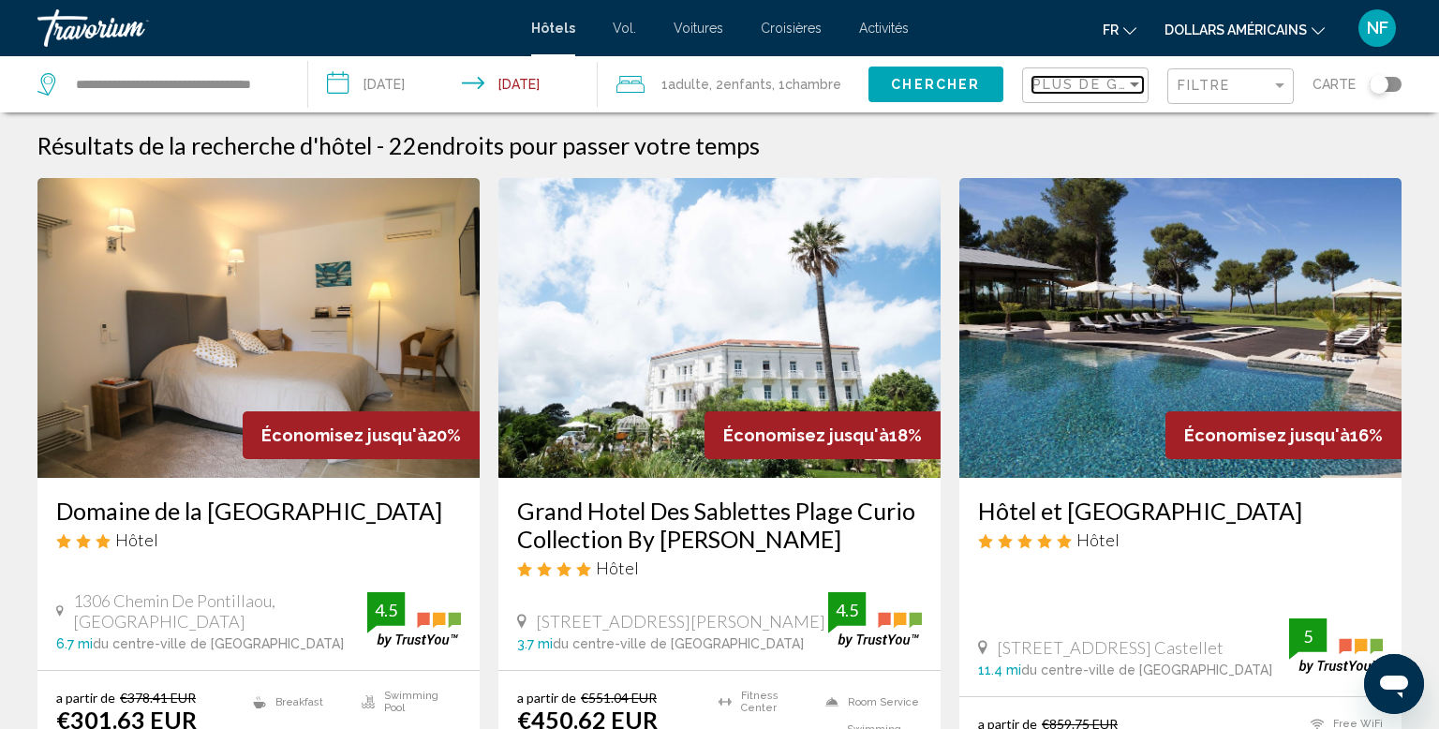
click at [1121, 78] on span "Plus de grandes économies" at bounding box center [1158, 84] width 250 height 15
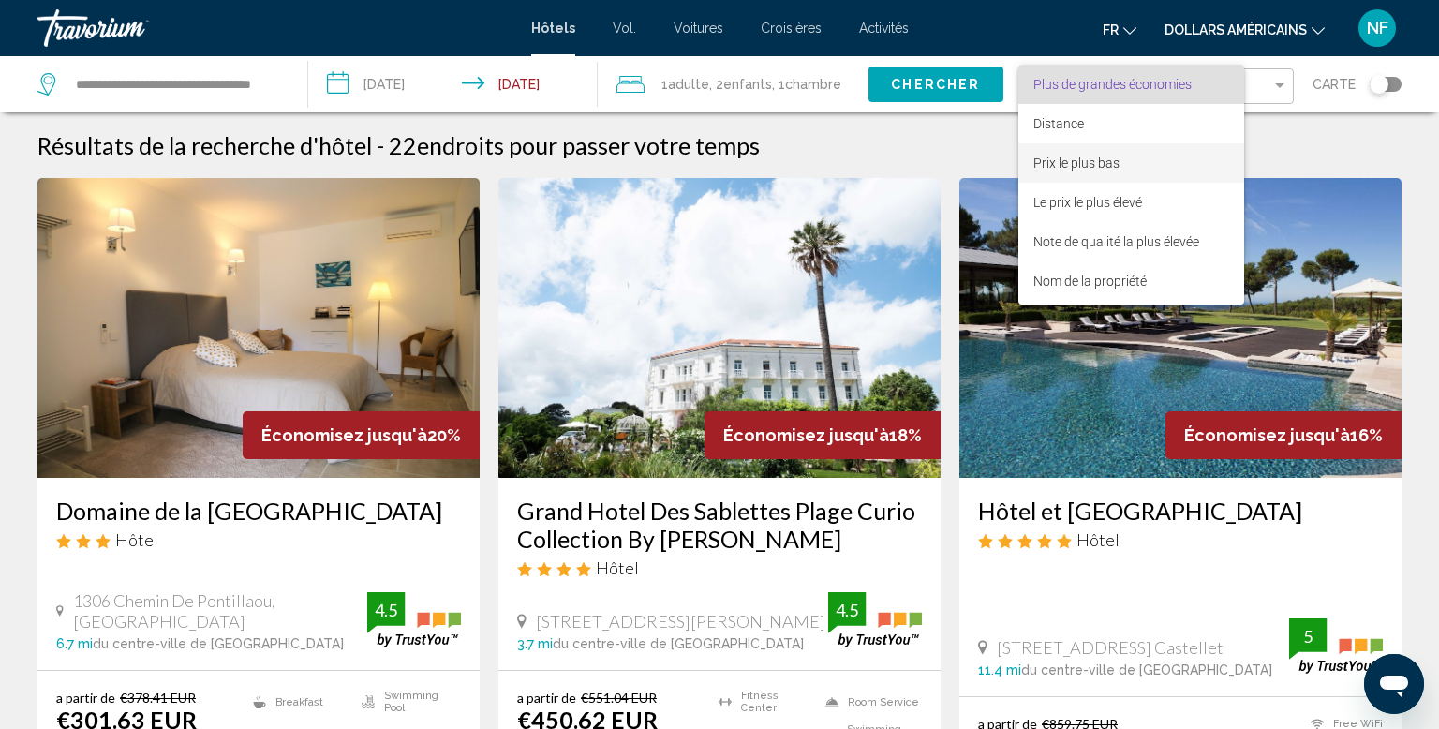
click at [1144, 156] on span "Prix le plus bas" at bounding box center [1132, 162] width 196 height 39
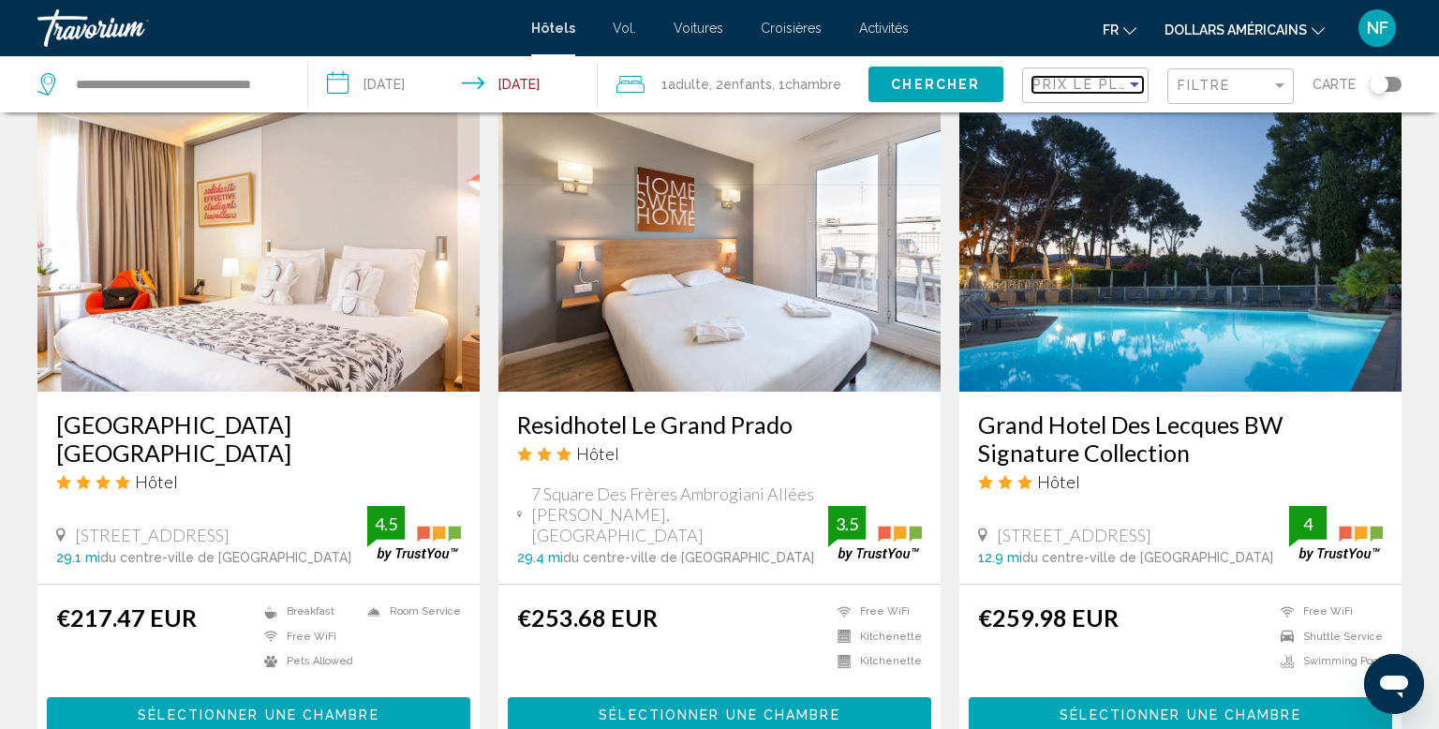
scroll to position [798, 0]
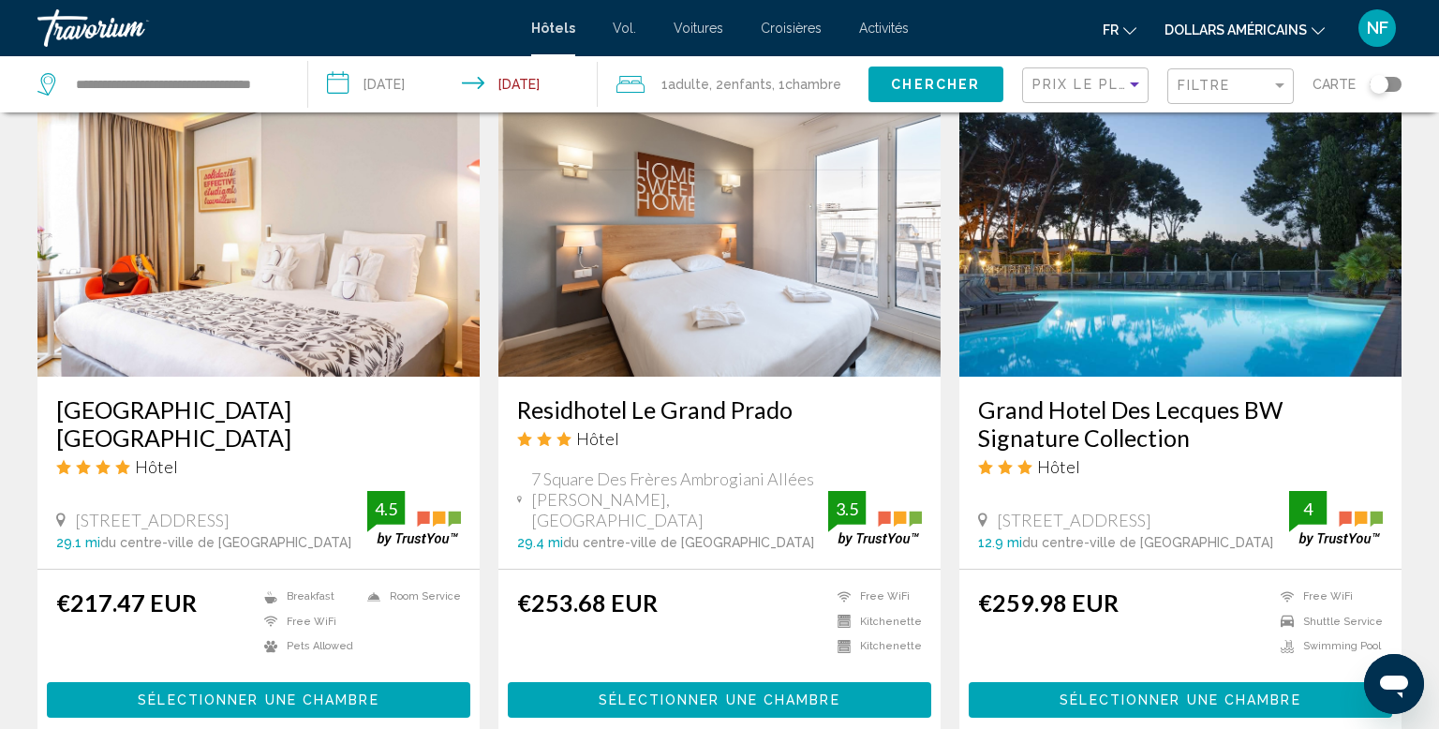
click at [1315, 317] on img "Contenu principal" at bounding box center [1181, 227] width 442 height 300
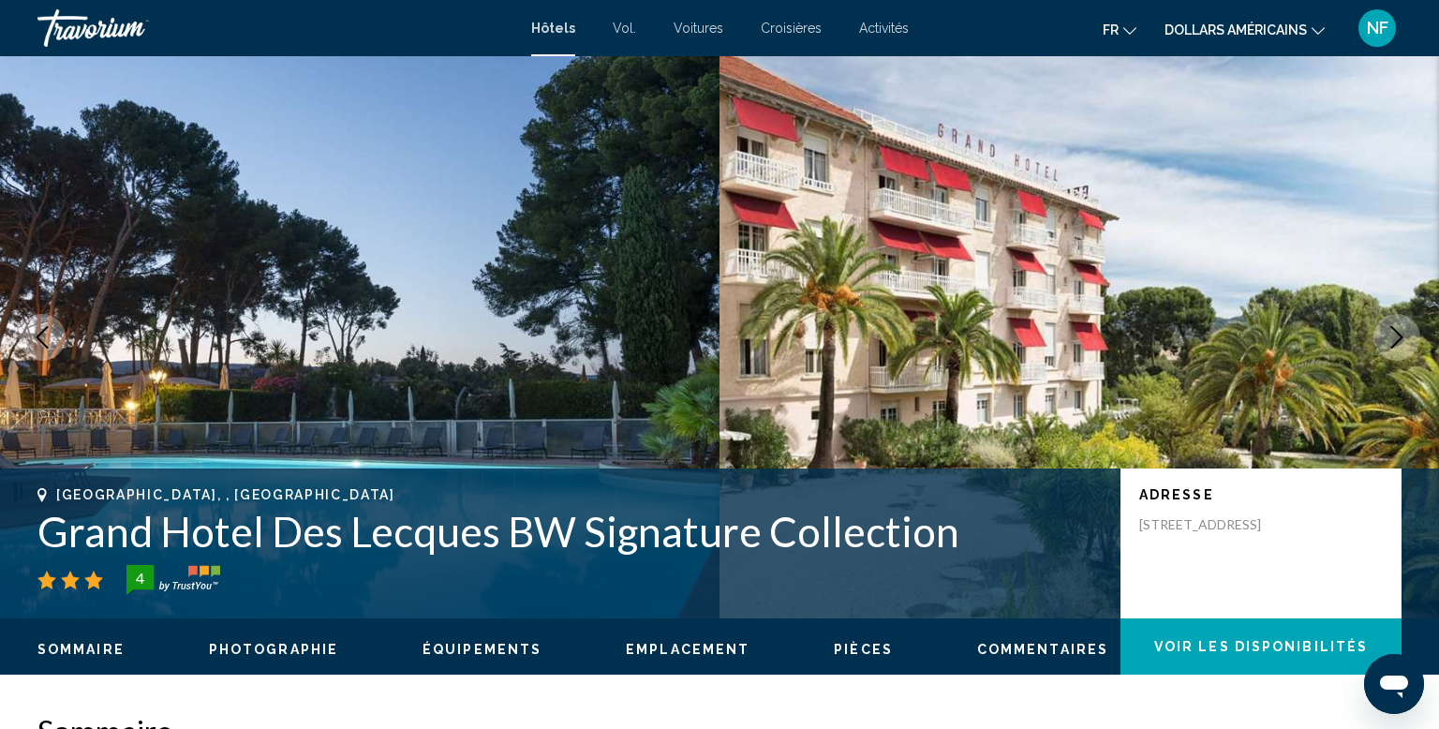
click at [1379, 358] on img "Contenu principal" at bounding box center [1080, 337] width 720 height 562
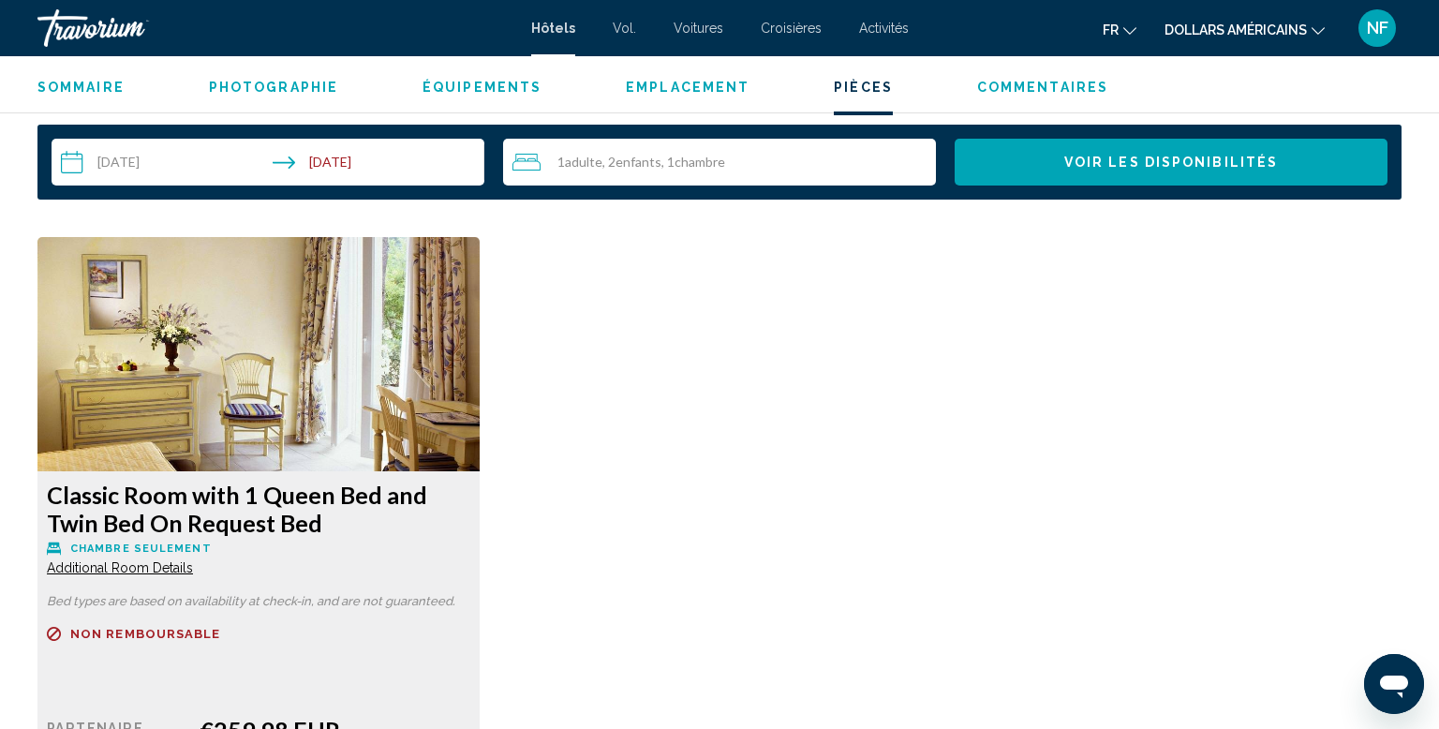
scroll to position [2418, 0]
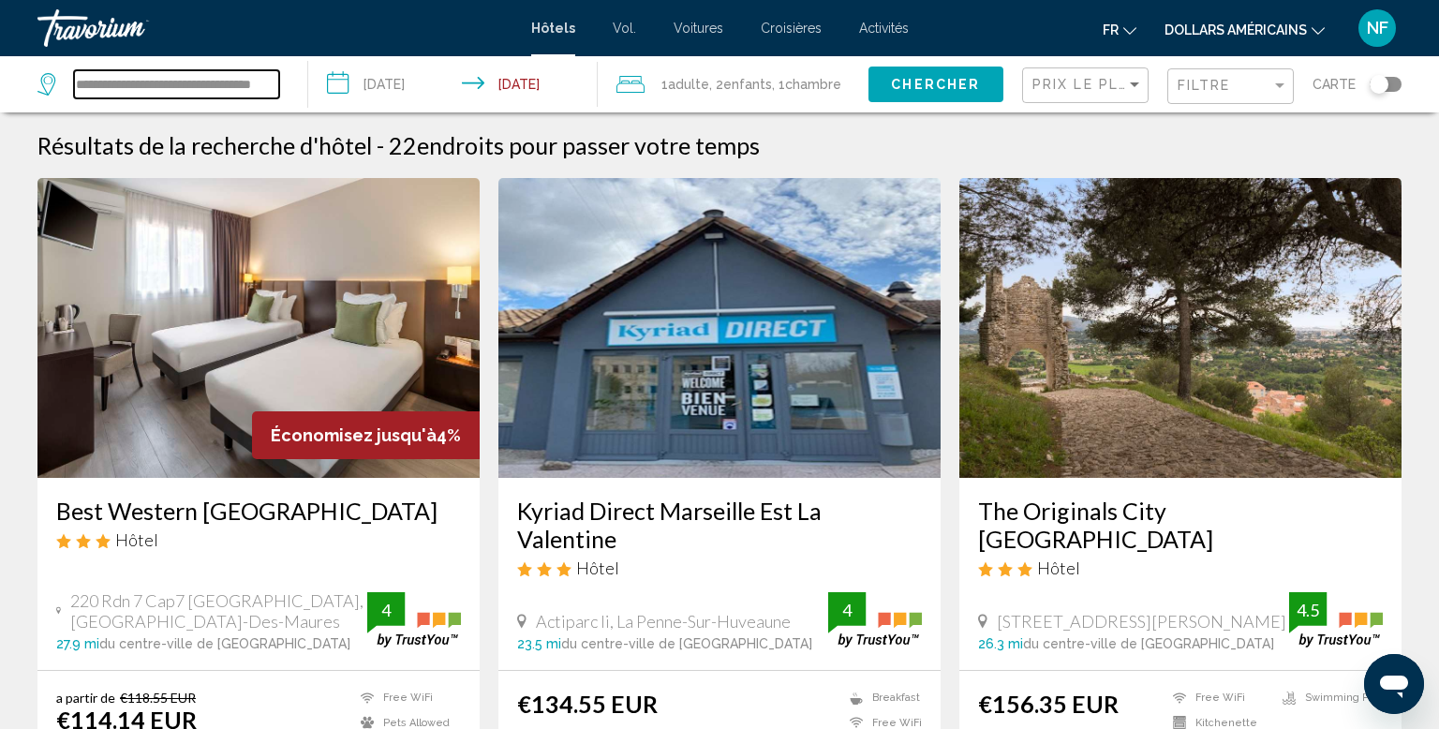
click at [115, 82] on input "**********" at bounding box center [176, 84] width 205 height 28
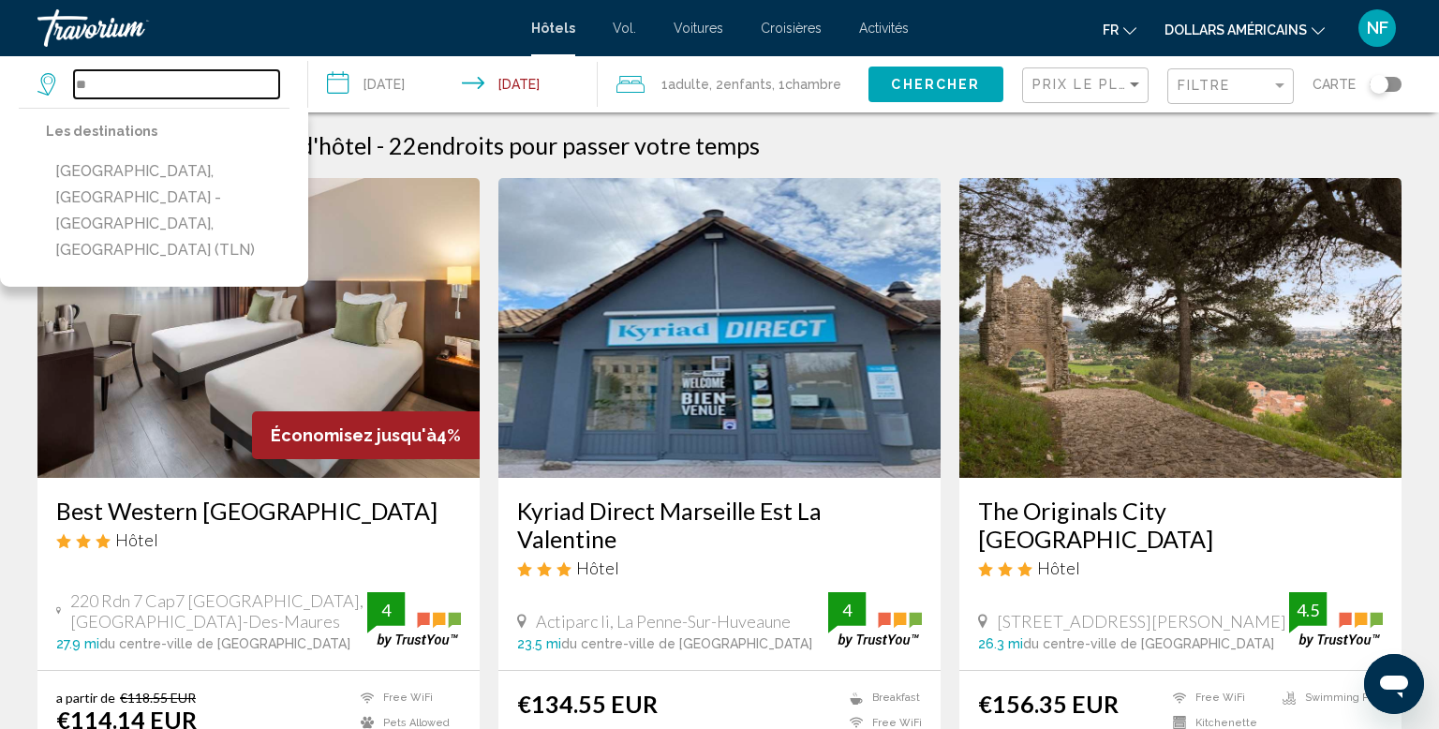
type input "*"
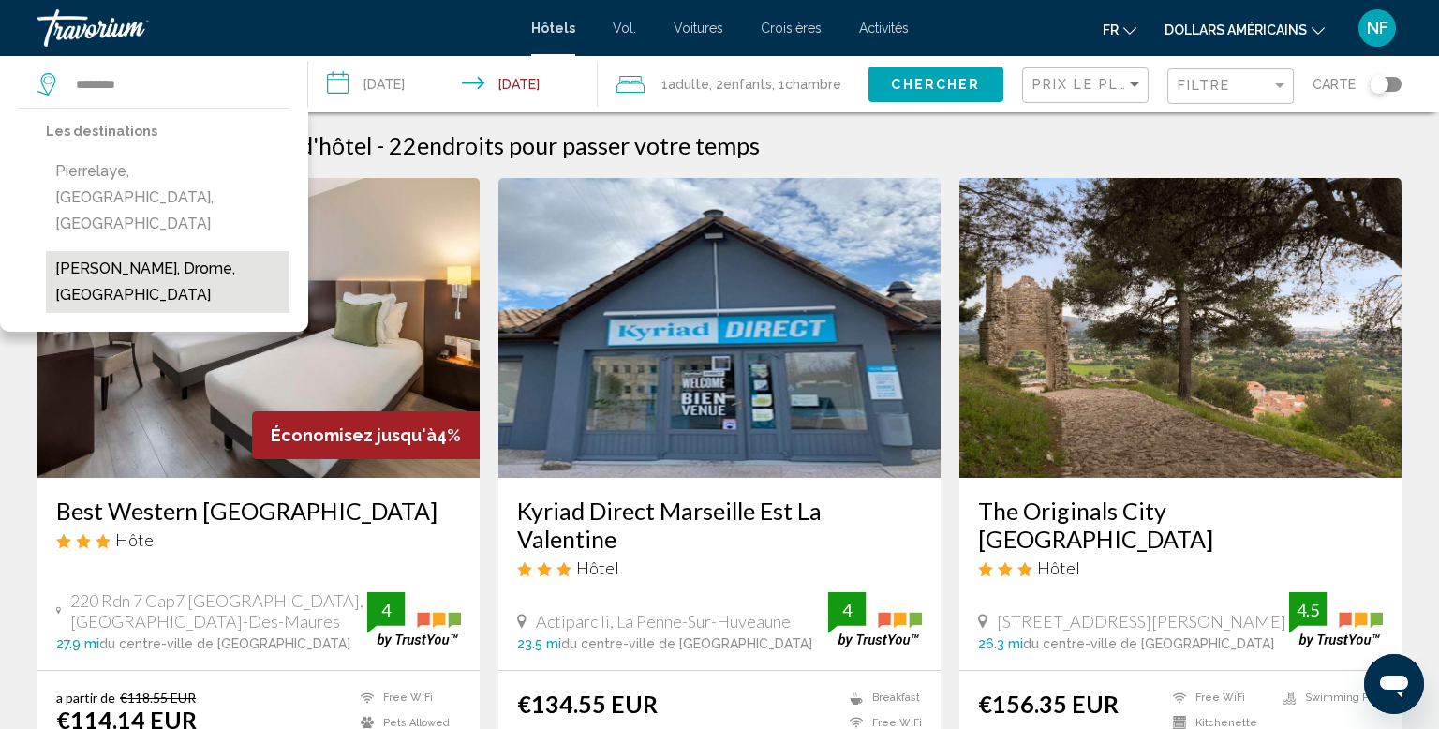
click at [142, 251] on button "[PERSON_NAME], Drome, [GEOGRAPHIC_DATA]" at bounding box center [168, 282] width 244 height 62
type input "**********"
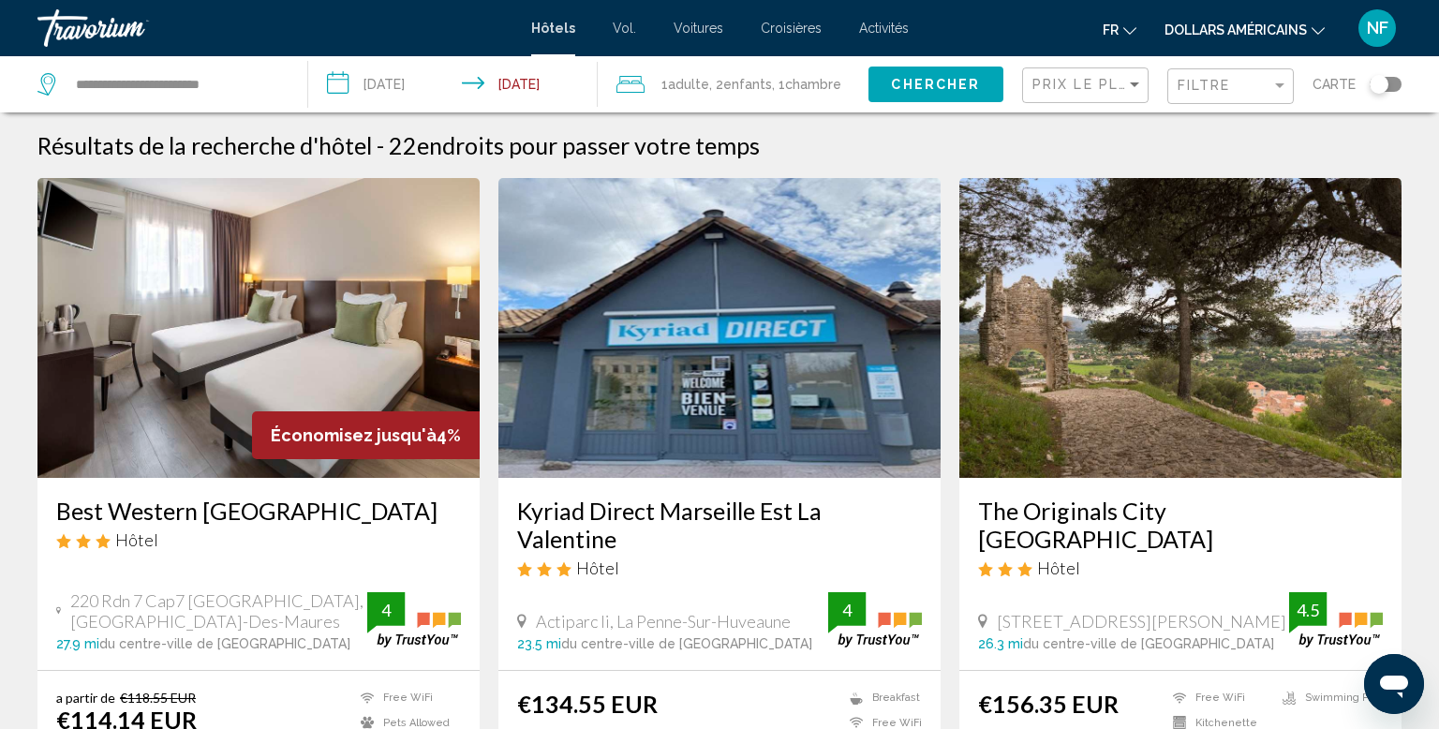
click at [882, 94] on button "Chercher" at bounding box center [936, 84] width 135 height 35
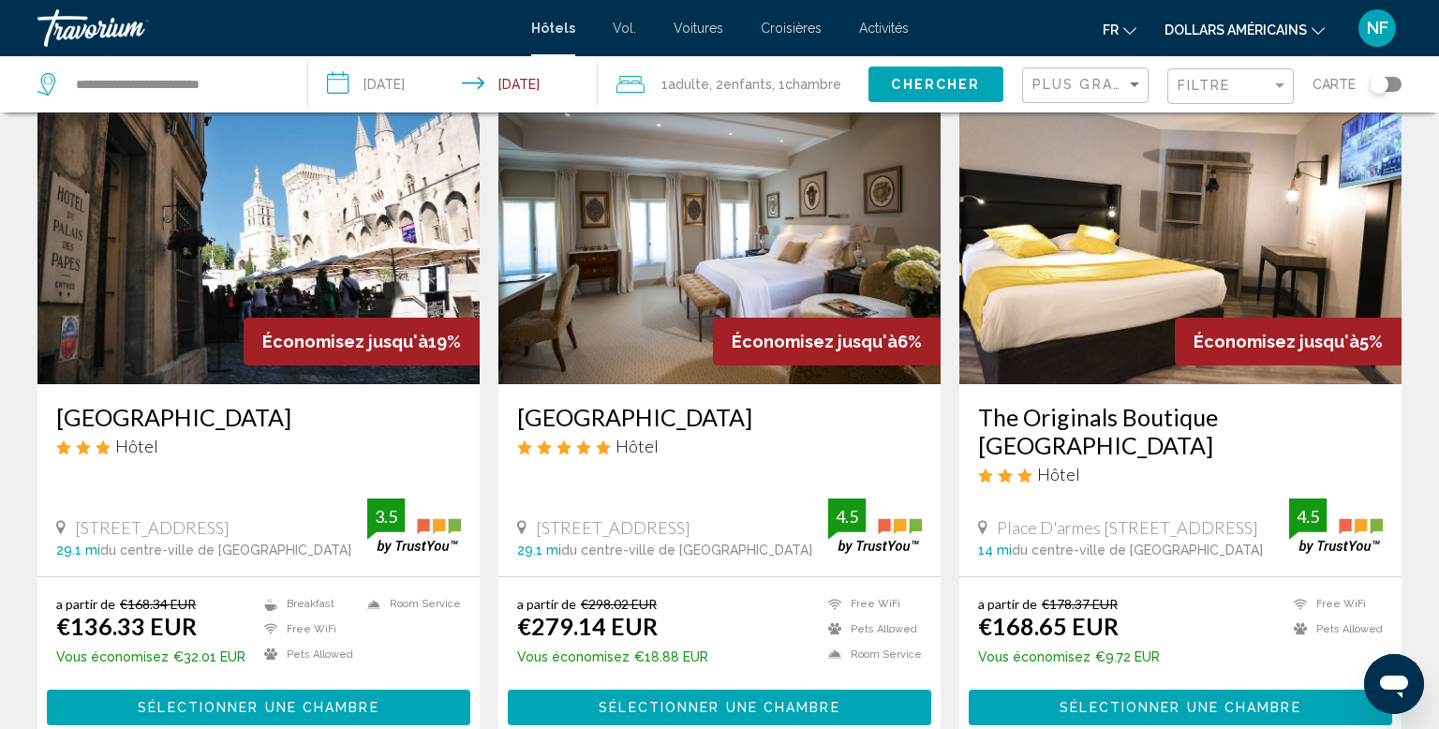
scroll to position [116, 0]
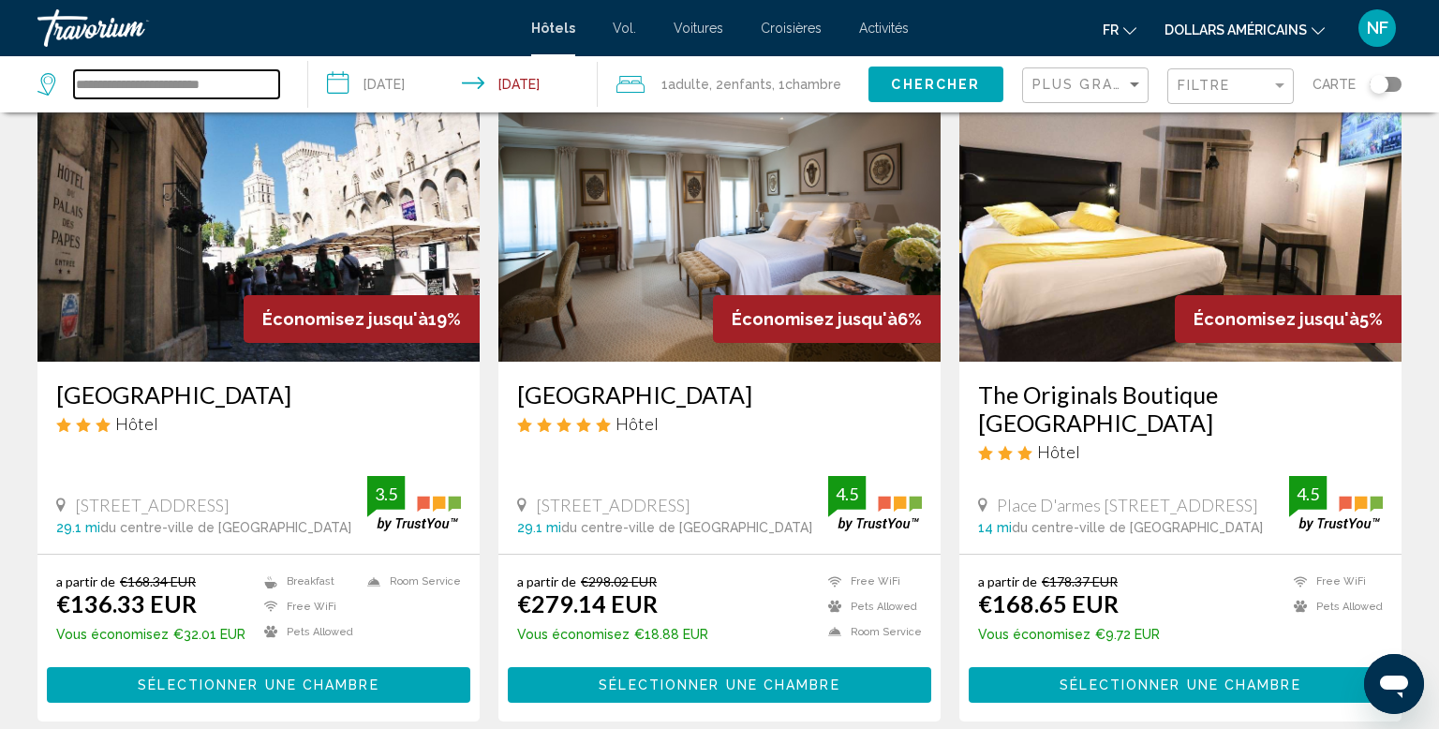
click at [267, 71] on input "**********" at bounding box center [176, 84] width 205 height 28
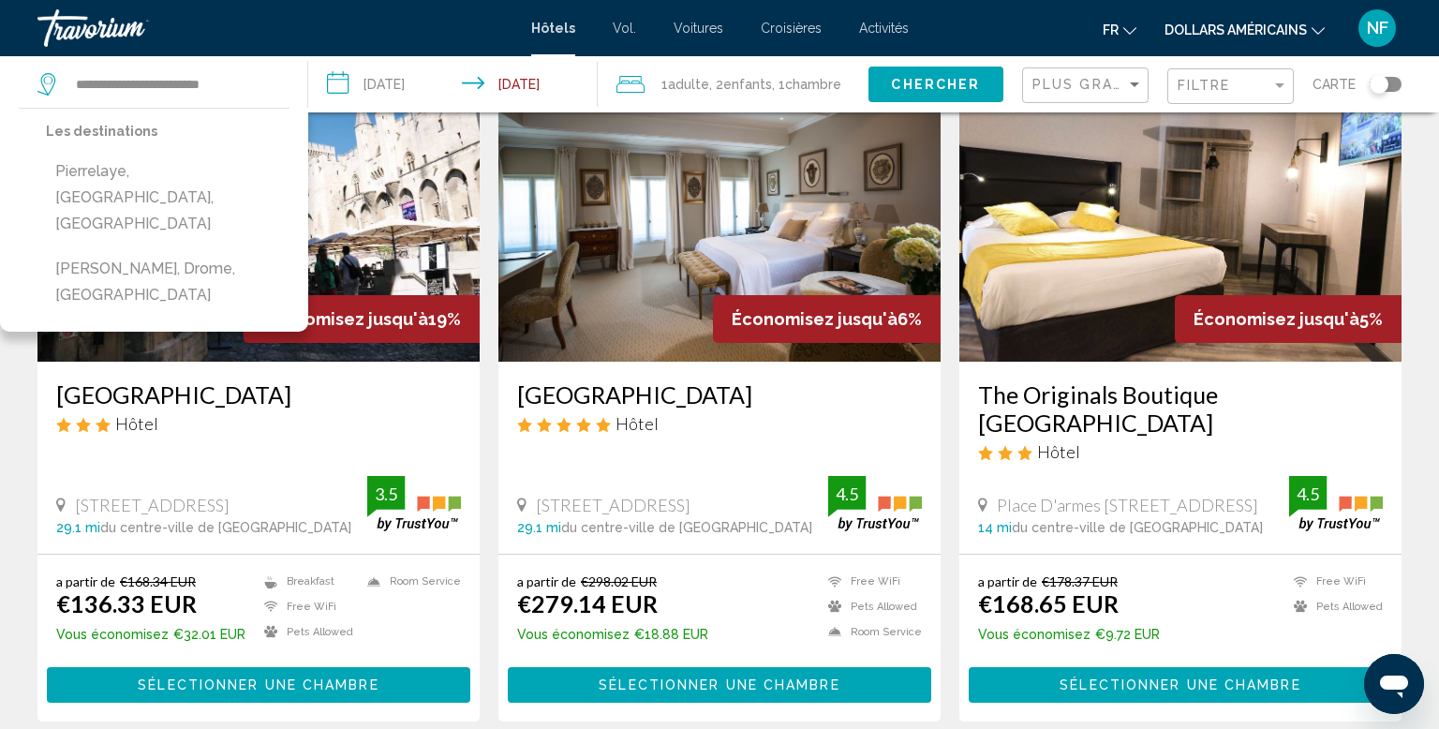
click at [622, 27] on font "Vol." at bounding box center [624, 28] width 23 height 15
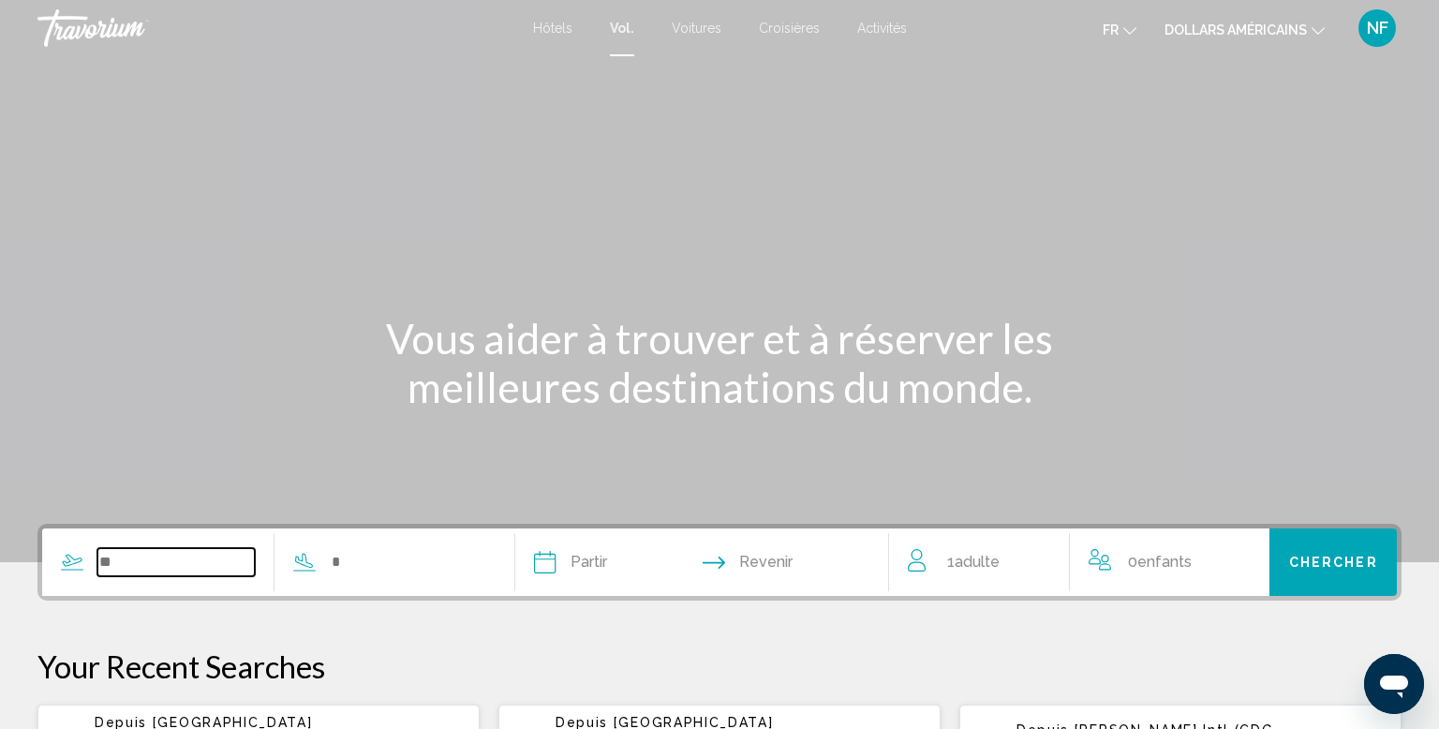
click at [242, 562] on input "Search widget" at bounding box center [175, 562] width 157 height 28
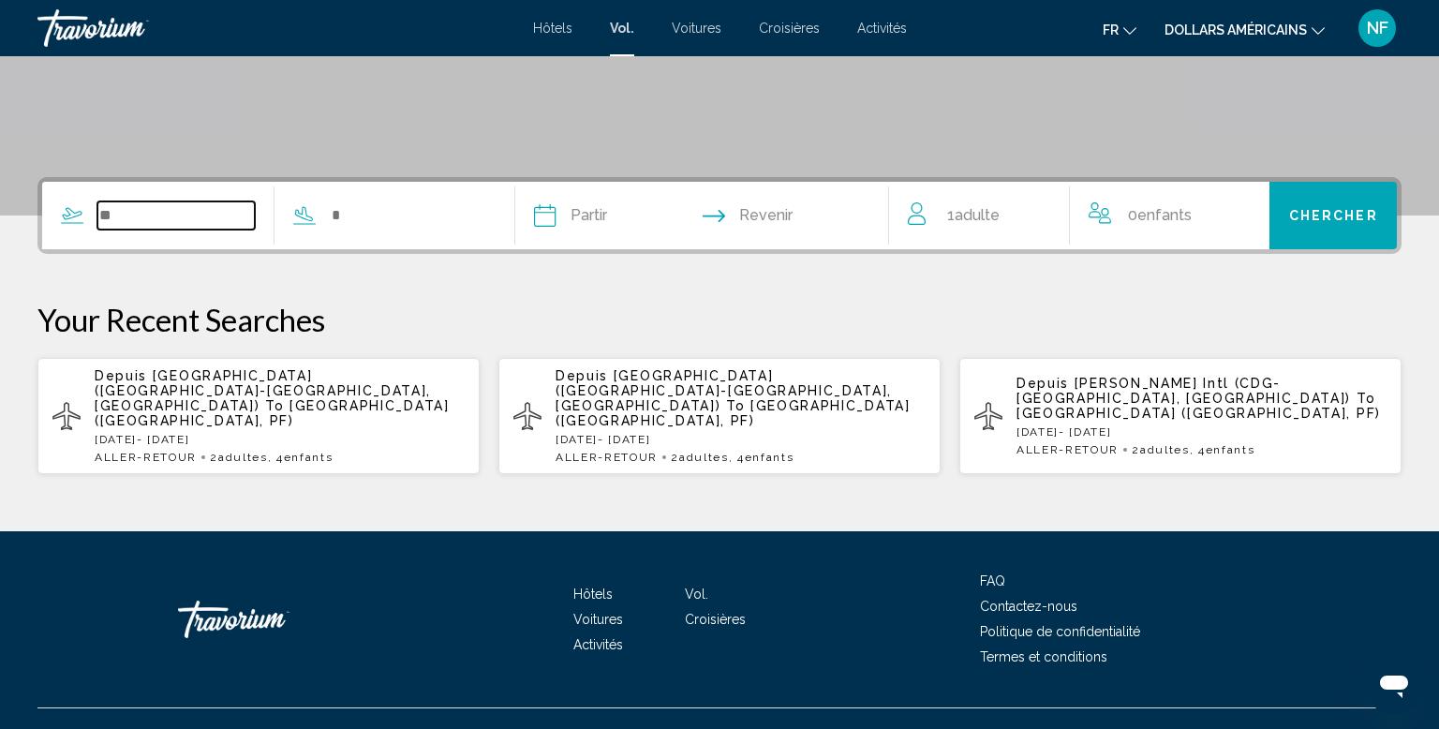
scroll to position [348, 0]
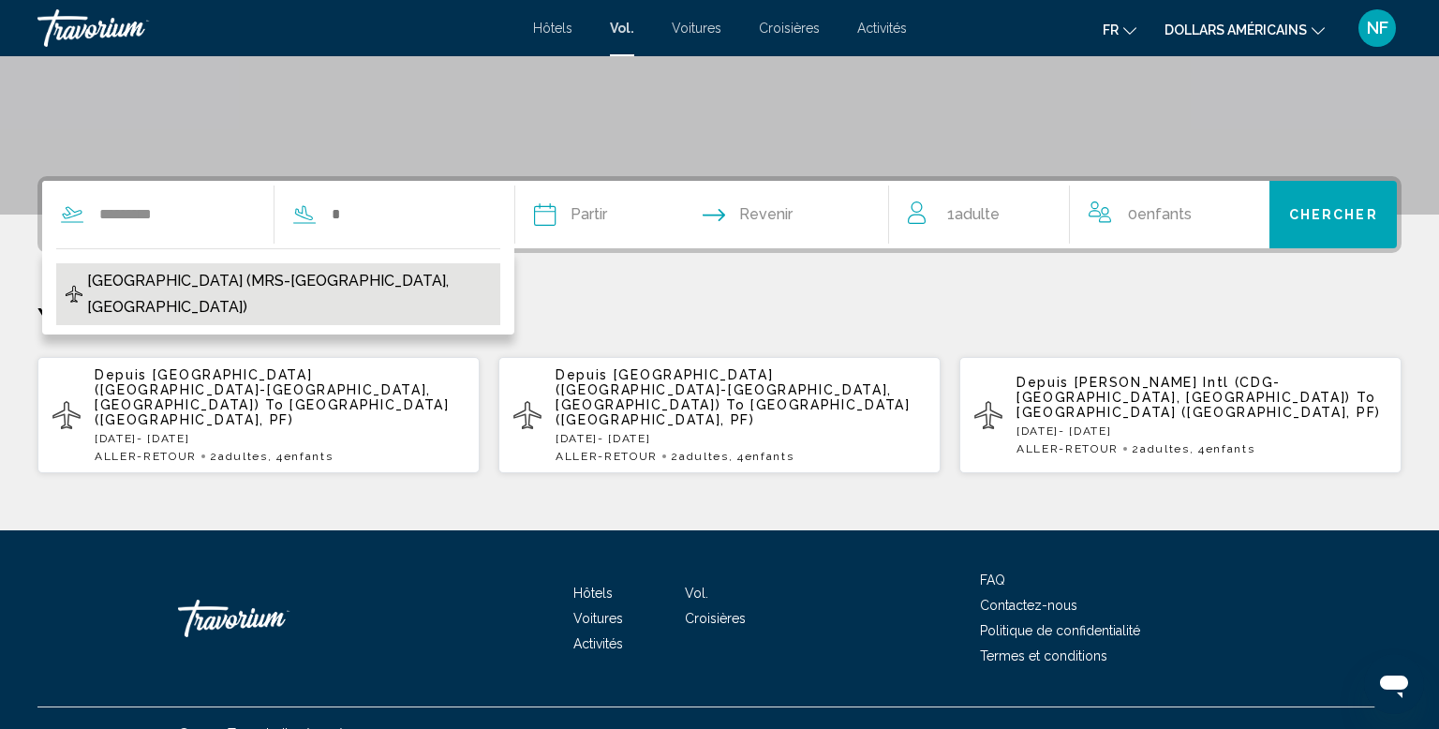
click at [394, 283] on span "[GEOGRAPHIC_DATA] (MRS-[GEOGRAPHIC_DATA], [GEOGRAPHIC_DATA])" at bounding box center [289, 294] width 404 height 52
type input "**********"
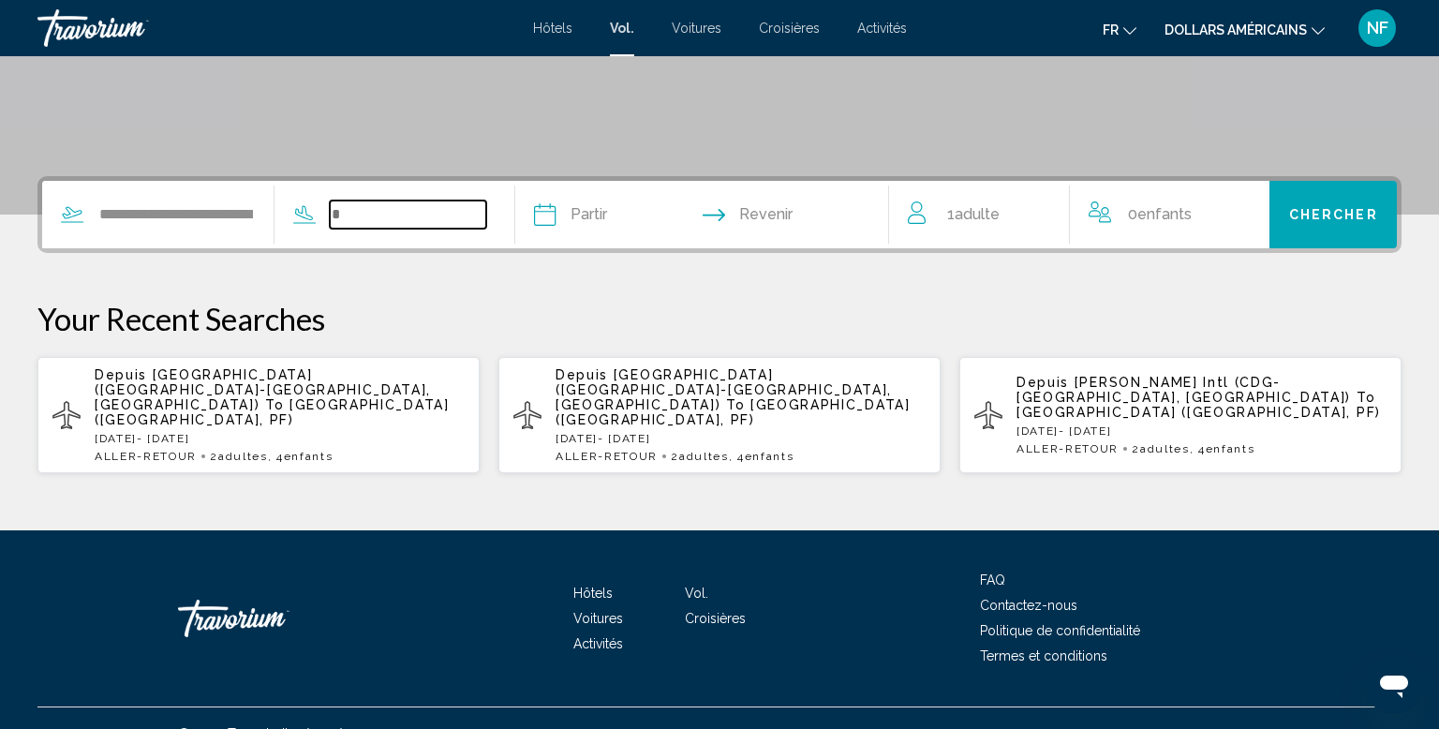
click at [426, 217] on input "Search widget" at bounding box center [408, 215] width 157 height 28
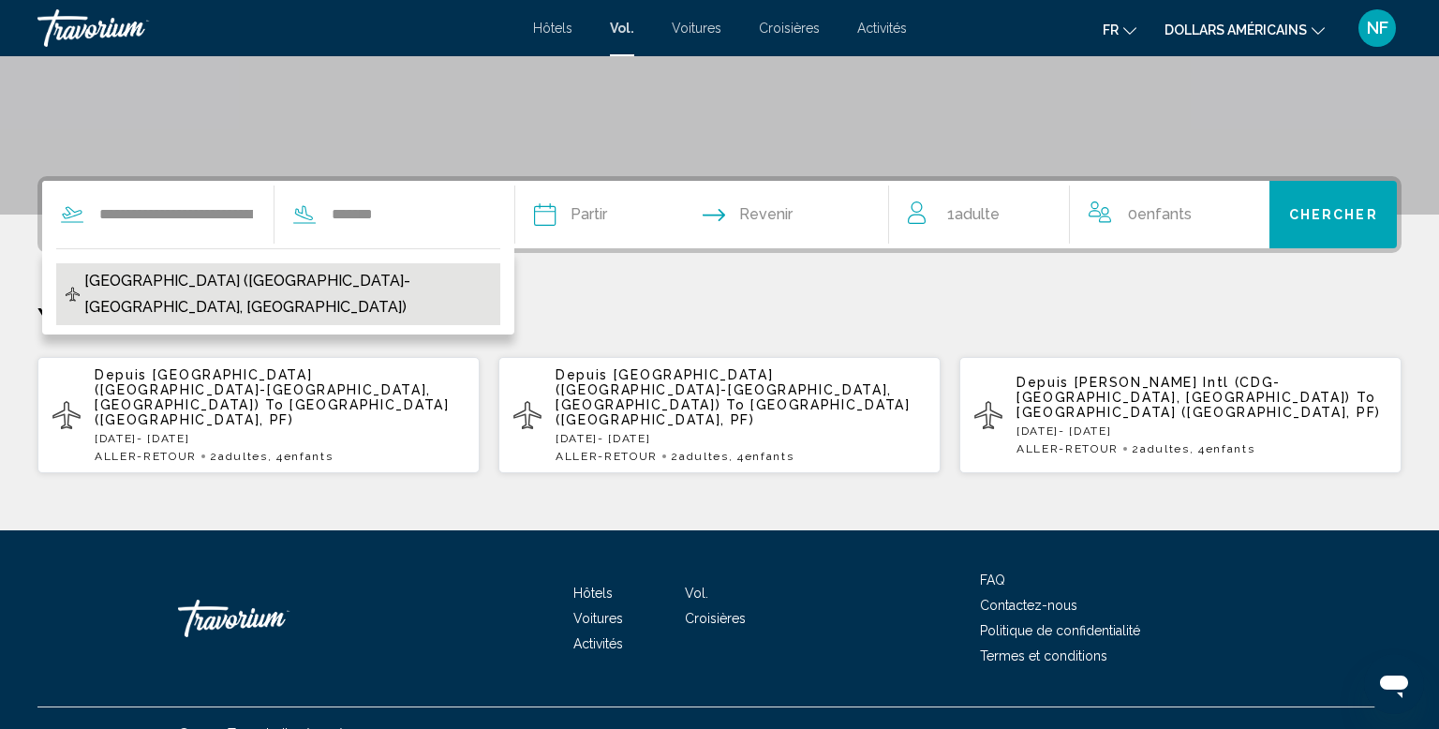
click at [433, 277] on span "[GEOGRAPHIC_DATA] ([GEOGRAPHIC_DATA]-[GEOGRAPHIC_DATA], [GEOGRAPHIC_DATA])" at bounding box center [287, 294] width 407 height 52
type input "**********"
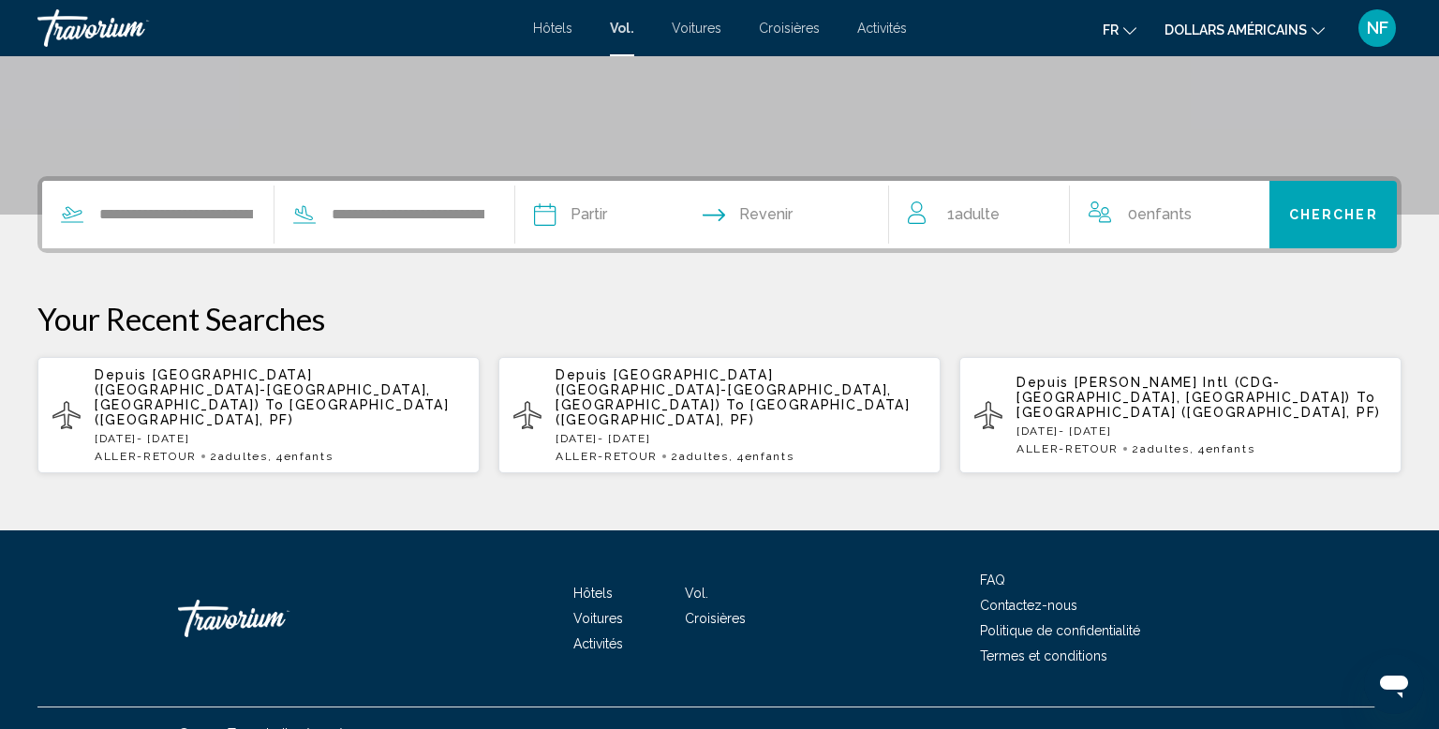
click at [657, 232] on input "Depart date" at bounding box center [621, 217] width 185 height 73
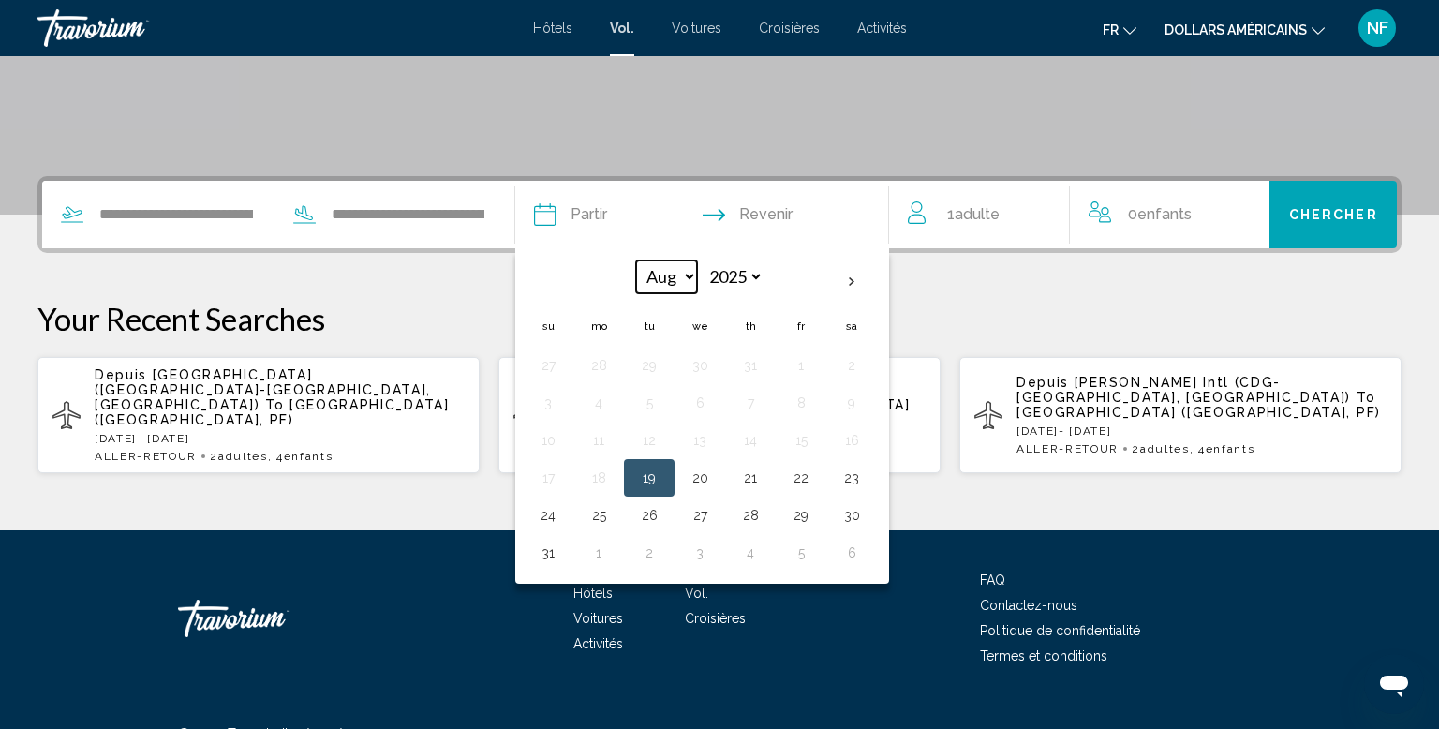
click at [697, 279] on select "*** *** *** *** *** *** *** *** *** *** *** ***" at bounding box center [666, 277] width 61 height 33
click at [764, 291] on select "**** **** **** **** **** ****" at bounding box center [733, 277] width 61 height 33
select select "****"
click at [764, 261] on select "**** **** **** **** **** ****" at bounding box center [733, 277] width 61 height 33
click at [697, 283] on select "*** *** *** *** *** *** *** *** *** *** *** ***" at bounding box center [666, 277] width 61 height 33
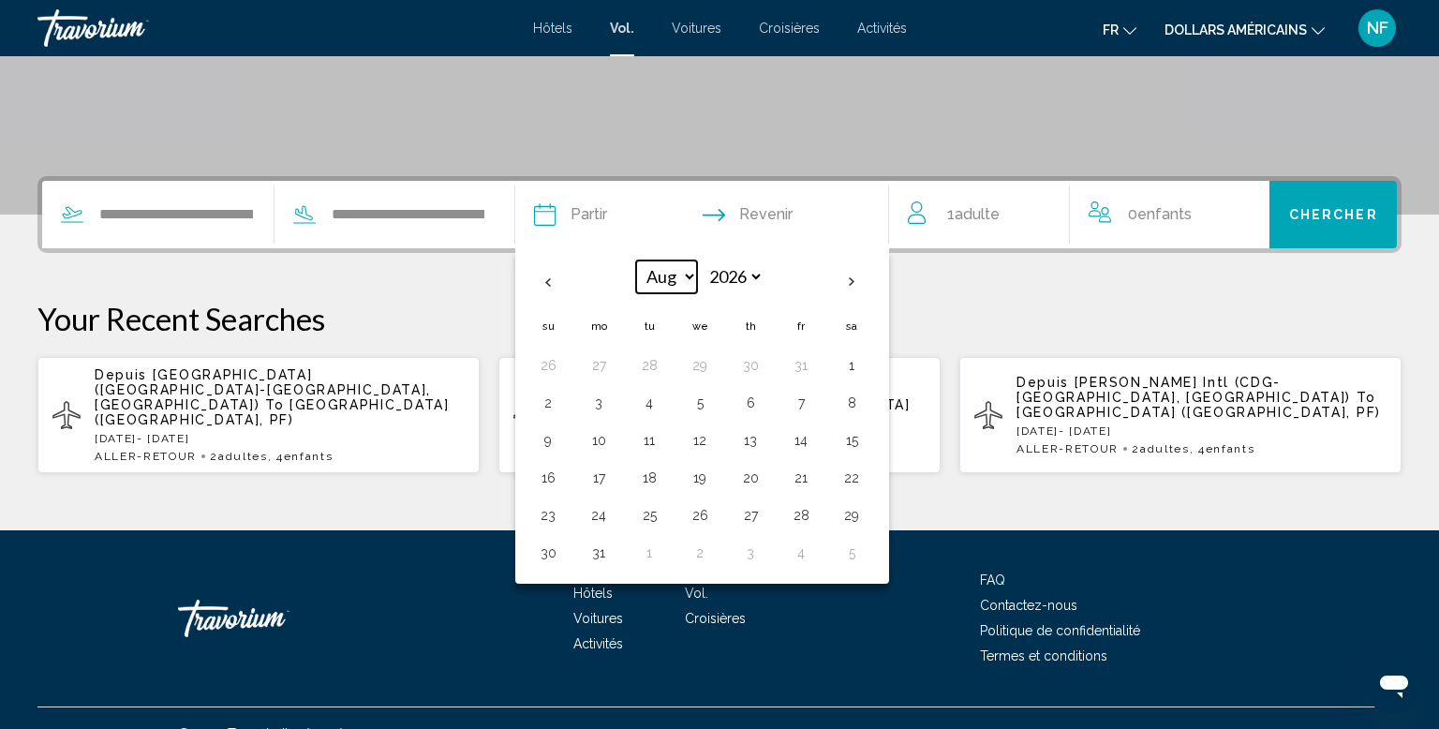
select select "*"
click at [697, 261] on select "*** *** *** *** *** *** *** *** *** *** *** ***" at bounding box center [666, 277] width 61 height 33
click at [563, 412] on button "5" at bounding box center [548, 403] width 30 height 26
type input "**********"
select select "*"
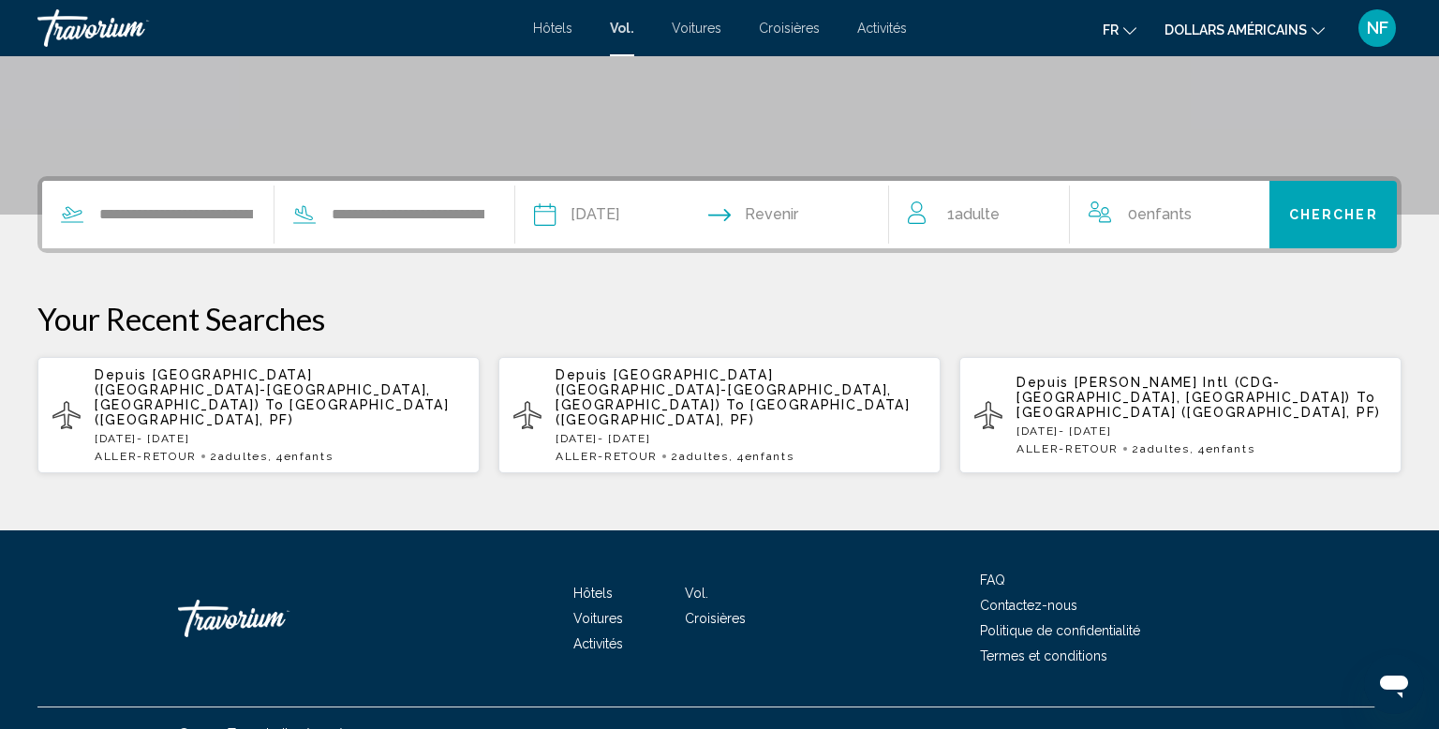
click at [827, 223] on input "Return date" at bounding box center [803, 217] width 185 height 73
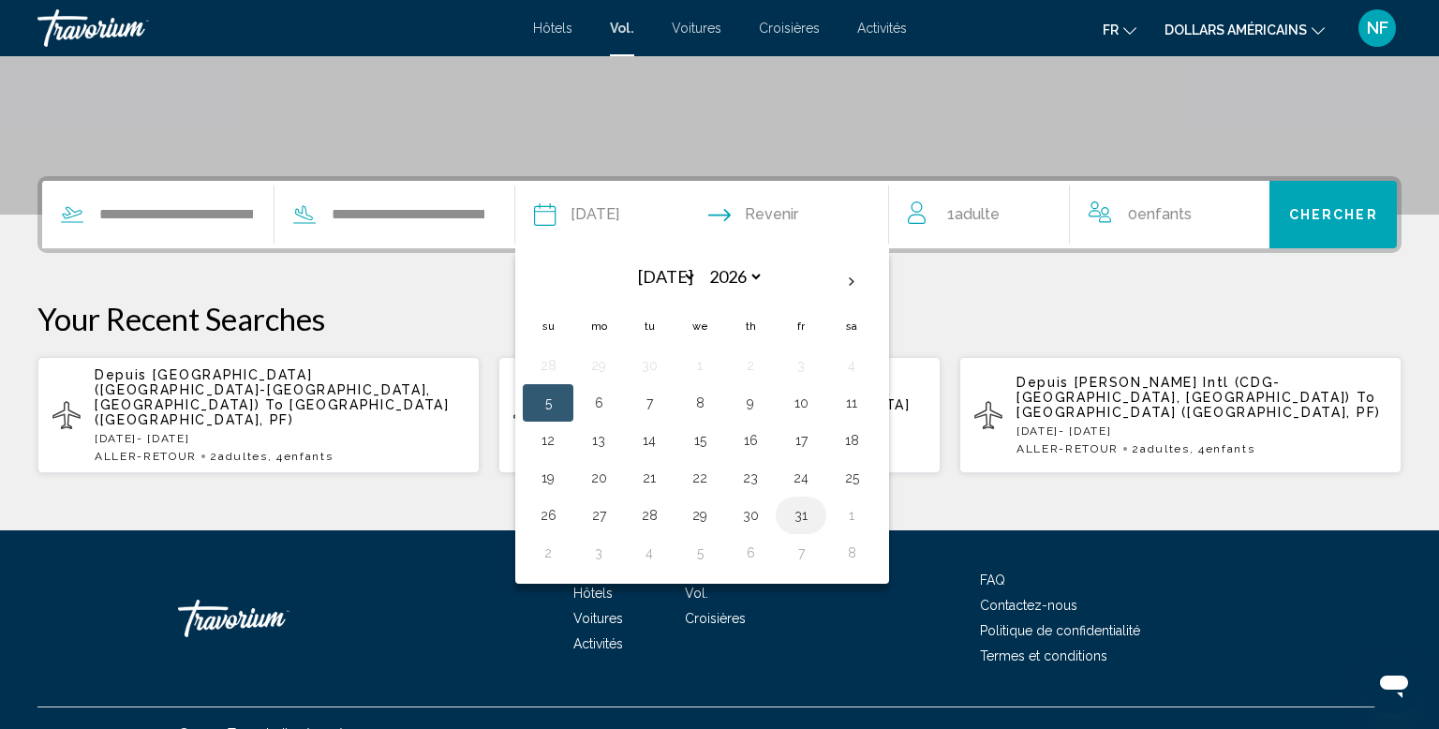
click at [816, 524] on button "31" at bounding box center [801, 515] width 30 height 26
type input "**********"
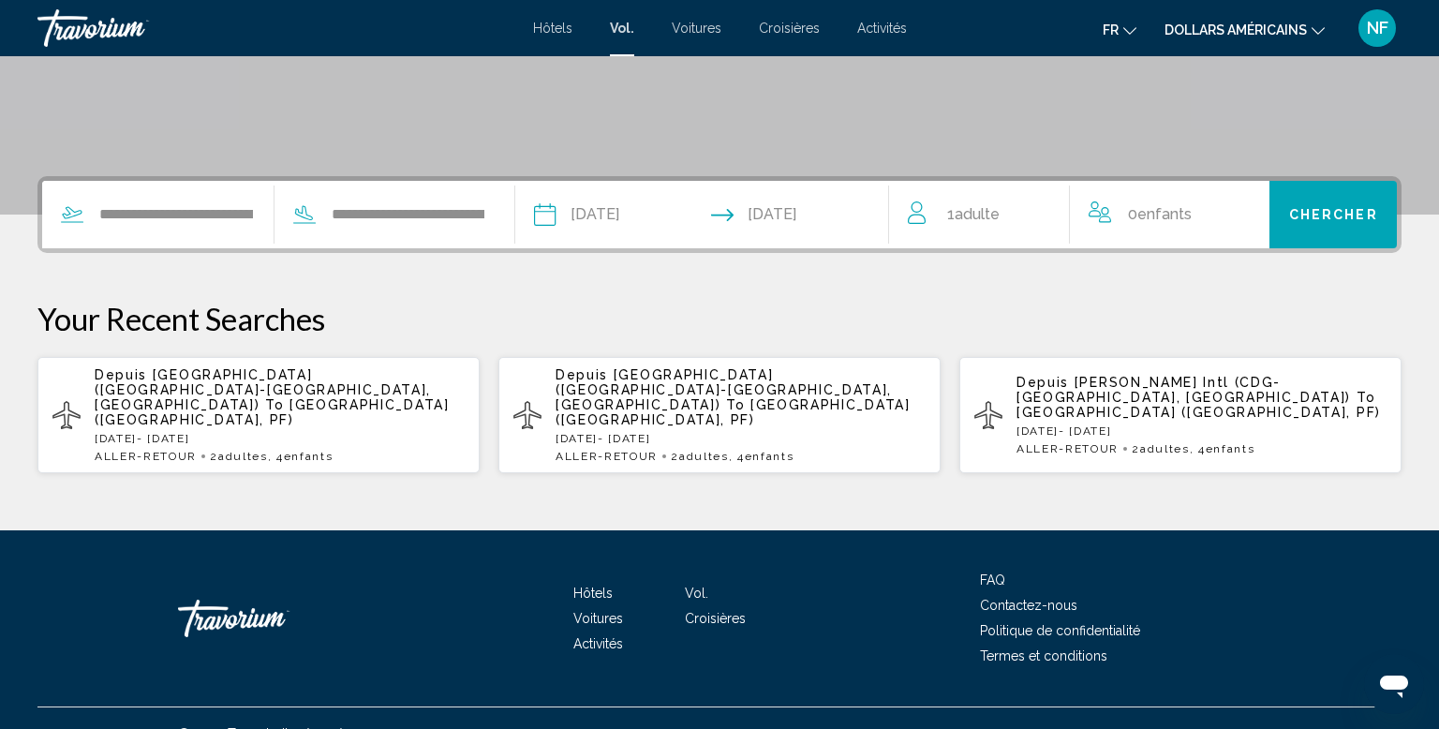
click at [1004, 225] on div "1 Adulte Adultes" at bounding box center [988, 214] width 161 height 26
click at [1042, 210] on icon "Increment adults" at bounding box center [1042, 210] width 17 height 17
click at [1048, 214] on icon "Increment adults" at bounding box center [1042, 211] width 17 height 22
click at [1048, 209] on icon "Increment adults" at bounding box center [1042, 211] width 17 height 22
click at [1038, 209] on icon "Increment adults" at bounding box center [1042, 211] width 17 height 22
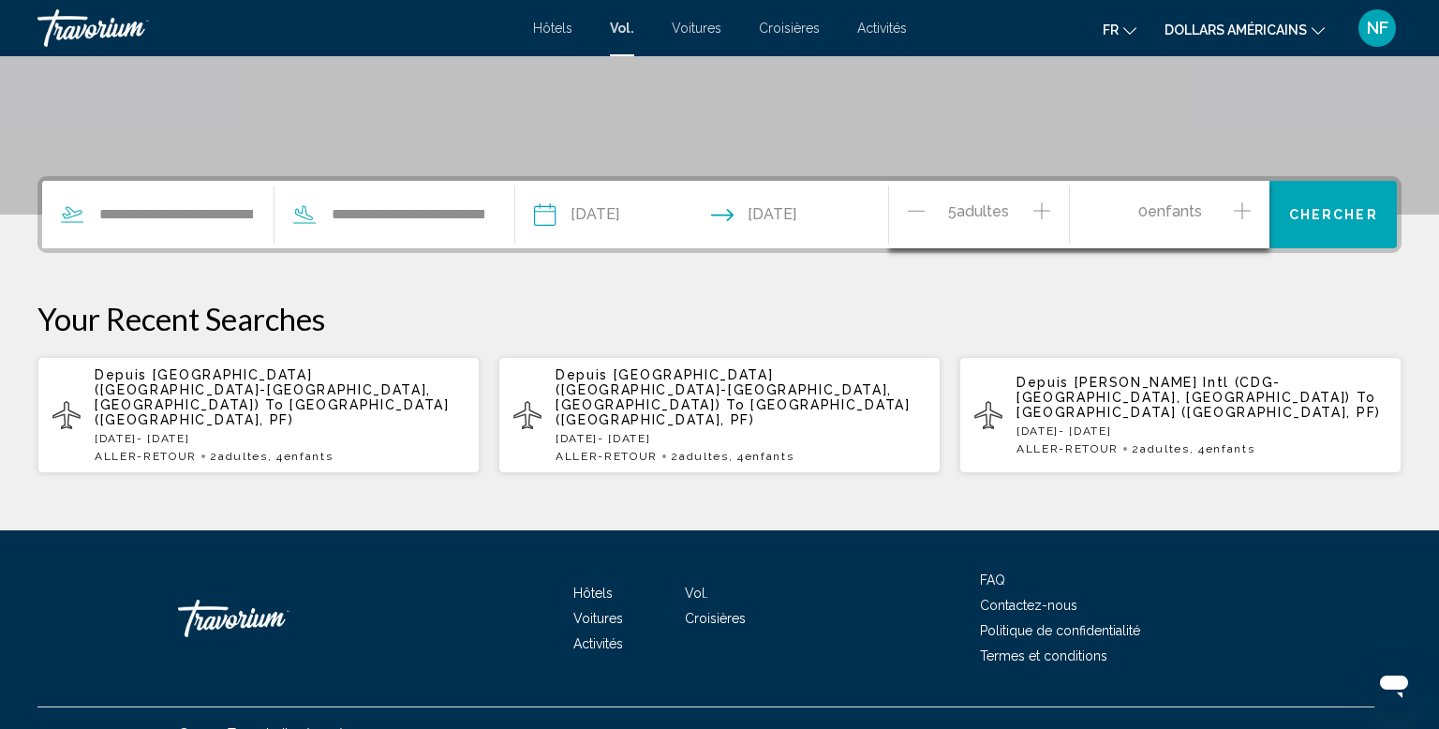
click at [1240, 220] on icon "Increment children" at bounding box center [1242, 211] width 17 height 22
click at [1166, 299] on span "Travelers: 5 adults, 1 child" at bounding box center [1161, 294] width 123 height 17
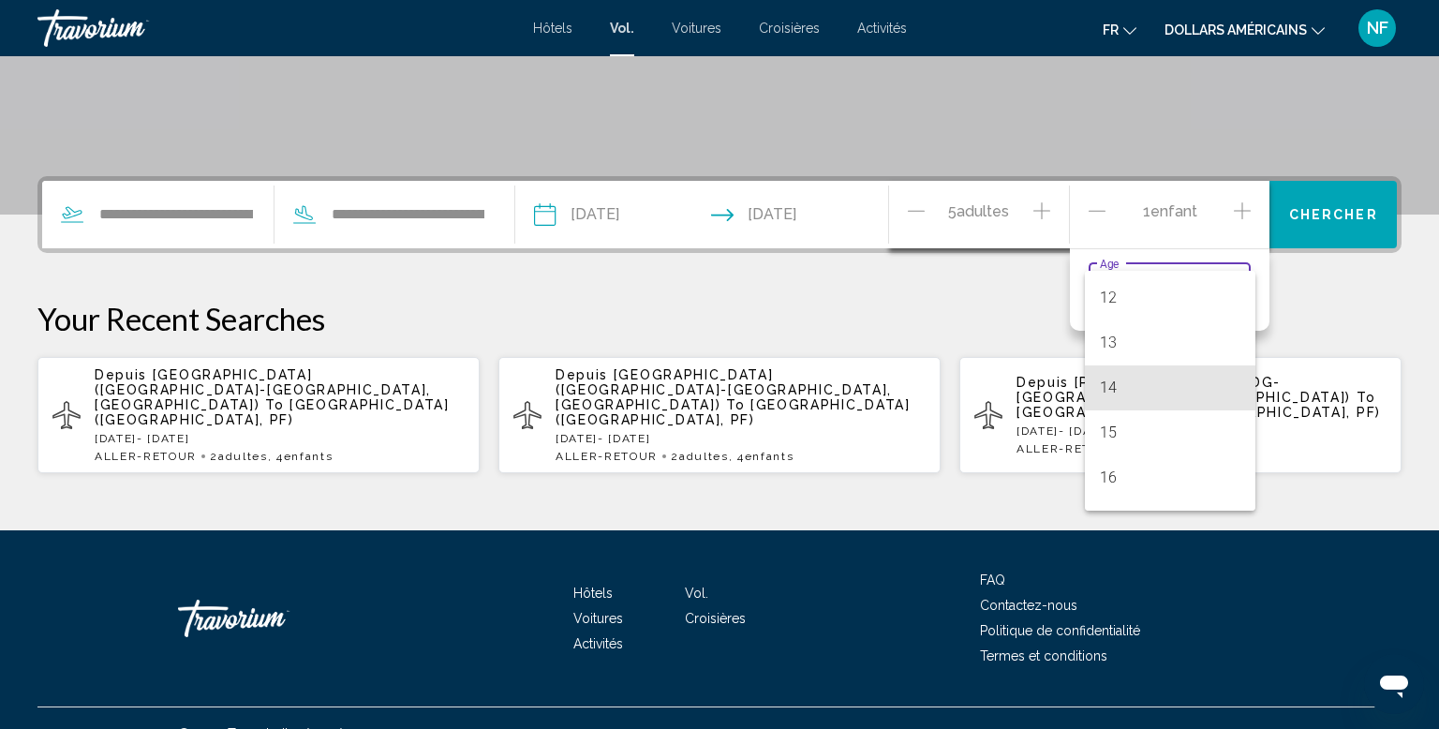
scroll to position [570, 0]
click at [1206, 506] on span "17" at bounding box center [1170, 488] width 140 height 45
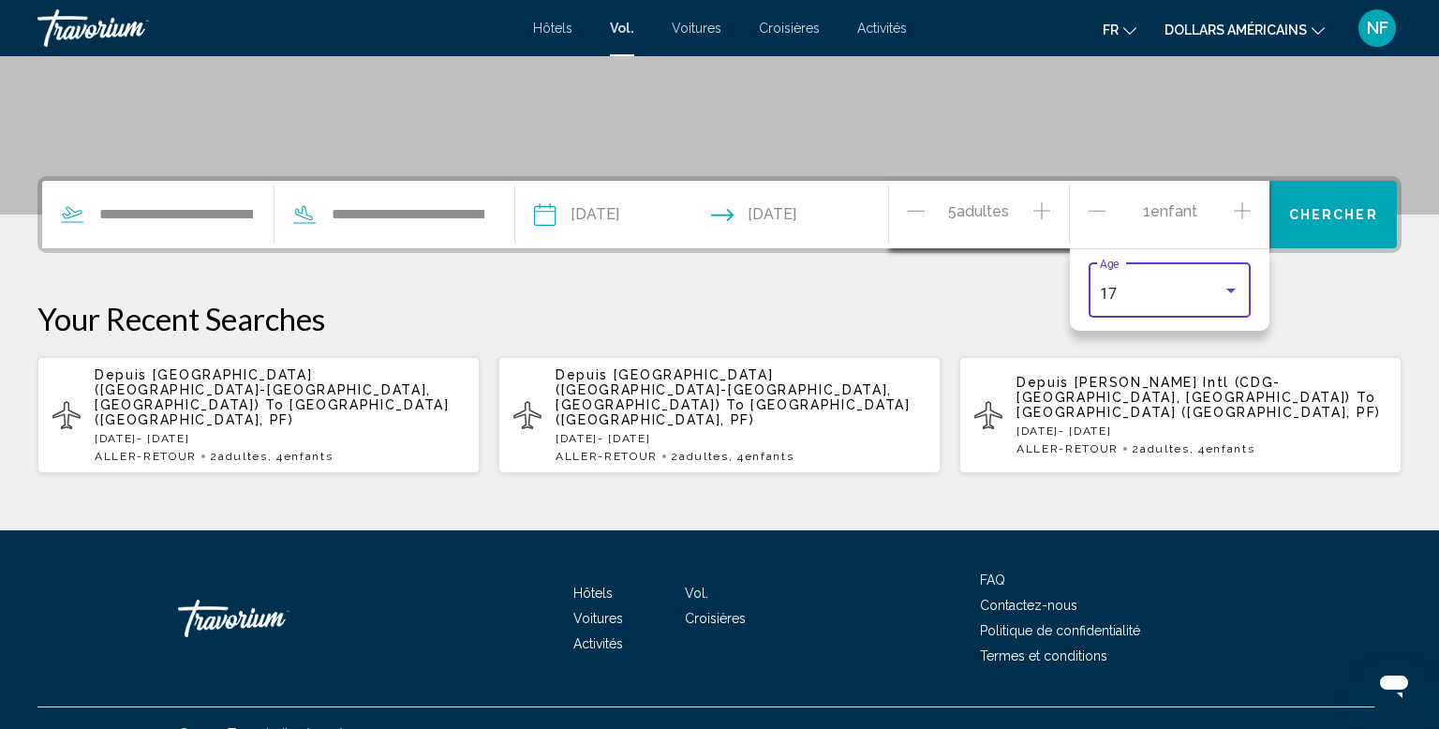
click at [1235, 223] on button "Increment children" at bounding box center [1242, 215] width 17 height 33
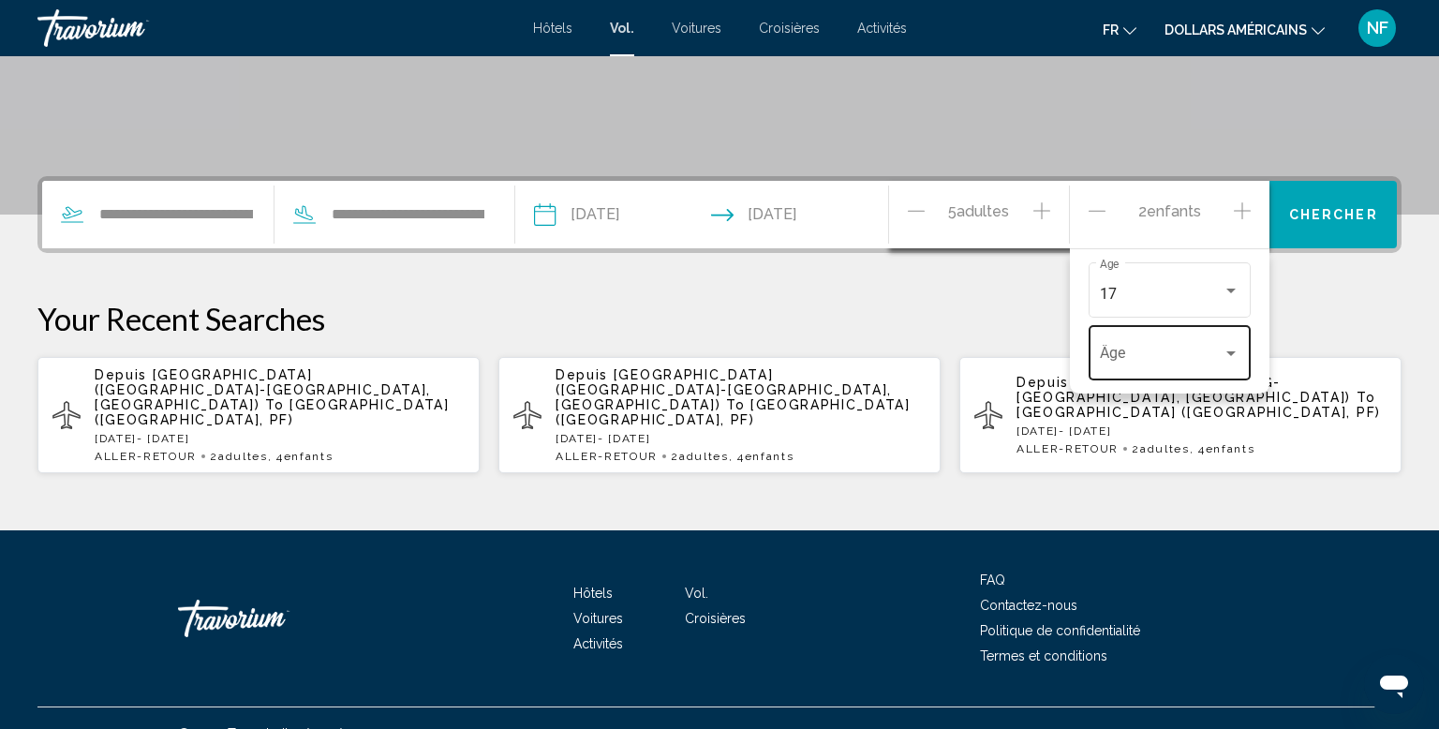
click at [1220, 360] on span "Travelers: 5 adults, 2 children" at bounding box center [1161, 357] width 123 height 17
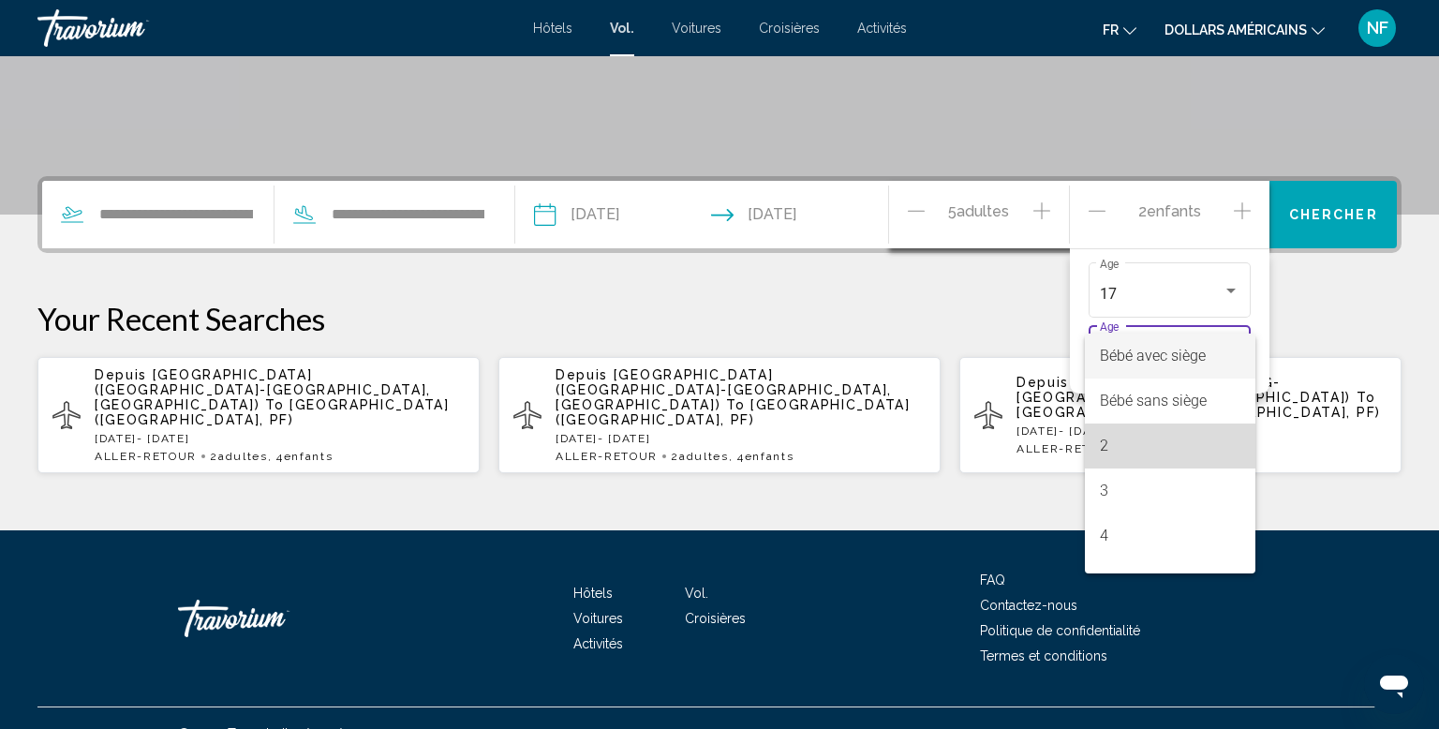
click at [1206, 457] on span "2" at bounding box center [1170, 446] width 140 height 45
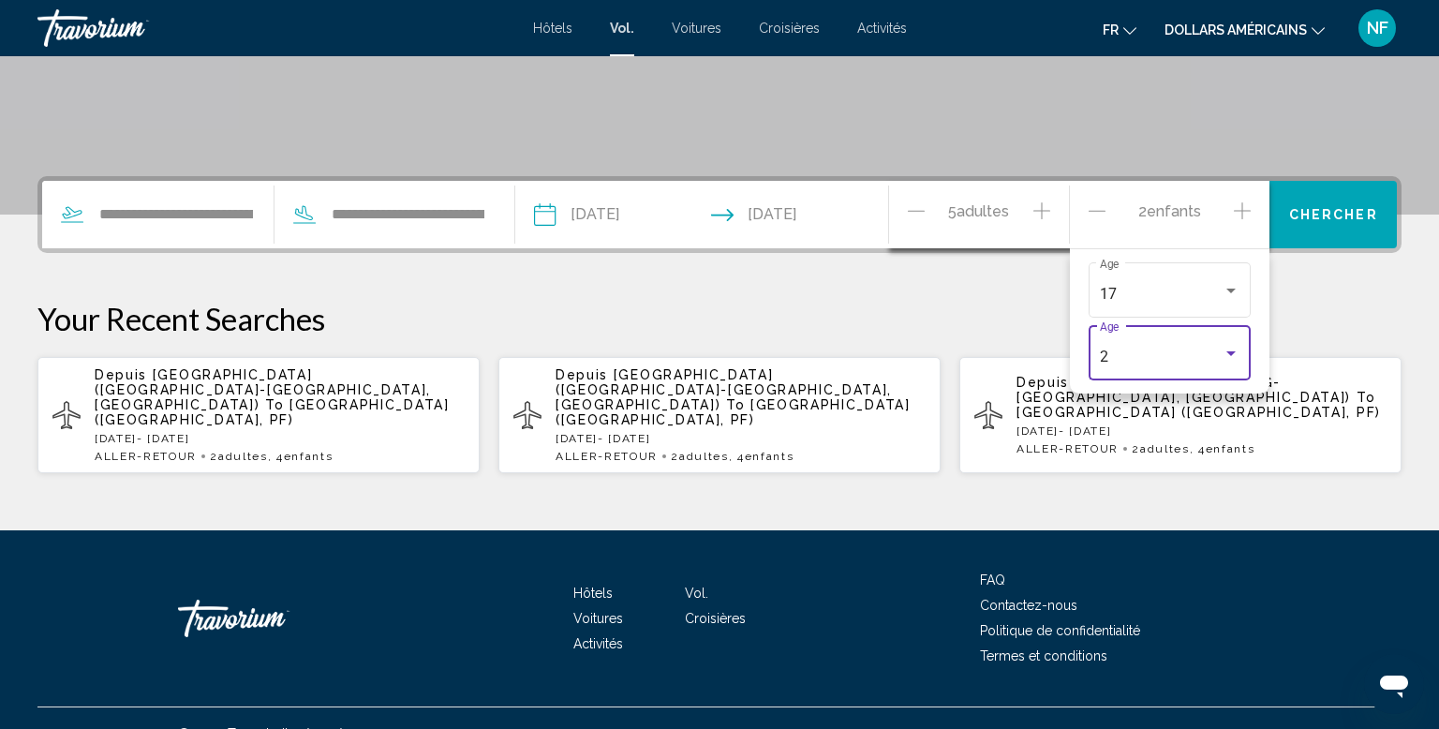
click at [1228, 362] on div "2" at bounding box center [1170, 357] width 140 height 17
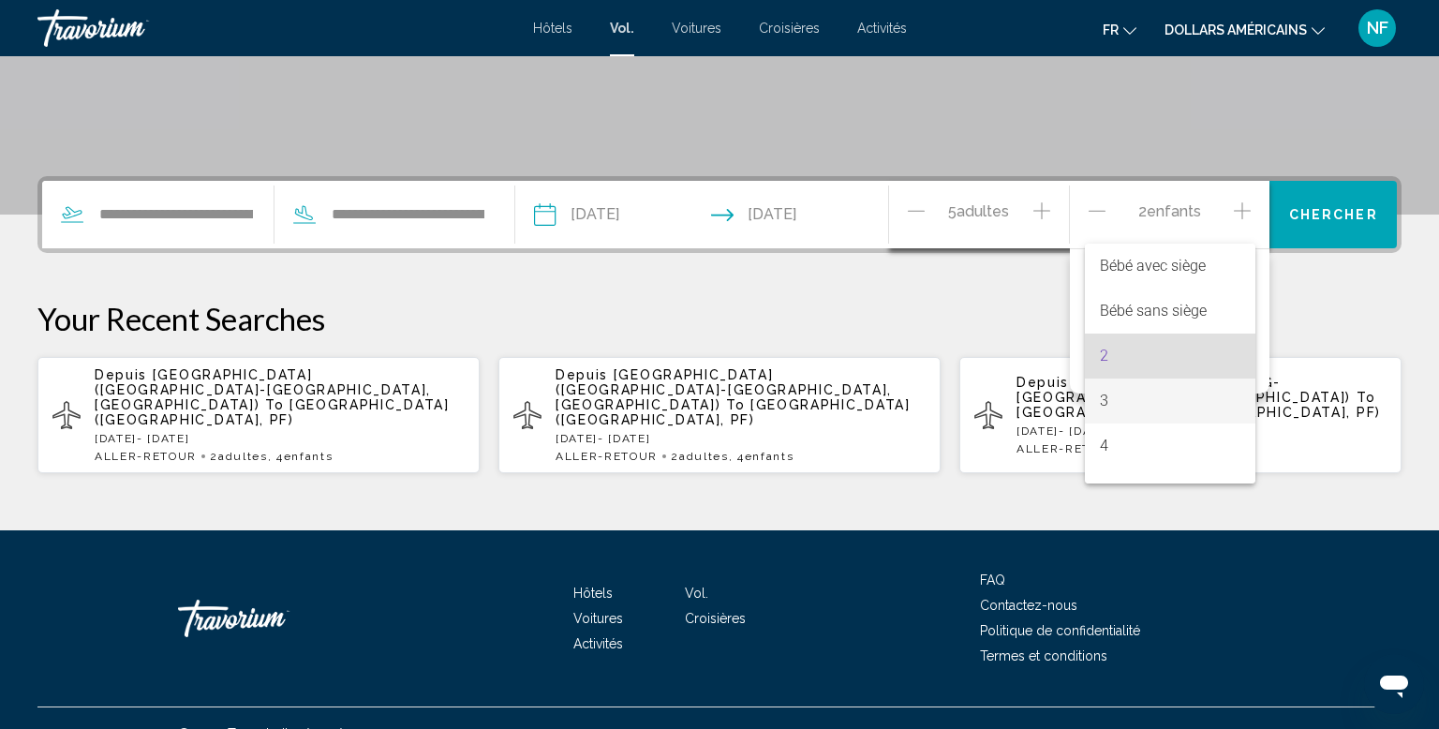
click at [1213, 405] on span "3" at bounding box center [1170, 401] width 140 height 45
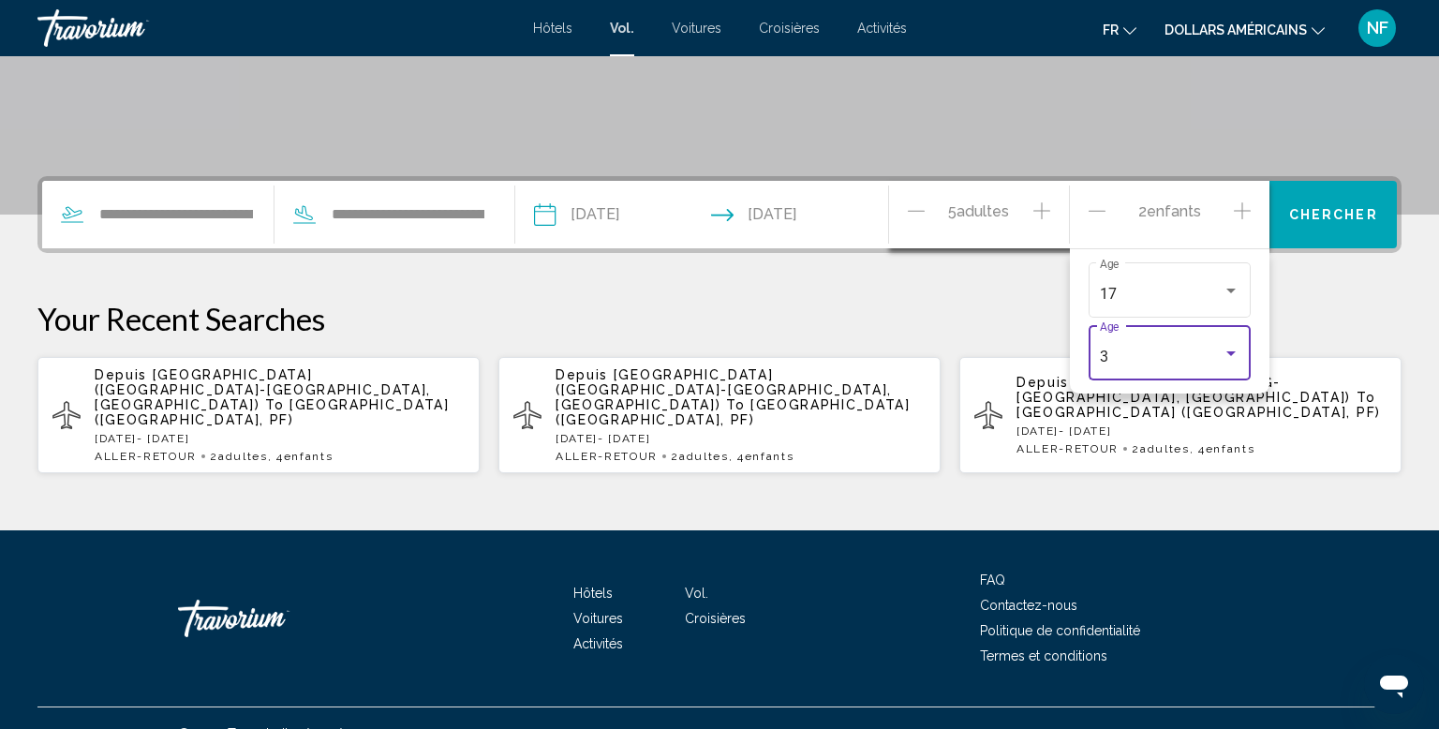
click at [1342, 322] on p "Your Recent Searches" at bounding box center [719, 318] width 1364 height 37
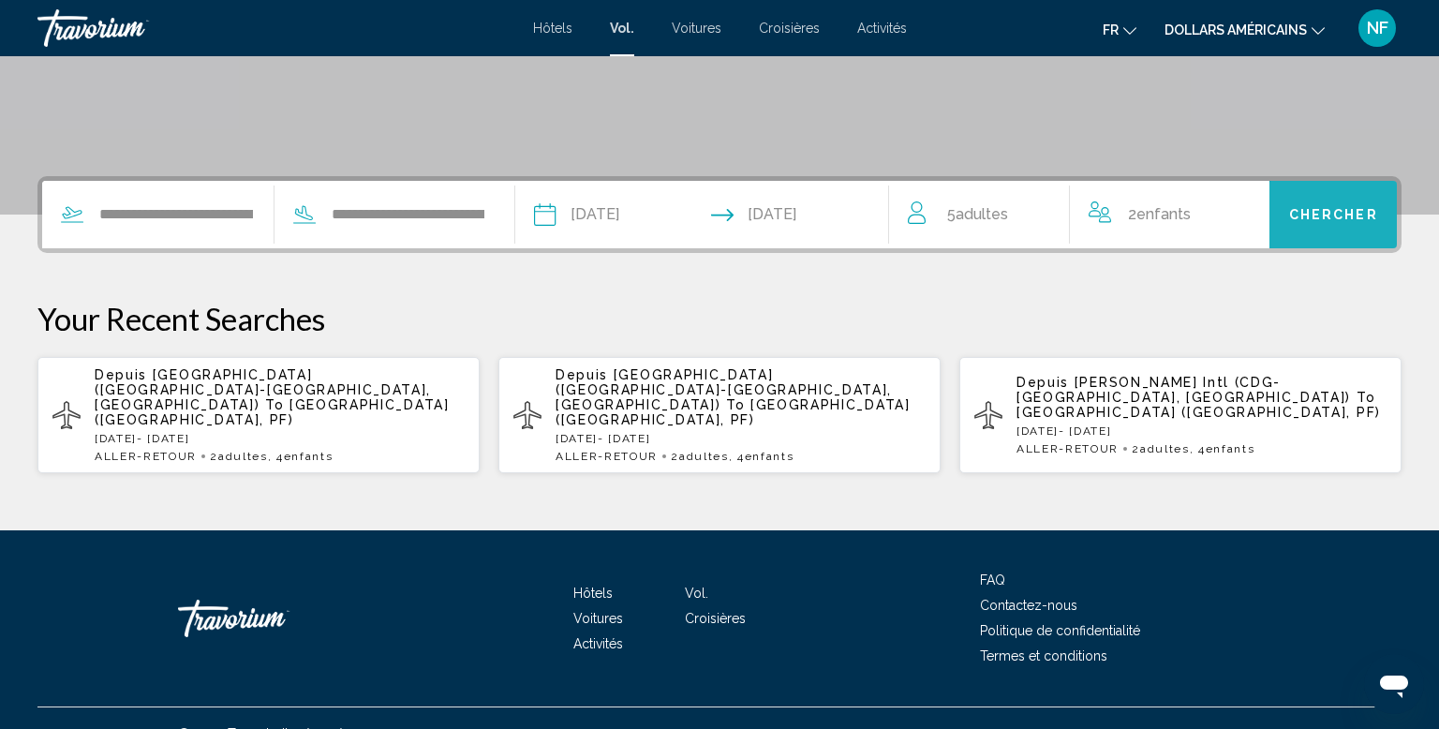
click at [1352, 240] on button "Chercher" at bounding box center [1333, 214] width 127 height 67
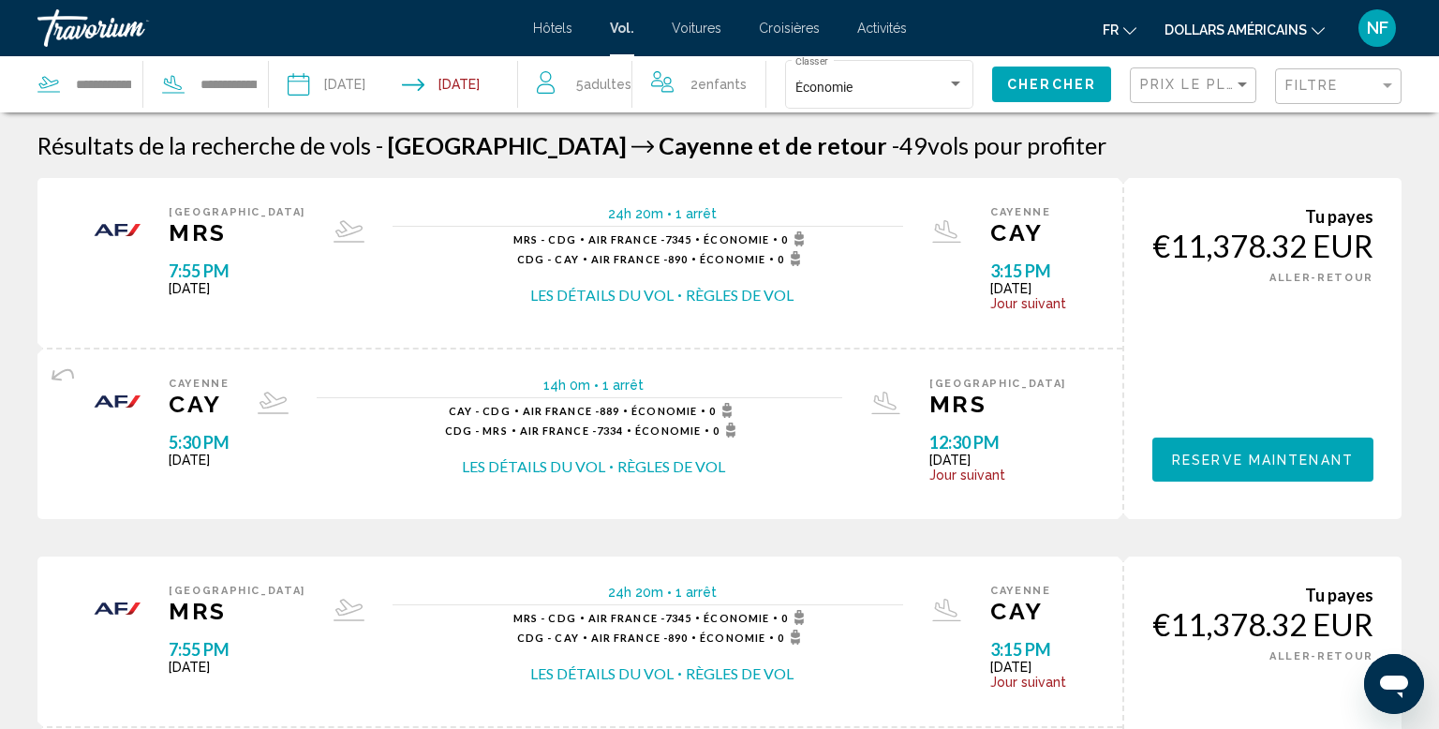
click at [582, 293] on button "Les détails du vol" at bounding box center [601, 295] width 143 height 21
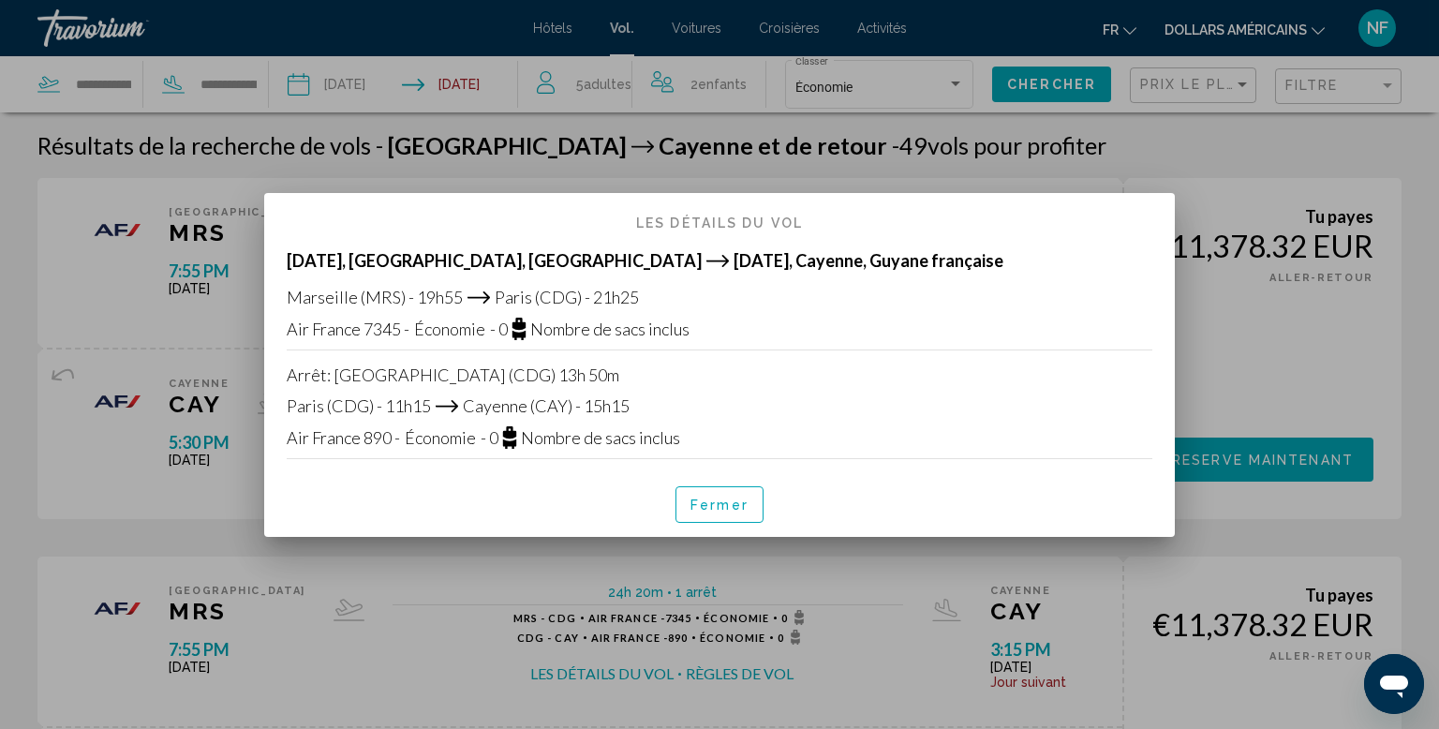
click at [1292, 432] on div at bounding box center [719, 364] width 1439 height 729
